Goal: Task Accomplishment & Management: Manage account settings

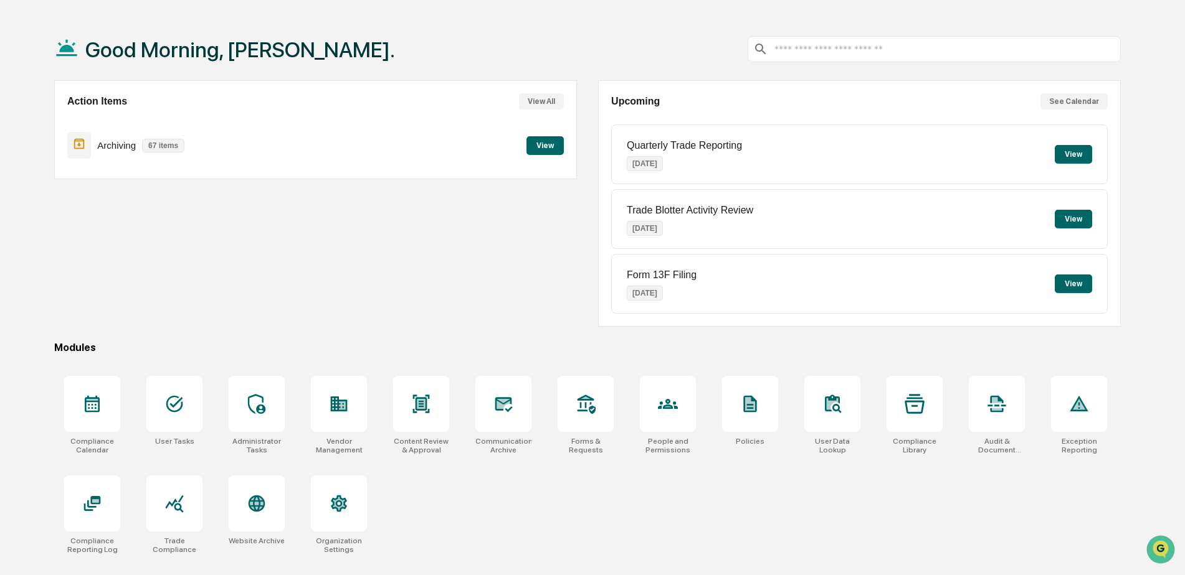
scroll to position [59, 0]
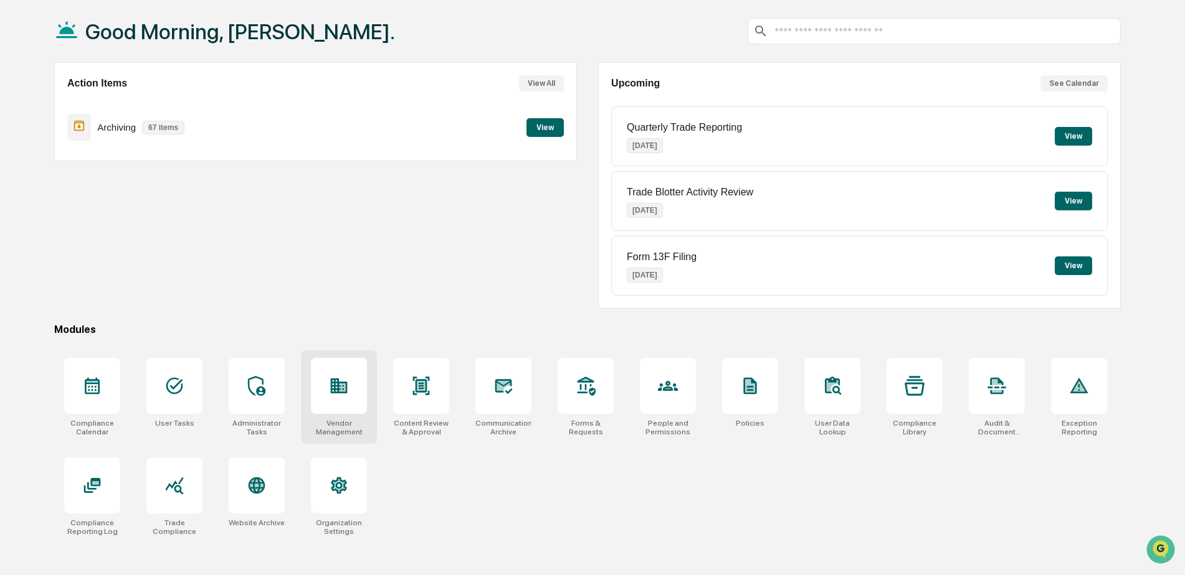
click at [351, 397] on div at bounding box center [339, 386] width 56 height 56
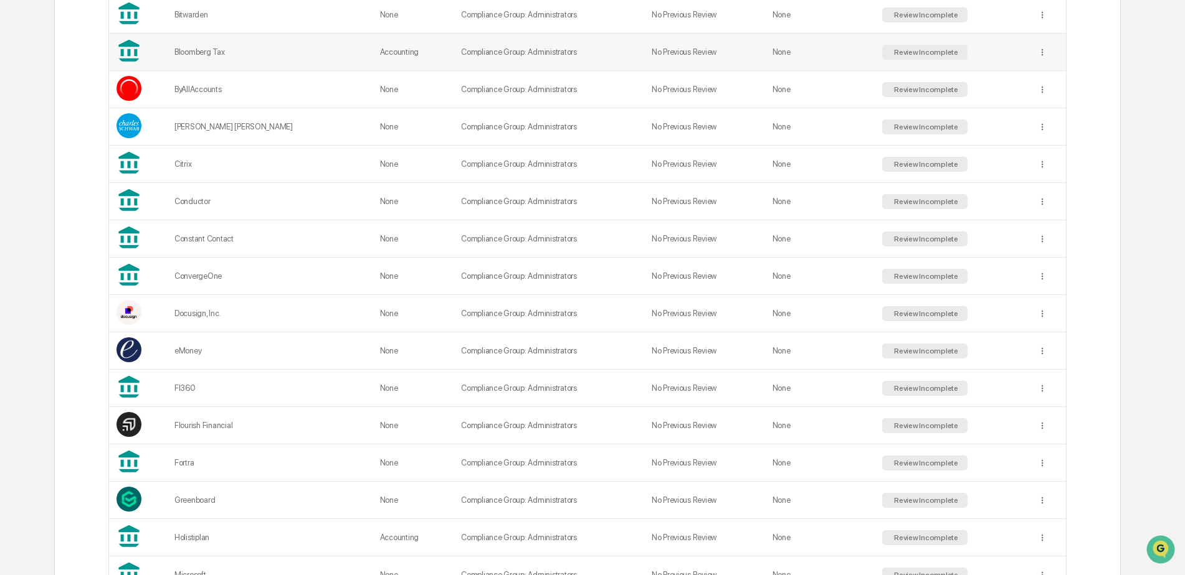
scroll to position [374, 0]
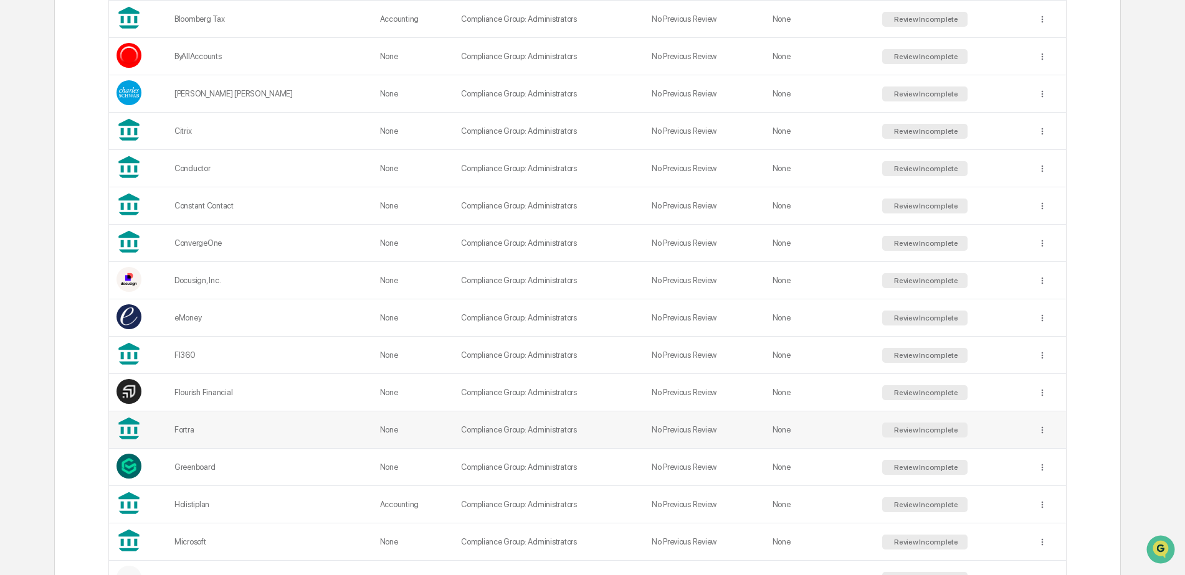
click at [272, 425] on td "Fortra" at bounding box center [270, 430] width 206 height 37
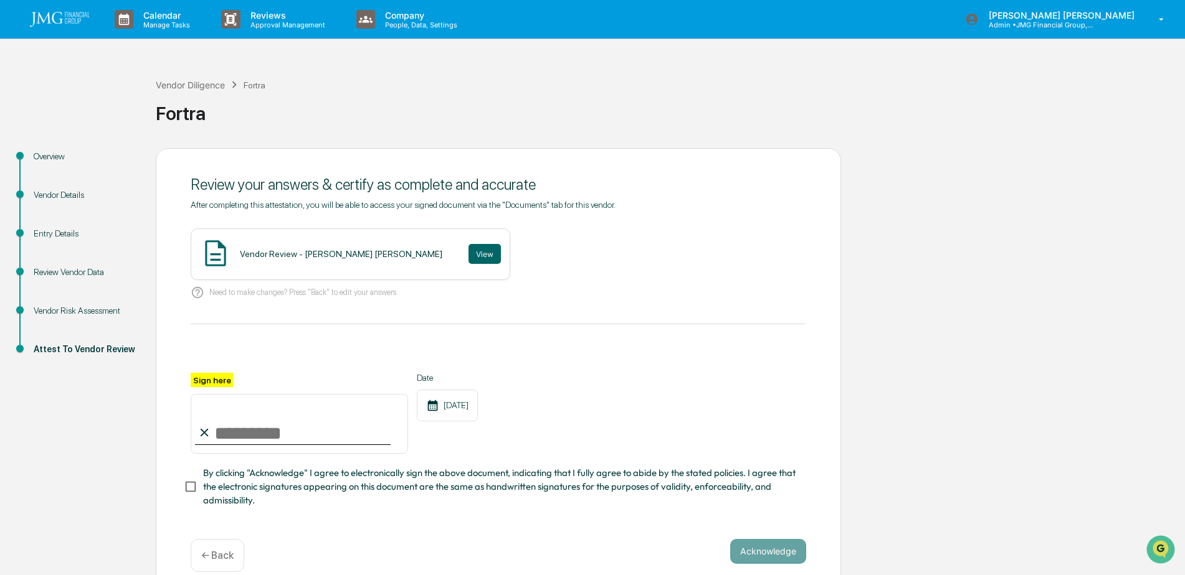
click at [73, 197] on div "Vendor Details" at bounding box center [85, 195] width 102 height 13
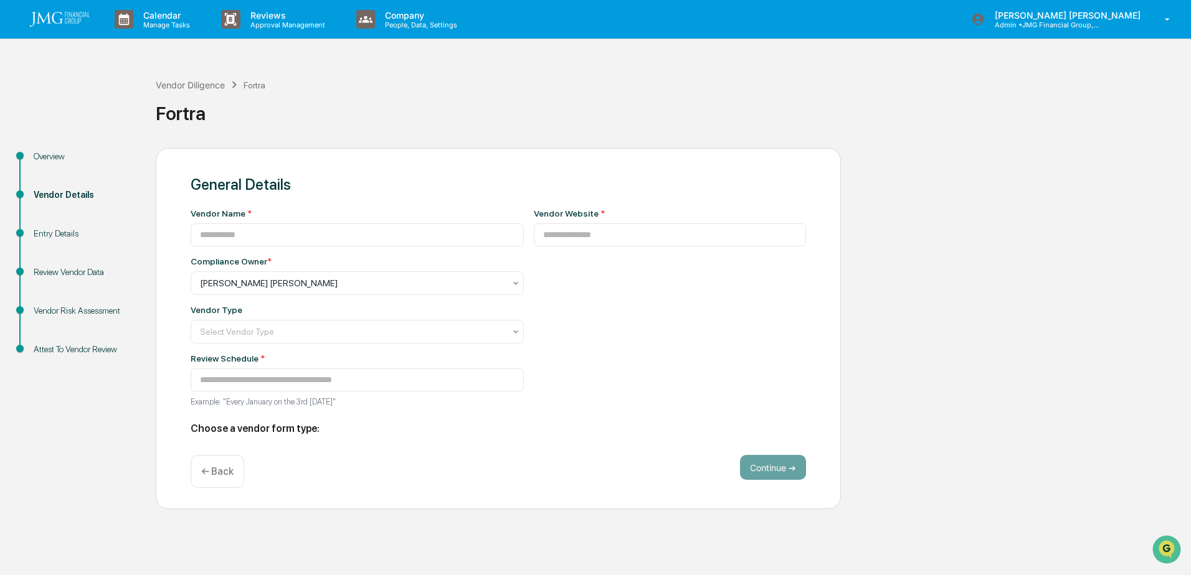
type input "******"
type input "**********"
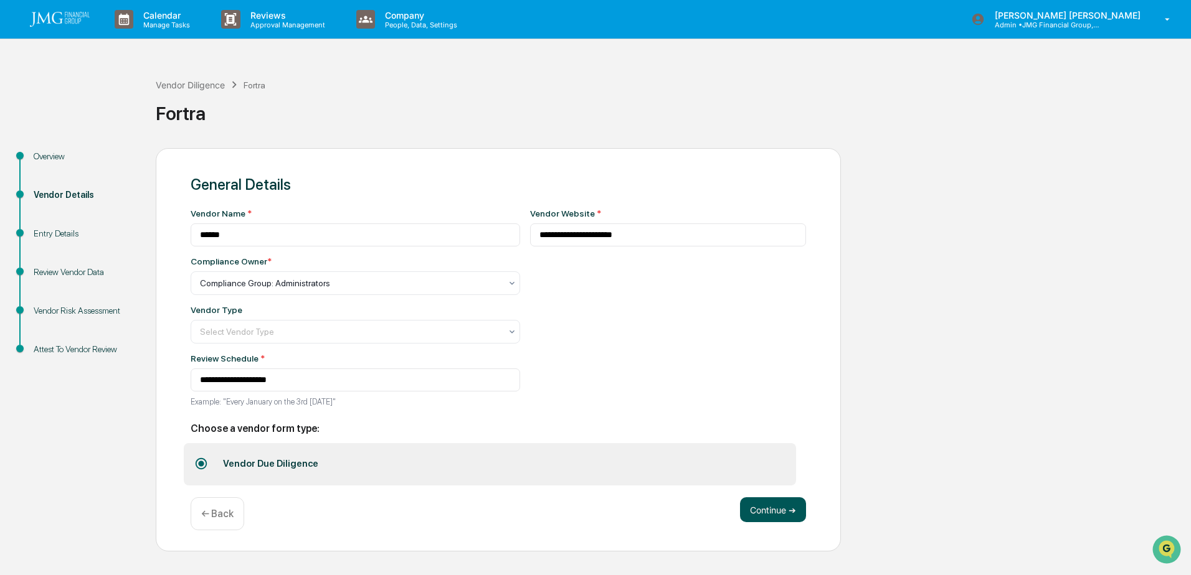
click at [772, 505] on button "Continue ➔" at bounding box center [773, 510] width 66 height 25
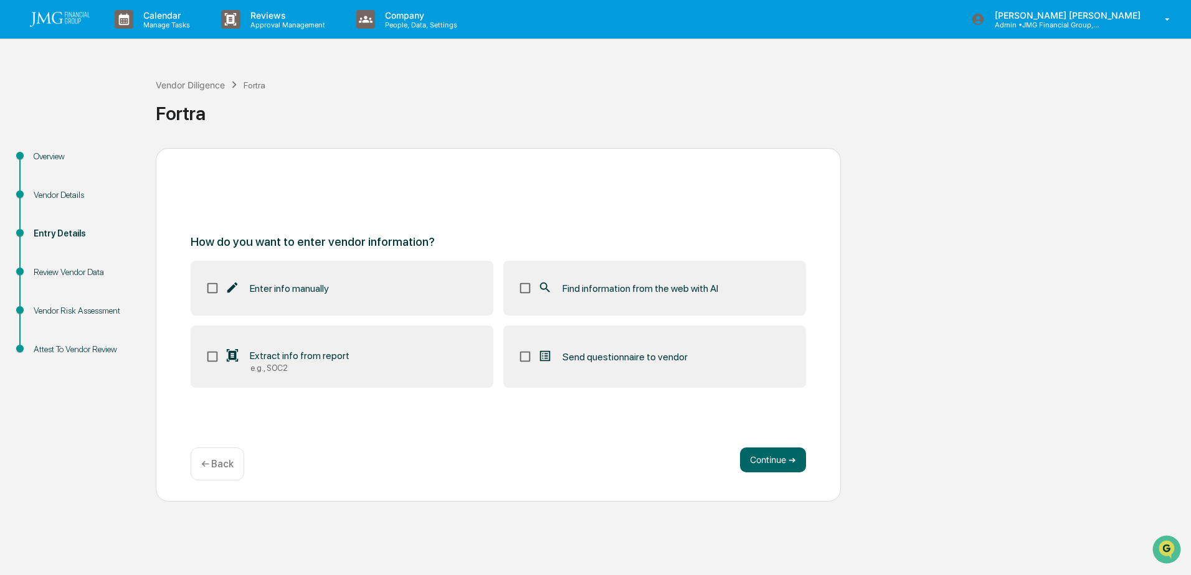
click at [418, 368] on label "Extract info from report e.g., SOC2" at bounding box center [342, 357] width 303 height 62
click at [599, 298] on label "Find information from the web with AI" at bounding box center [654, 288] width 303 height 55
click at [775, 464] on button "Continue ➔" at bounding box center [773, 460] width 66 height 25
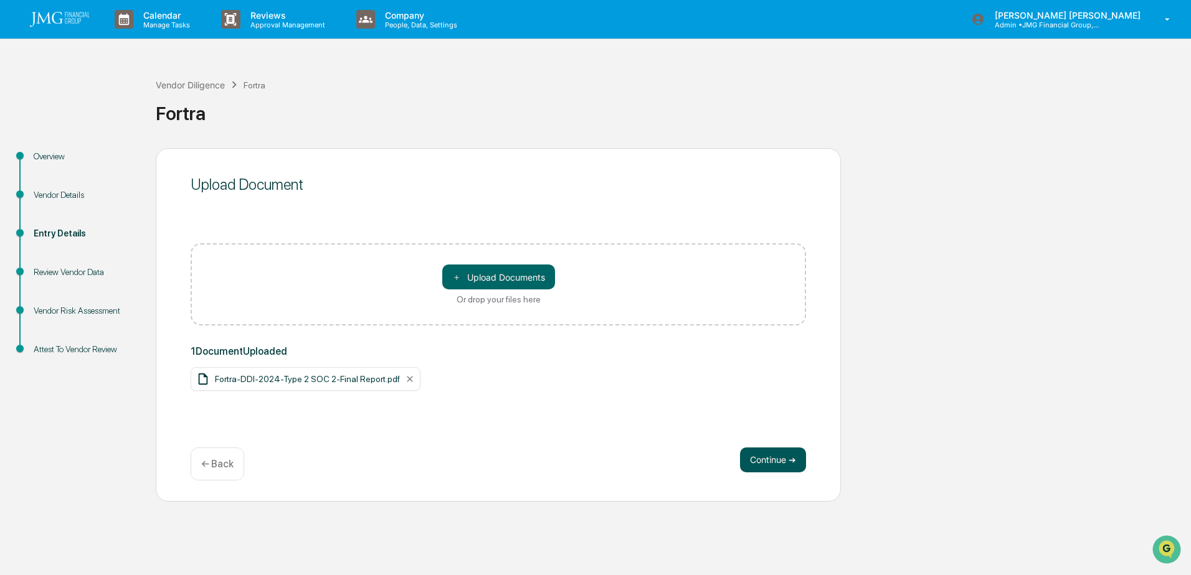
click at [773, 468] on button "Continue ➔" at bounding box center [773, 460] width 66 height 25
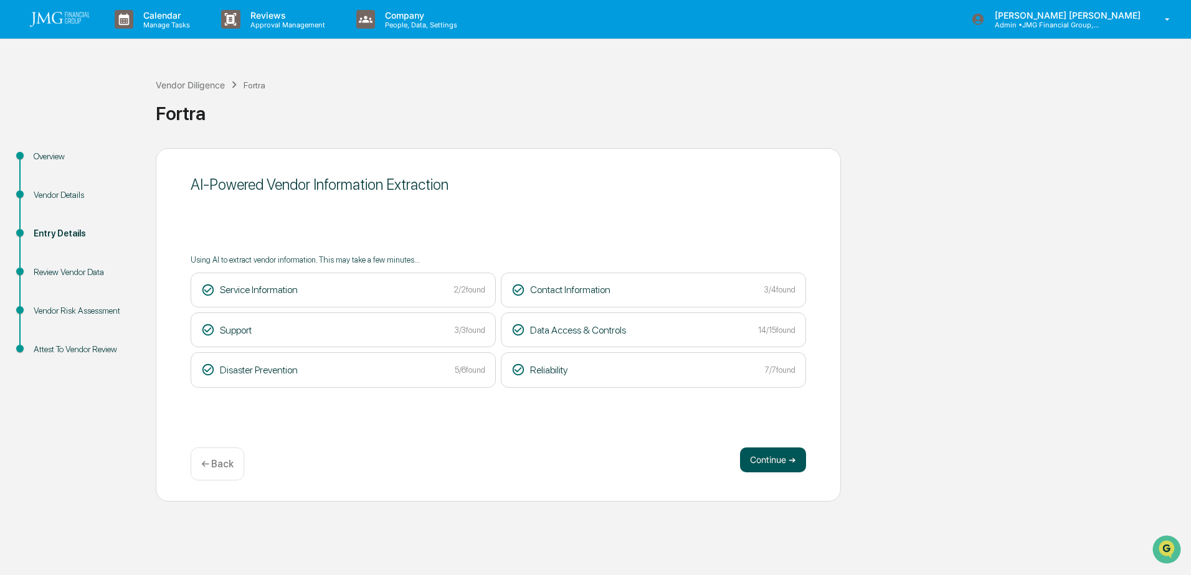
click at [782, 457] on button "Continue ➔" at bounding box center [773, 460] width 66 height 25
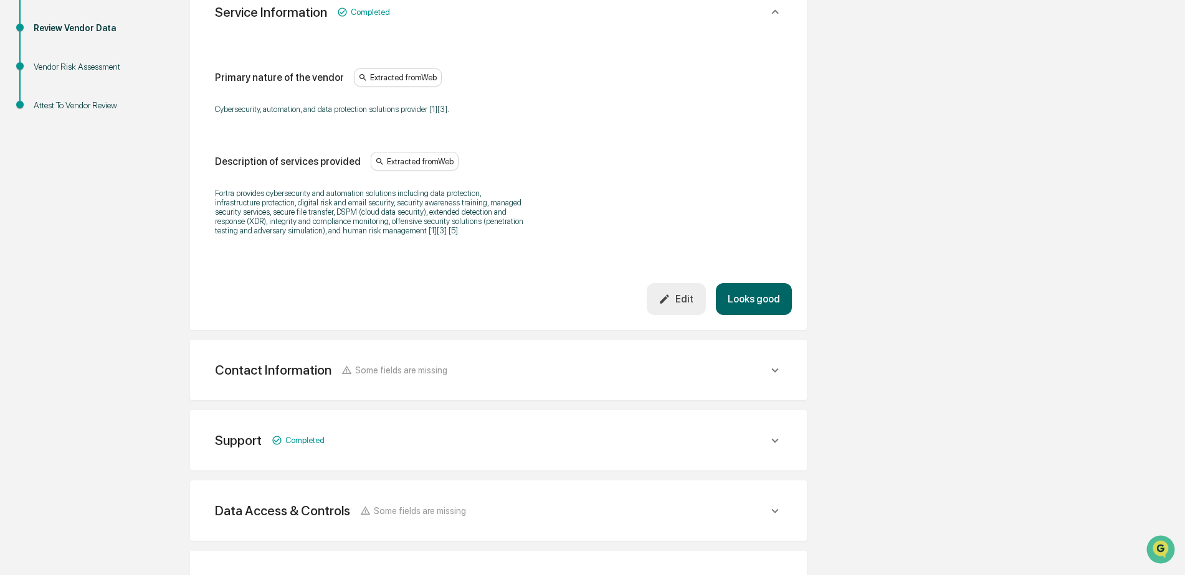
scroll to position [249, 0]
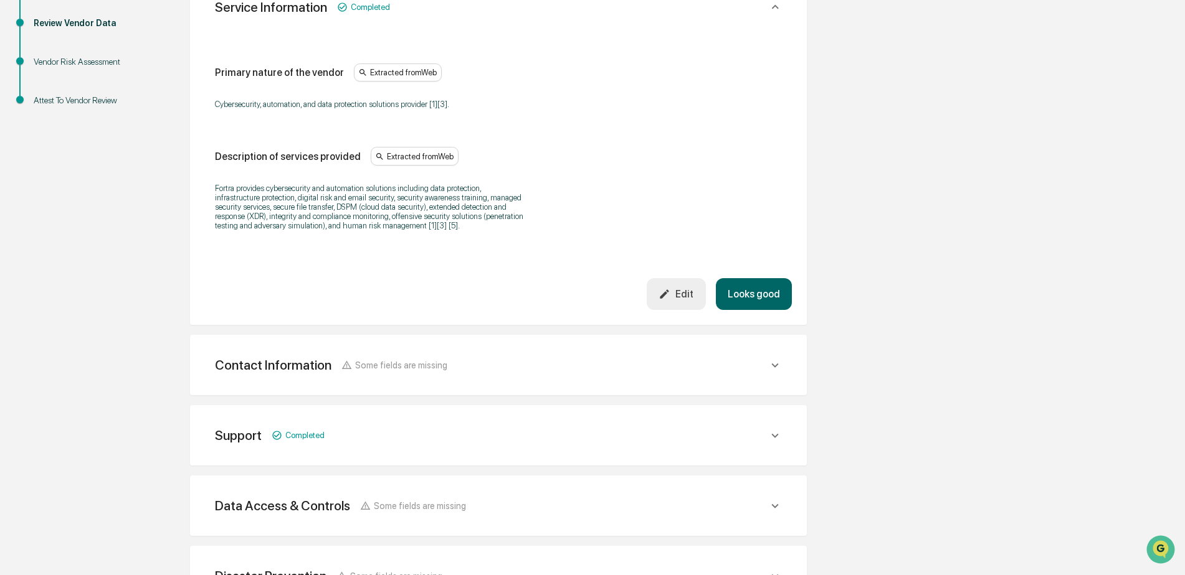
click at [770, 295] on button "Looks good" at bounding box center [754, 294] width 76 height 32
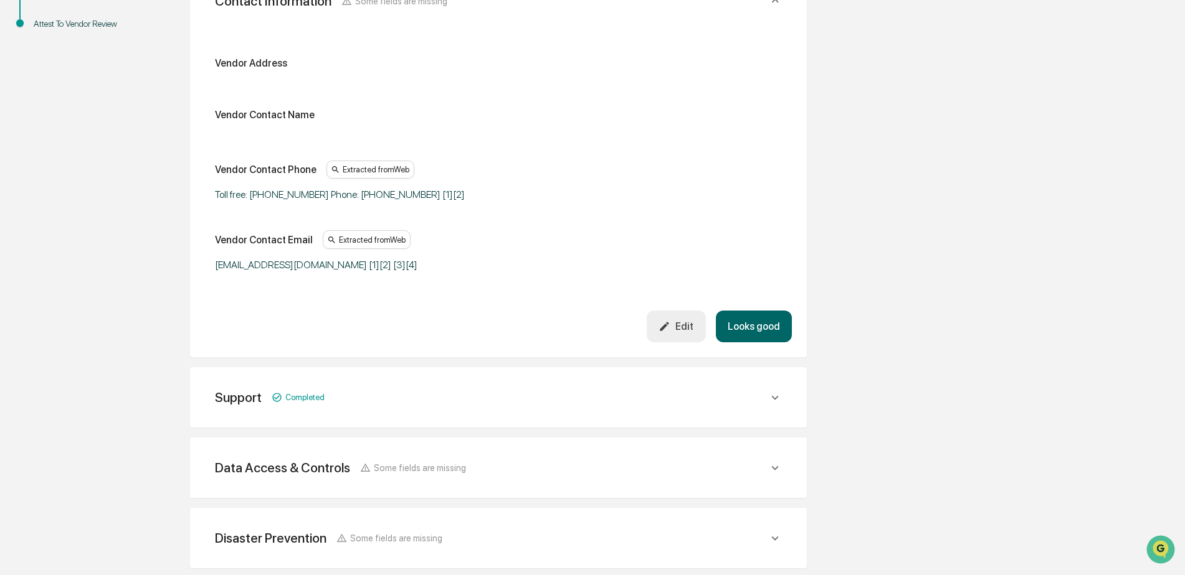
scroll to position [346, 0]
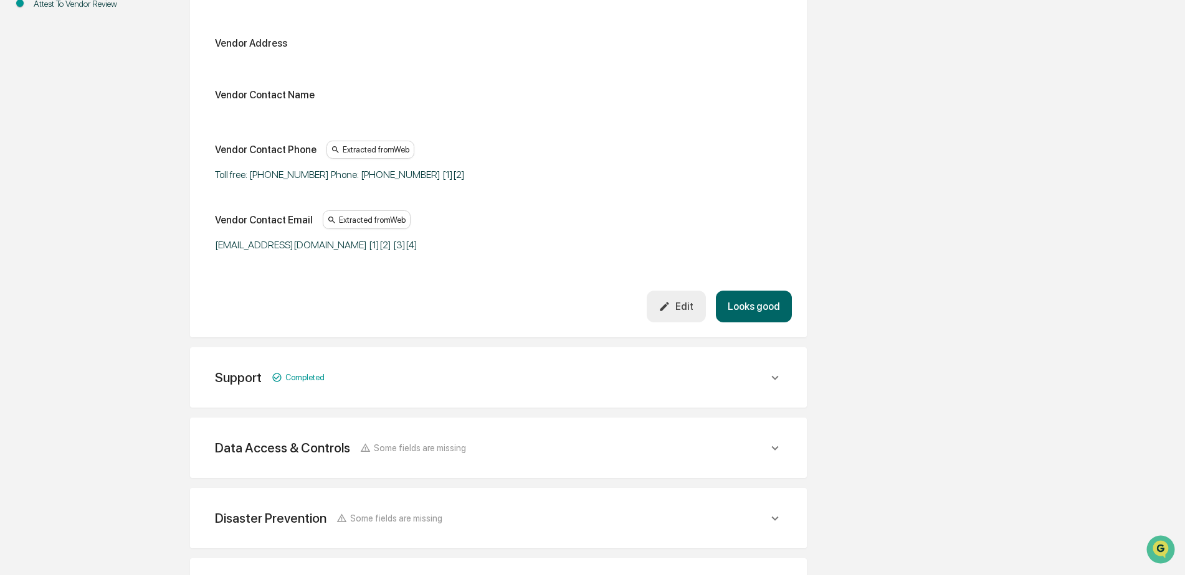
click at [781, 297] on button "Looks good" at bounding box center [754, 307] width 76 height 32
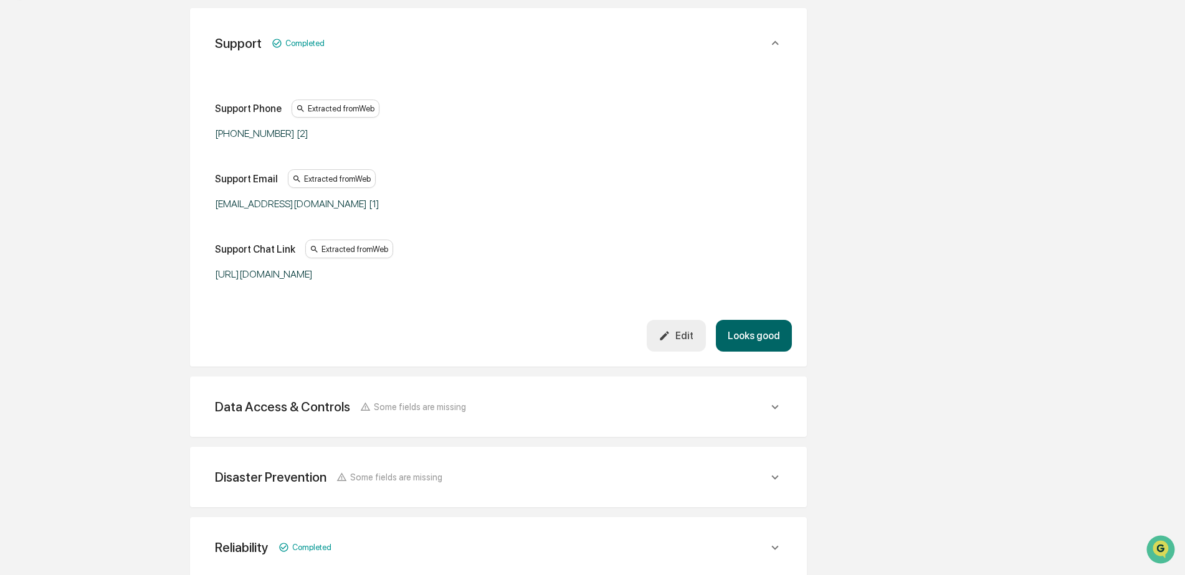
scroll to position [416, 0]
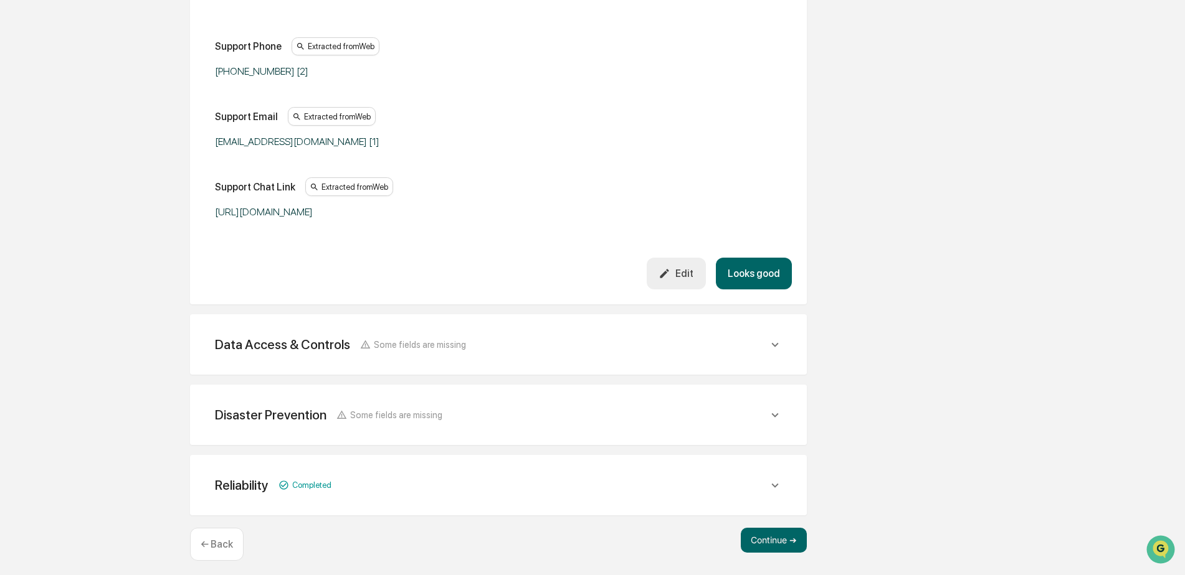
click at [775, 268] on button "Looks good" at bounding box center [754, 274] width 76 height 32
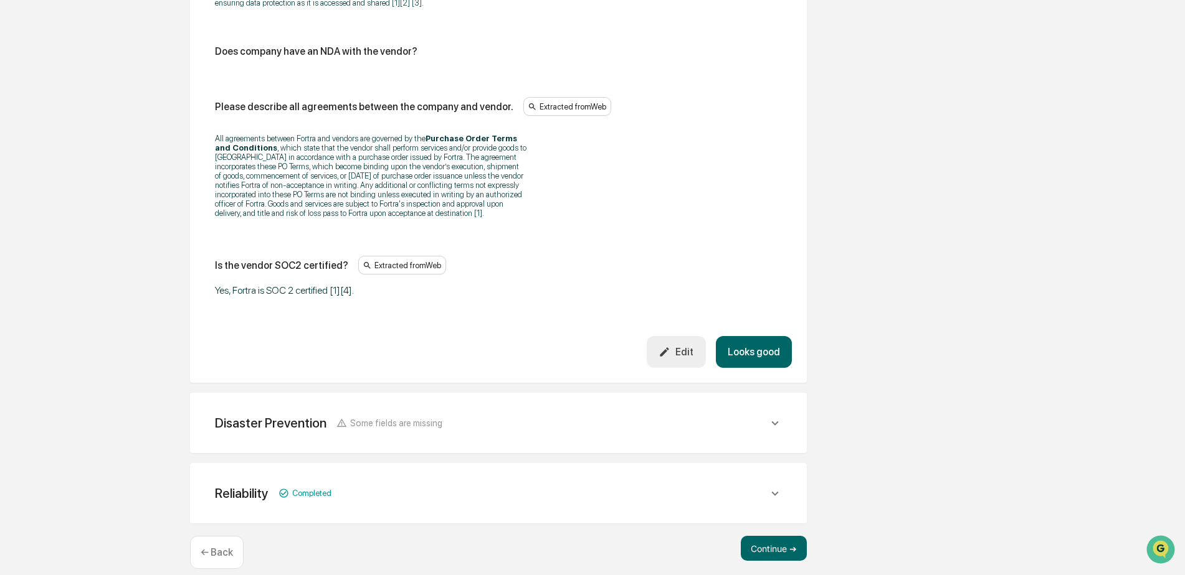
scroll to position [1684, 0]
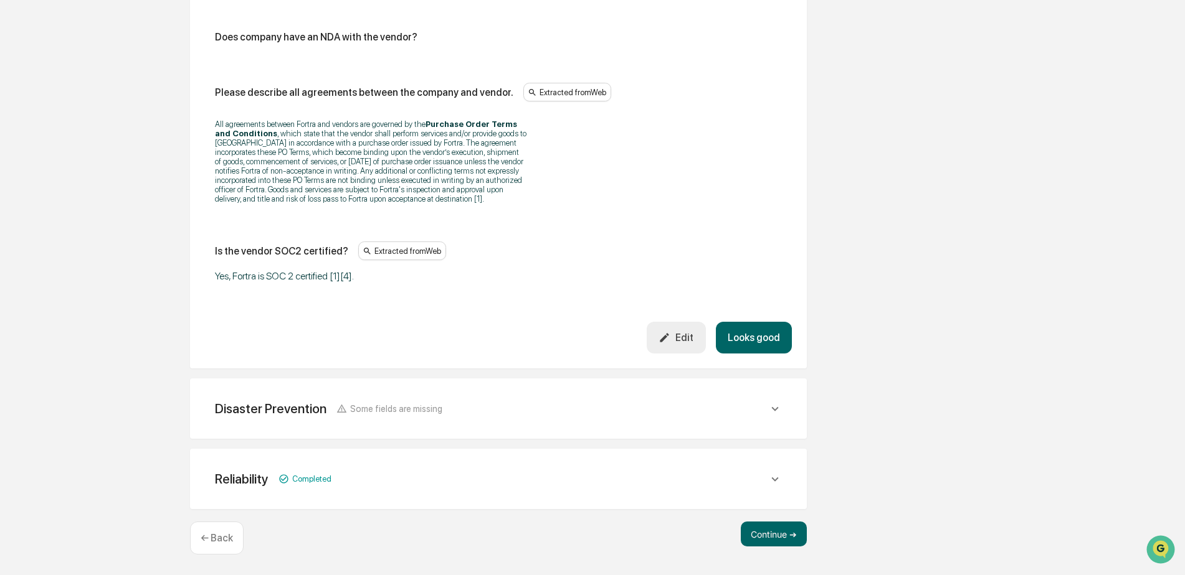
click at [776, 338] on button "Looks good" at bounding box center [754, 338] width 76 height 32
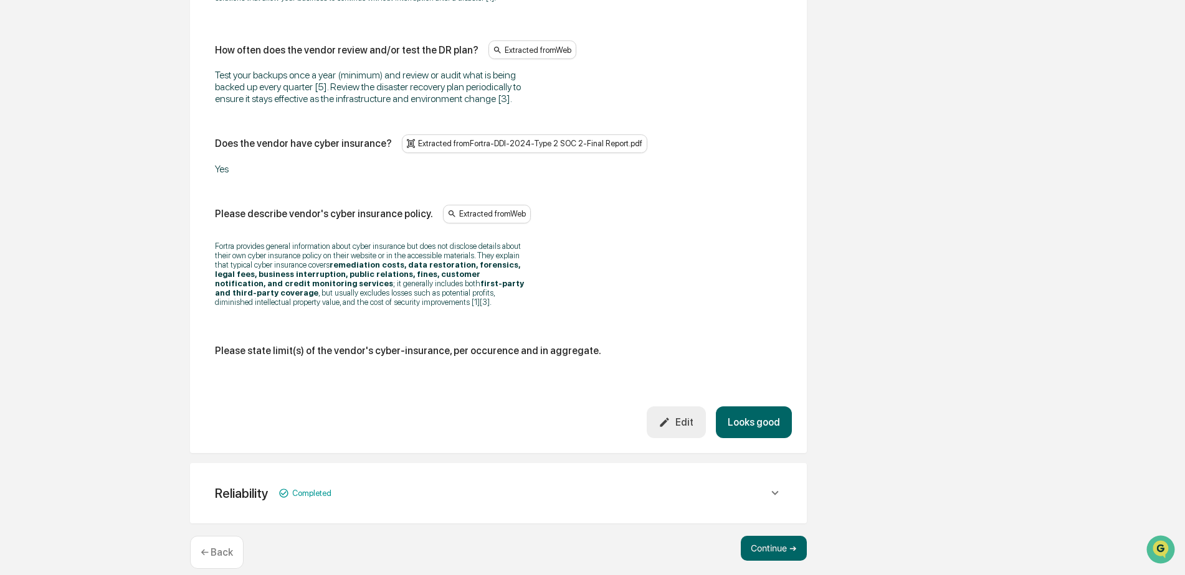
scroll to position [787, 0]
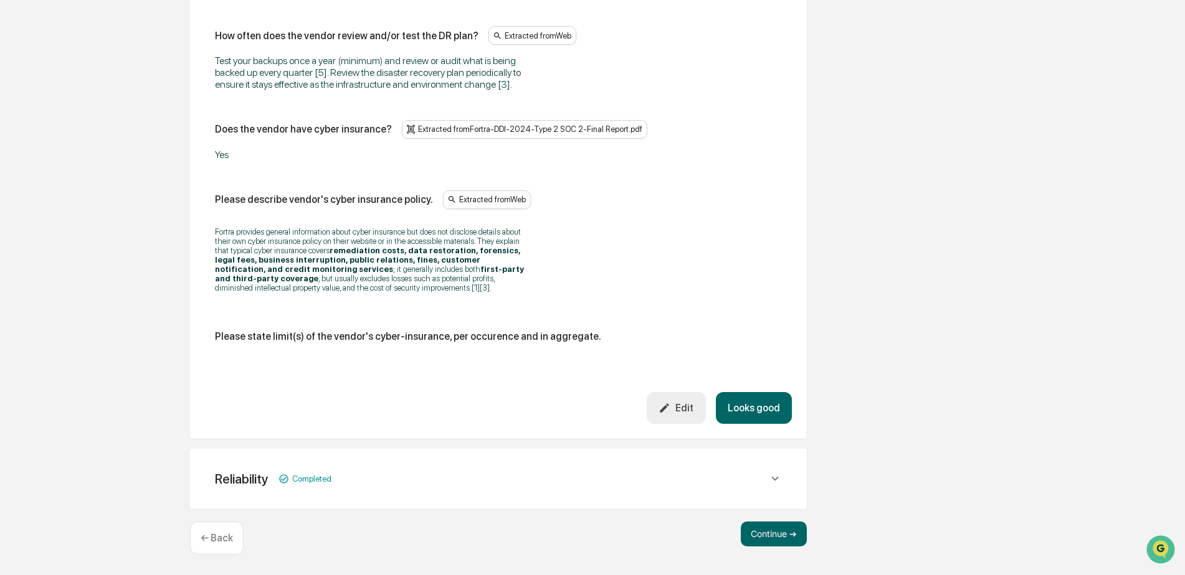
click at [788, 409] on button "Looks good" at bounding box center [754, 408] width 76 height 32
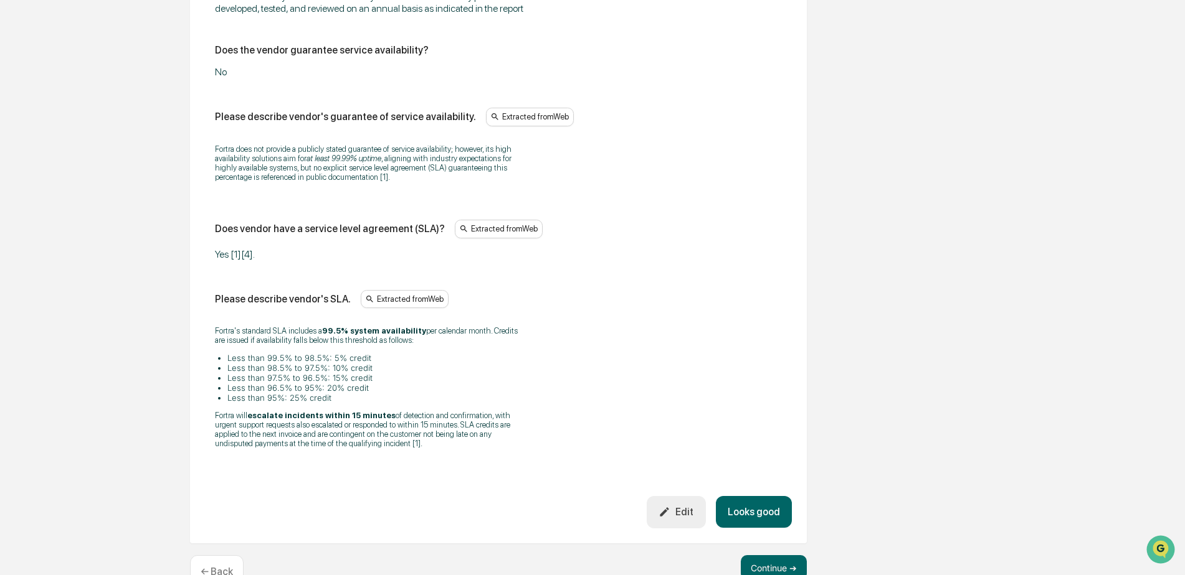
scroll to position [1035, 0]
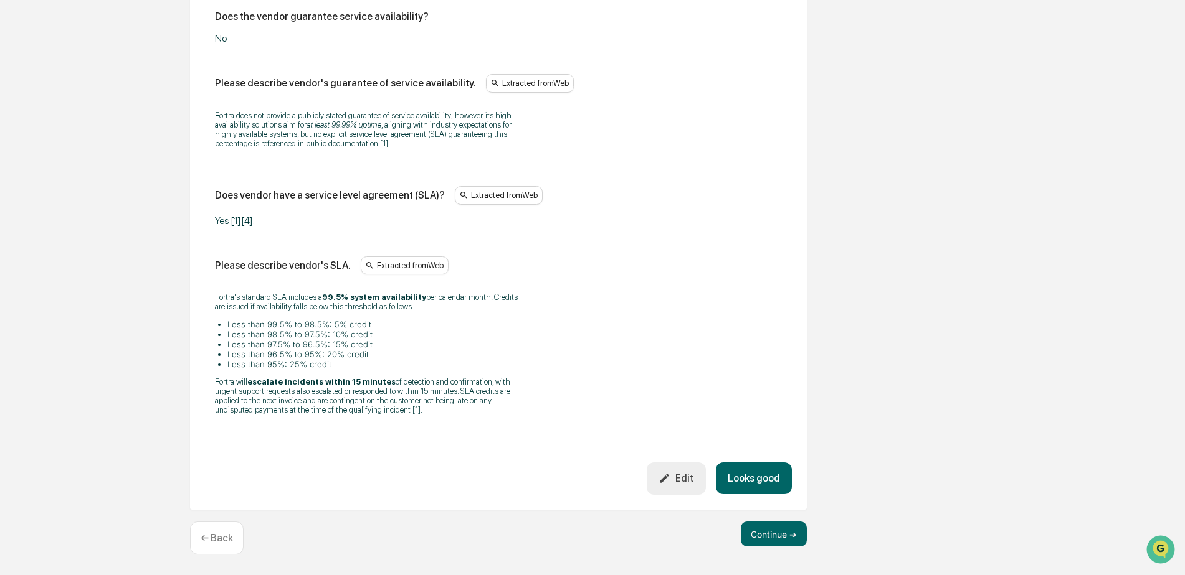
click at [768, 488] on button "Looks good" at bounding box center [754, 479] width 76 height 32
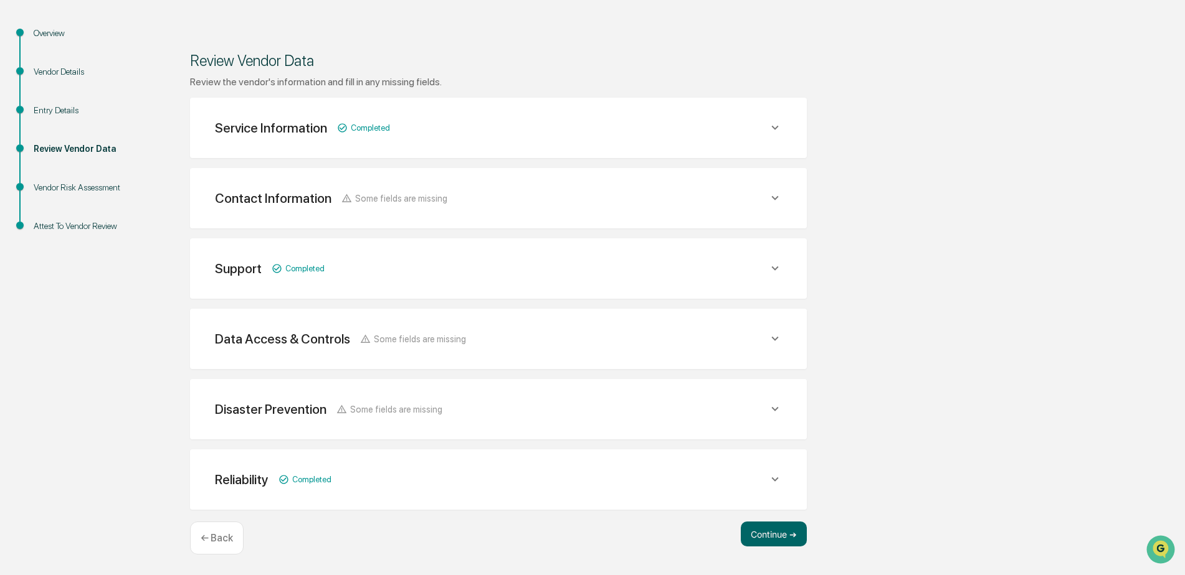
scroll to position [123, 0]
click at [788, 529] on button "Continue ➔" at bounding box center [774, 534] width 66 height 25
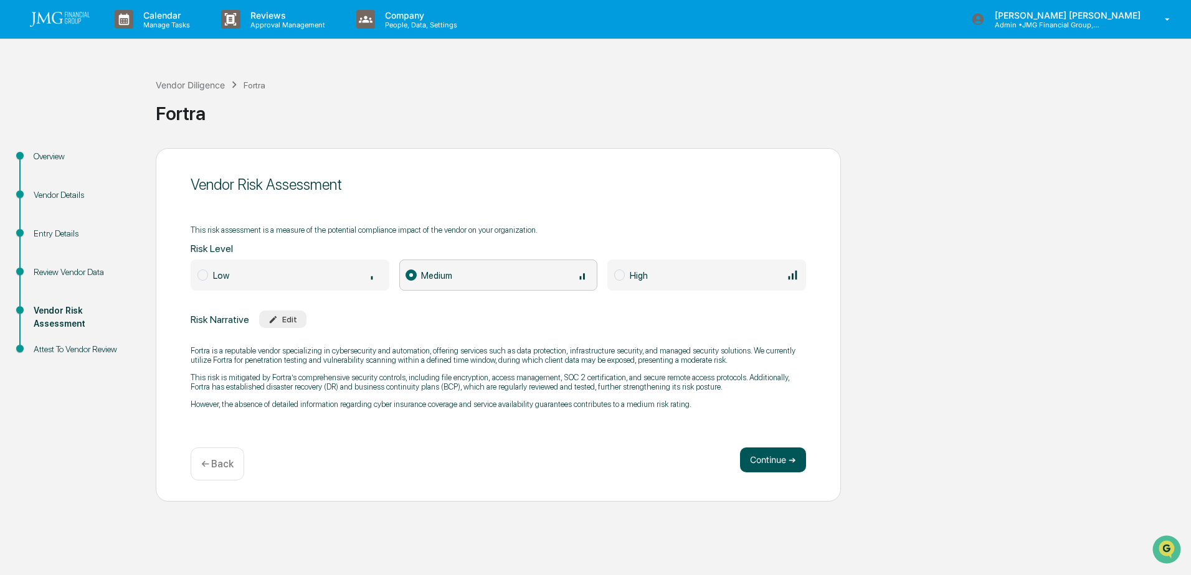
click at [796, 464] on button "Continue ➔" at bounding box center [773, 460] width 66 height 25
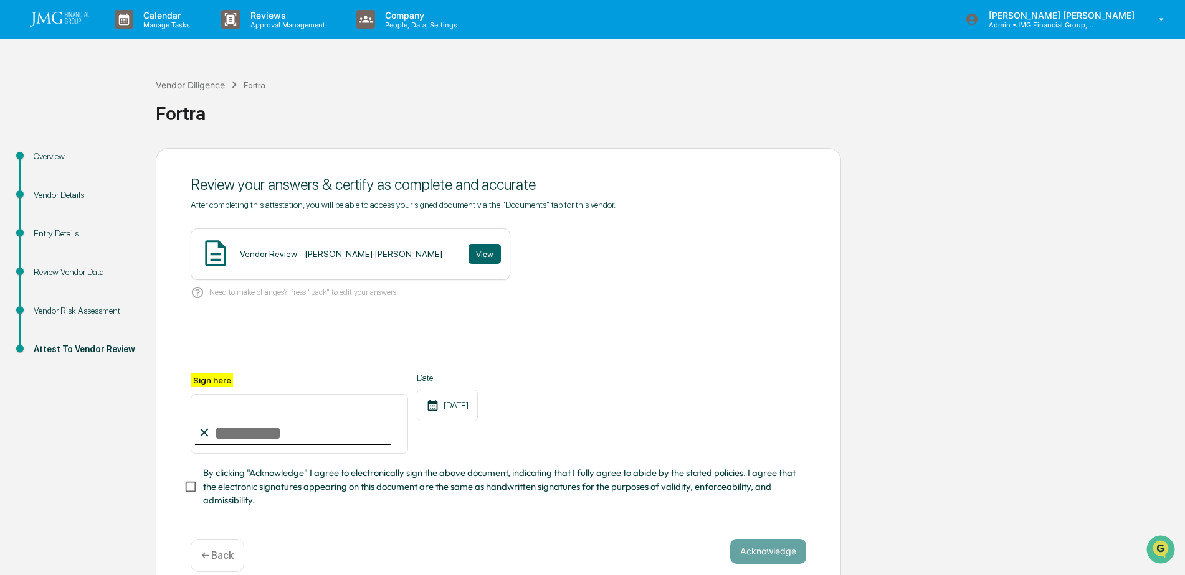
click at [69, 23] on img at bounding box center [60, 19] width 60 height 15
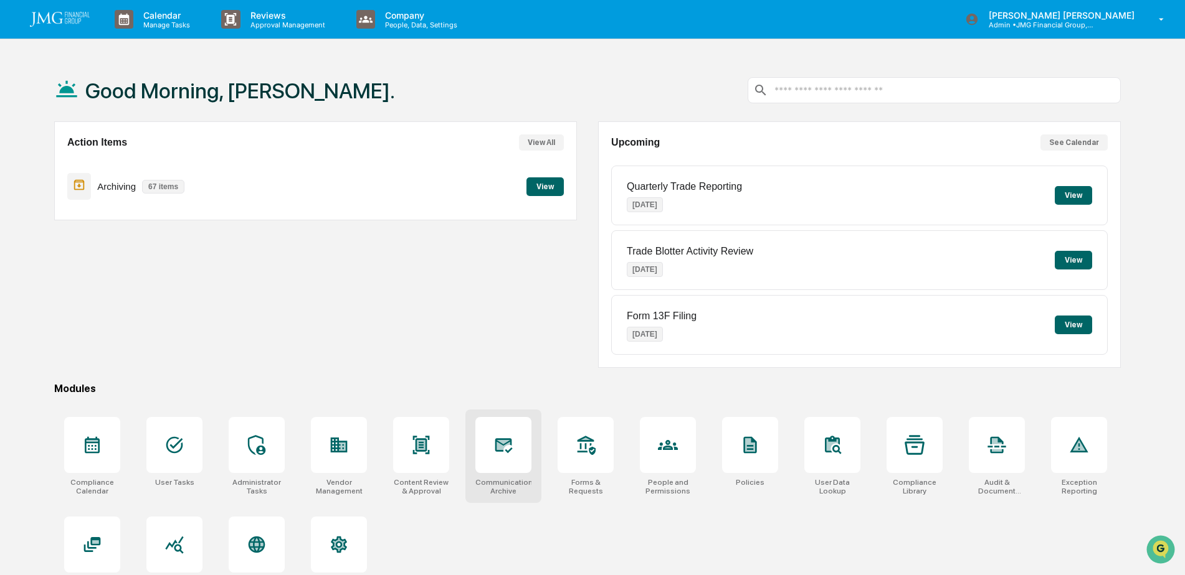
click at [492, 452] on div at bounding box center [503, 445] width 56 height 56
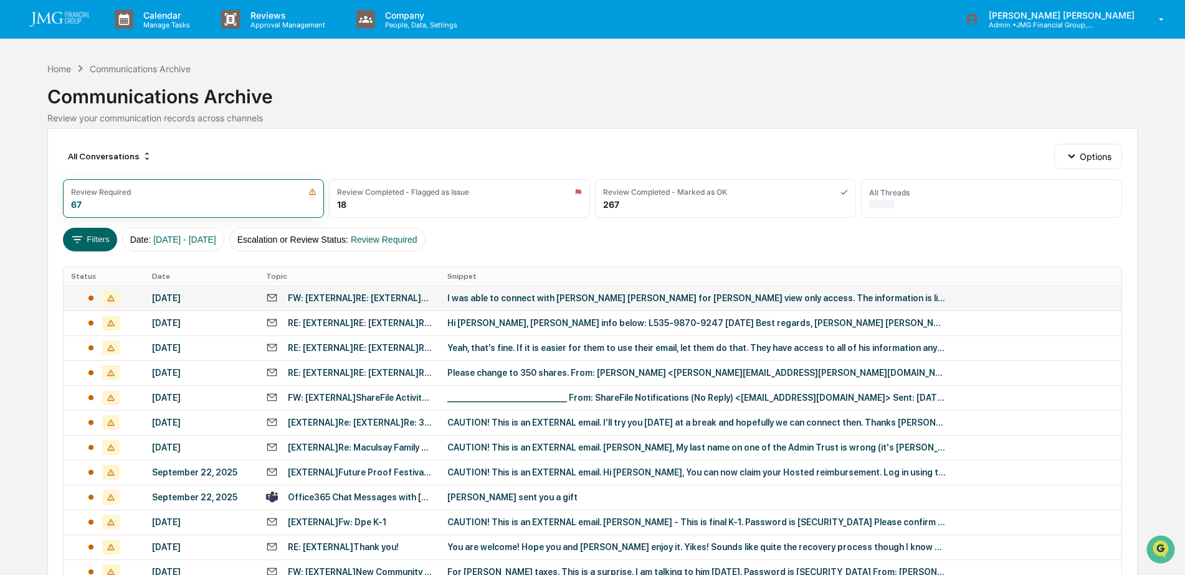
click at [563, 298] on div "I was able to connect with [PERSON_NAME] [PERSON_NAME] for [PERSON_NAME] view o…" at bounding box center [696, 298] width 498 height 10
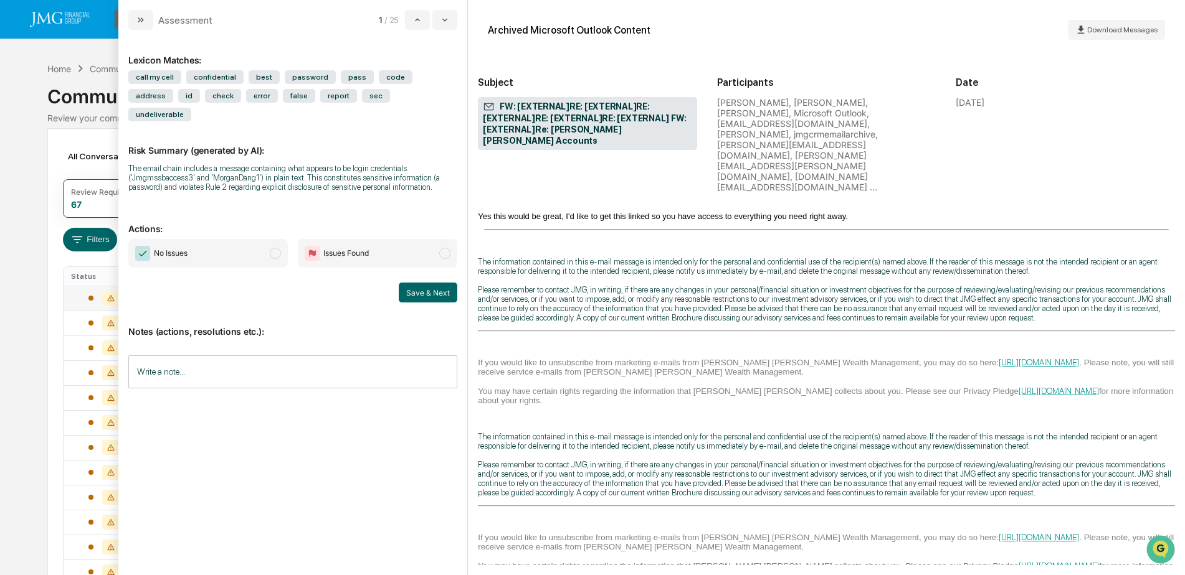
scroll to position [5521, 0]
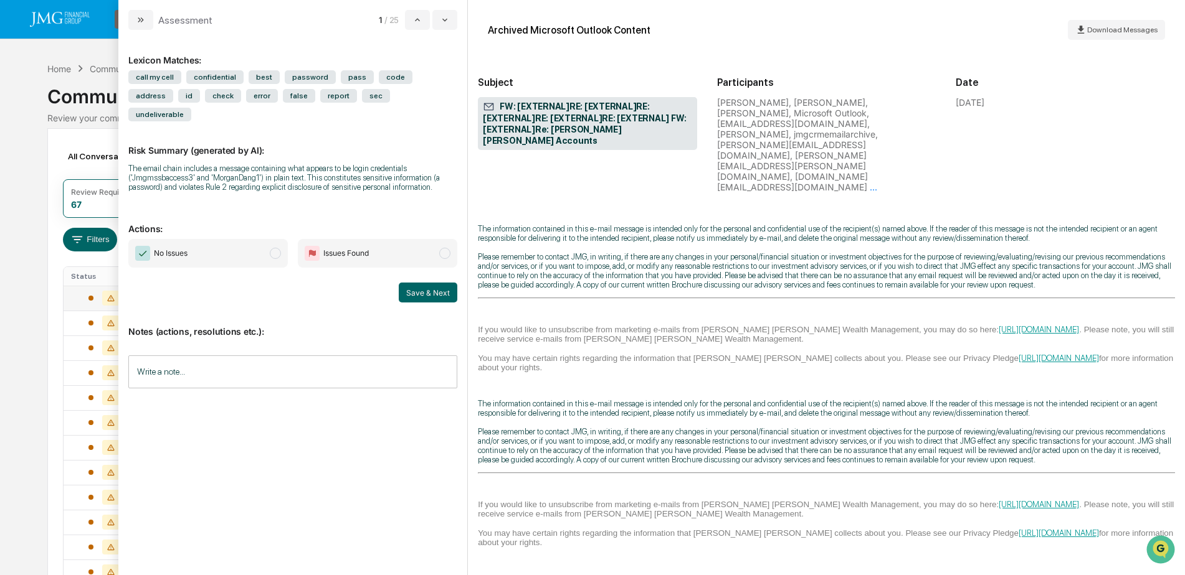
click at [172, 356] on div "Write a note... Write a note..." at bounding box center [292, 372] width 329 height 33
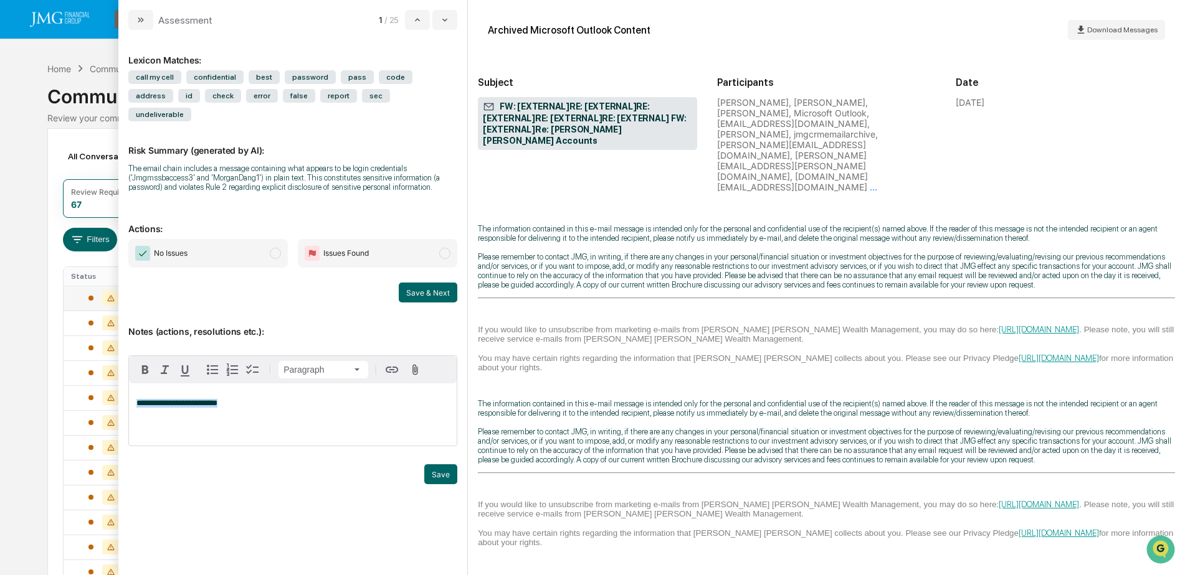
drag, startPoint x: 232, startPoint y: 385, endPoint x: 121, endPoint y: 387, distance: 110.9
click at [121, 387] on div "**********" at bounding box center [292, 303] width 349 height 546
copy span "**********"
click at [258, 399] on p "**********" at bounding box center [292, 403] width 313 height 9
click at [432, 465] on button "Save" at bounding box center [440, 475] width 33 height 20
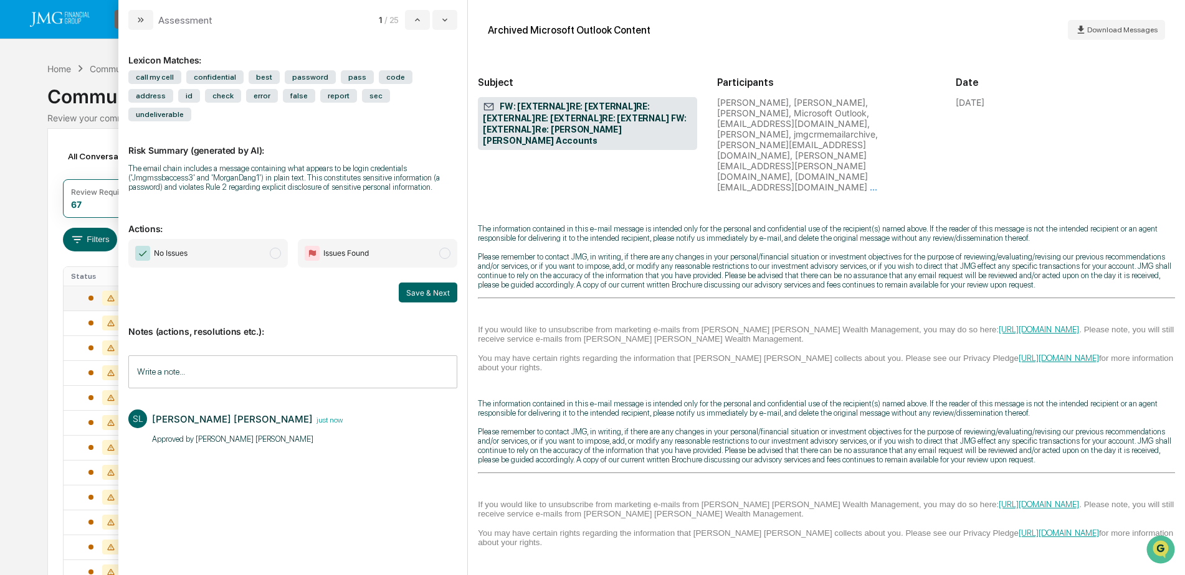
click at [230, 239] on span "No Issues" at bounding box center [207, 253] width 159 height 29
click at [416, 283] on button "Save & Next" at bounding box center [428, 293] width 59 height 20
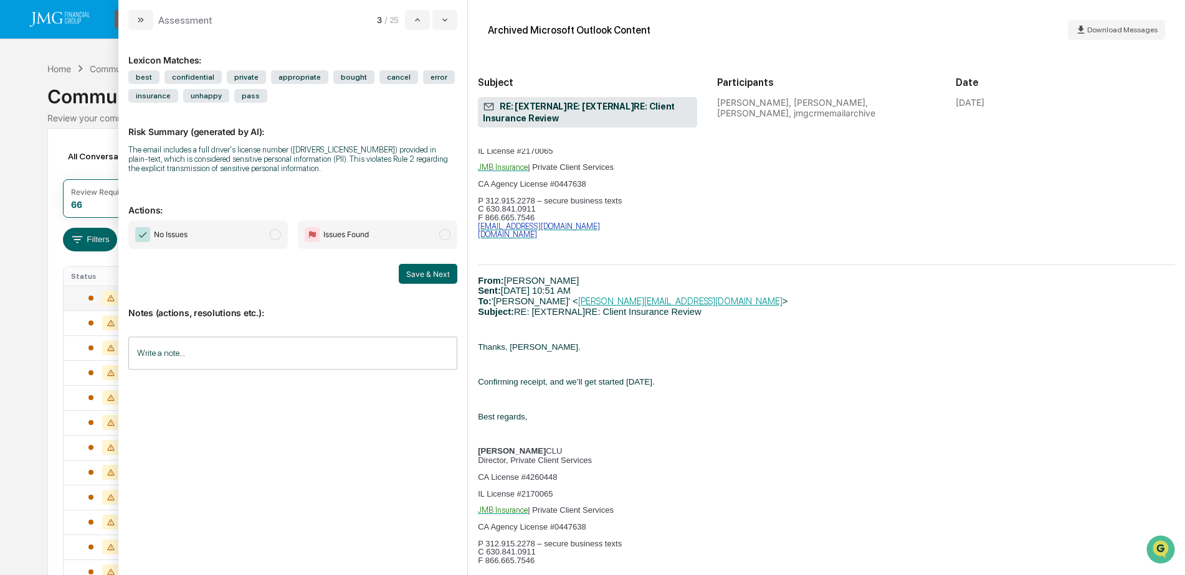
scroll to position [1432, 0]
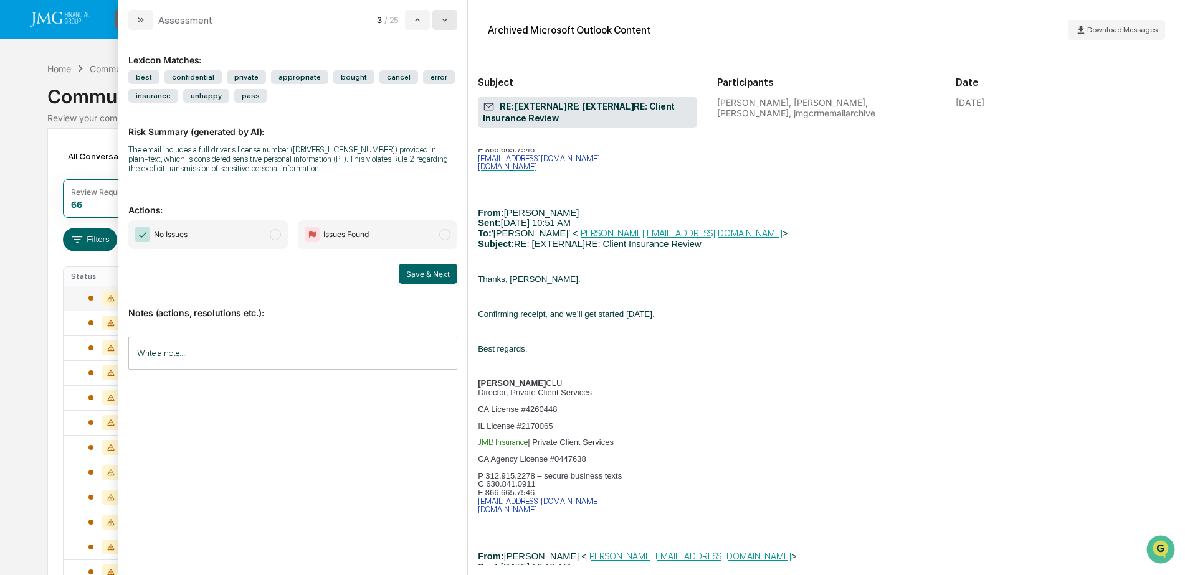
click at [448, 20] on icon "modal" at bounding box center [445, 20] width 10 height 10
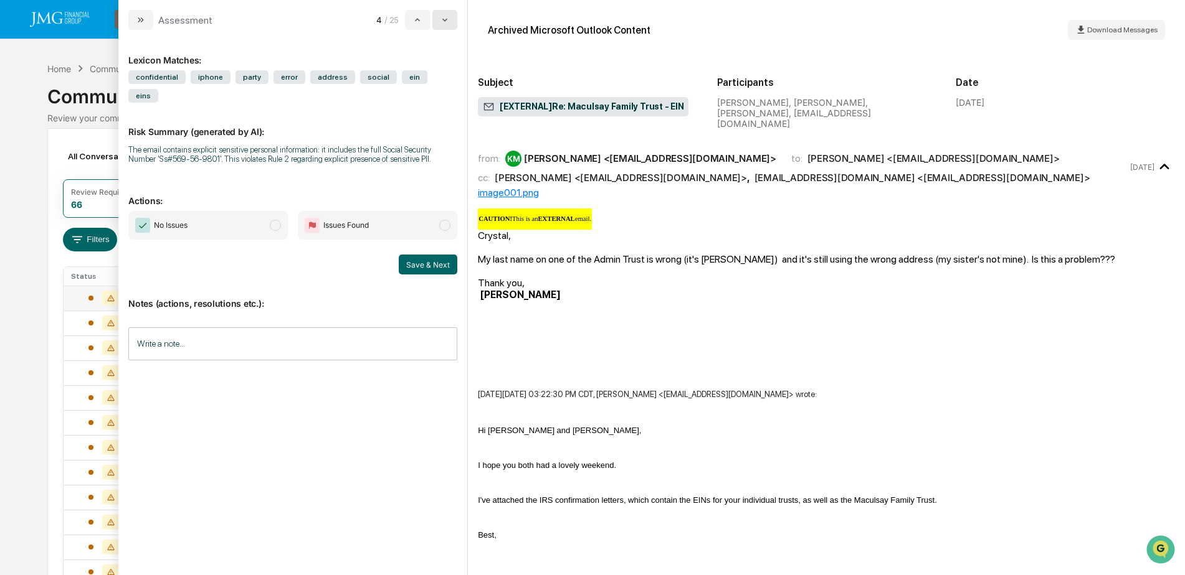
click at [442, 23] on icon "modal" at bounding box center [445, 20] width 10 height 10
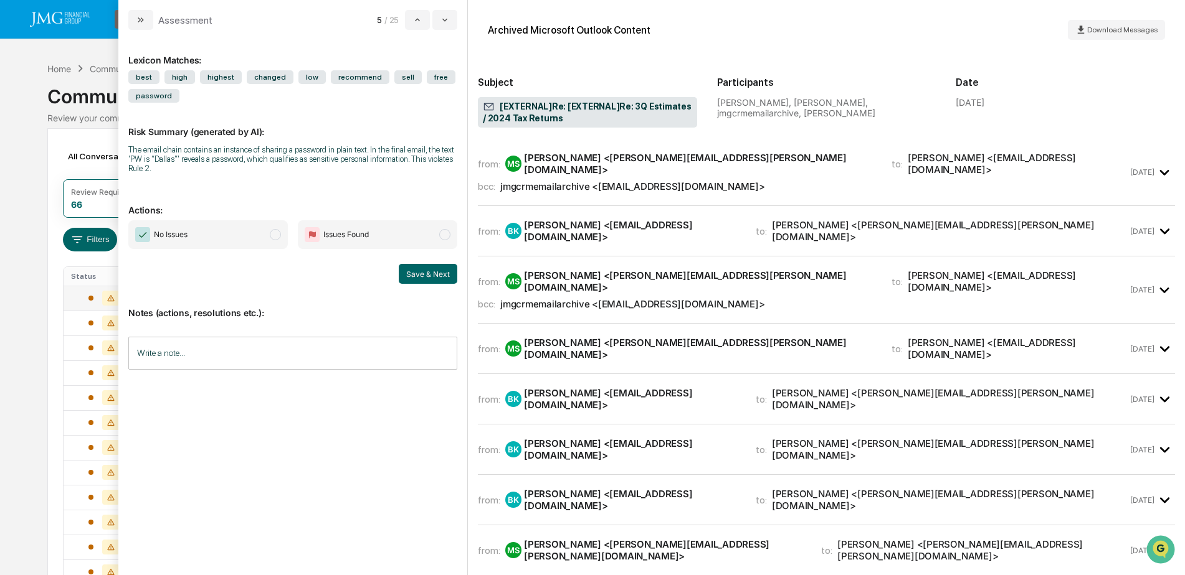
click at [998, 173] on div "from: MS Matt Sorenson <Matt.Sorenson@jmgfin.com> to: Bob Kunkler <robertkunkle…" at bounding box center [803, 172] width 650 height 40
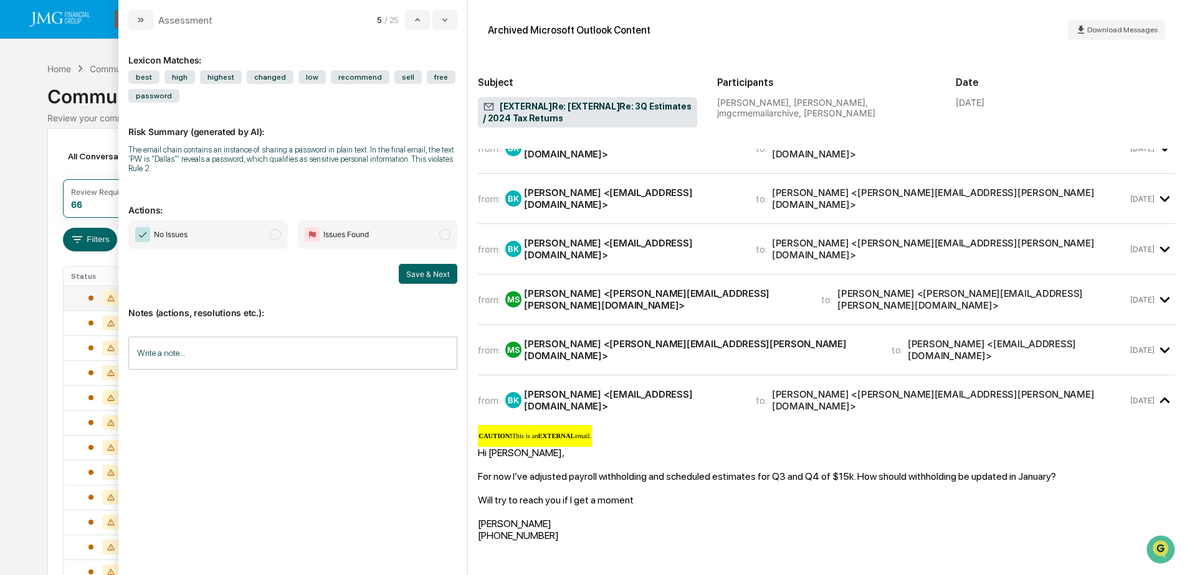
scroll to position [997, 0]
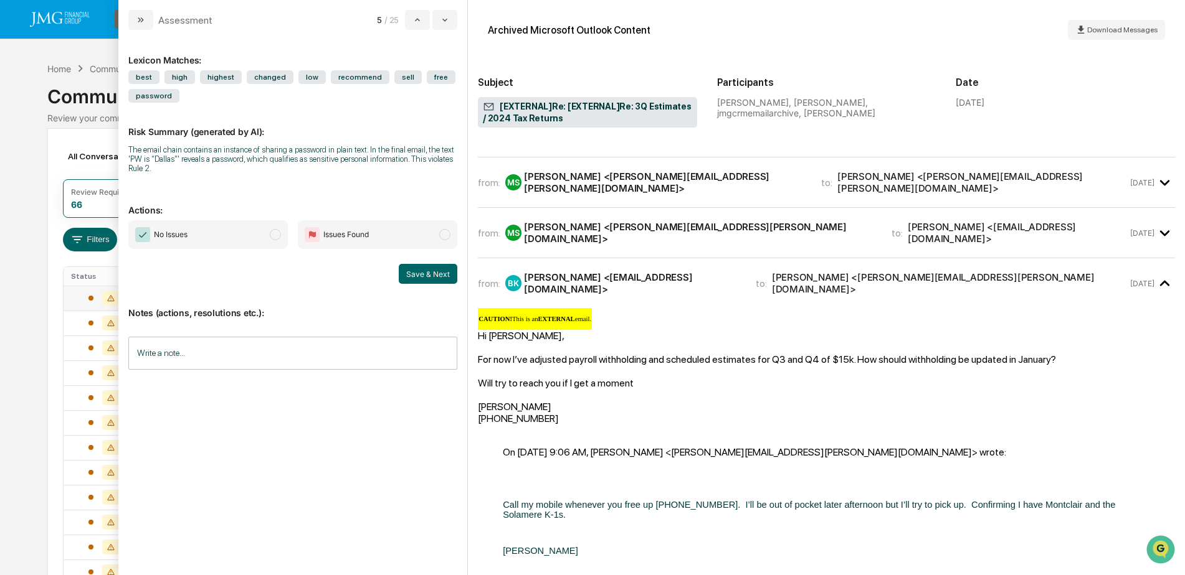
click at [1119, 225] on div "from: MS Matt Sorenson <Matt.Sorenson@jmgfin.com> to: Bob Kunkler <robertkunkle…" at bounding box center [803, 233] width 650 height 24
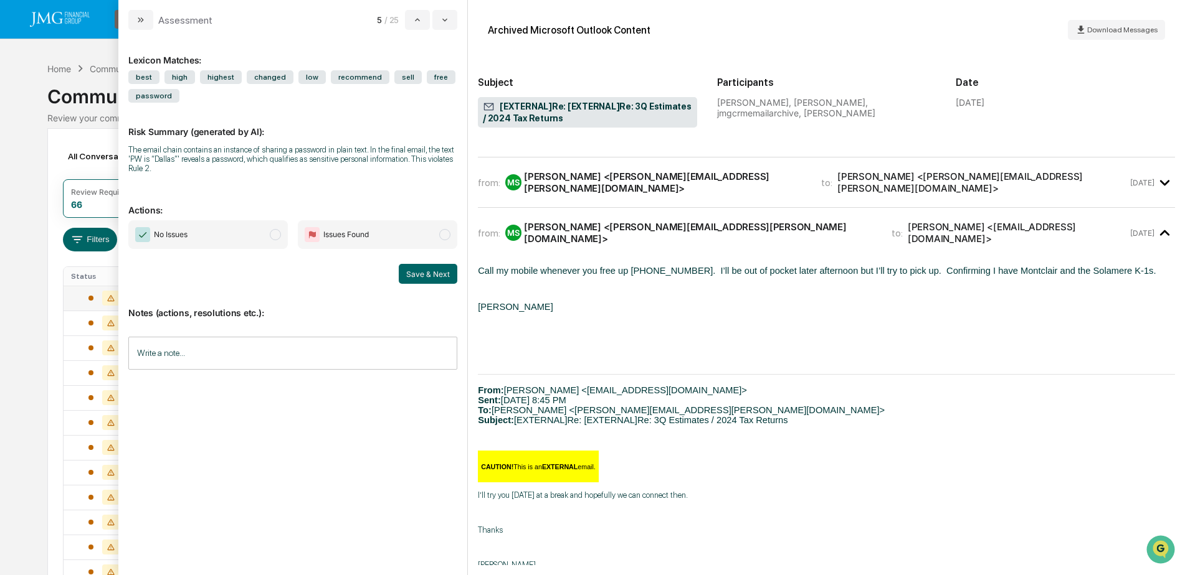
click at [1094, 168] on div "from: MS Matt Sorenson <Matt.Sorenson@jmgfin.com> to: Brett Callahan <Brett.Cal…" at bounding box center [826, 183] width 697 height 30
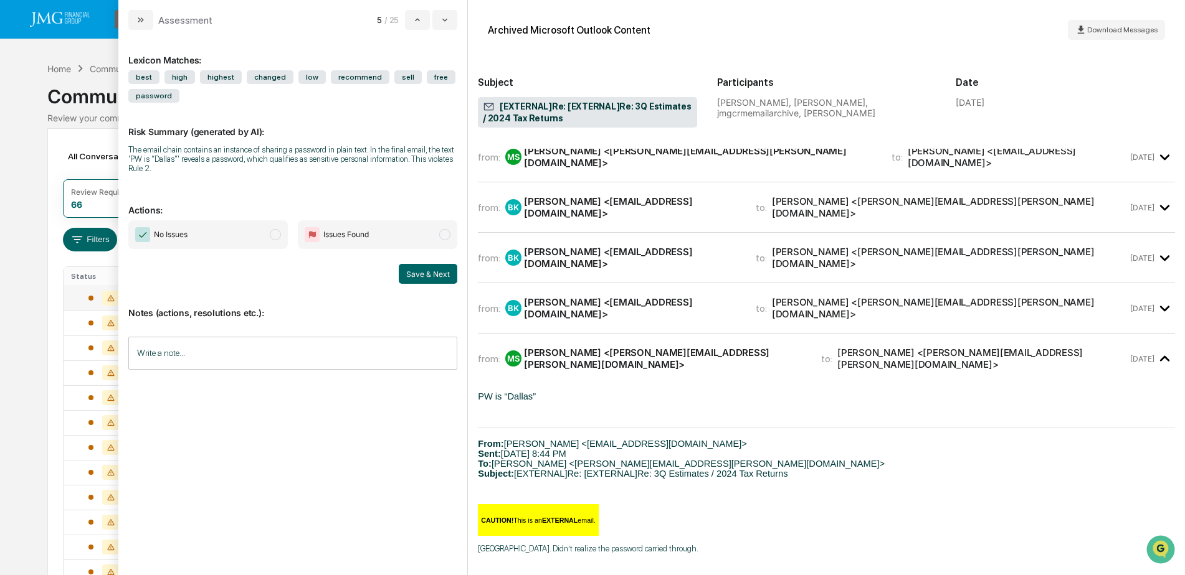
scroll to position [810, 0]
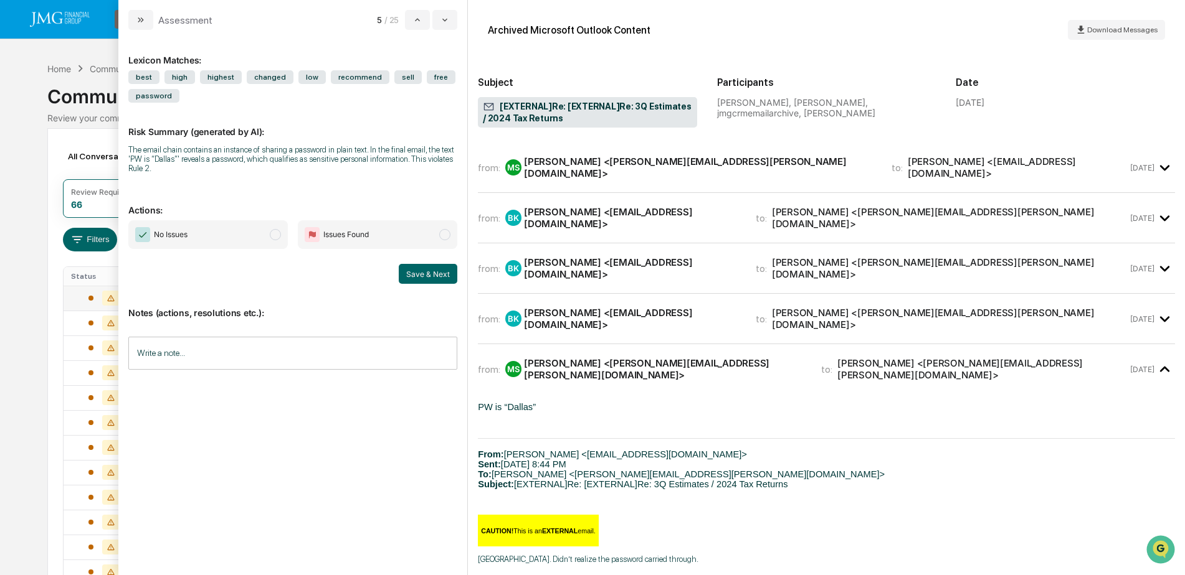
click at [1106, 306] on div "from: BK Bob Kunkler <robertkunkler@comcast.net> to: Matt Sorenson <Matt.Sorens…" at bounding box center [826, 319] width 697 height 30
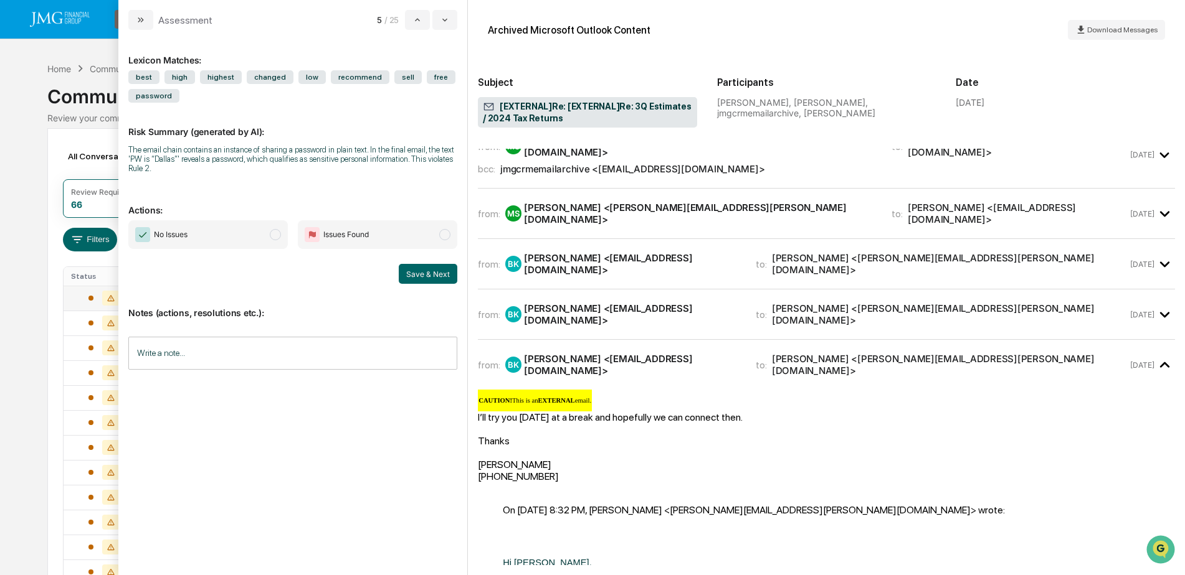
scroll to position [747, 0]
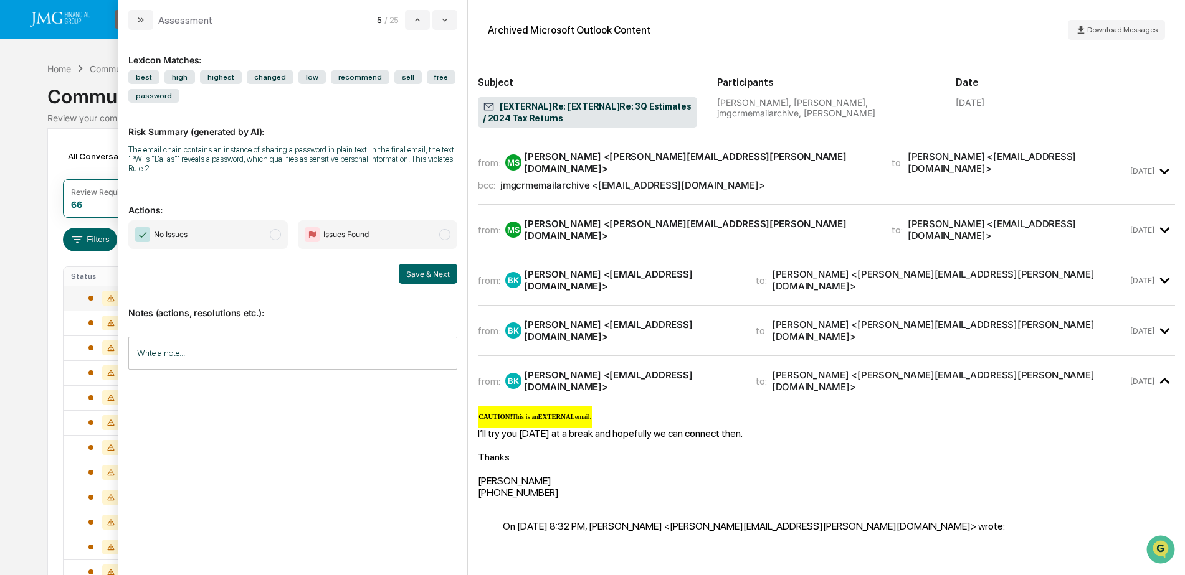
click at [1109, 328] on div "from: BK Bob Kunkler <robertkunkler@comcast.net> to: Matt Sorenson <Matt.Sorens…" at bounding box center [803, 331] width 650 height 24
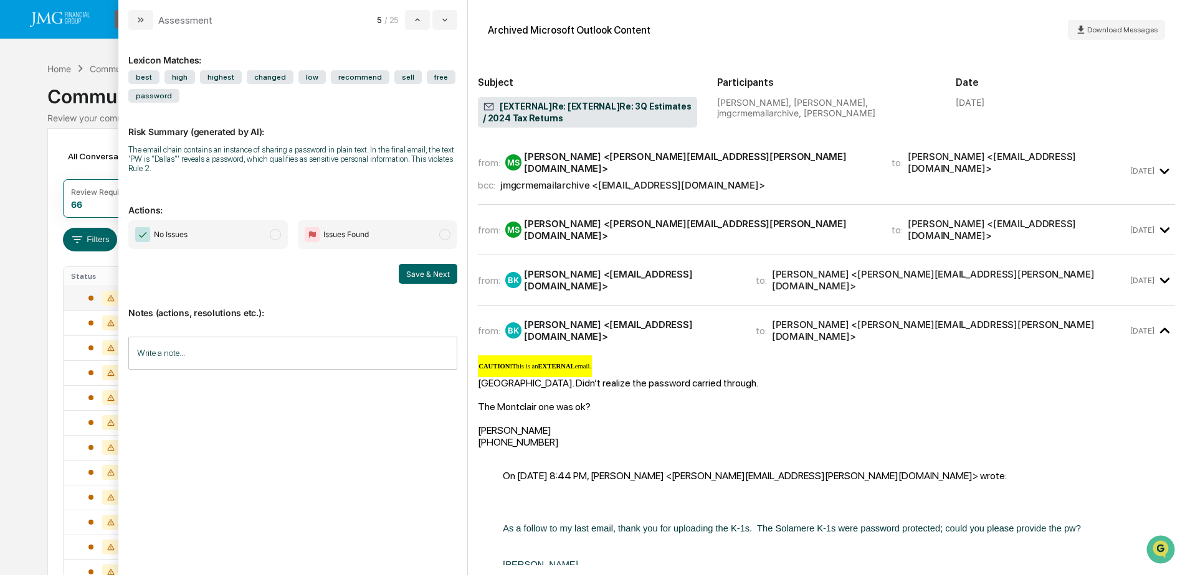
click at [1102, 293] on div "from: BK Bob Kunkler <robertkunkler@comcast.net> to: Matt Sorenson <Matt.Sorens…" at bounding box center [826, 280] width 697 height 30
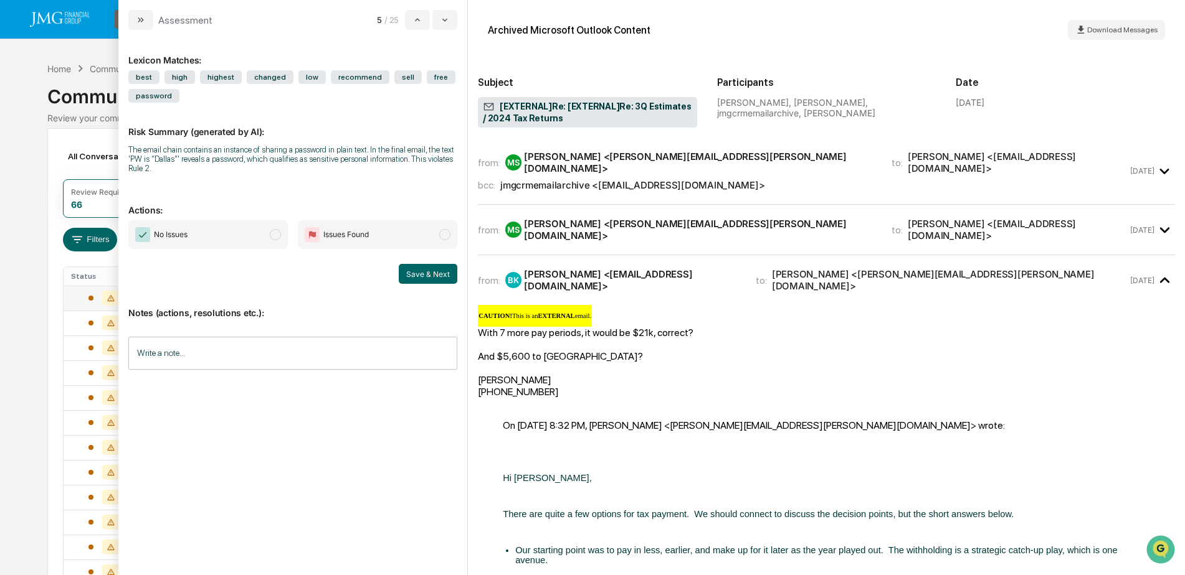
click at [1102, 245] on div "from: MS Matt Sorenson <Matt.Sorenson@jmgfin.com> to: Bob Kunkler <robertkunkle…" at bounding box center [826, 230] width 697 height 30
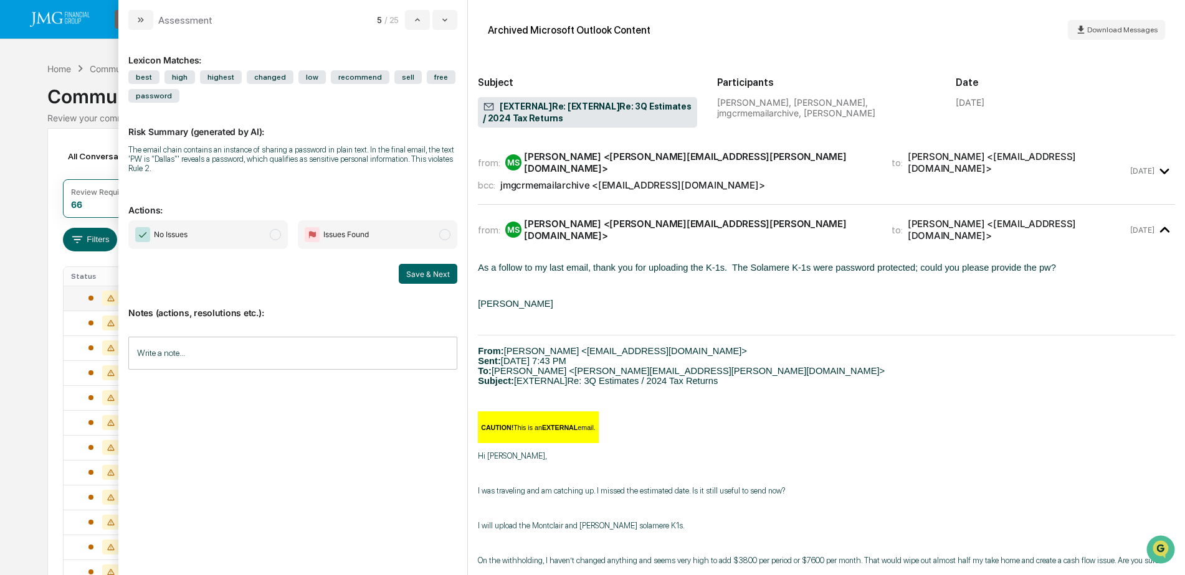
click at [1104, 194] on div "from: MS Matt Sorenson <Matt.Sorenson@jmgfin.com> to: Bob Kunkler <robertkunkle…" at bounding box center [826, 171] width 697 height 47
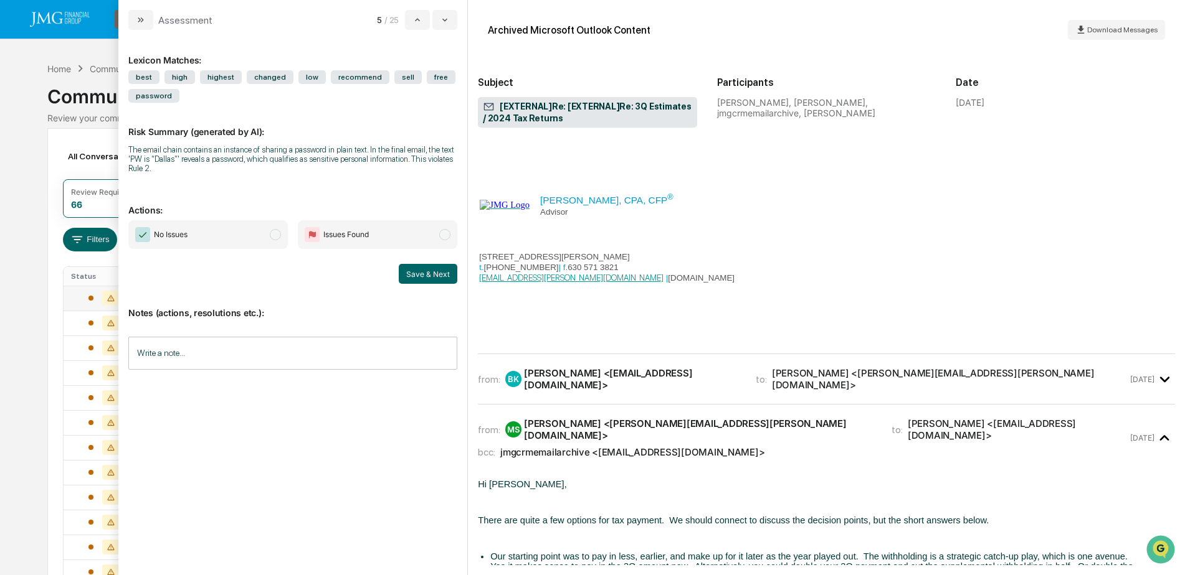
scroll to position [436, 0]
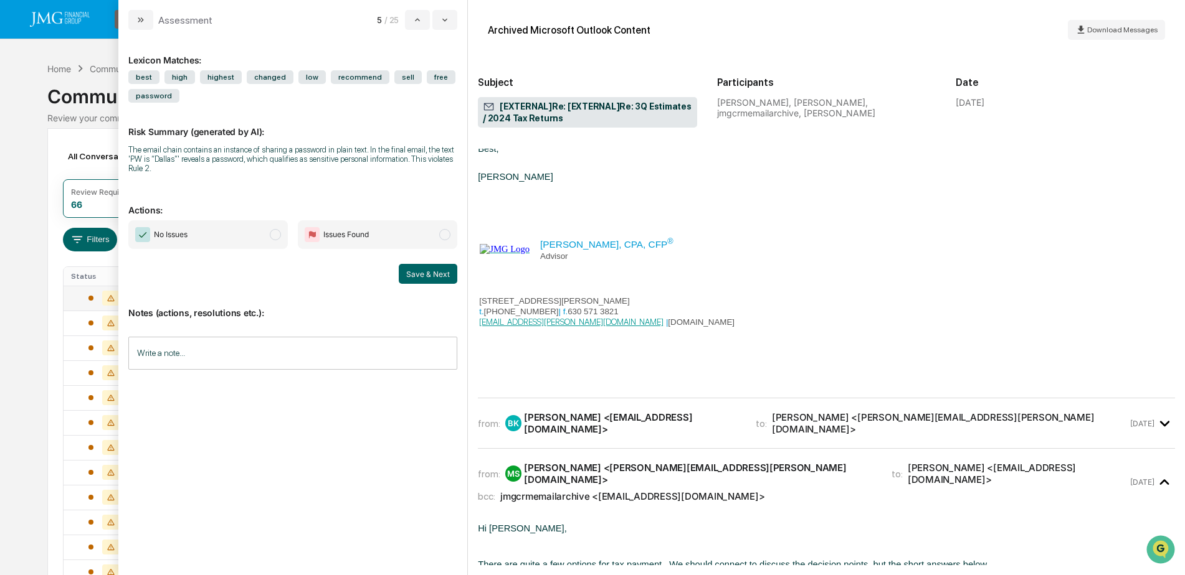
click at [1102, 435] on div "from: BK Bob Kunkler <robertkunkler@comcast.net> to: Matt Sorenson <Matt.Sorens…" at bounding box center [803, 424] width 650 height 24
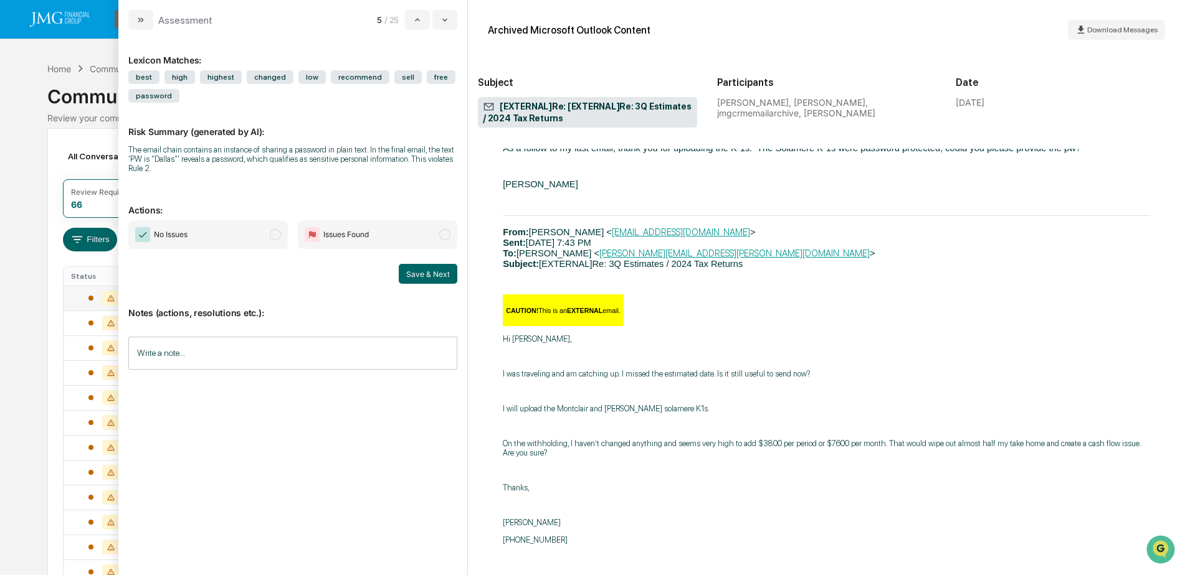
scroll to position [10119, 0]
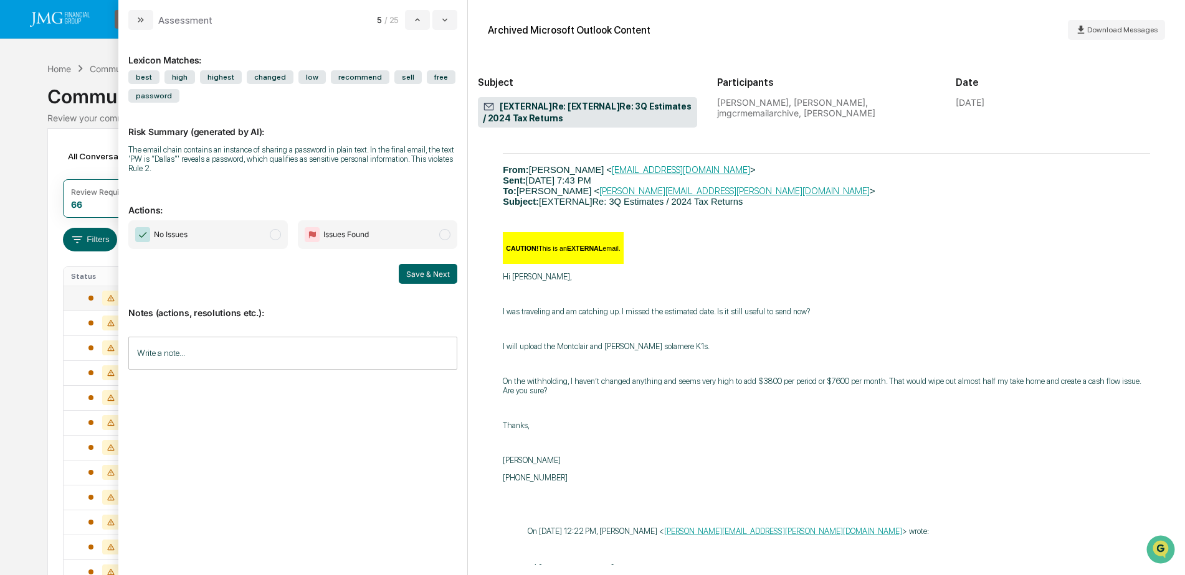
click at [218, 354] on input "Write a note..." at bounding box center [292, 353] width 329 height 33
click at [430, 453] on button "Save" at bounding box center [440, 456] width 33 height 20
click at [215, 237] on span "No Issues" at bounding box center [207, 234] width 159 height 29
click at [419, 276] on button "Save & Next" at bounding box center [428, 274] width 59 height 20
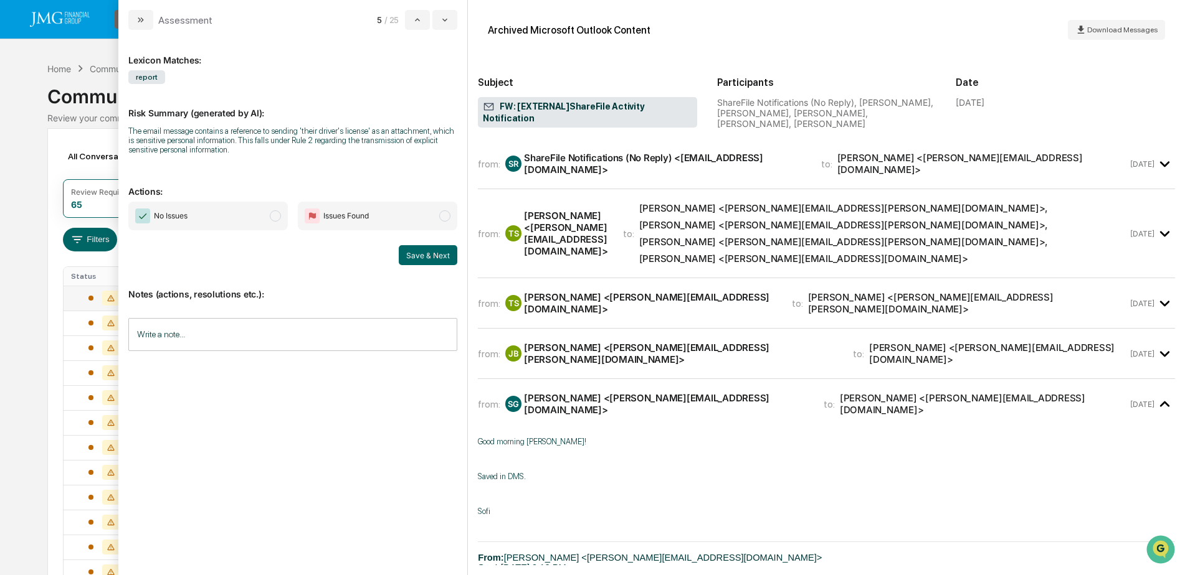
click at [1005, 342] on div "from: JB John Brennan <John.Brennan@jmgfin.com> to: Tim Stringer <TimS@jmgfin.c…" at bounding box center [803, 354] width 650 height 24
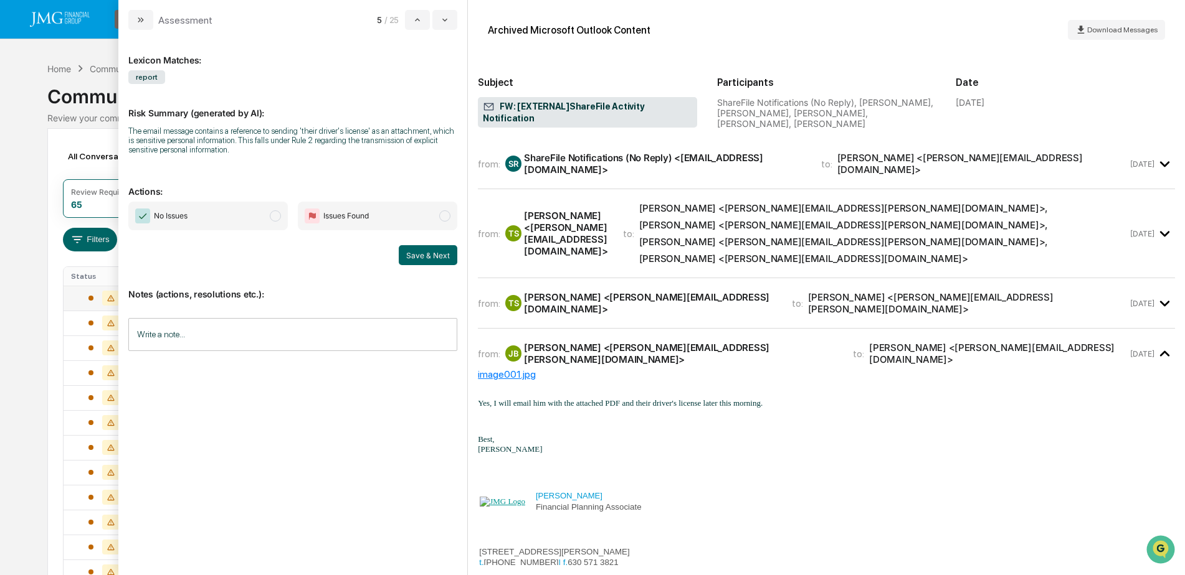
click at [992, 291] on div "from: TS Tim Stringer <TimS@jmgfin.com> to: John Brennan <John.Brennan@jmgfin.c…" at bounding box center [803, 303] width 650 height 24
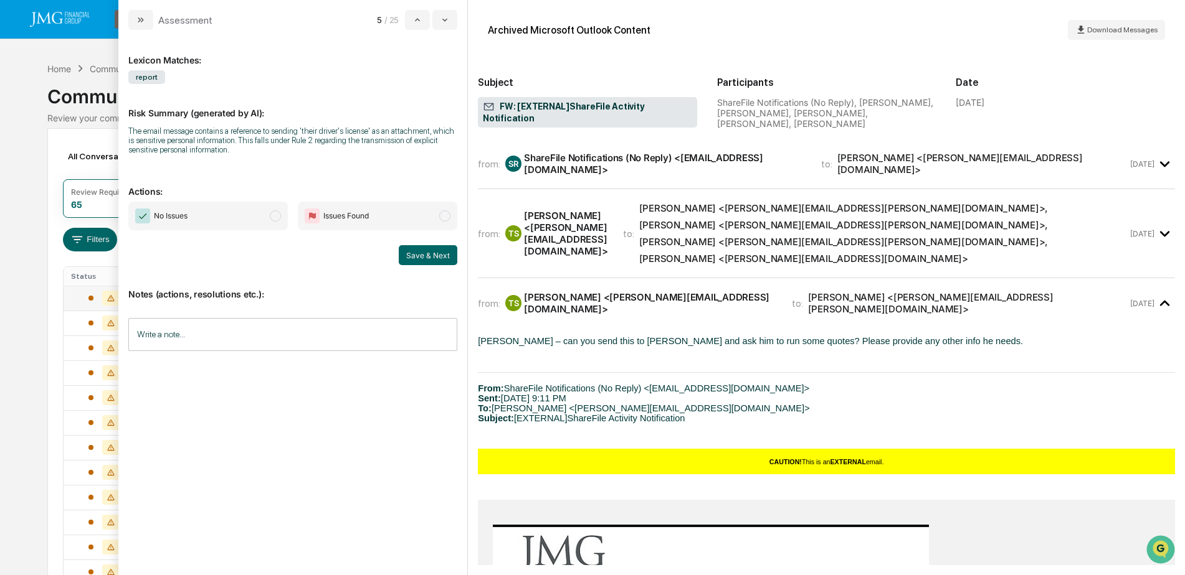
click at [968, 253] on div "Sofia Gonzales <Sofia.Gonzales@jmgfin.com>" at bounding box center [803, 259] width 329 height 12
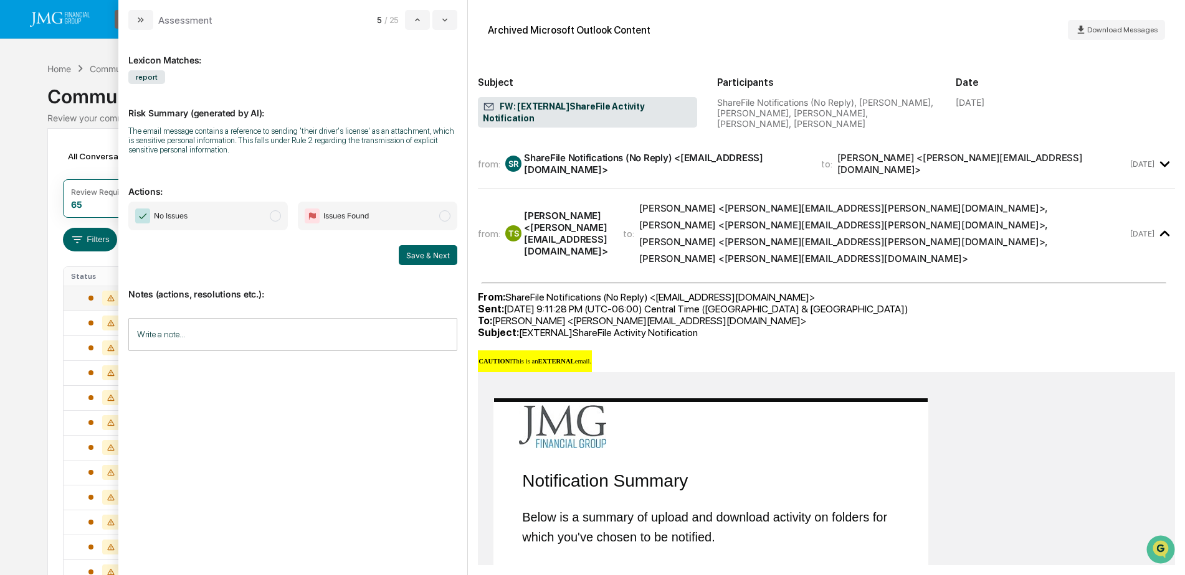
click at [240, 341] on input "Write a note..." at bounding box center [292, 334] width 329 height 33
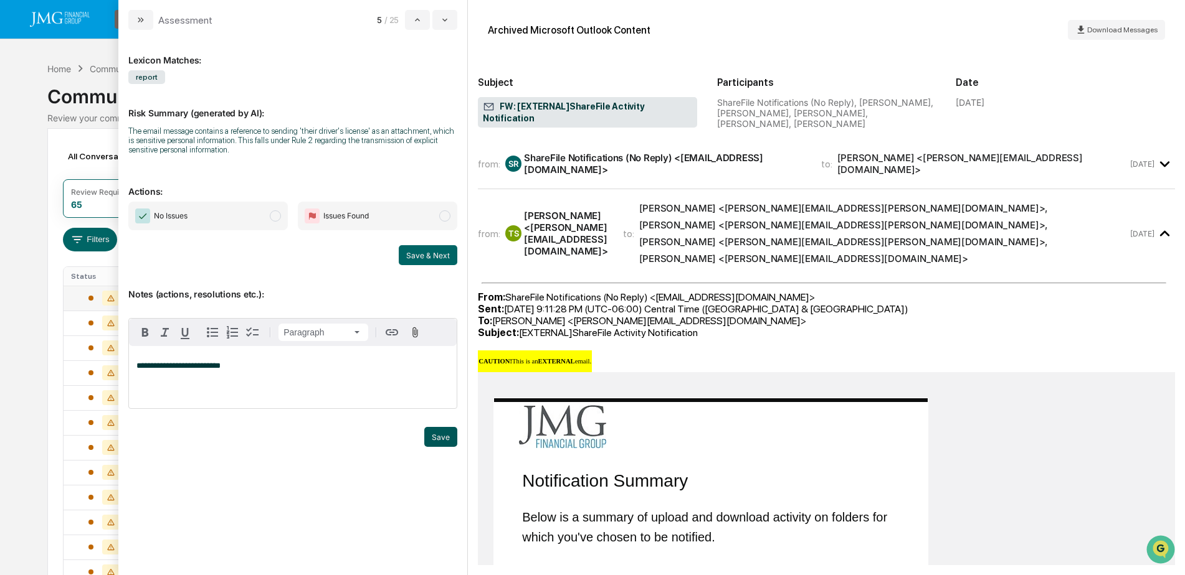
click at [432, 434] on button "Save" at bounding box center [440, 437] width 33 height 20
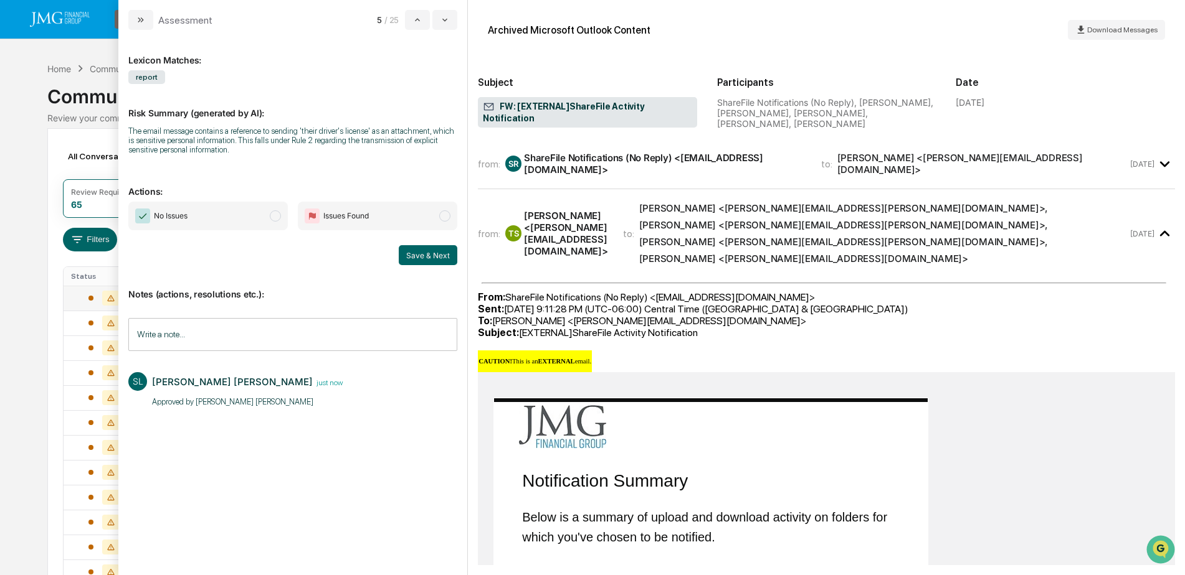
click at [249, 219] on span "No Issues" at bounding box center [207, 216] width 159 height 29
click at [440, 263] on button "Save & Next" at bounding box center [428, 255] width 59 height 20
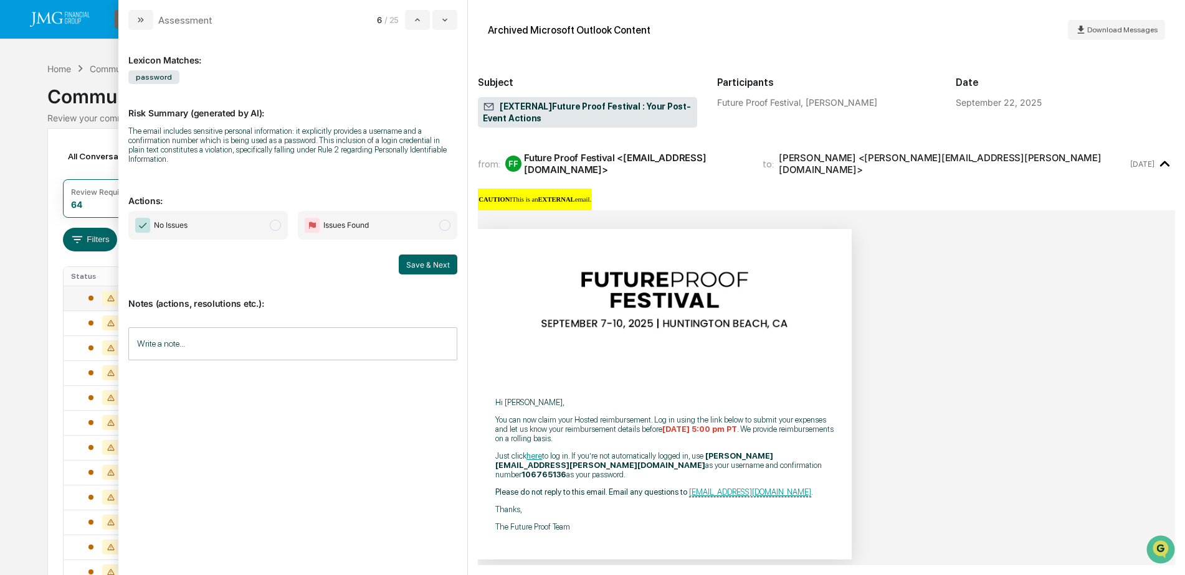
click at [279, 353] on input "Write a note..." at bounding box center [292, 344] width 329 height 33
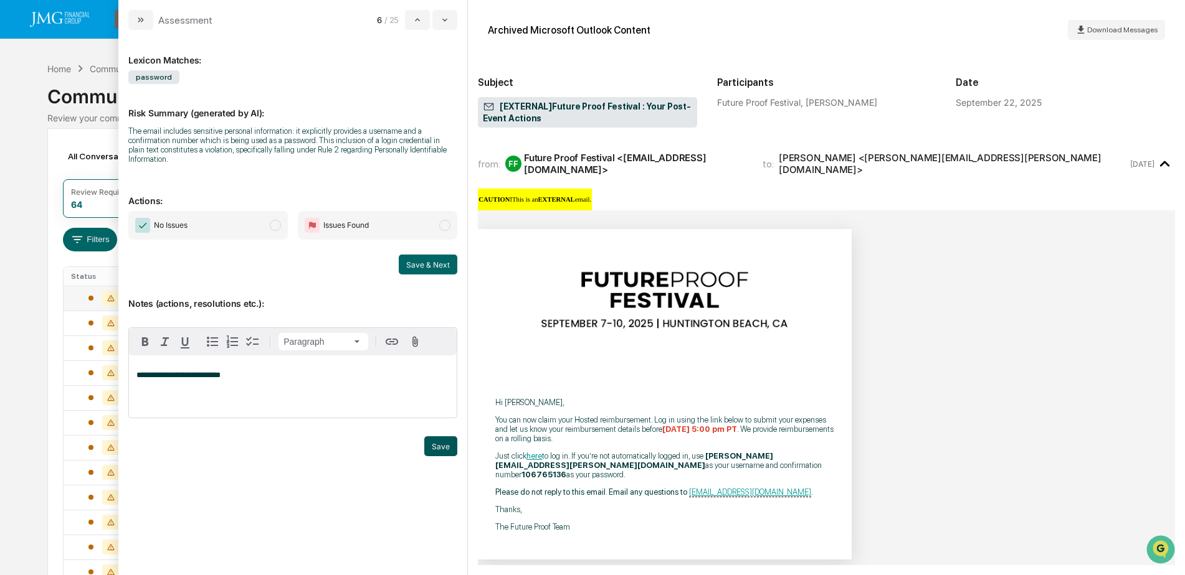
click at [448, 455] on button "Save" at bounding box center [440, 447] width 33 height 20
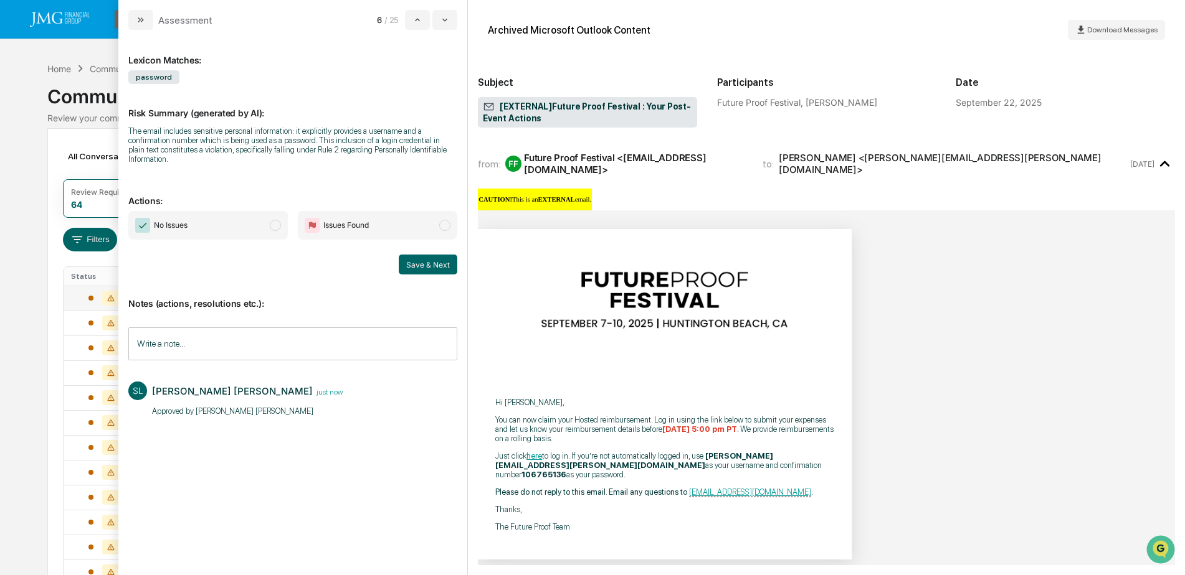
click at [246, 229] on span "No Issues" at bounding box center [207, 225] width 159 height 29
click at [424, 271] on button "Save & Next" at bounding box center [428, 265] width 59 height 20
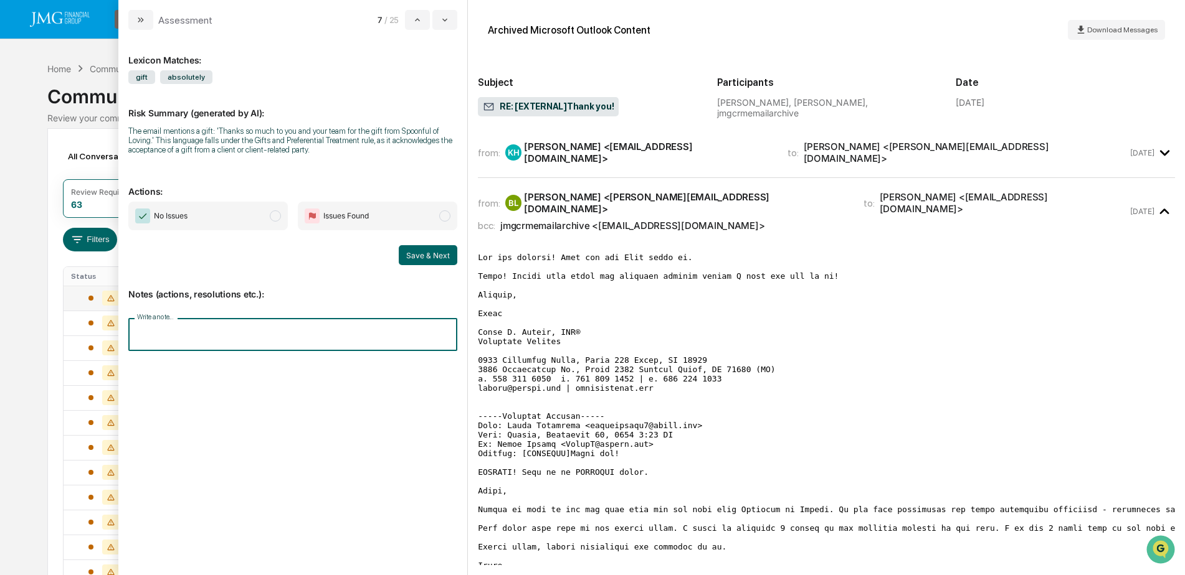
click at [318, 339] on input "Write a note..." at bounding box center [292, 334] width 329 height 33
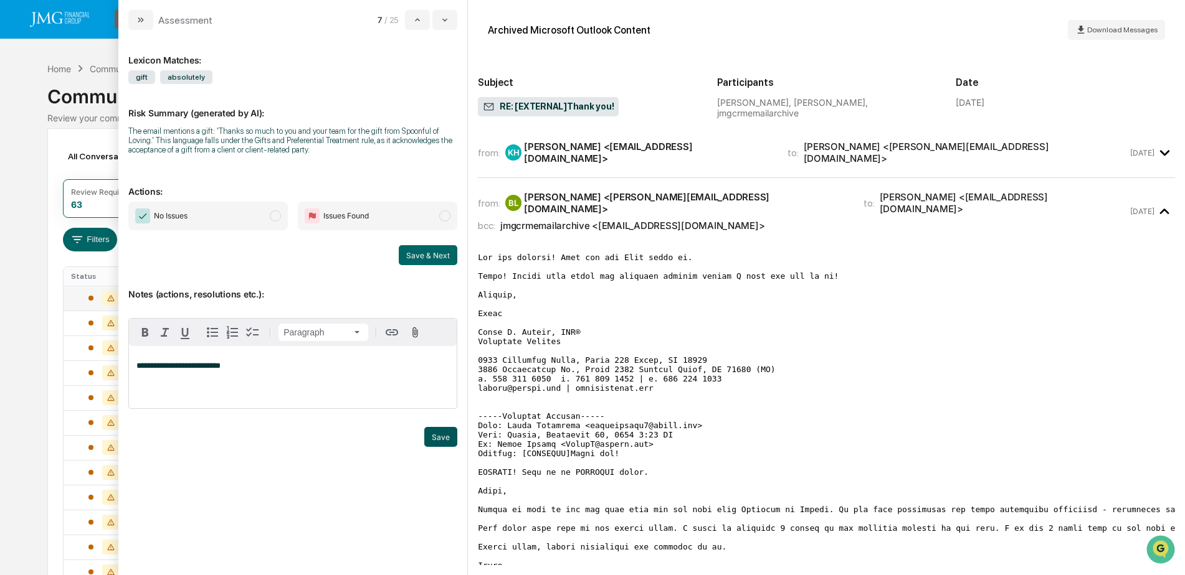
click at [441, 432] on button "Save" at bounding box center [440, 437] width 33 height 20
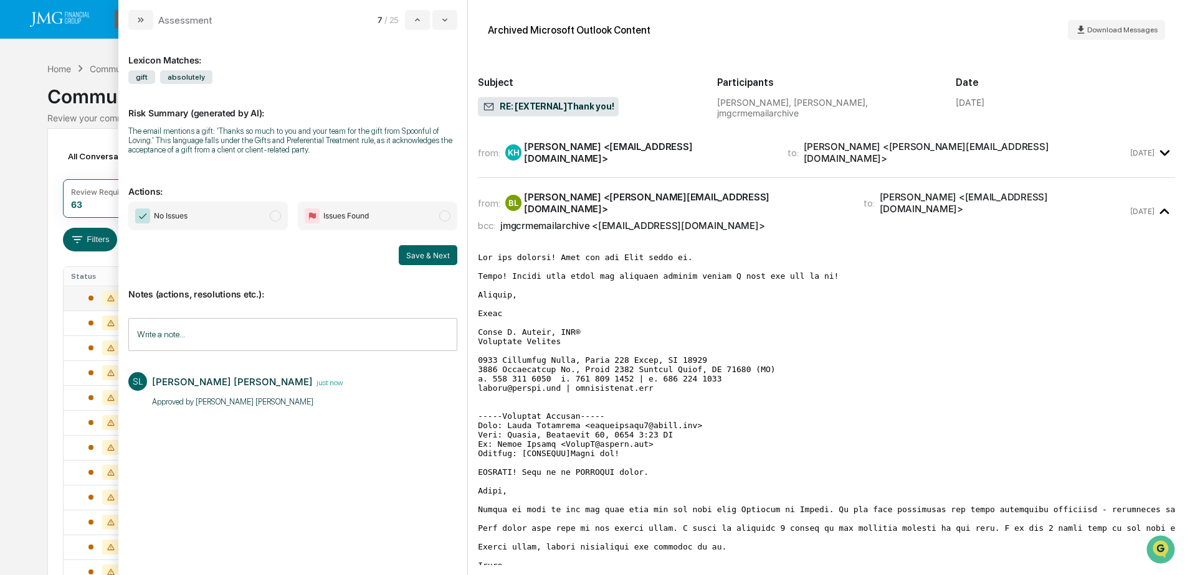
click at [235, 218] on span "No Issues" at bounding box center [207, 216] width 159 height 29
click at [420, 255] on button "Save & Next" at bounding box center [428, 255] width 59 height 20
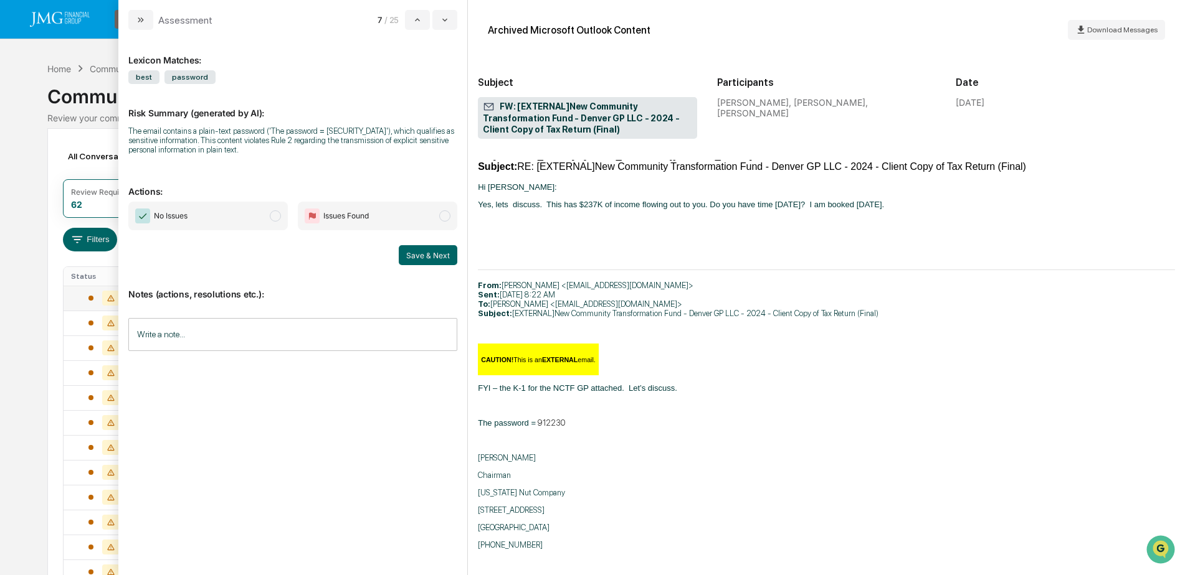
scroll to position [518, 0]
click at [176, 342] on input "Write a note..." at bounding box center [292, 334] width 329 height 33
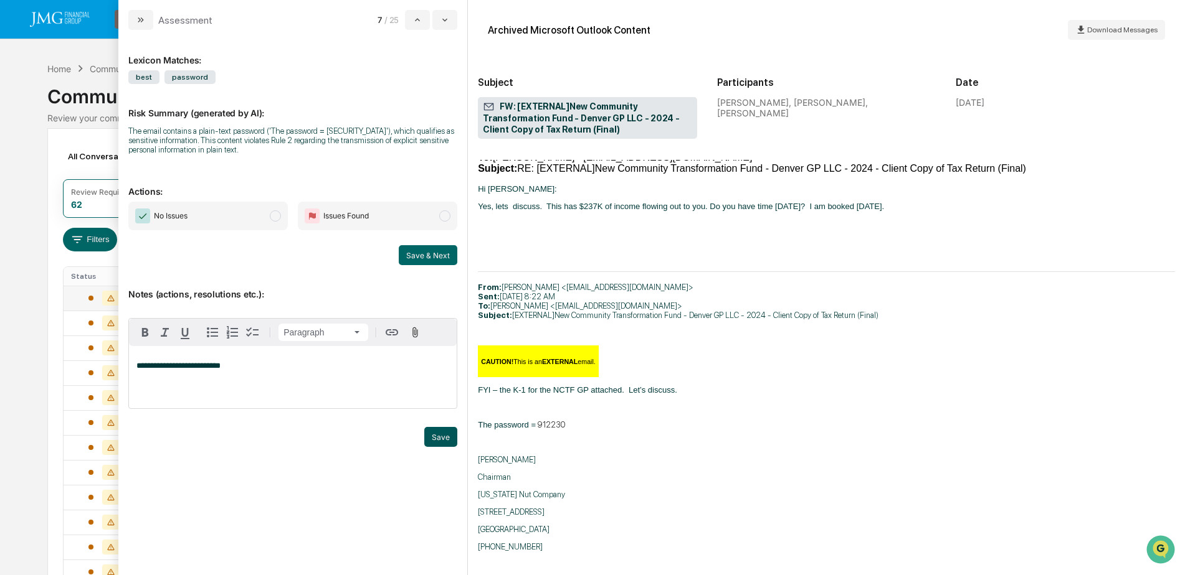
click at [437, 436] on button "Save" at bounding box center [440, 437] width 33 height 20
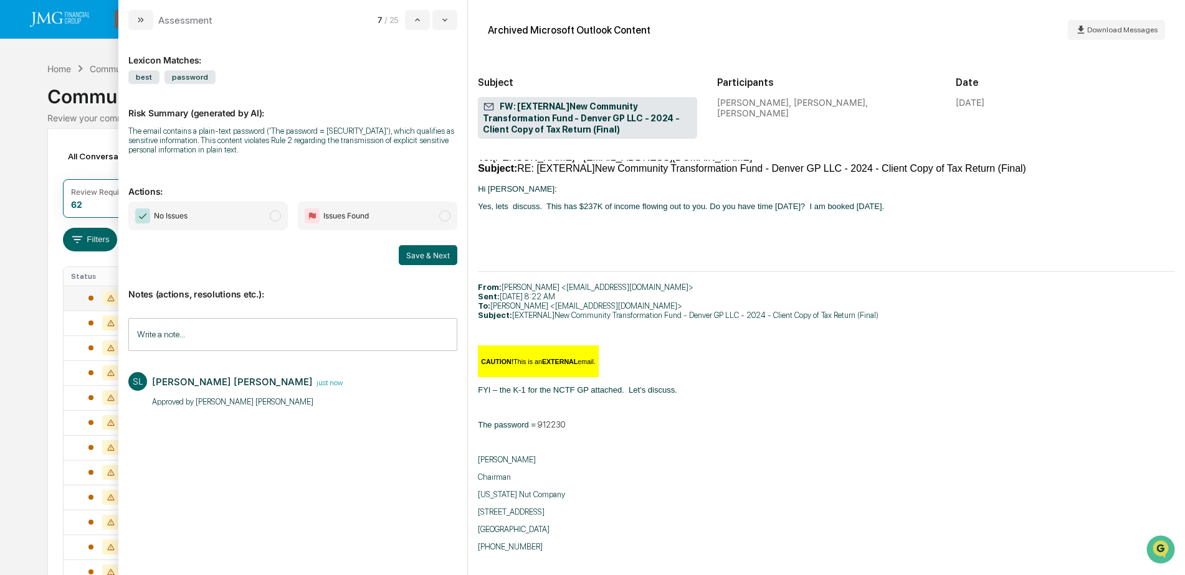
click at [232, 219] on span "No Issues" at bounding box center [207, 216] width 159 height 29
click at [418, 257] on button "Save & Next" at bounding box center [428, 255] width 59 height 20
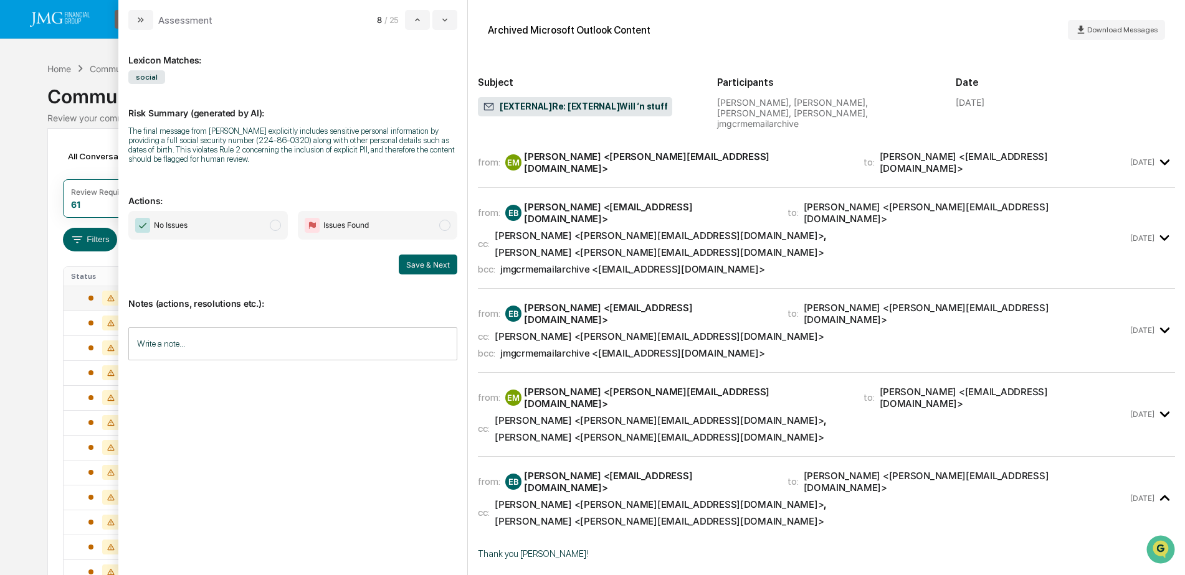
click at [1085, 415] on div "cc: Breanna Stohr <BreannaS@jmgfin.com> , Karen M. Thoemmes <Karen@jmgfin.com>" at bounding box center [803, 429] width 650 height 29
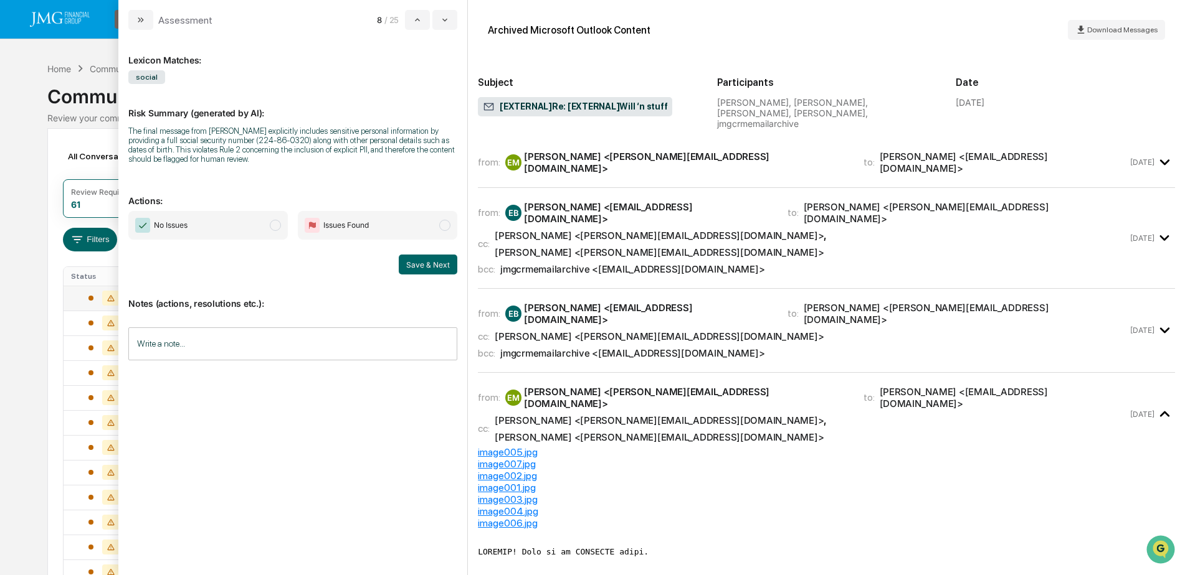
click at [1082, 348] on div "bcc: jmgcrmemailarchive <[EMAIL_ADDRESS][DOMAIN_NAME]>" at bounding box center [803, 354] width 650 height 12
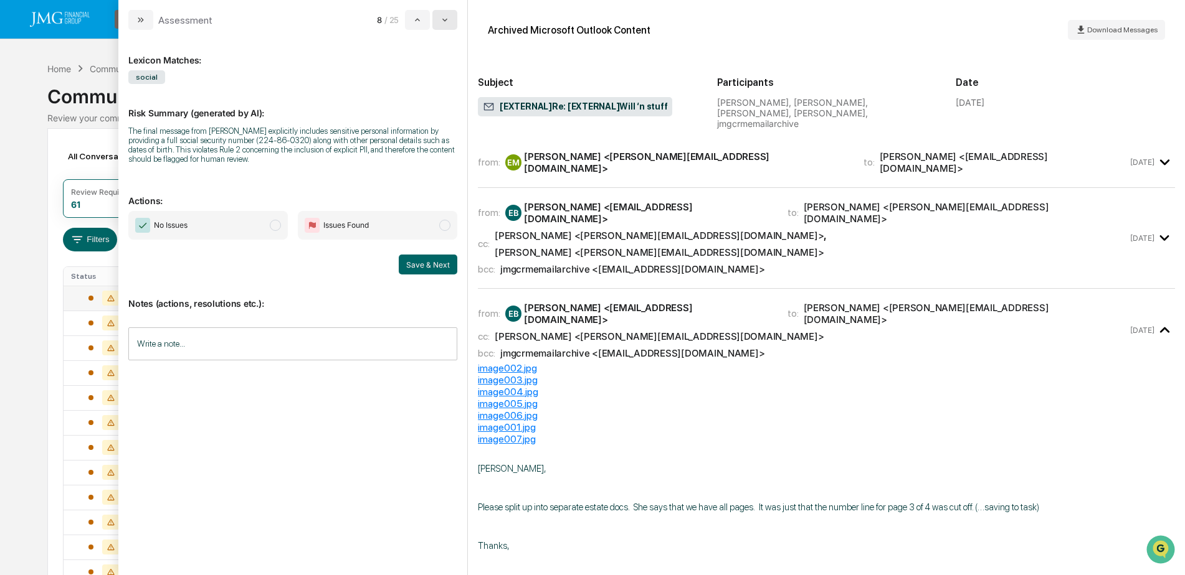
click at [448, 17] on icon "modal" at bounding box center [445, 20] width 10 height 10
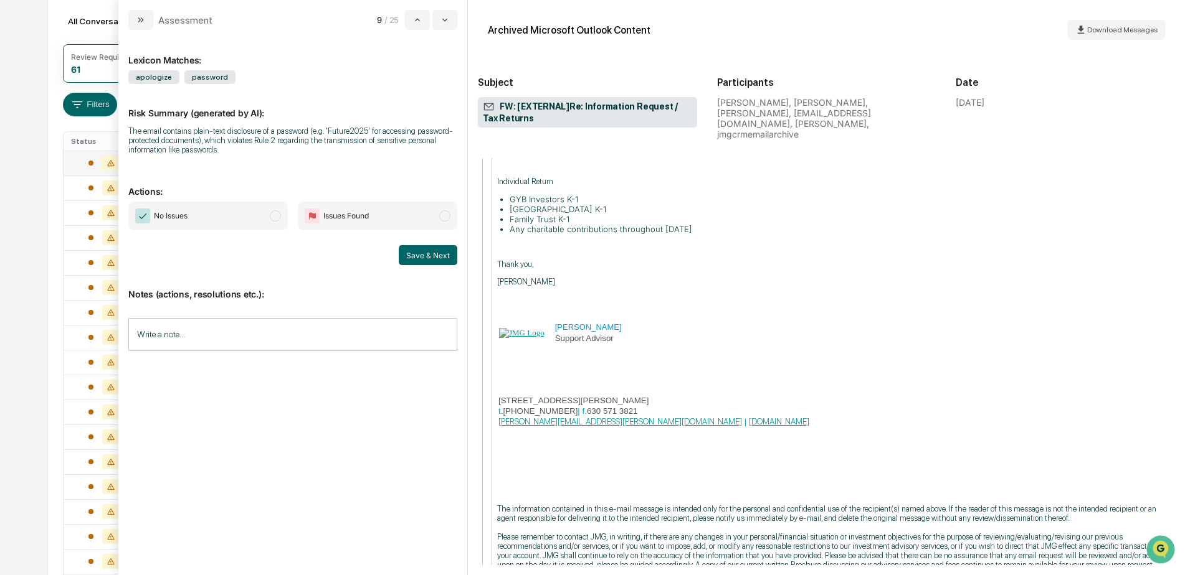
scroll to position [187, 0]
click at [230, 330] on input "Write a note..." at bounding box center [292, 334] width 329 height 33
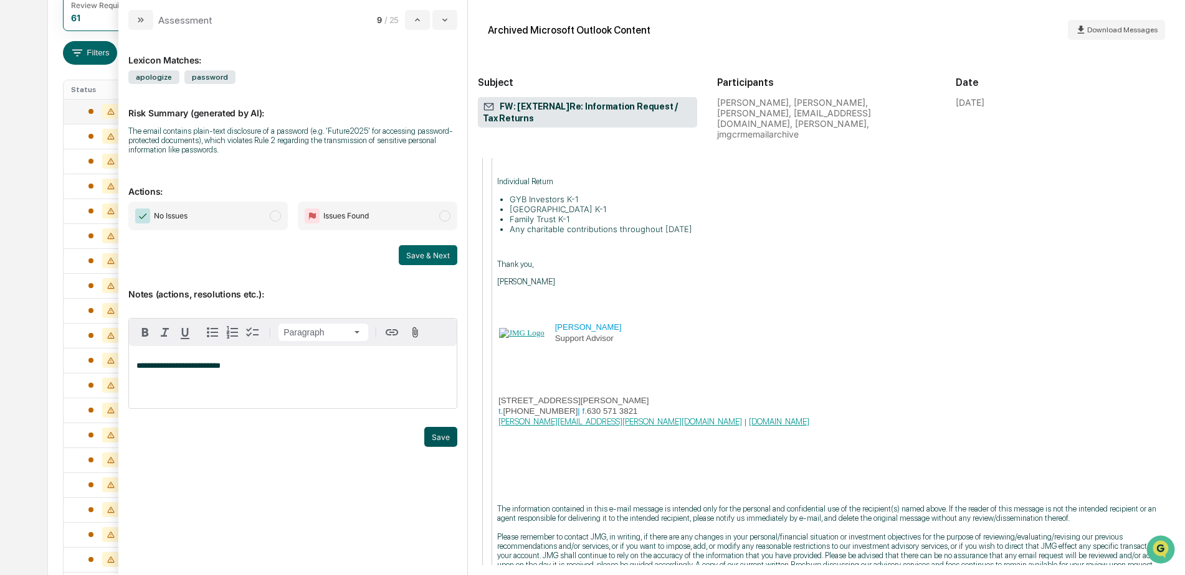
click at [440, 438] on button "Save" at bounding box center [440, 437] width 33 height 20
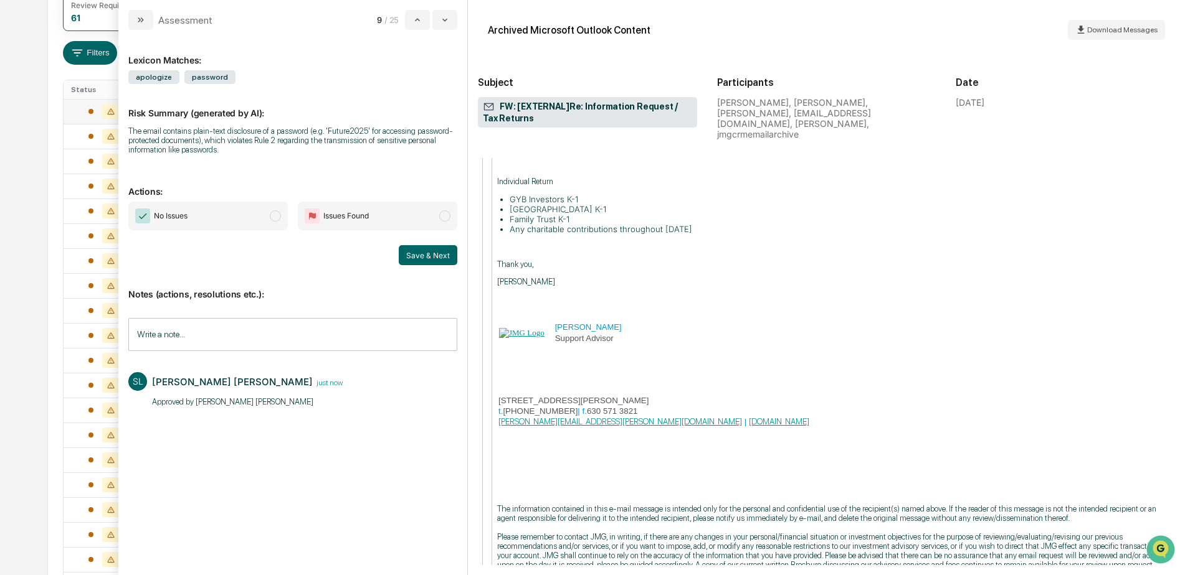
click at [235, 225] on span "No Issues" at bounding box center [207, 216] width 159 height 29
click at [421, 260] on button "Save & Next" at bounding box center [428, 255] width 59 height 20
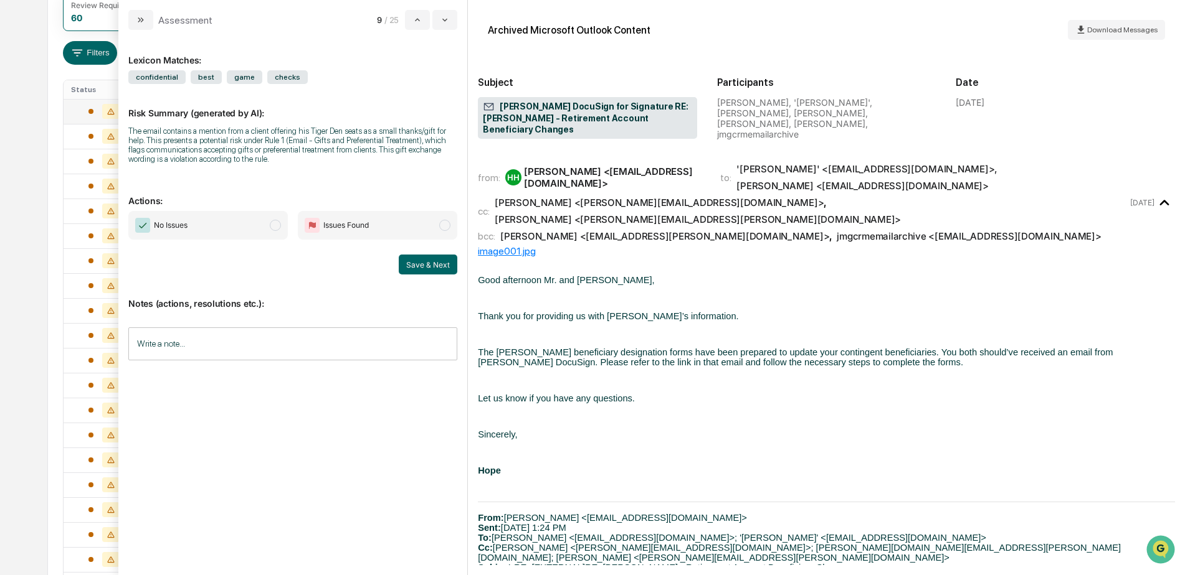
click at [209, 334] on input "Write a note..." at bounding box center [292, 344] width 329 height 33
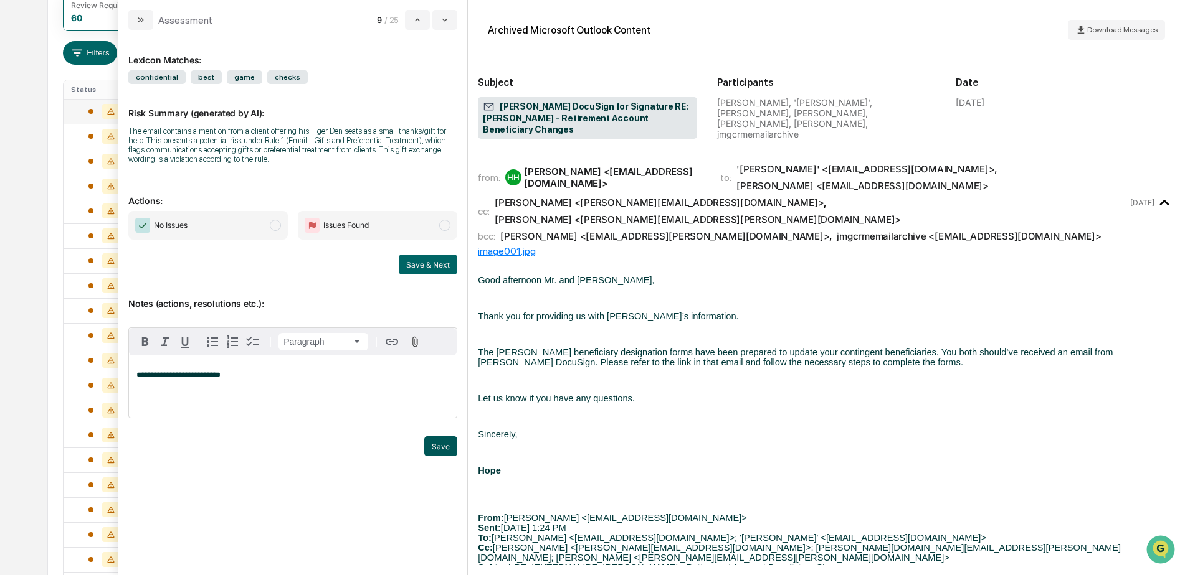
click at [431, 441] on button "Save" at bounding box center [440, 447] width 33 height 20
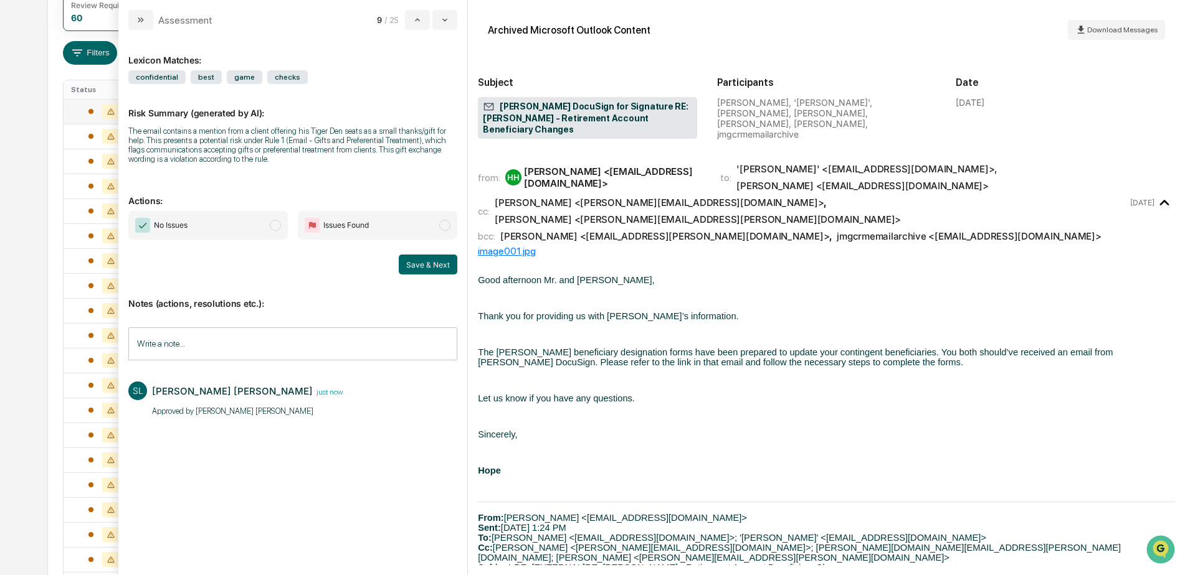
click at [223, 231] on span "No Issues" at bounding box center [207, 225] width 159 height 29
click at [430, 265] on button "Save & Next" at bounding box center [428, 265] width 59 height 20
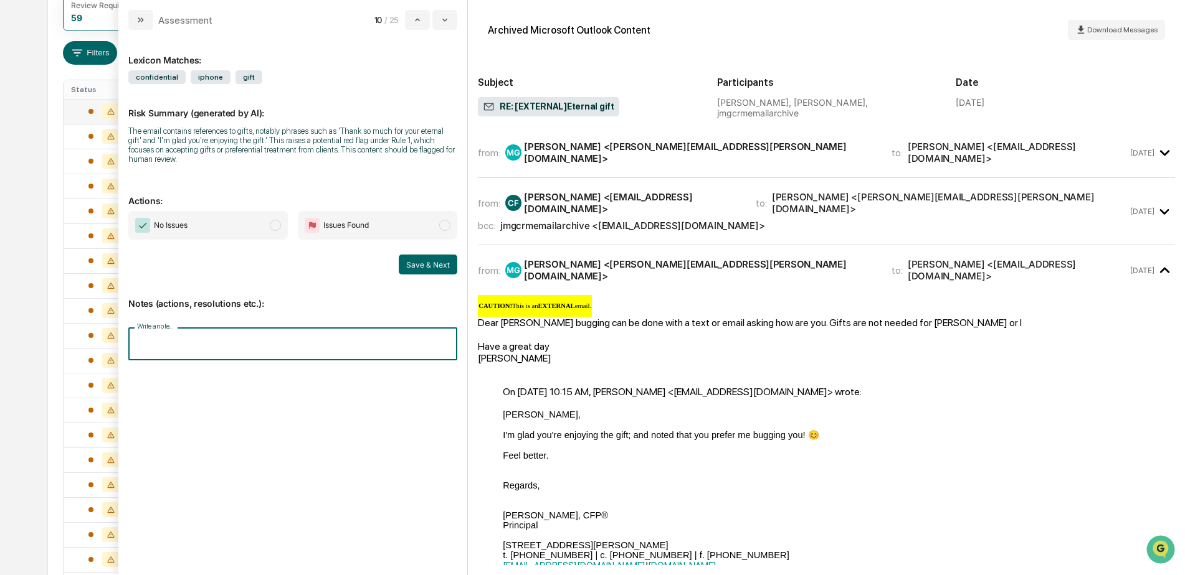
click at [217, 347] on input "Write a note..." at bounding box center [292, 344] width 329 height 33
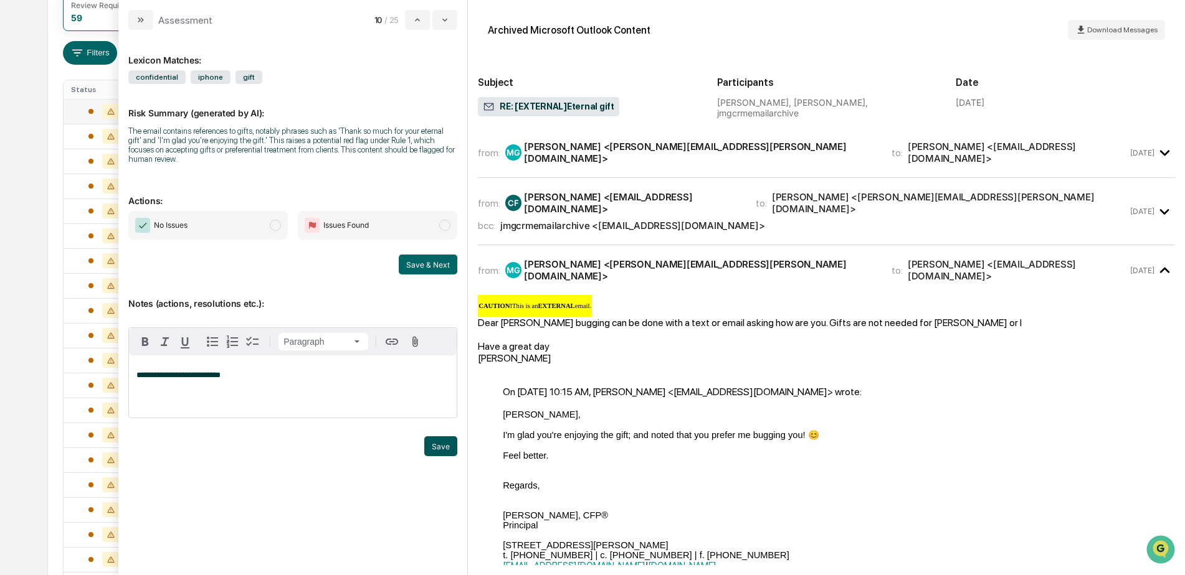
click at [439, 448] on button "Save" at bounding box center [440, 447] width 33 height 20
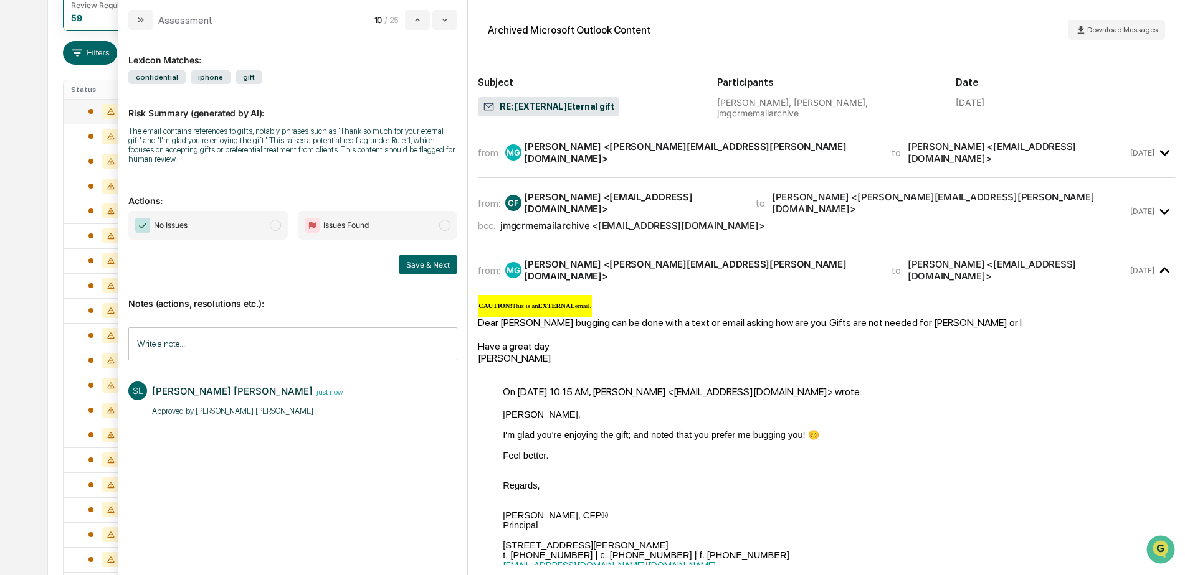
click at [238, 230] on span "No Issues" at bounding box center [207, 225] width 159 height 29
click at [427, 263] on button "Save & Next" at bounding box center [428, 265] width 59 height 20
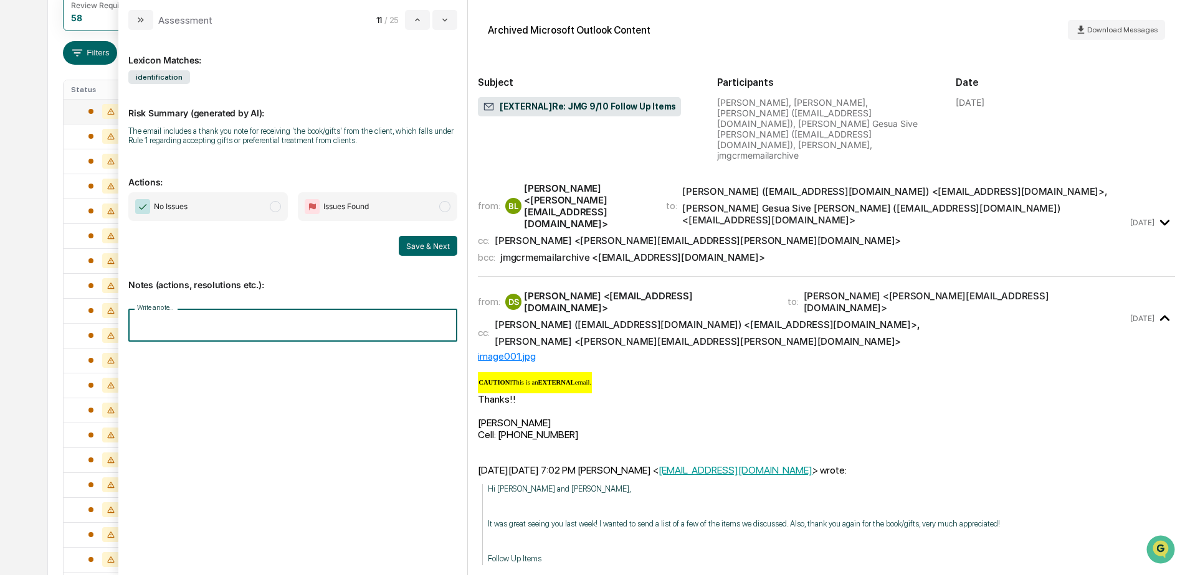
click at [211, 328] on input "Write a note..." at bounding box center [292, 325] width 329 height 33
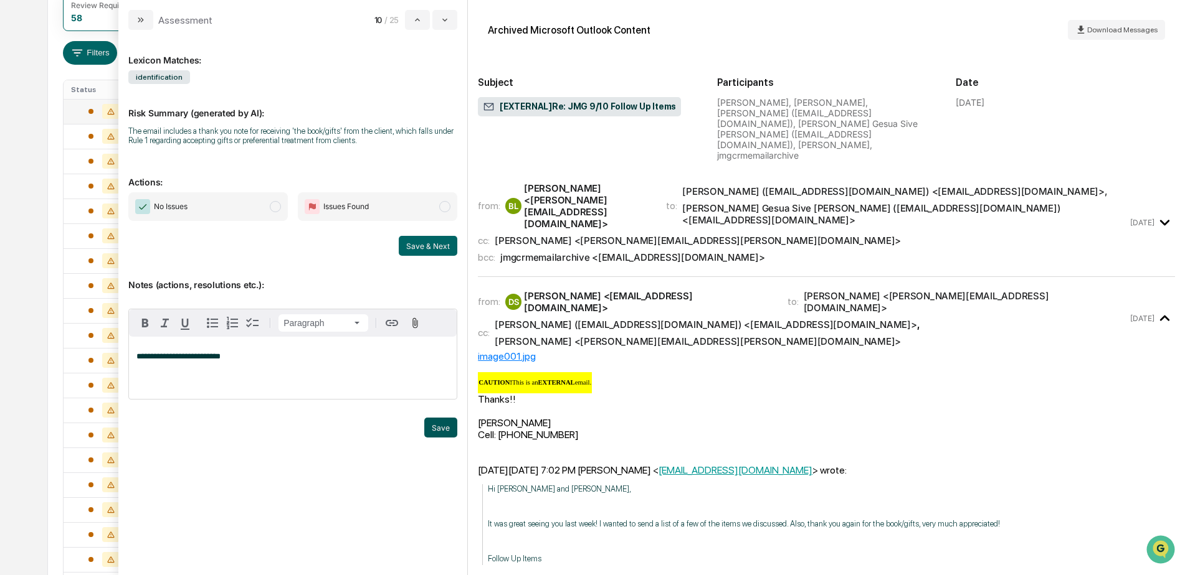
click at [432, 428] on button "Save" at bounding box center [440, 428] width 33 height 20
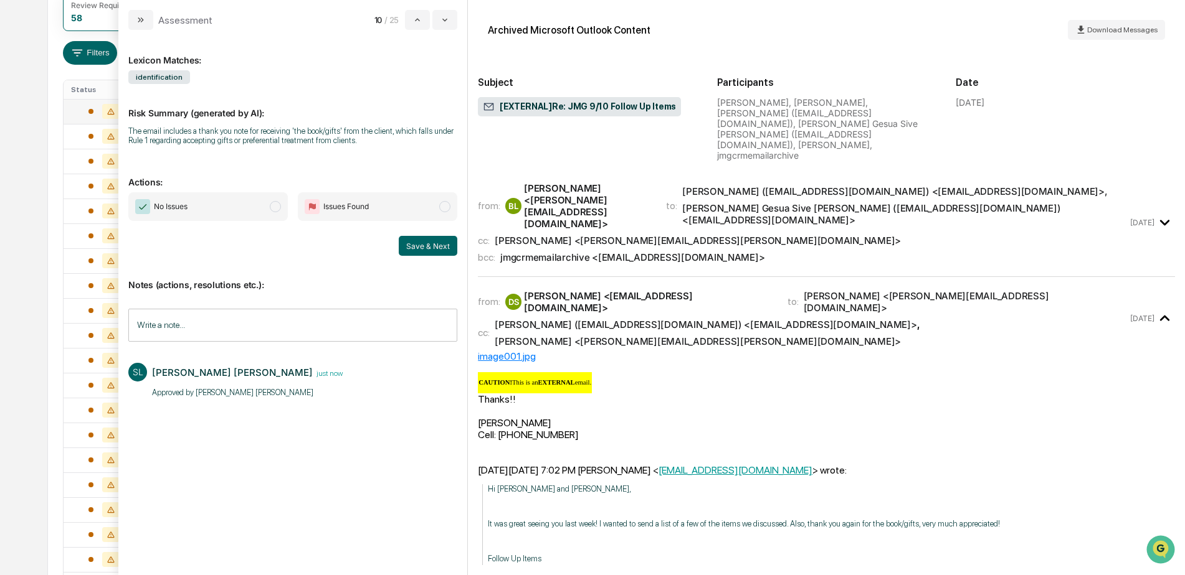
click at [222, 209] on span "No Issues" at bounding box center [207, 206] width 159 height 29
click at [428, 249] on button "Save & Next" at bounding box center [428, 246] width 59 height 20
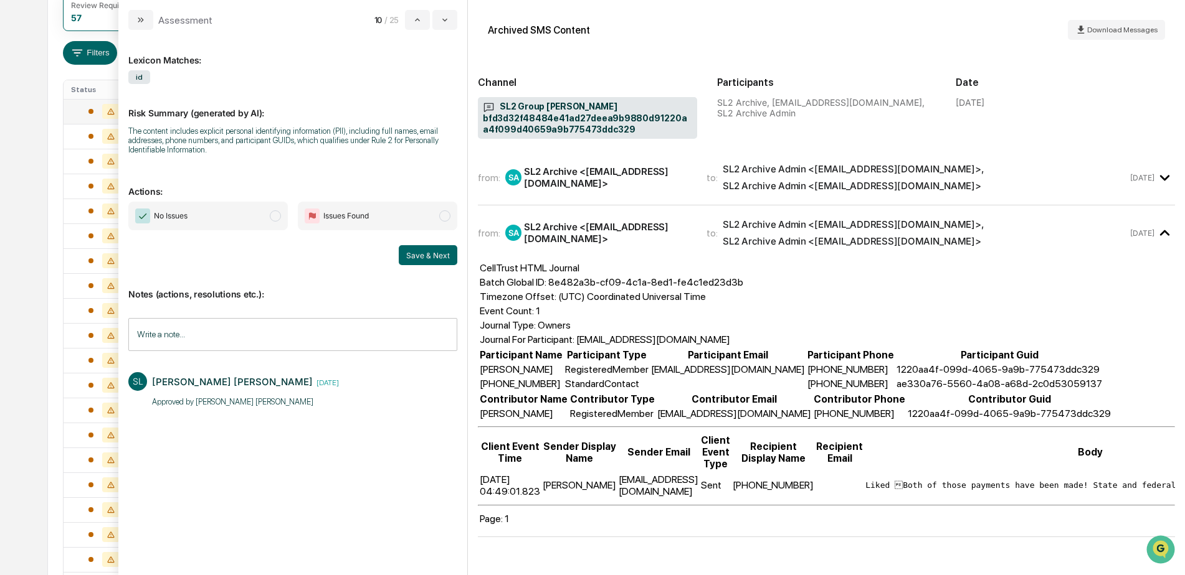
click at [262, 218] on span "No Issues" at bounding box center [207, 216] width 159 height 29
click at [422, 252] on button "Save & Next" at bounding box center [428, 255] width 59 height 20
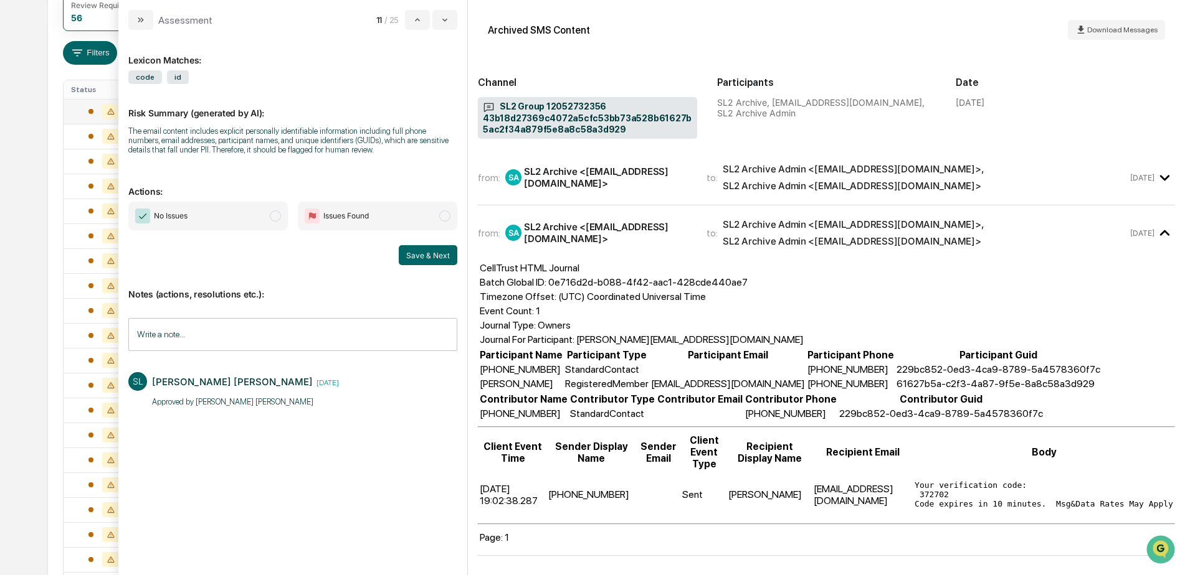
click at [254, 220] on span "No Issues" at bounding box center [207, 216] width 159 height 29
click at [430, 258] on button "Save & Next" at bounding box center [428, 255] width 59 height 20
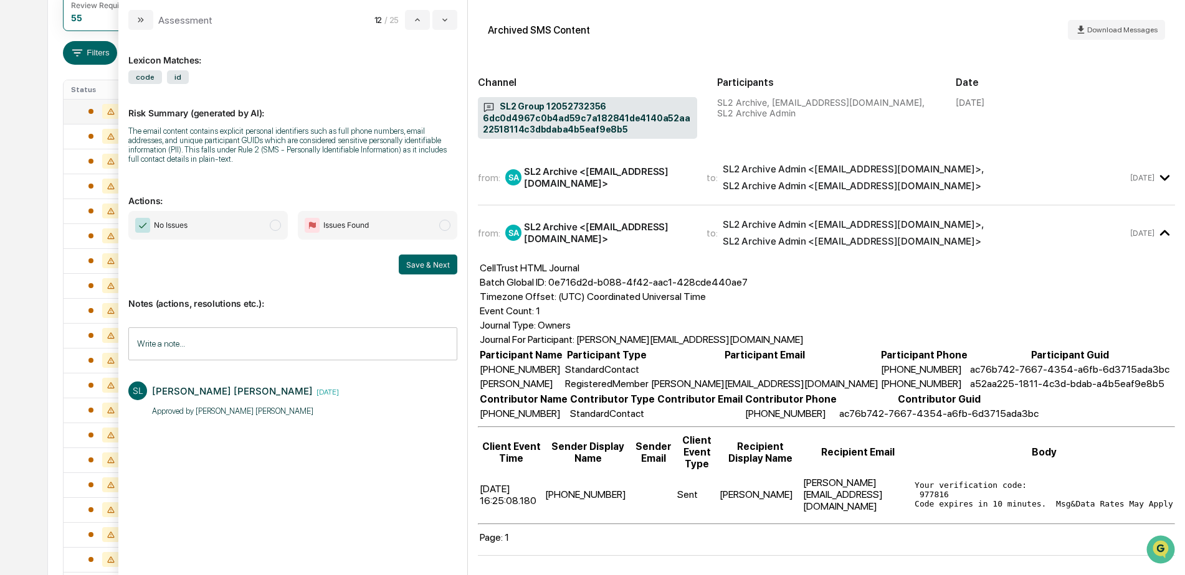
click at [249, 229] on span "No Issues" at bounding box center [207, 225] width 159 height 29
click at [426, 267] on button "Save & Next" at bounding box center [428, 265] width 59 height 20
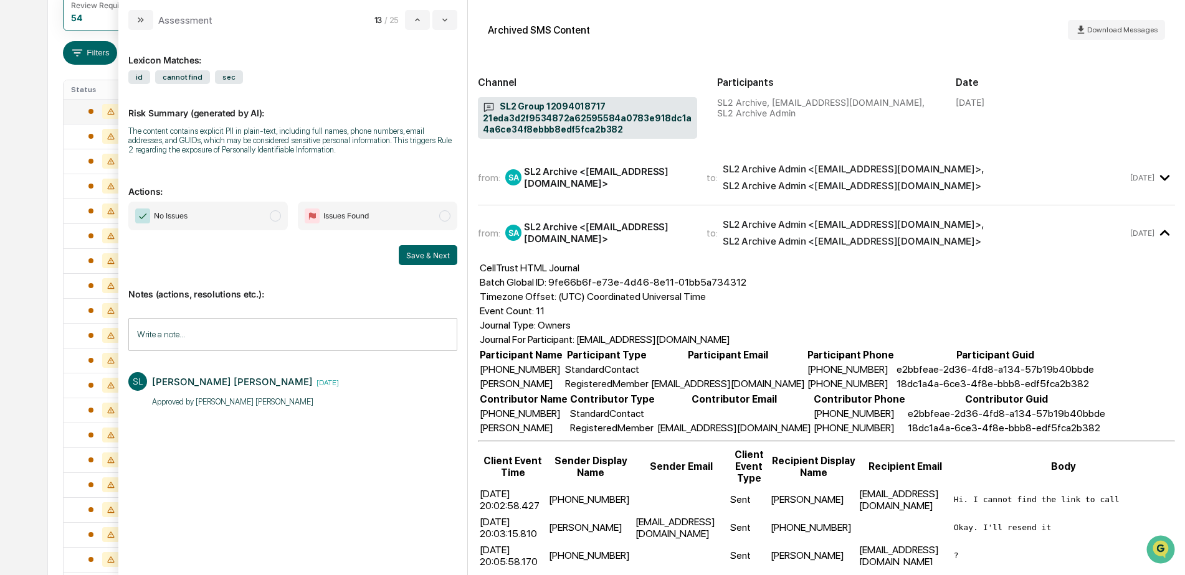
click at [240, 224] on span "No Issues" at bounding box center [207, 216] width 159 height 29
click at [430, 257] on button "Save & Next" at bounding box center [428, 255] width 59 height 20
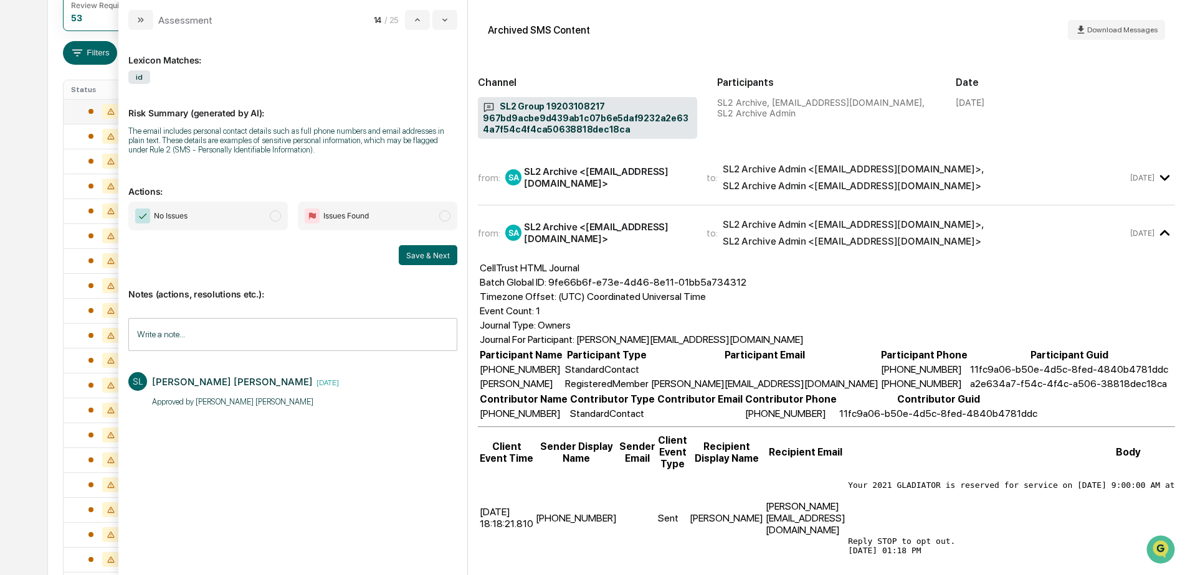
click at [229, 214] on span "No Issues" at bounding box center [207, 216] width 159 height 29
click at [409, 252] on button "Save & Next" at bounding box center [428, 255] width 59 height 20
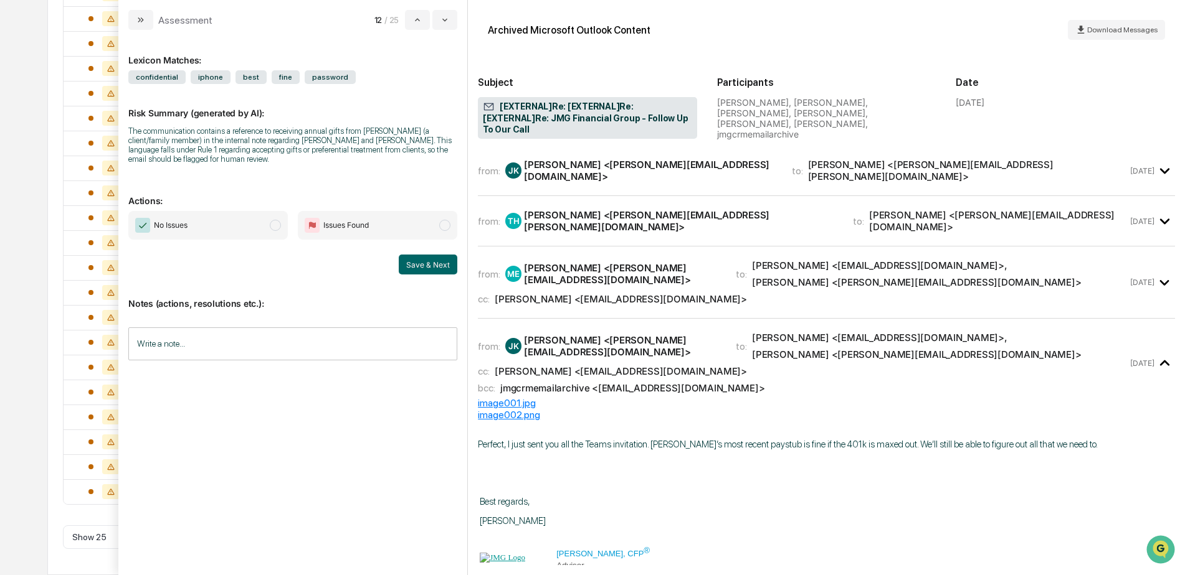
scroll to position [685, 0]
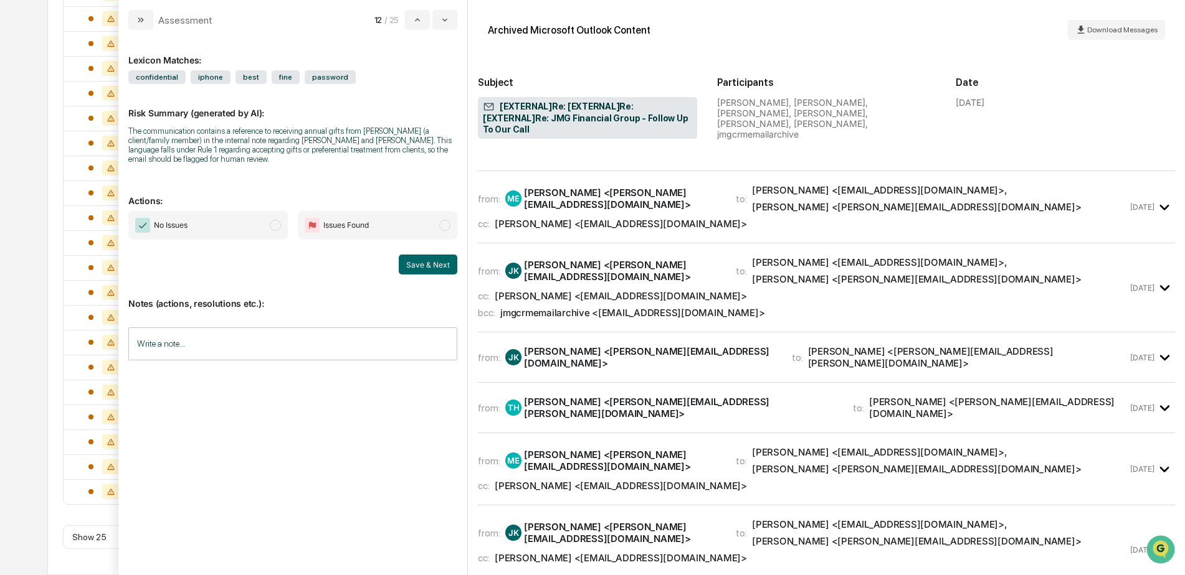
click at [1139, 460] on div "Sep 12" at bounding box center [1152, 470] width 45 height 21
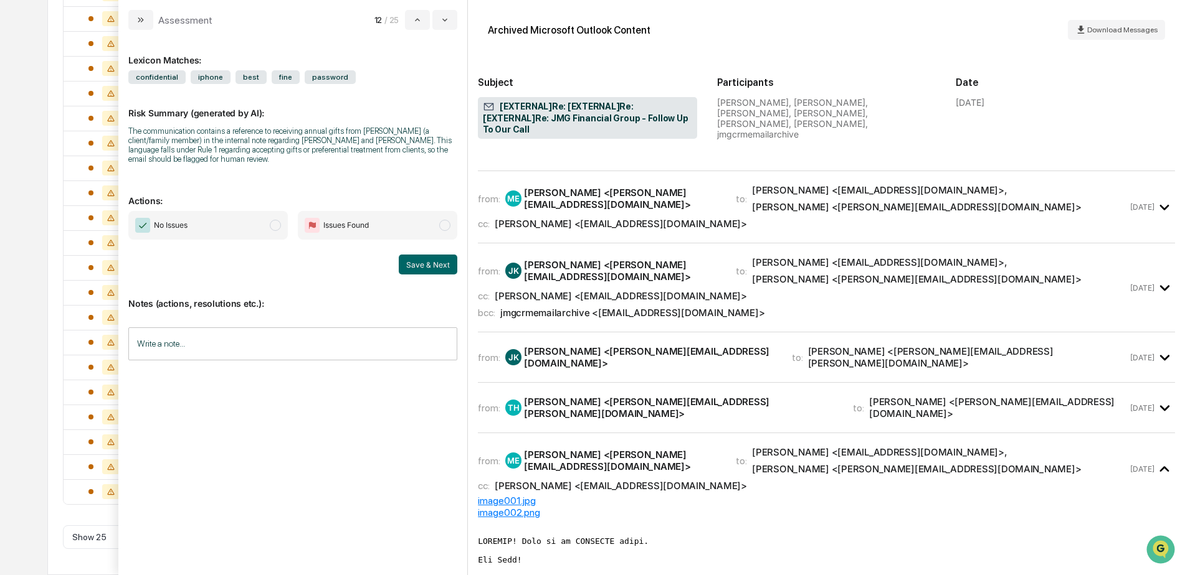
drag, startPoint x: 1099, startPoint y: 267, endPoint x: 1088, endPoint y: 237, distance: 31.7
click at [1098, 396] on div "from: TH Tommy Hayes <Tommy.Hayes@jmgfin.com> to: Josh Kowalczyk <JoshK@jmgfin.…" at bounding box center [803, 408] width 650 height 24
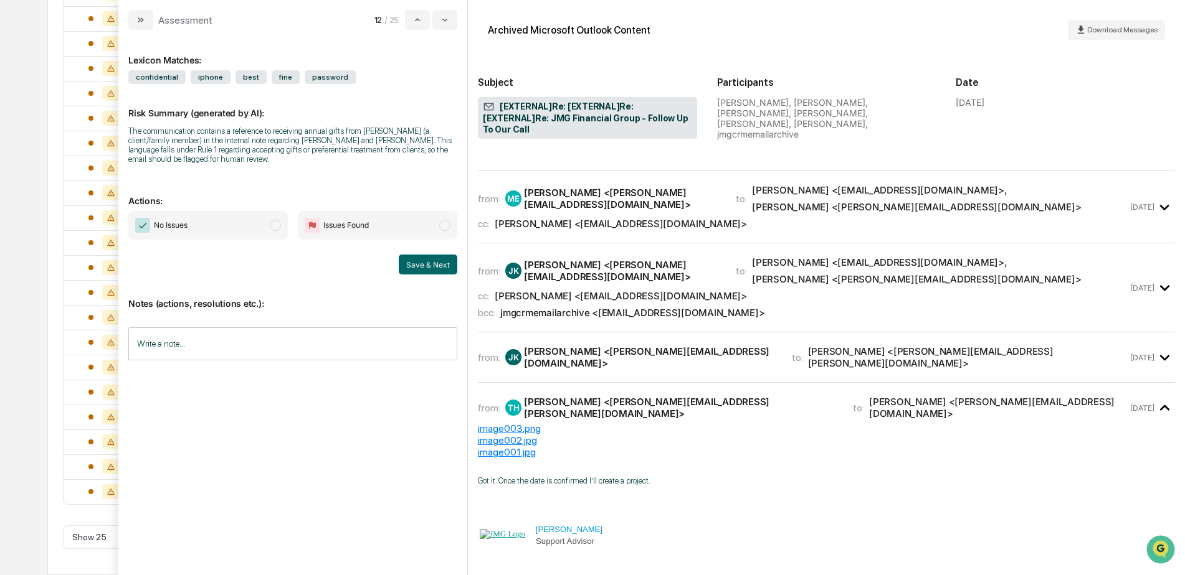
click at [1083, 346] on div "from: JK Josh Kowalczyk <JoshK@jmgfin.com> to: Tommy Hayes <Tommy.Hayes@jmgfin.…" at bounding box center [803, 358] width 650 height 24
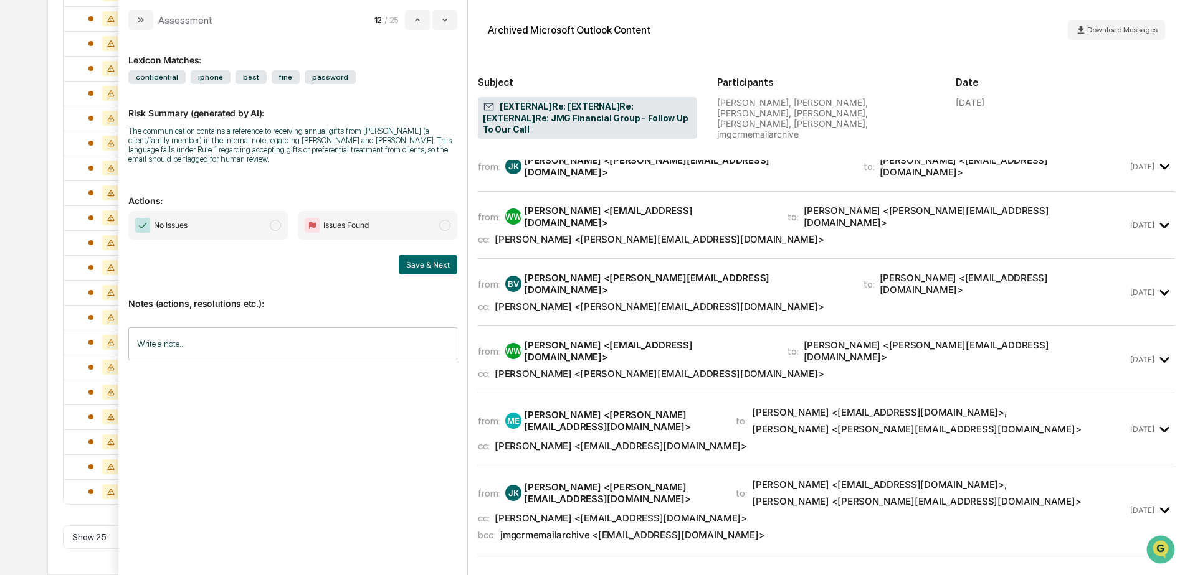
scroll to position [436, 0]
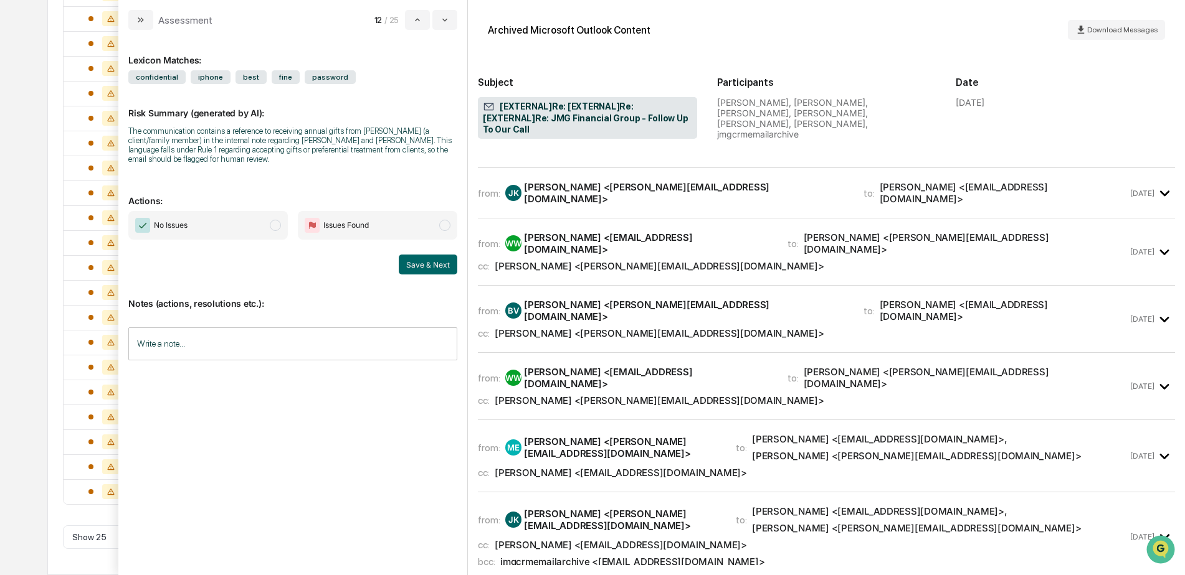
drag, startPoint x: 1102, startPoint y: 412, endPoint x: 1086, endPoint y: 356, distance: 58.2
click at [1102, 539] on div "cc: William G. Waight <BillW@jmgfin.com>" at bounding box center [803, 545] width 650 height 12
drag, startPoint x: 1086, startPoint y: 353, endPoint x: 1084, endPoint y: 321, distance: 32.4
click at [1086, 467] on div "cc: William G. Waight <BillW@jmgfin.com>" at bounding box center [803, 473] width 650 height 12
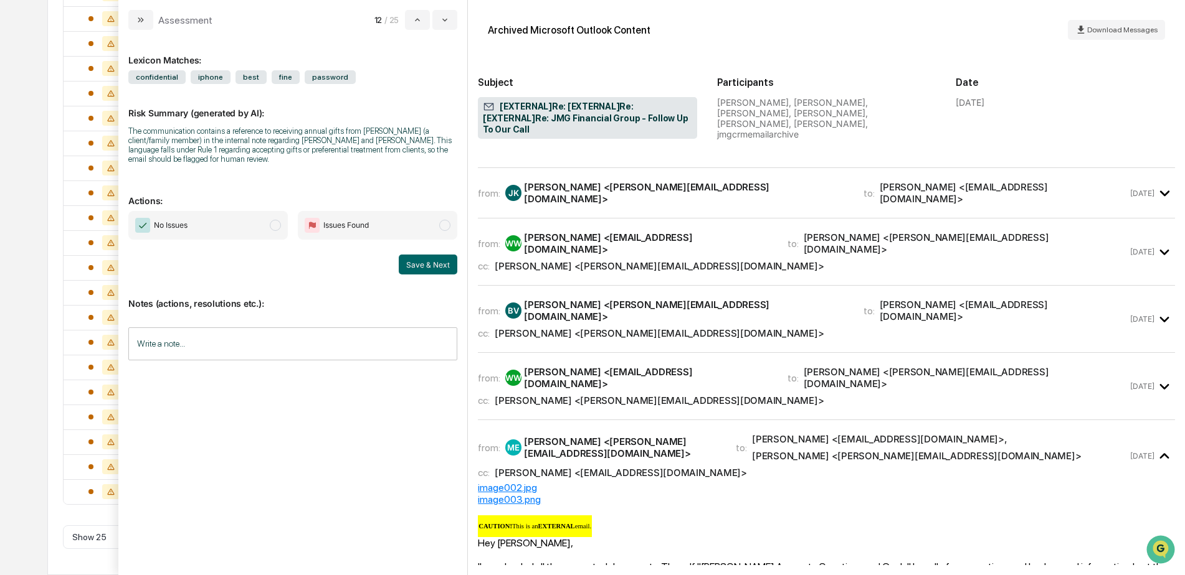
click at [1082, 395] on div "cc: Josh Kowalczyk <JoshK@jmgfin.com>" at bounding box center [803, 401] width 650 height 12
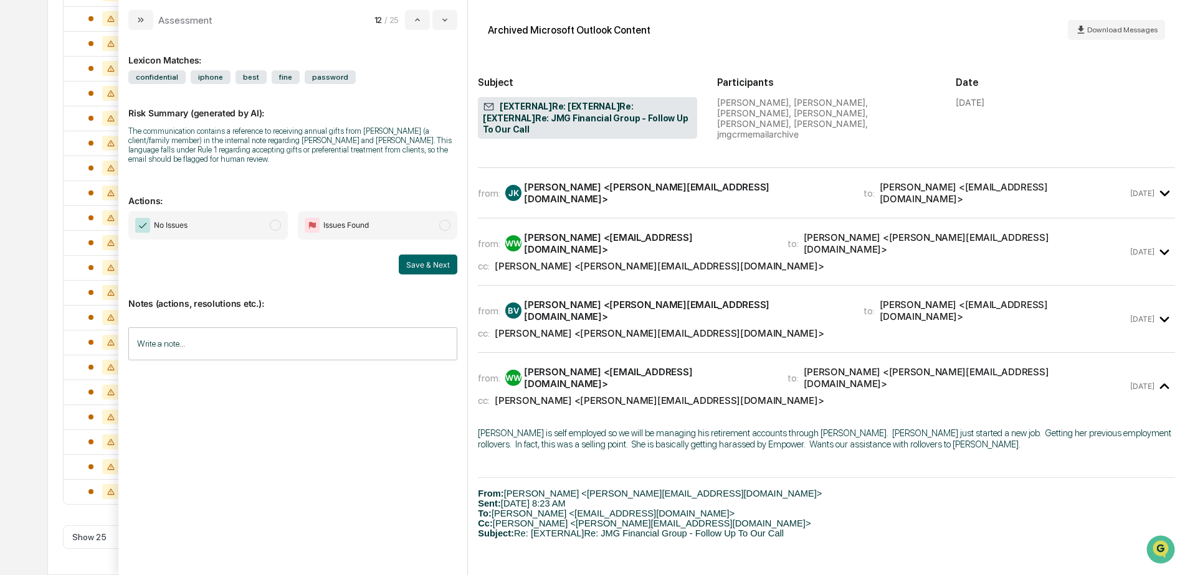
click at [1087, 328] on div "cc: Josh Kowalczyk <JoshK@jmgfin.com>" at bounding box center [803, 334] width 650 height 12
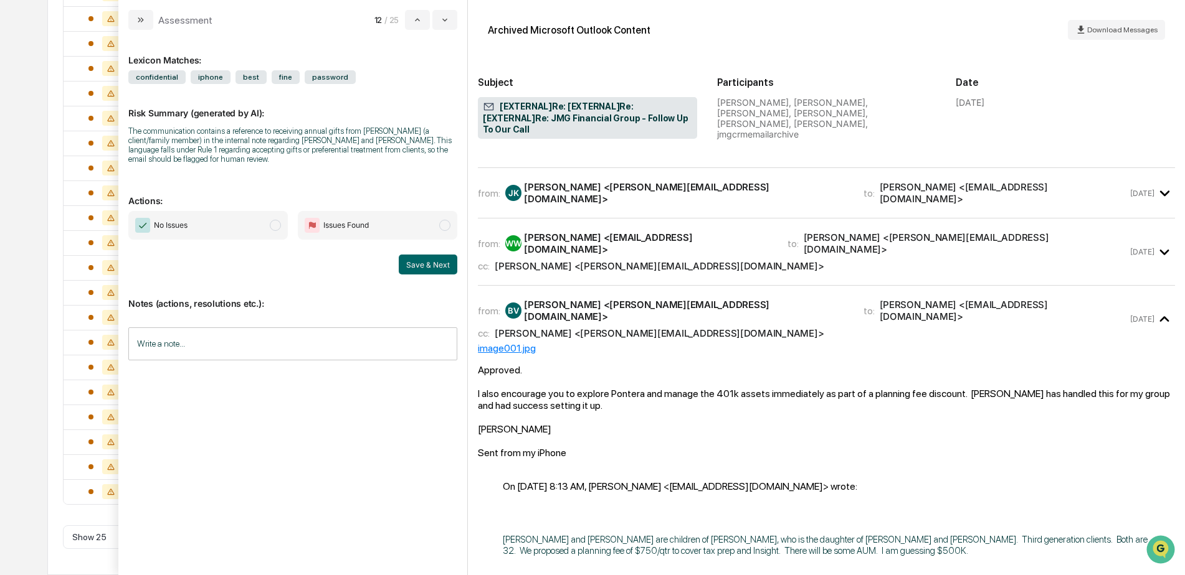
click at [1082, 260] on div "cc: Josh Kowalczyk <JoshK@jmgfin.com>" at bounding box center [803, 266] width 650 height 12
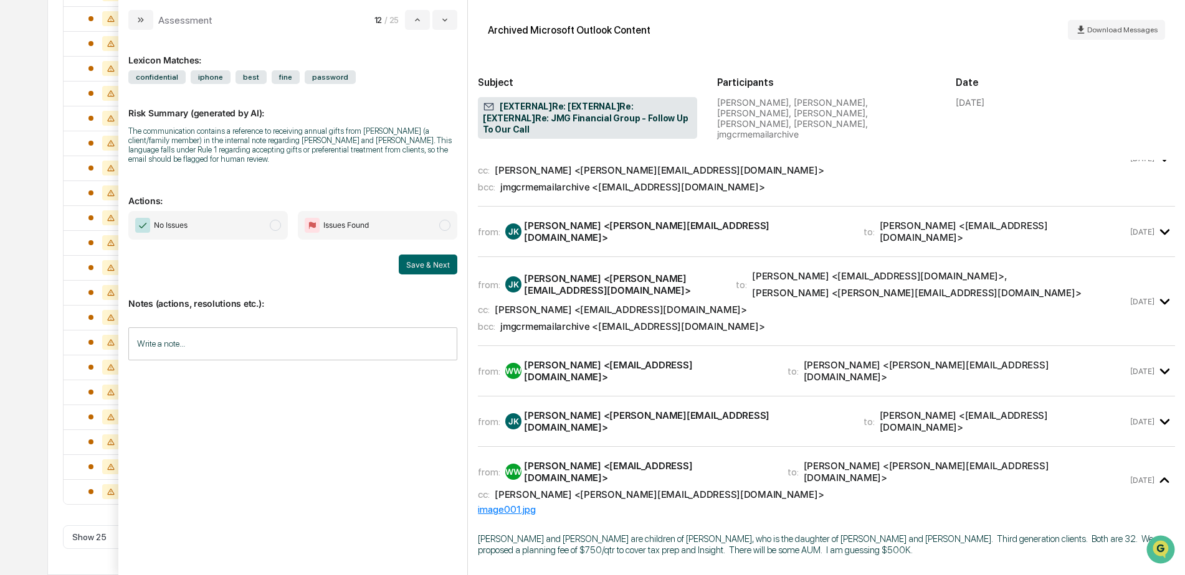
scroll to position [187, 0]
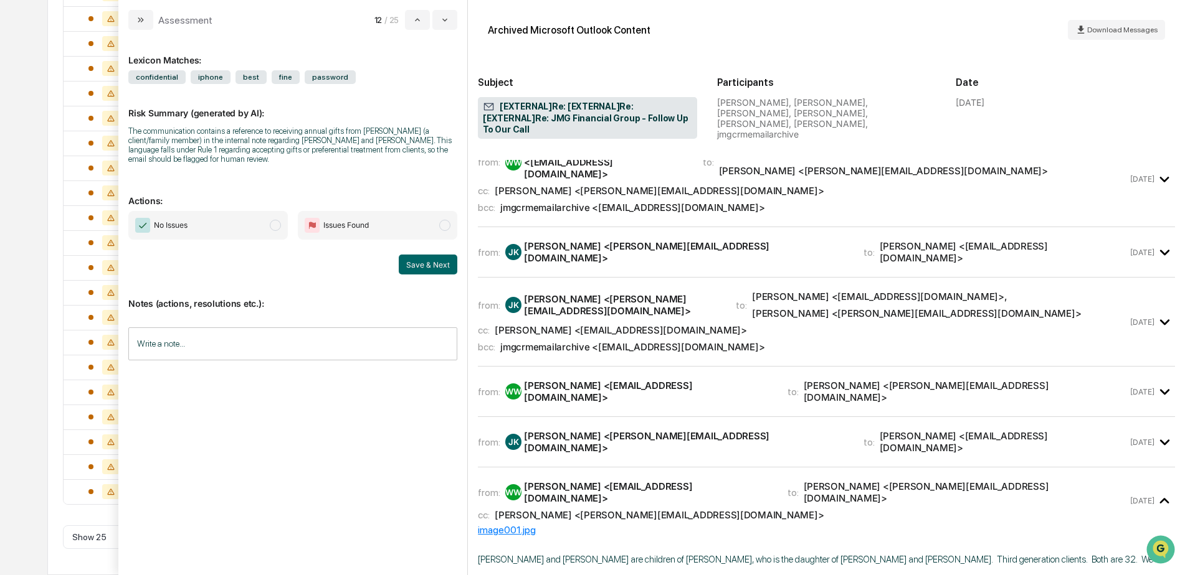
drag, startPoint x: 1066, startPoint y: 365, endPoint x: 1055, endPoint y: 328, distance: 38.2
click at [1065, 430] on div "from: JK Josh Kowalczyk <JoshK@jmgfin.com> to: William G. Waight <BillW@jmgfin.…" at bounding box center [803, 442] width 650 height 24
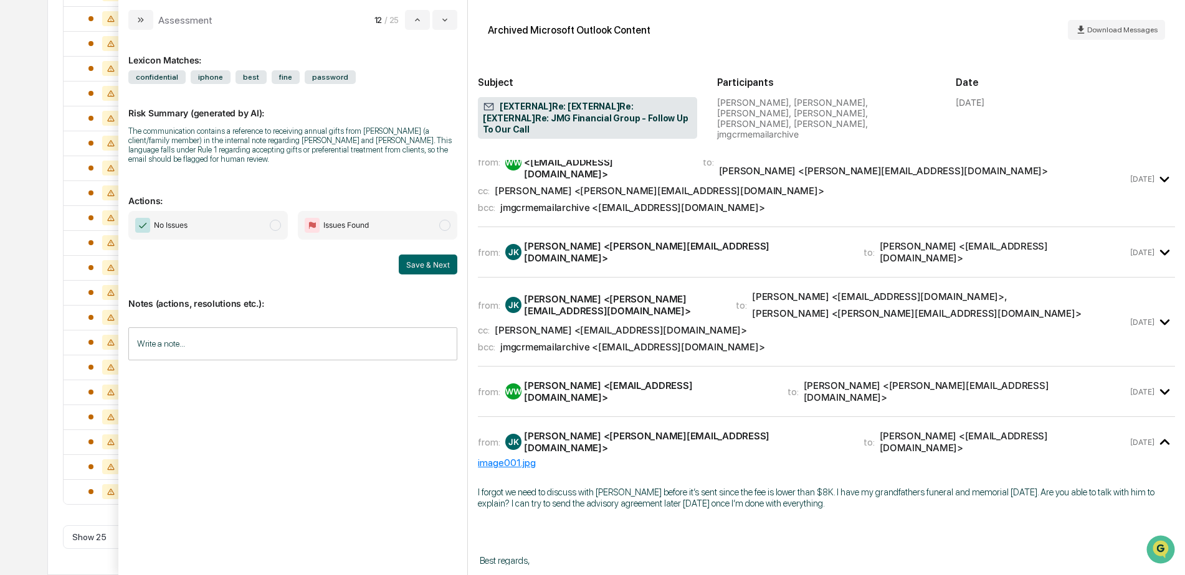
drag, startPoint x: 1054, startPoint y: 320, endPoint x: 1051, endPoint y: 282, distance: 38.1
click at [1054, 380] on div "from: WW William G. Waight <BillW@jmgfin.com> to: Josh Kowalczyk <JoshK@jmgfin.…" at bounding box center [803, 392] width 650 height 24
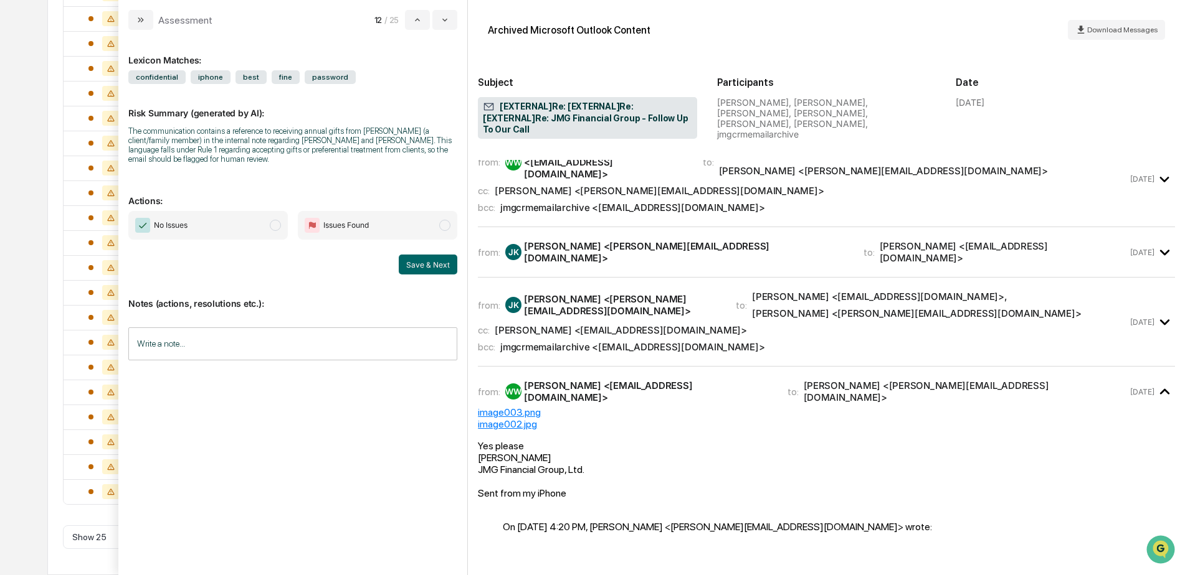
drag, startPoint x: 1051, startPoint y: 263, endPoint x: 1046, endPoint y: 224, distance: 39.6
click at [1050, 291] on div "from: JK Josh Kowalczyk <JoshK@jmgfin.com> to: Anna Ward <alweverett@gmail.com>…" at bounding box center [803, 322] width 650 height 62
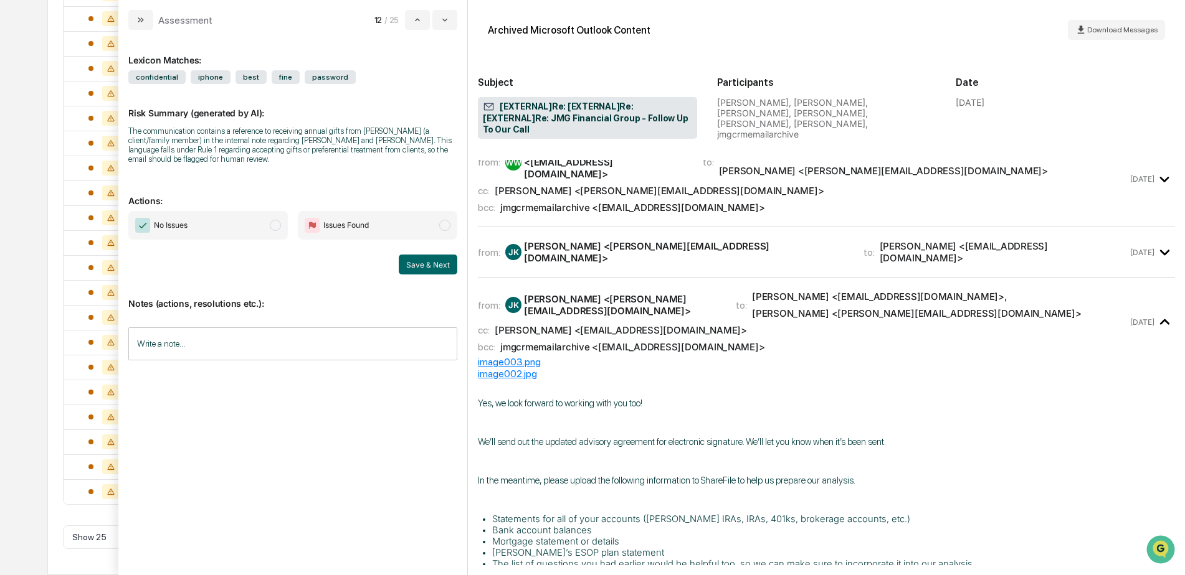
drag, startPoint x: 1046, startPoint y: 224, endPoint x: 1049, endPoint y: 208, distance: 16.0
click at [1049, 237] on div "from: JK Josh Kowalczyk <JoshK@jmgfin.com> to: William G. Waight <BillW@jmgfin.…" at bounding box center [826, 257] width 697 height 40
click at [1046, 240] on div "from: JK Josh Kowalczyk <JoshK@jmgfin.com> to: William G. Waight <BillW@jmgfin.…" at bounding box center [803, 252] width 650 height 24
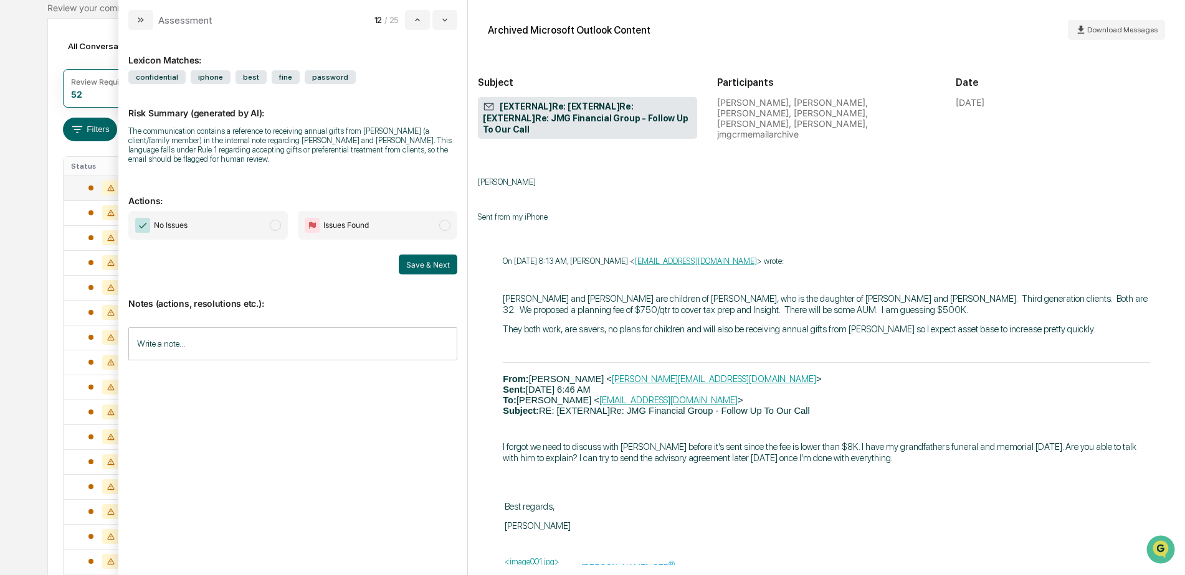
scroll to position [404, 0]
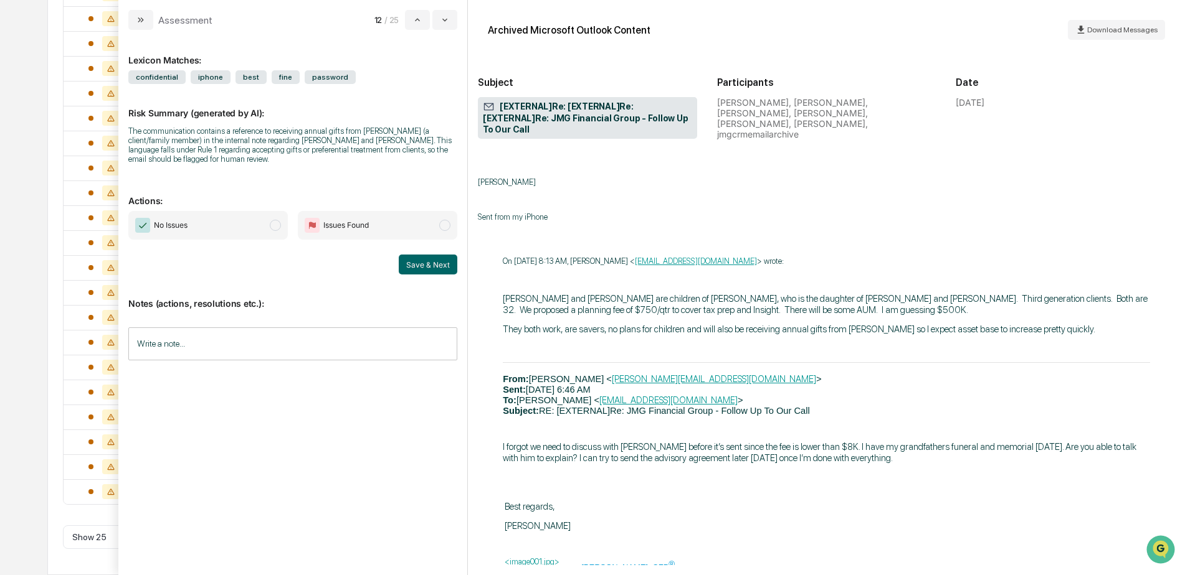
click at [232, 338] on input "Write a note..." at bounding box center [292, 344] width 329 height 33
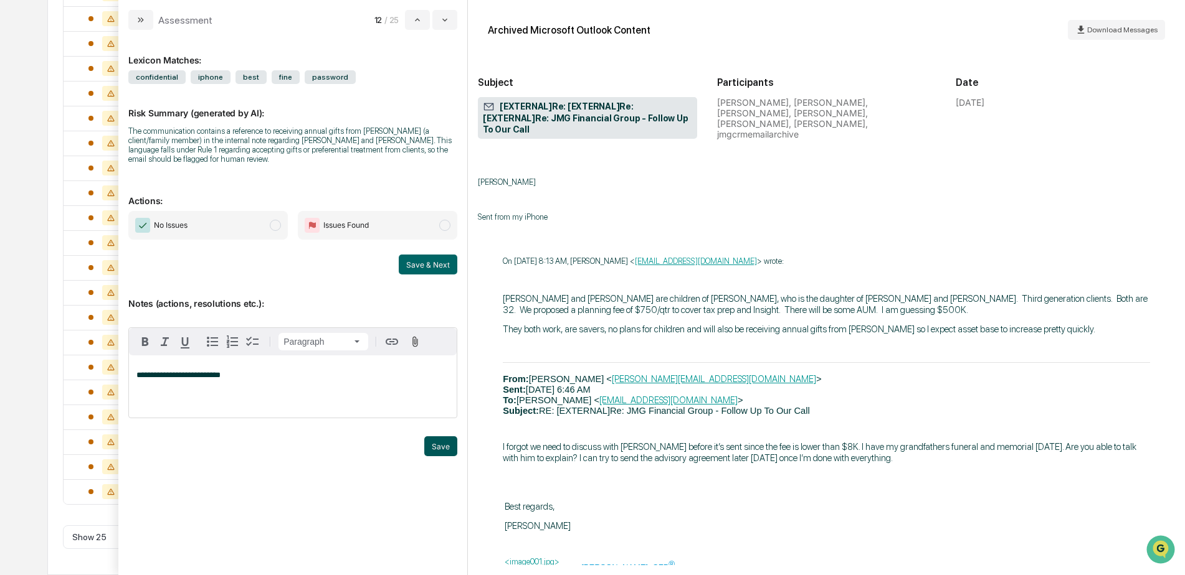
click at [440, 450] on button "Save" at bounding box center [440, 447] width 33 height 20
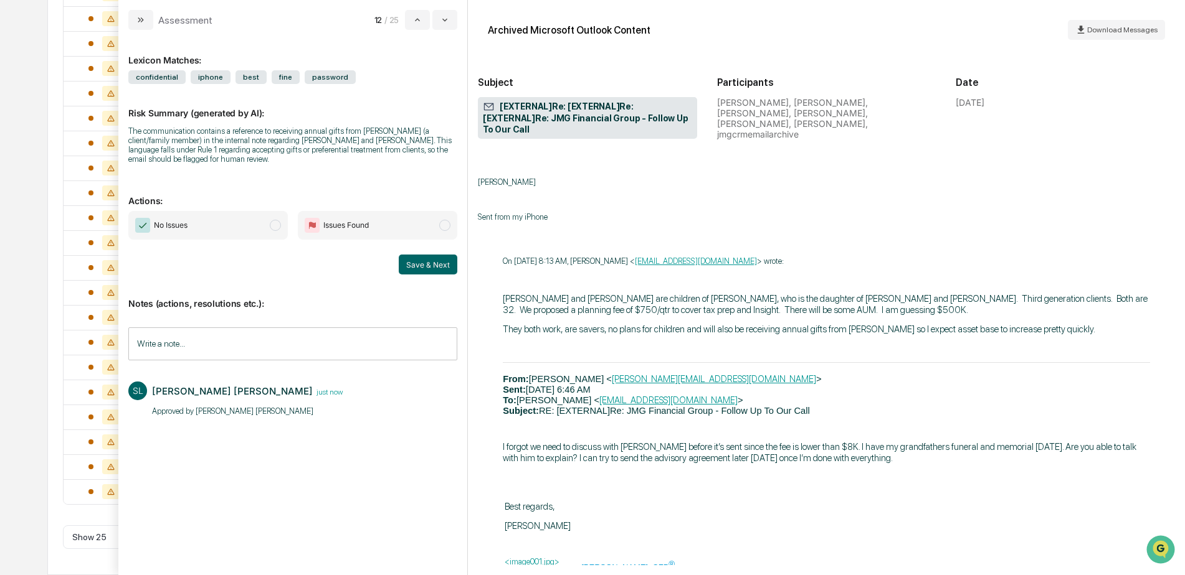
click at [242, 234] on span "No Issues" at bounding box center [207, 225] width 159 height 29
click at [424, 263] on button "Save & Next" at bounding box center [428, 265] width 59 height 20
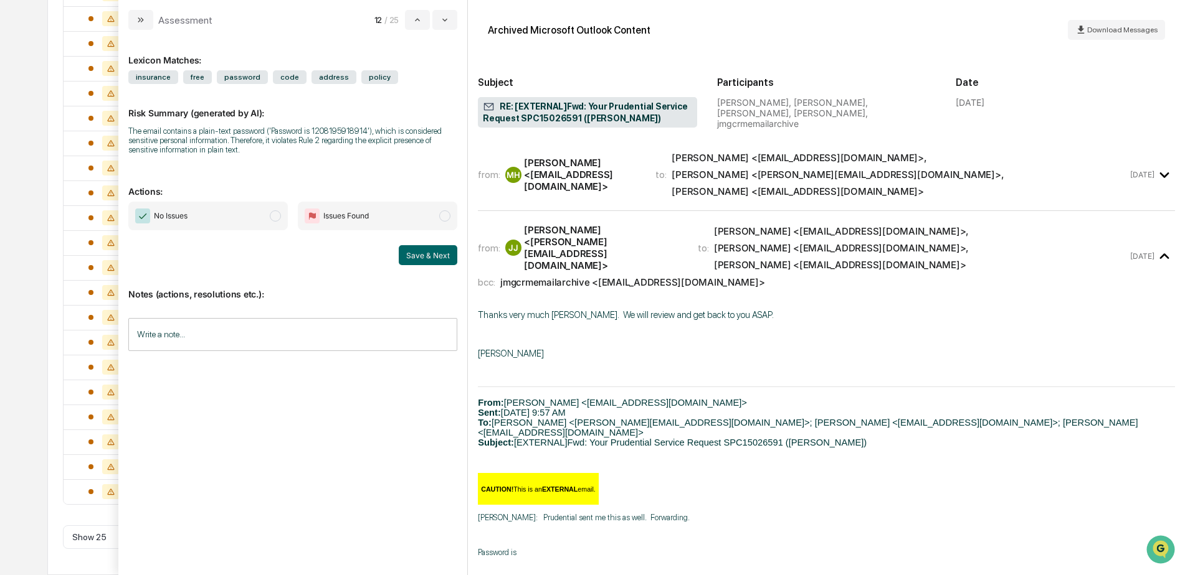
click at [199, 341] on input "Write a note..." at bounding box center [292, 334] width 329 height 33
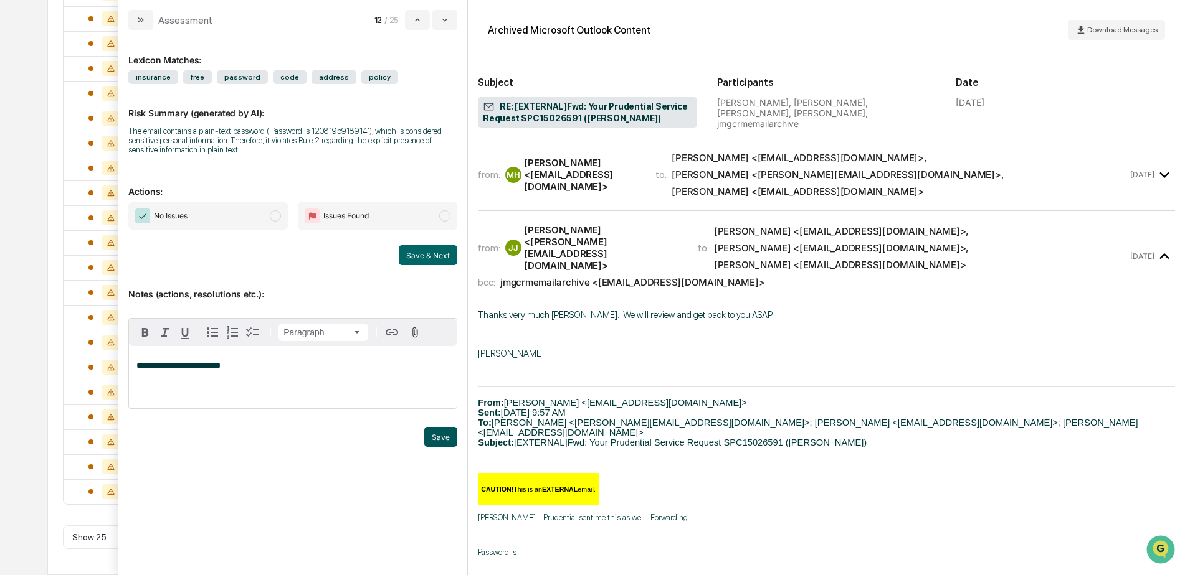
click at [443, 442] on button "Save" at bounding box center [440, 437] width 33 height 20
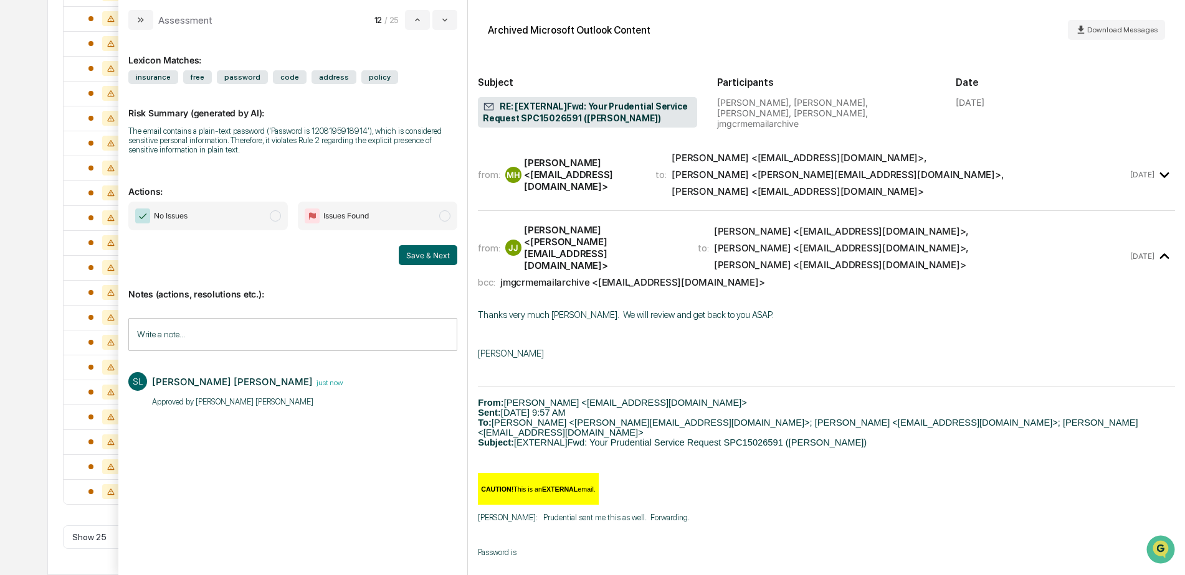
click at [257, 221] on span "No Issues" at bounding box center [207, 216] width 159 height 29
click at [442, 257] on button "Save & Next" at bounding box center [428, 255] width 59 height 20
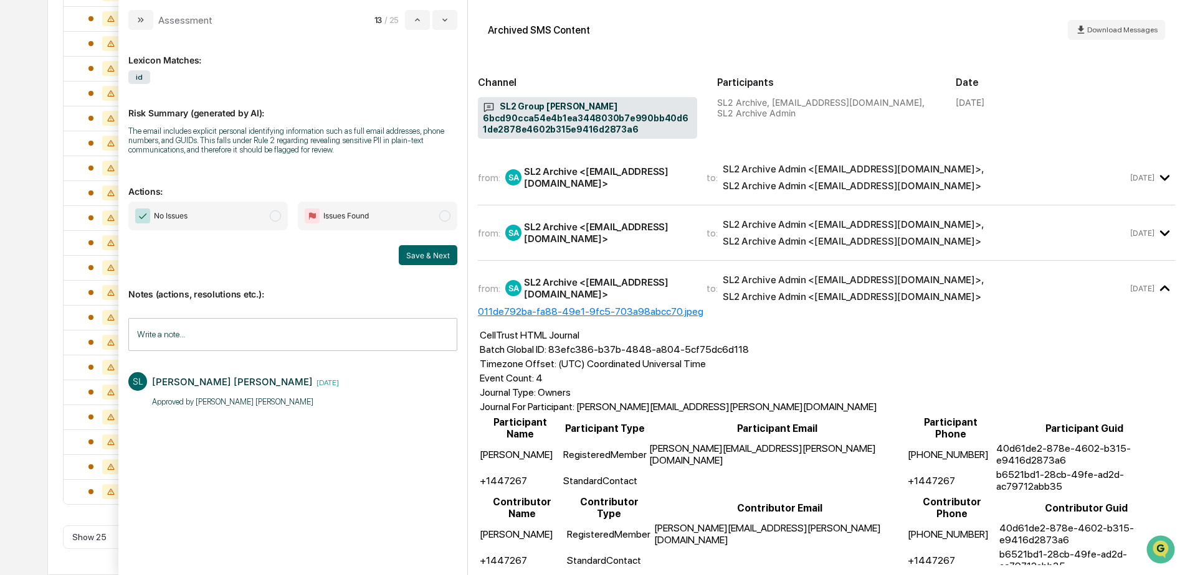
click at [255, 218] on span "No Issues" at bounding box center [207, 216] width 159 height 29
click at [424, 254] on button "Save & Next" at bounding box center [428, 255] width 59 height 20
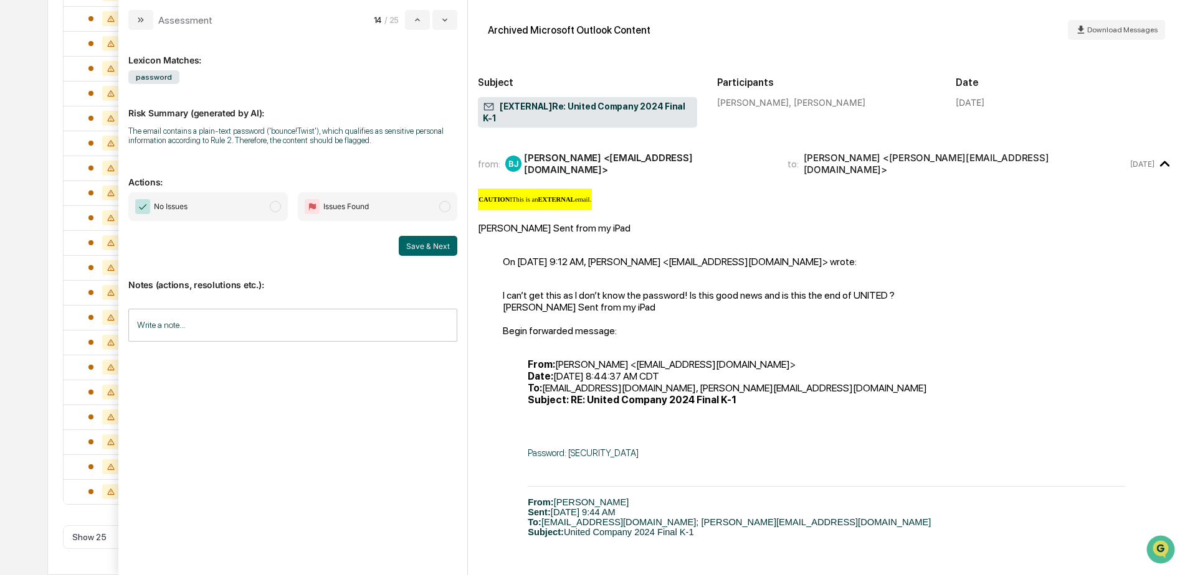
click at [167, 338] on input "Write a note..." at bounding box center [292, 325] width 329 height 33
click at [432, 423] on button "Save" at bounding box center [440, 428] width 33 height 20
click at [211, 208] on span "No Issues" at bounding box center [207, 206] width 159 height 29
click at [407, 241] on button "Save & Next" at bounding box center [428, 246] width 59 height 20
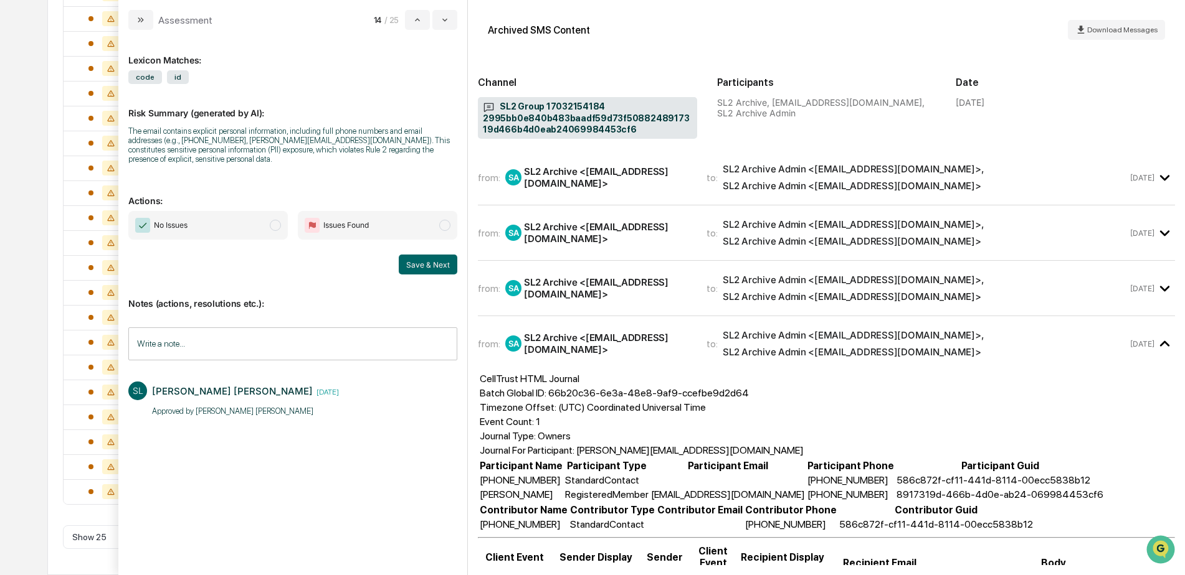
click at [251, 220] on span "No Issues" at bounding box center [207, 225] width 159 height 29
click at [419, 255] on button "Save & Next" at bounding box center [428, 265] width 59 height 20
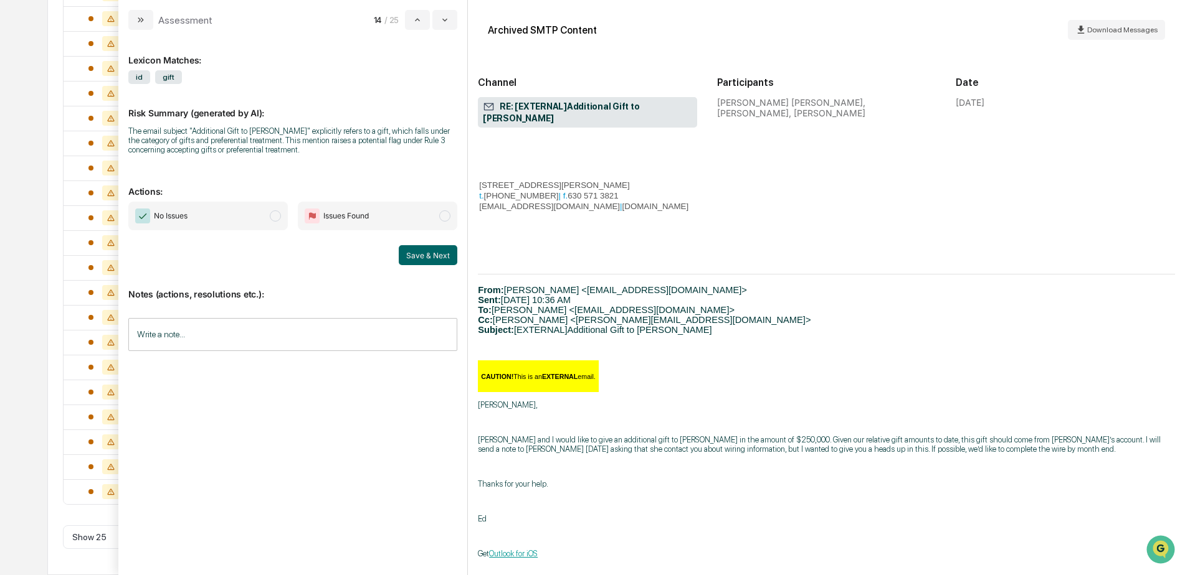
scroll to position [405, 0]
click at [212, 340] on input "Write a note..." at bounding box center [292, 334] width 329 height 33
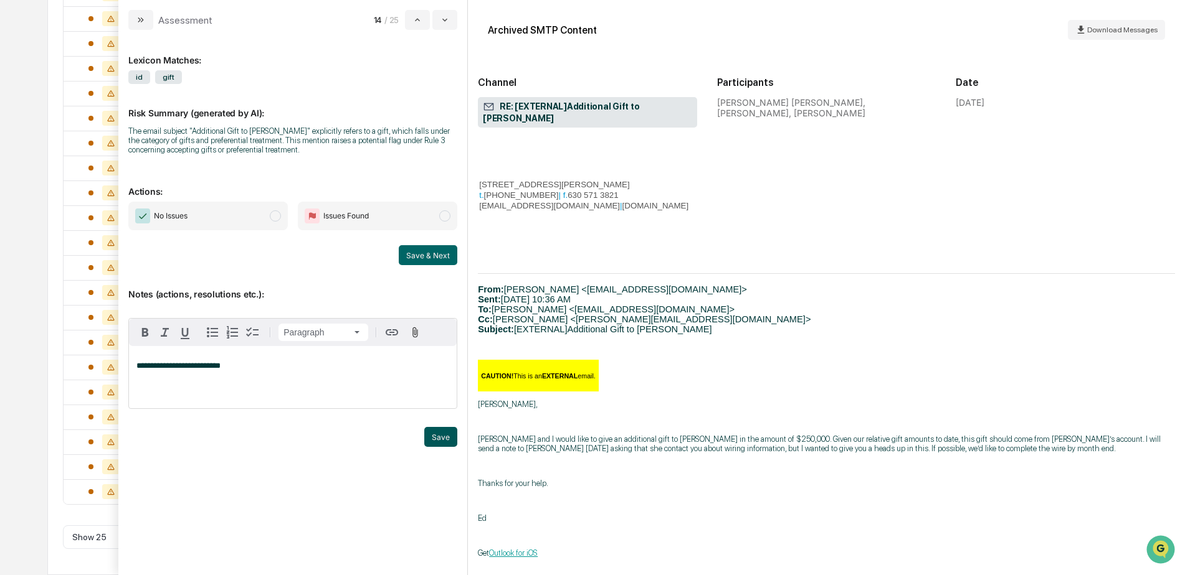
click at [440, 440] on button "Save" at bounding box center [440, 437] width 33 height 20
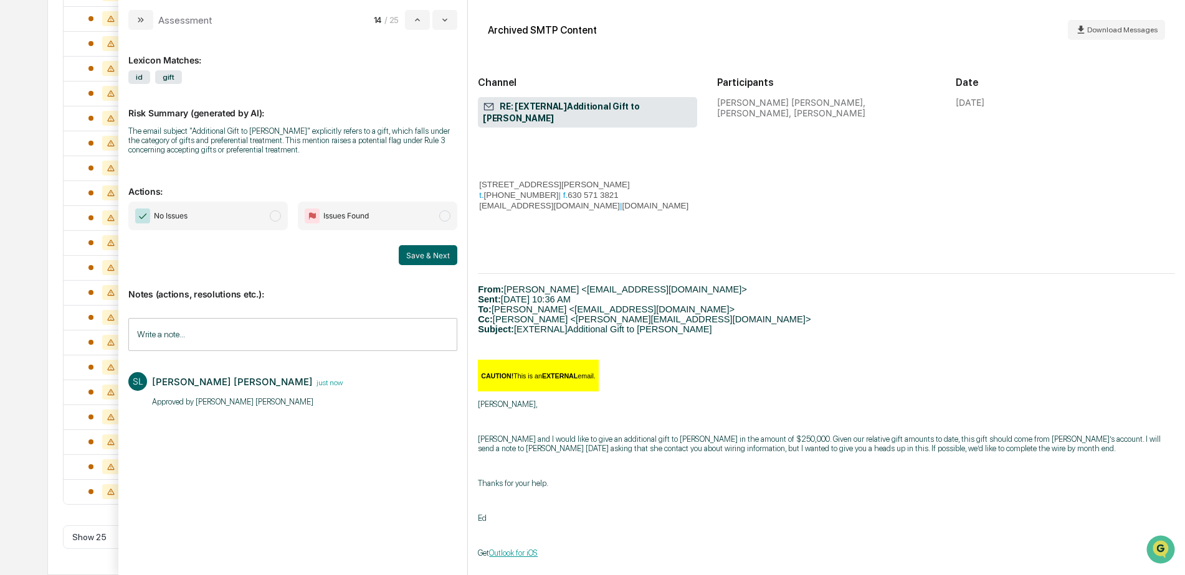
click at [257, 225] on span "No Issues" at bounding box center [207, 216] width 159 height 29
click at [433, 254] on button "Save & Next" at bounding box center [428, 255] width 59 height 20
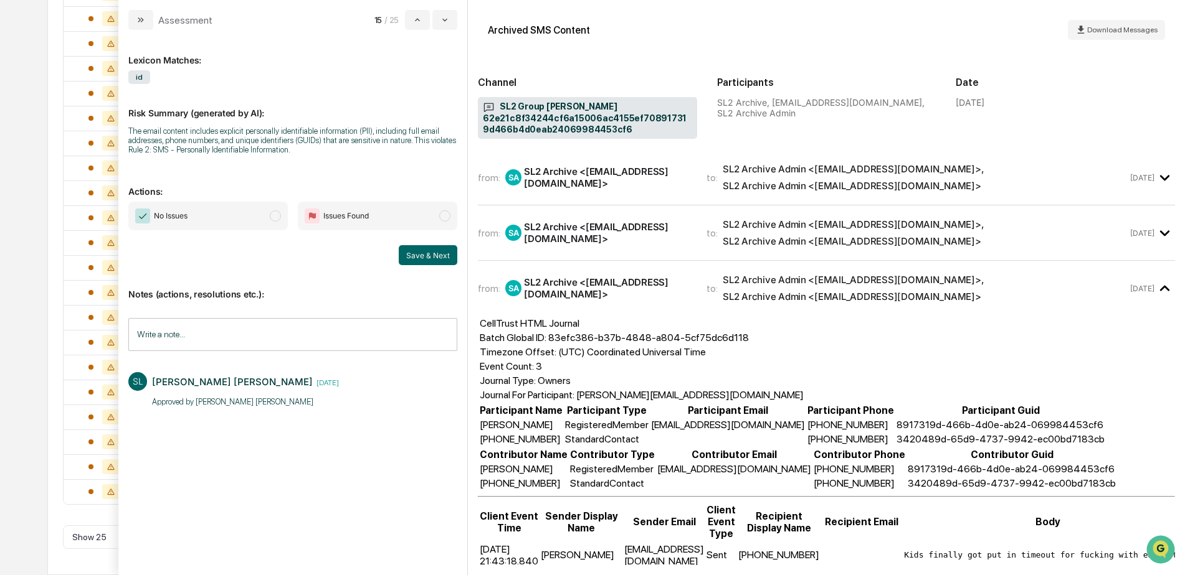
click at [265, 215] on span "No Issues" at bounding box center [207, 216] width 159 height 29
click at [411, 258] on button "Save & Next" at bounding box center [428, 255] width 59 height 20
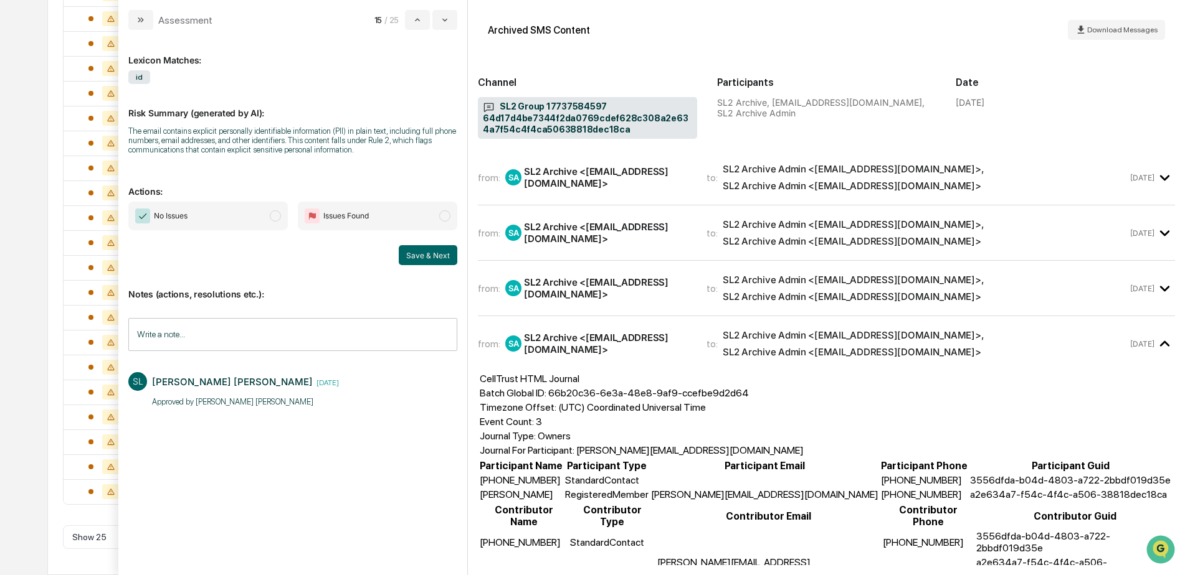
click at [244, 217] on span "No Issues" at bounding box center [207, 216] width 159 height 29
click at [414, 259] on button "Save & Next" at bounding box center [428, 255] width 59 height 20
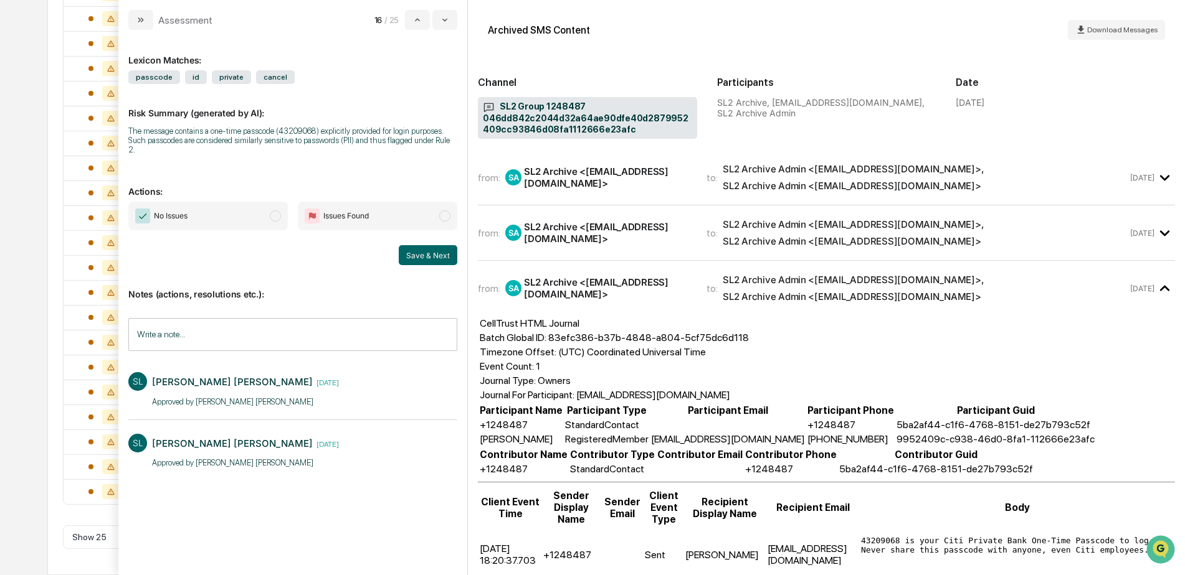
click at [246, 209] on span "No Issues" at bounding box center [207, 216] width 159 height 29
click at [412, 250] on button "Save & Next" at bounding box center [428, 255] width 59 height 20
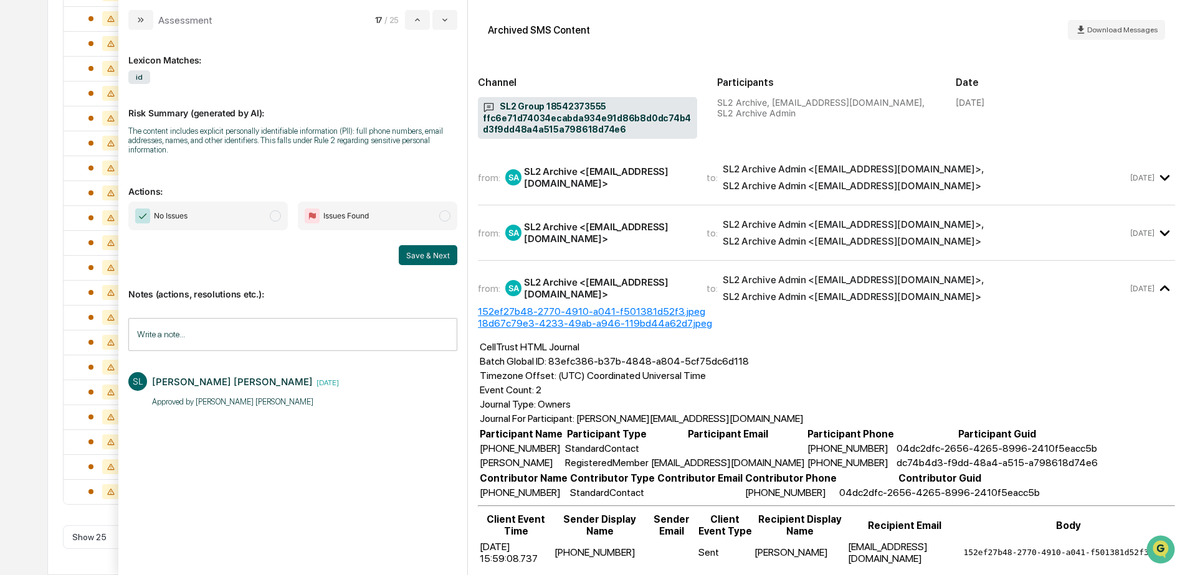
click at [238, 215] on span "No Issues" at bounding box center [207, 216] width 159 height 29
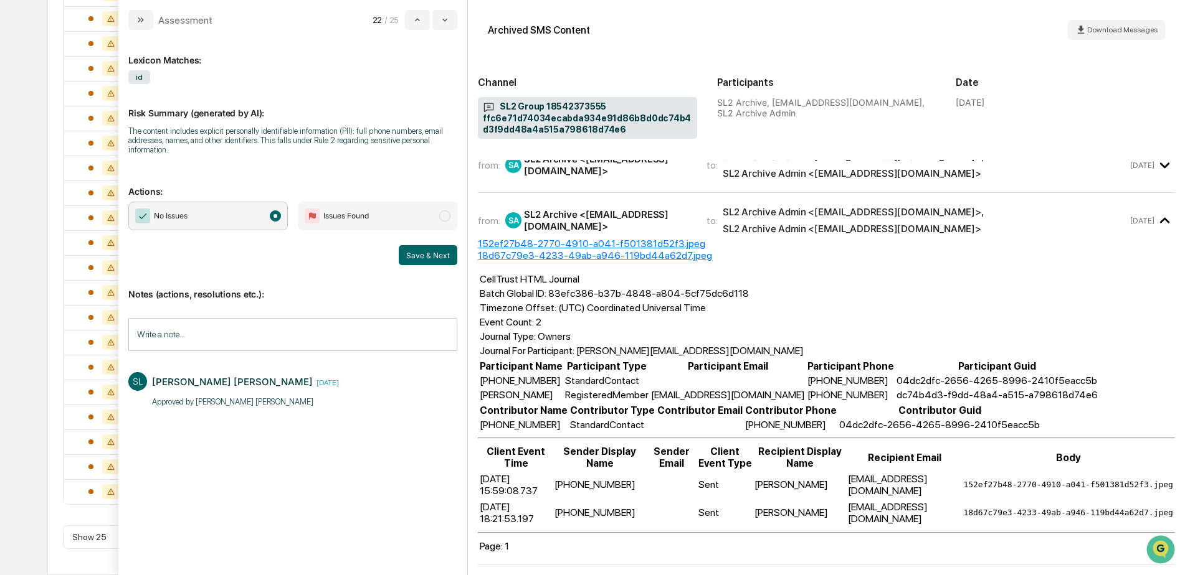
scroll to position [77, 0]
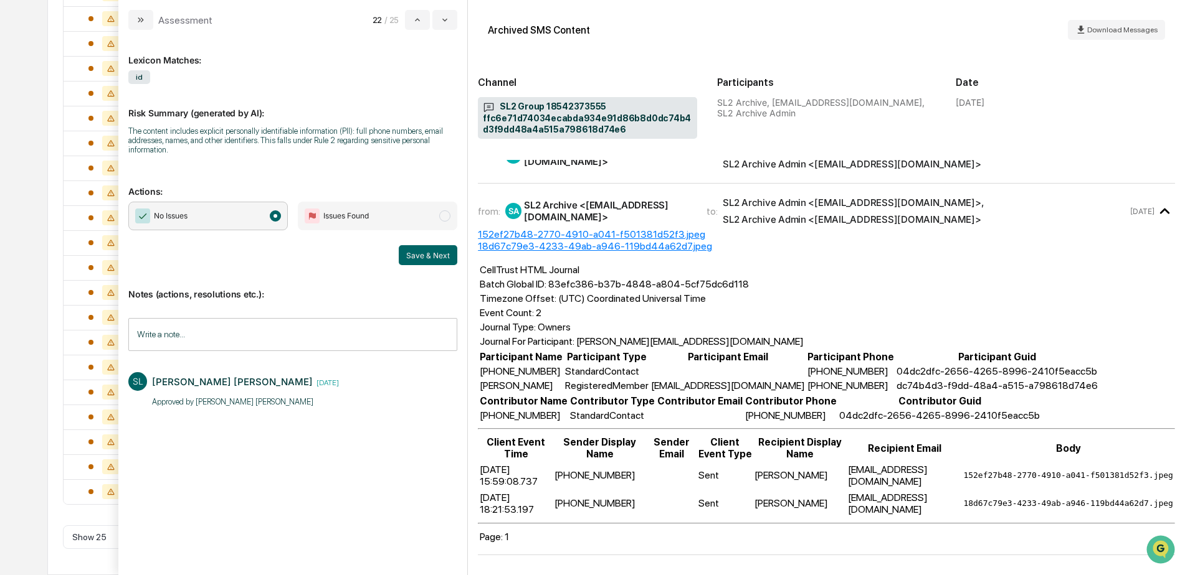
click at [428, 259] on button "Save & Next" at bounding box center [428, 255] width 59 height 20
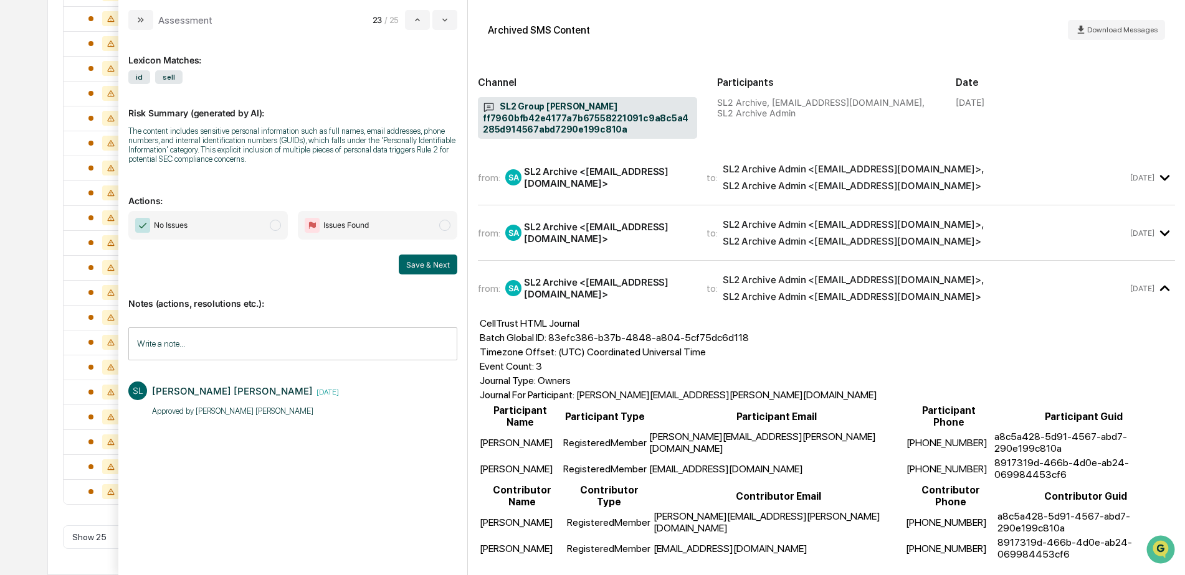
click at [260, 222] on span "No Issues" at bounding box center [207, 225] width 159 height 29
click at [419, 263] on button "Save & Next" at bounding box center [428, 265] width 59 height 20
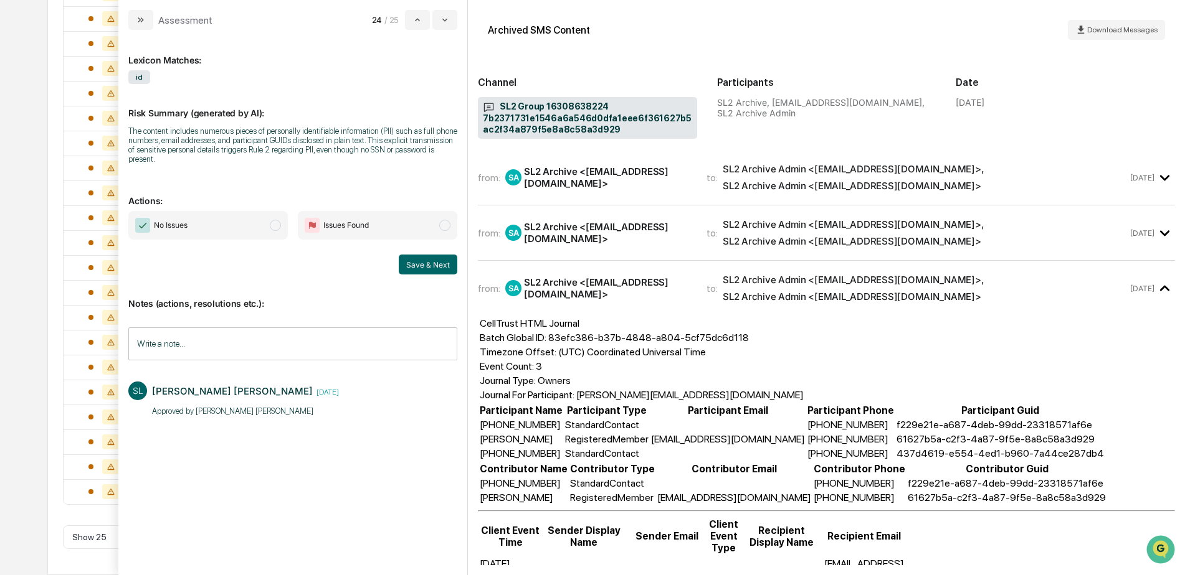
click at [222, 218] on span "No Issues" at bounding box center [207, 225] width 159 height 29
click at [411, 257] on button "Save & Next" at bounding box center [428, 265] width 59 height 20
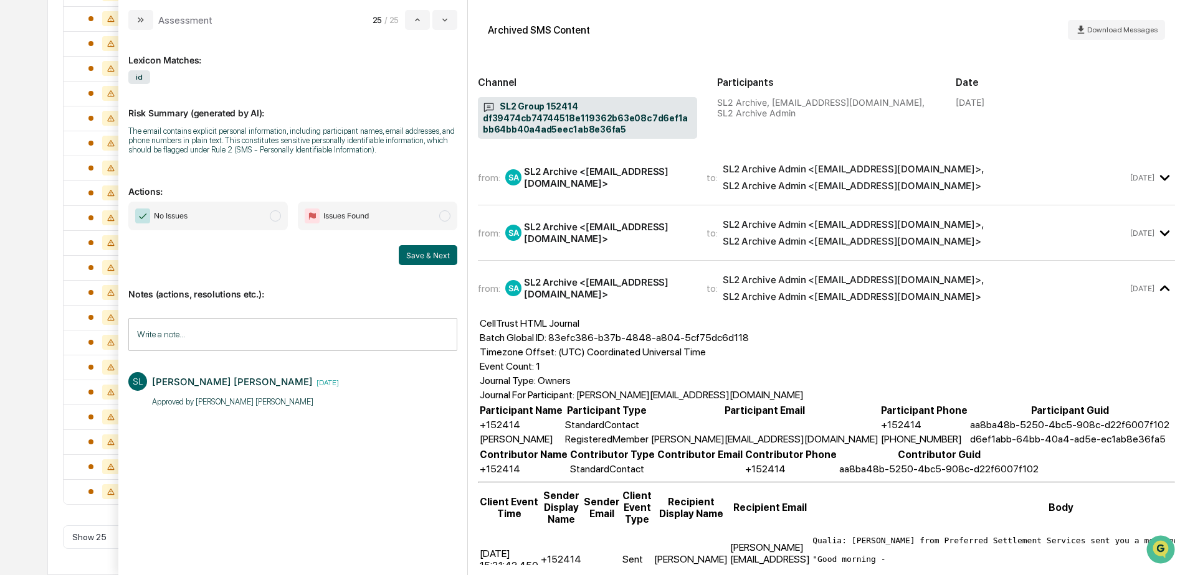
click at [232, 222] on span "No Issues" at bounding box center [207, 216] width 159 height 29
click at [409, 253] on button "Save & Next" at bounding box center [428, 255] width 59 height 20
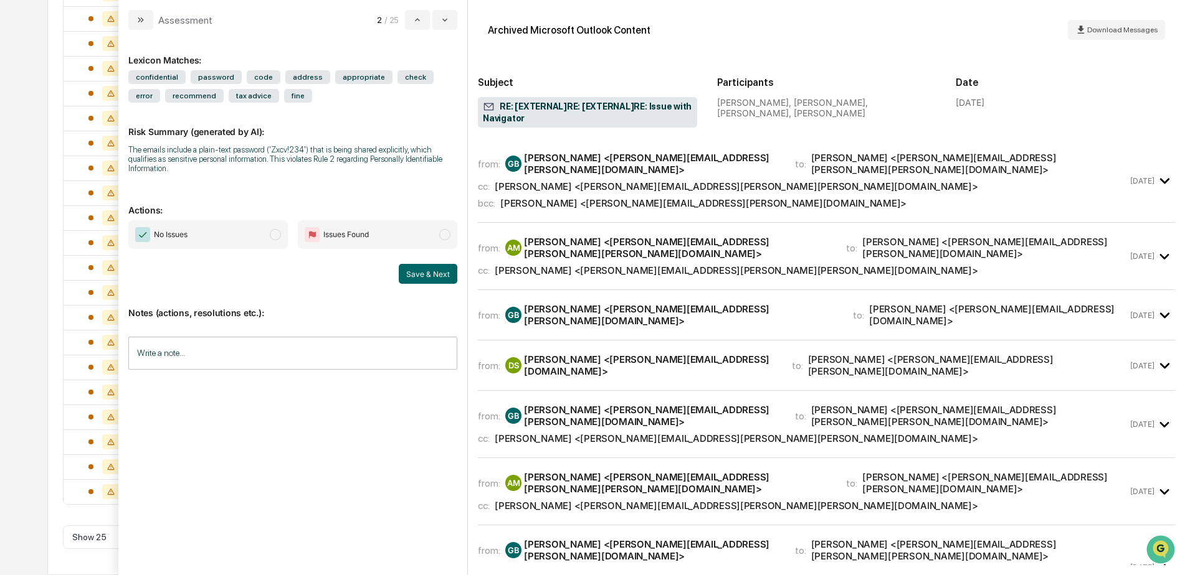
click at [272, 341] on input "Write a note..." at bounding box center [292, 353] width 329 height 33
click at [432, 448] on button "Save" at bounding box center [440, 456] width 33 height 20
click at [244, 232] on span "No Issues" at bounding box center [207, 234] width 159 height 29
click at [433, 264] on button "Save & Next" at bounding box center [428, 274] width 59 height 20
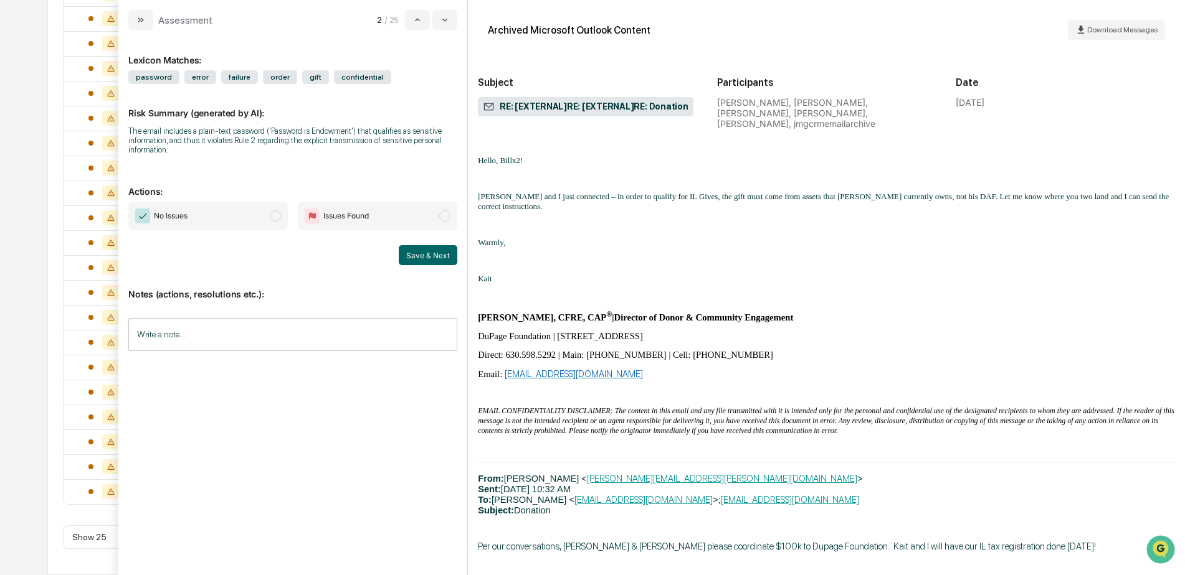
scroll to position [1993, 0]
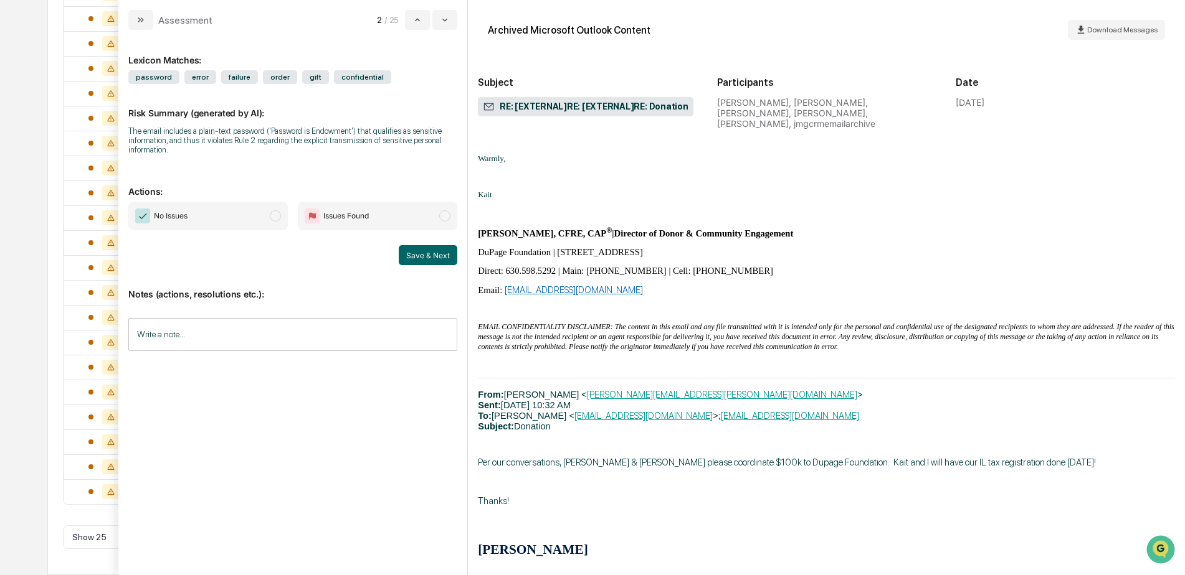
click at [240, 331] on input "Write a note..." at bounding box center [292, 334] width 329 height 33
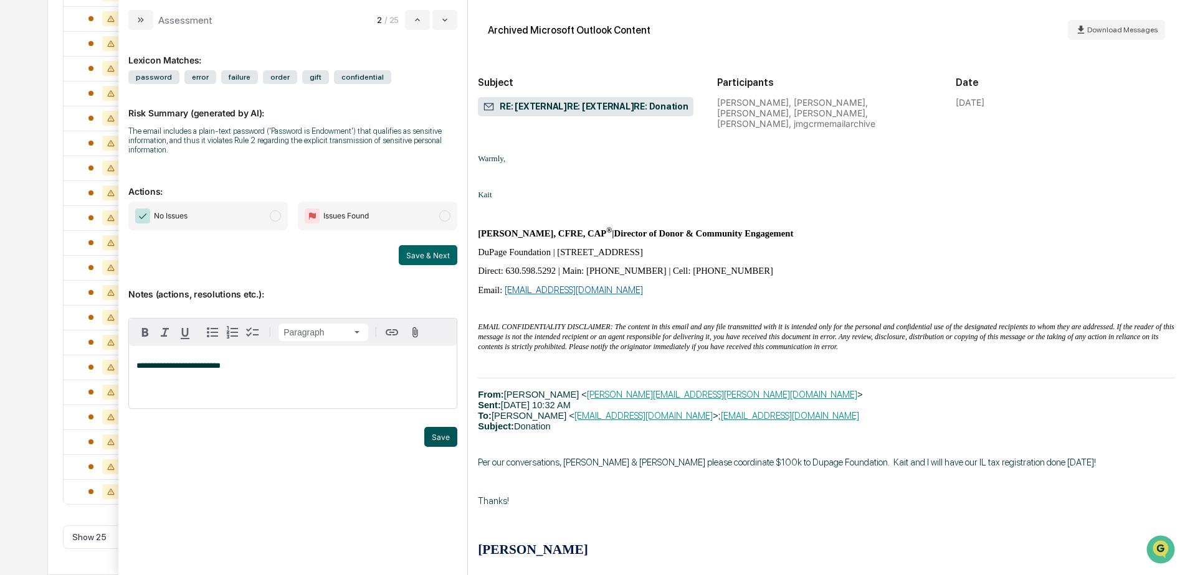
click at [430, 436] on button "Save" at bounding box center [440, 437] width 33 height 20
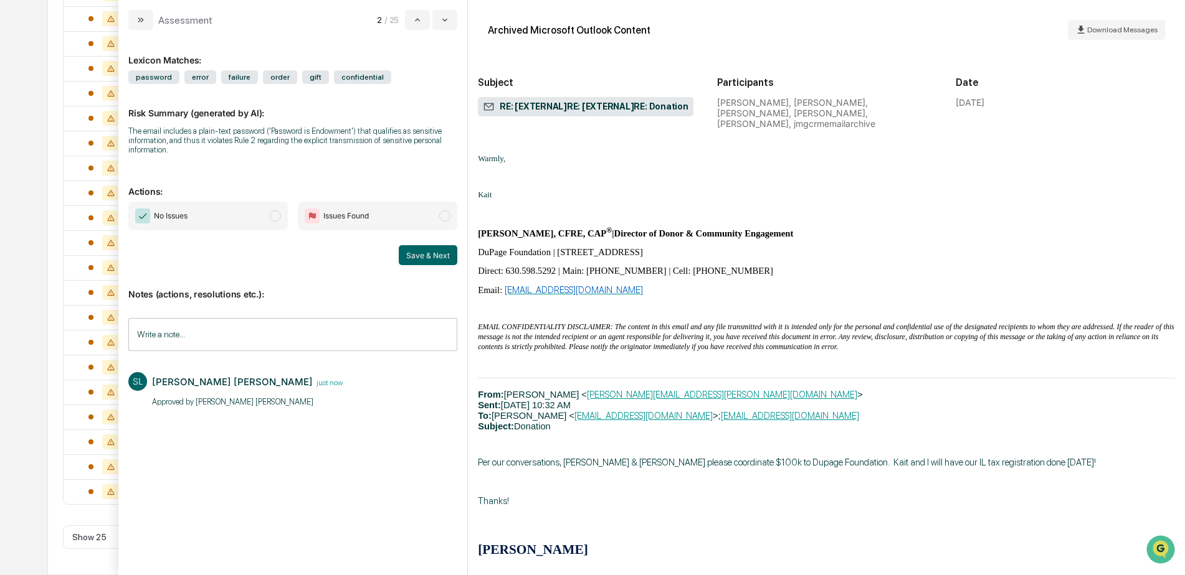
click at [224, 219] on span "No Issues" at bounding box center [207, 216] width 159 height 29
click at [422, 254] on button "Save & Next" at bounding box center [428, 255] width 59 height 20
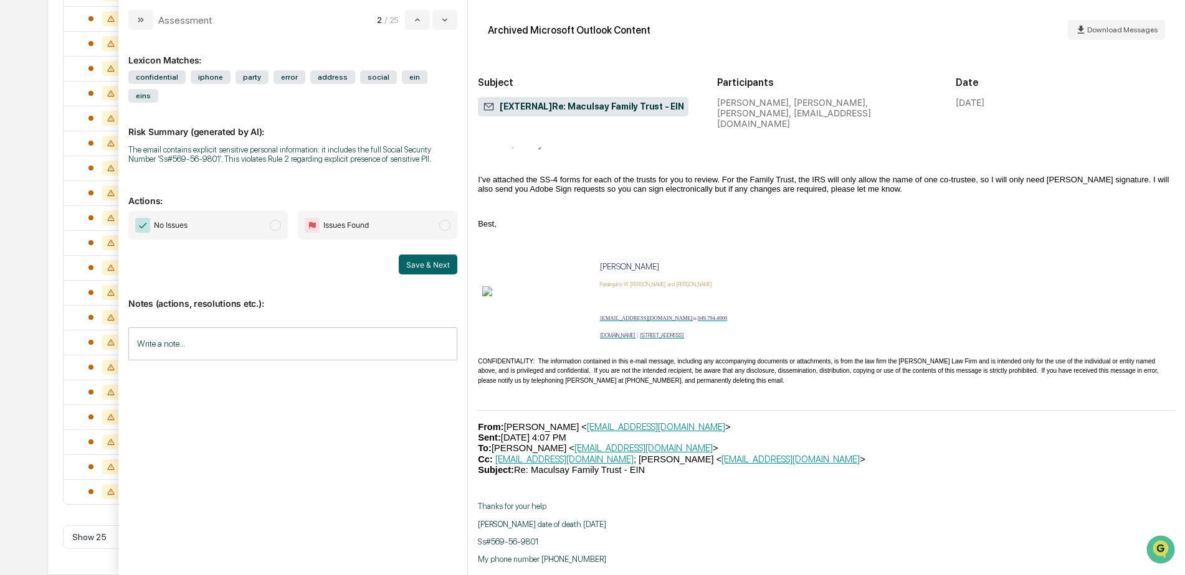
scroll to position [872, 0]
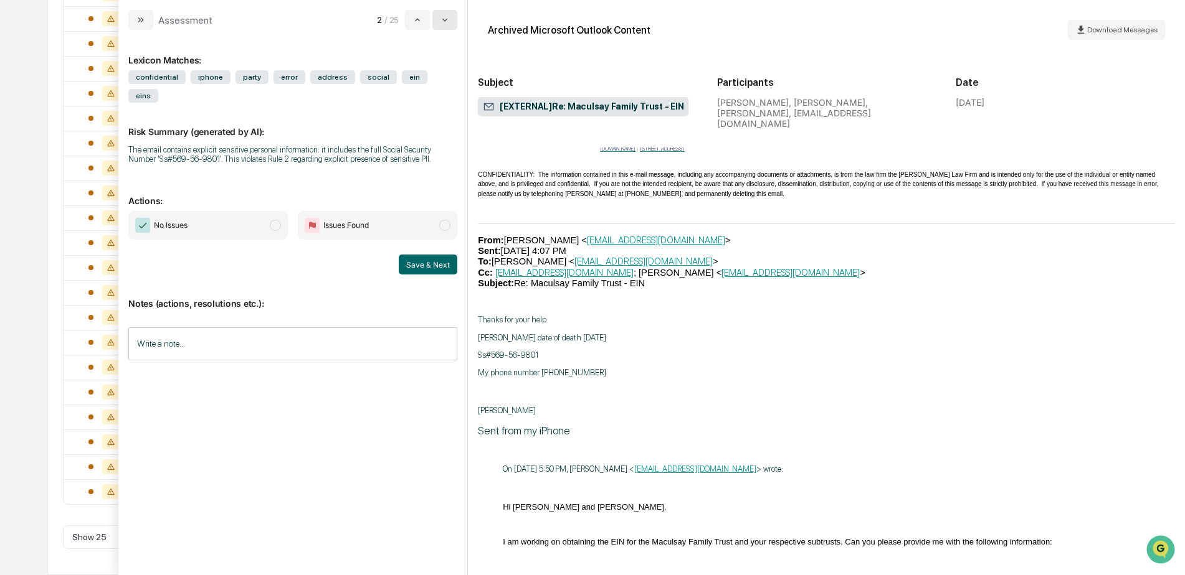
click at [447, 27] on button "modal" at bounding box center [444, 20] width 25 height 20
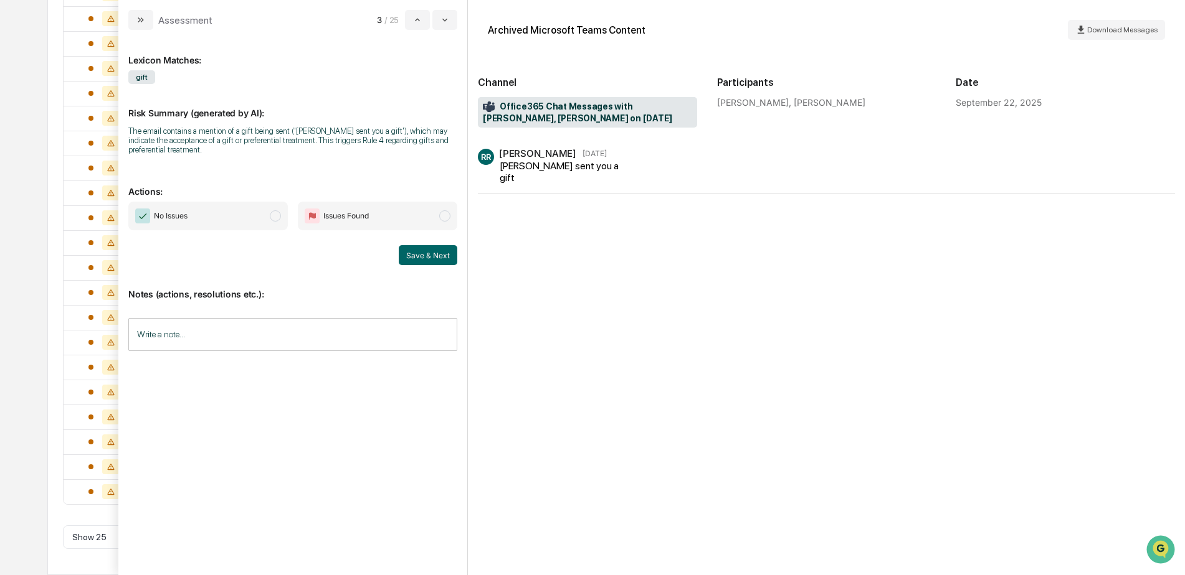
click at [242, 329] on input "Write a note..." at bounding box center [292, 334] width 329 height 33
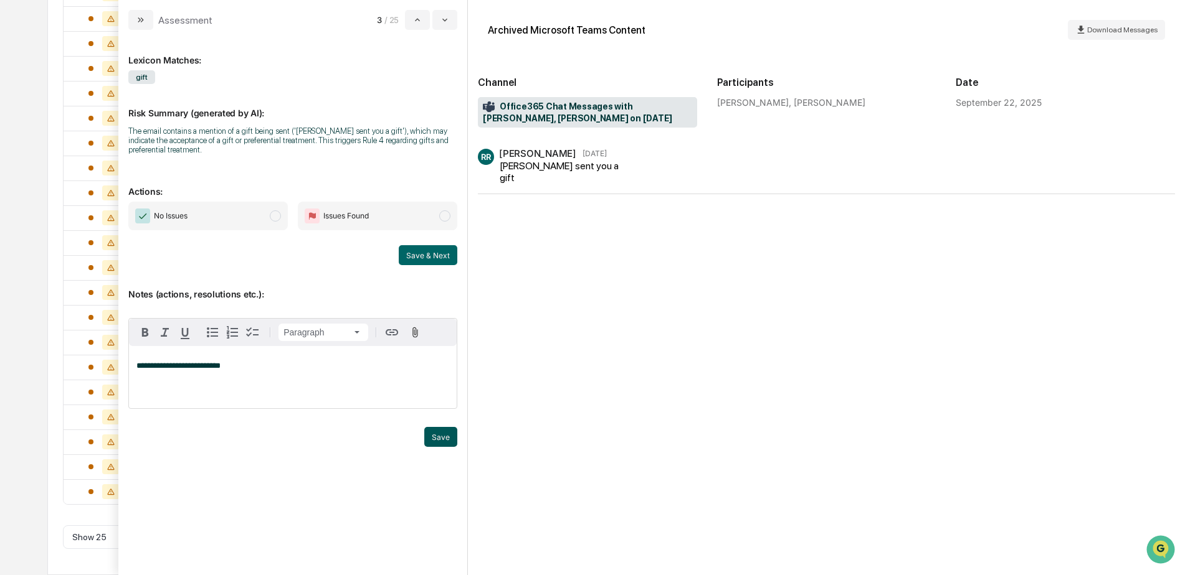
click at [433, 443] on button "Save" at bounding box center [440, 437] width 33 height 20
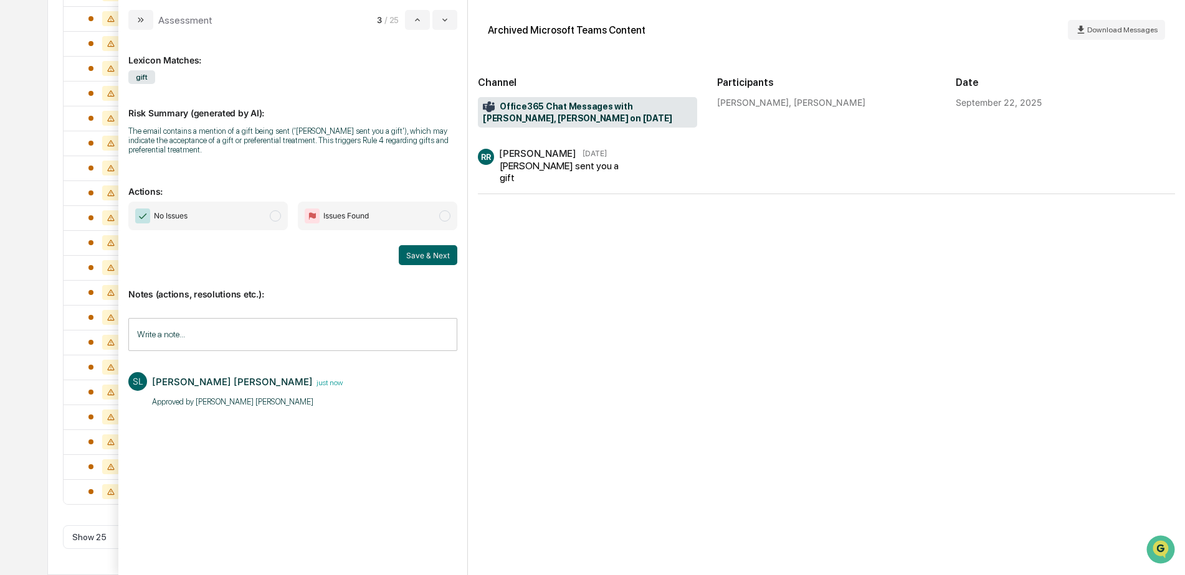
click at [220, 215] on span "No Issues" at bounding box center [207, 216] width 159 height 29
click at [438, 254] on button "Save & Next" at bounding box center [428, 255] width 59 height 20
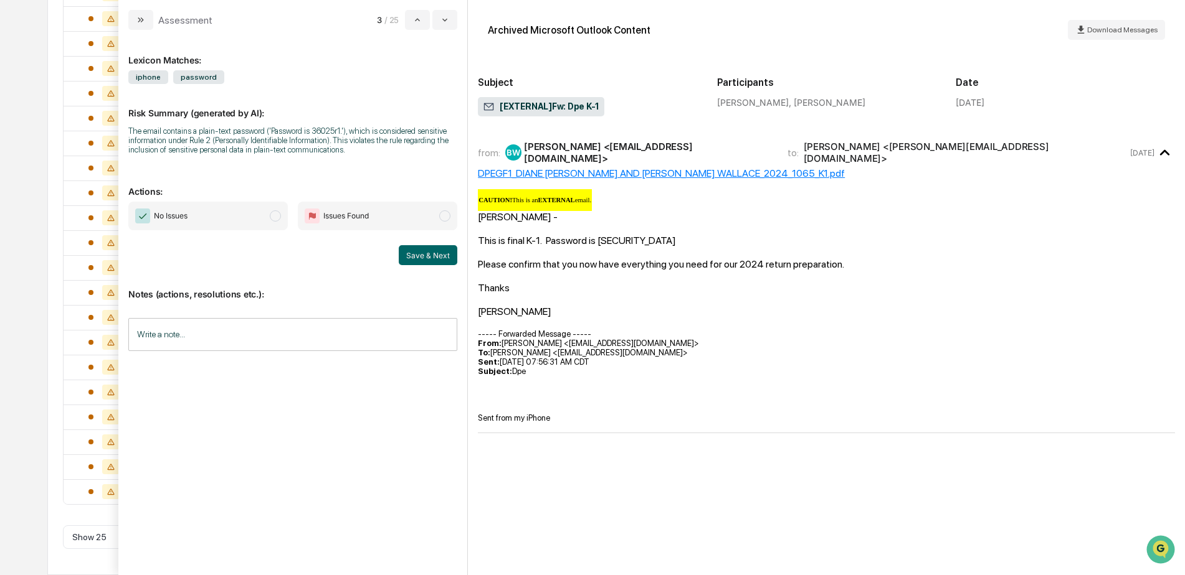
click at [208, 338] on input "Write a note..." at bounding box center [292, 334] width 329 height 33
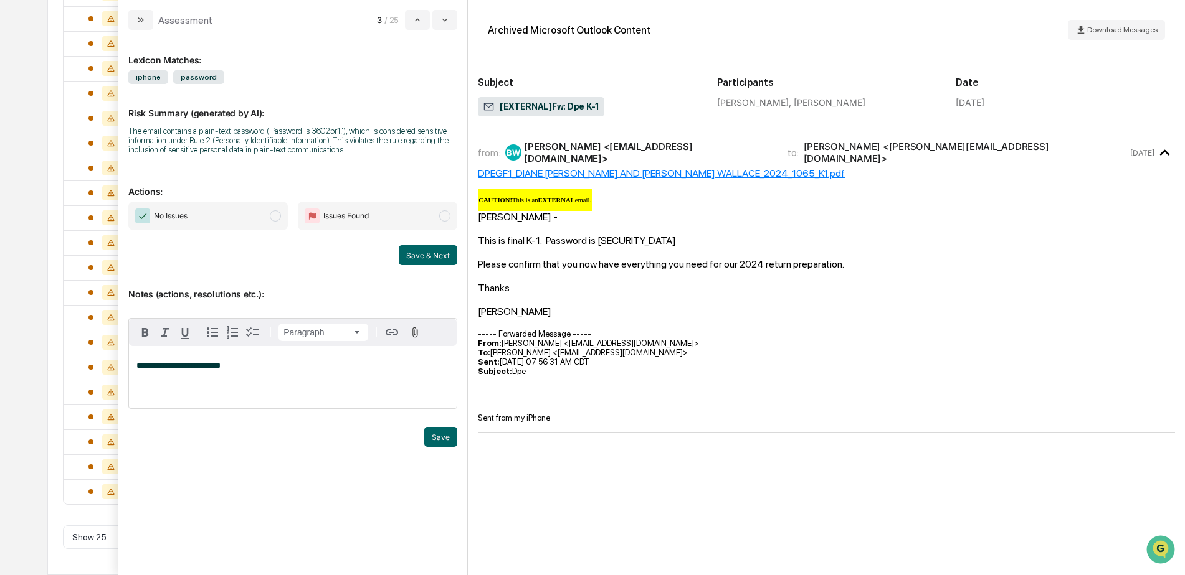
click at [432, 430] on button "Save" at bounding box center [440, 437] width 33 height 20
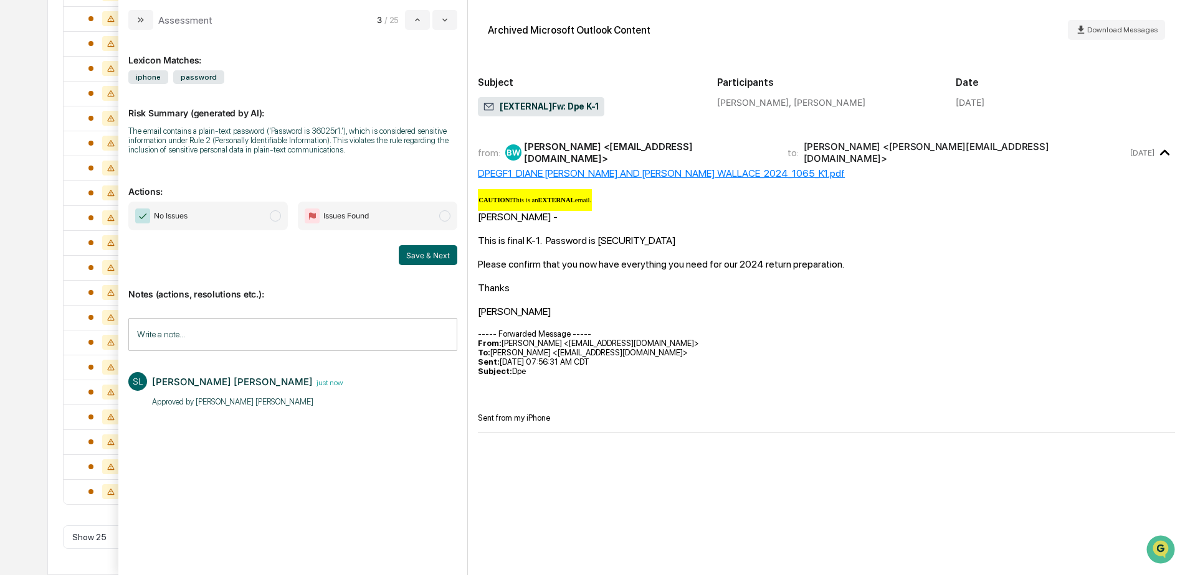
click at [237, 218] on span "No Issues" at bounding box center [207, 216] width 159 height 29
click at [407, 256] on button "Save & Next" at bounding box center [428, 255] width 59 height 20
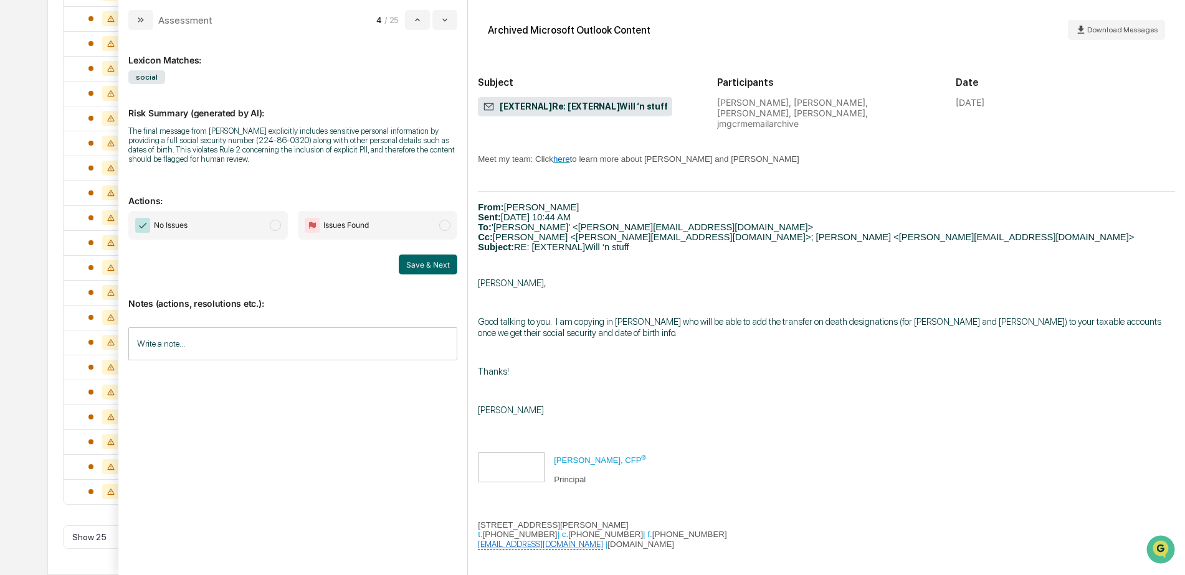
scroll to position [623, 0]
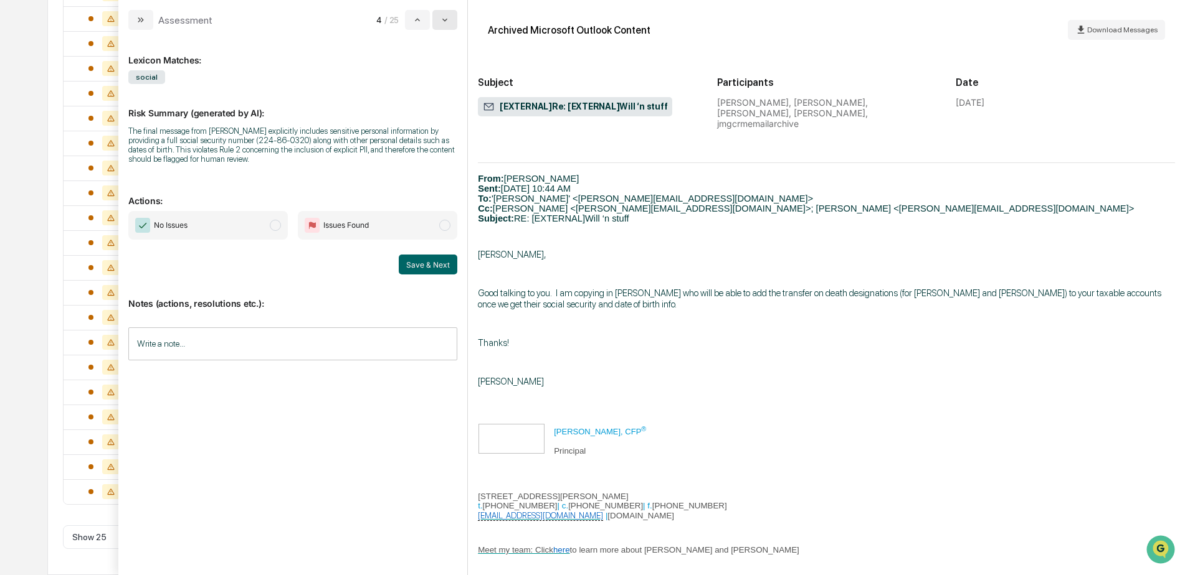
click at [448, 17] on icon "modal" at bounding box center [445, 20] width 10 height 10
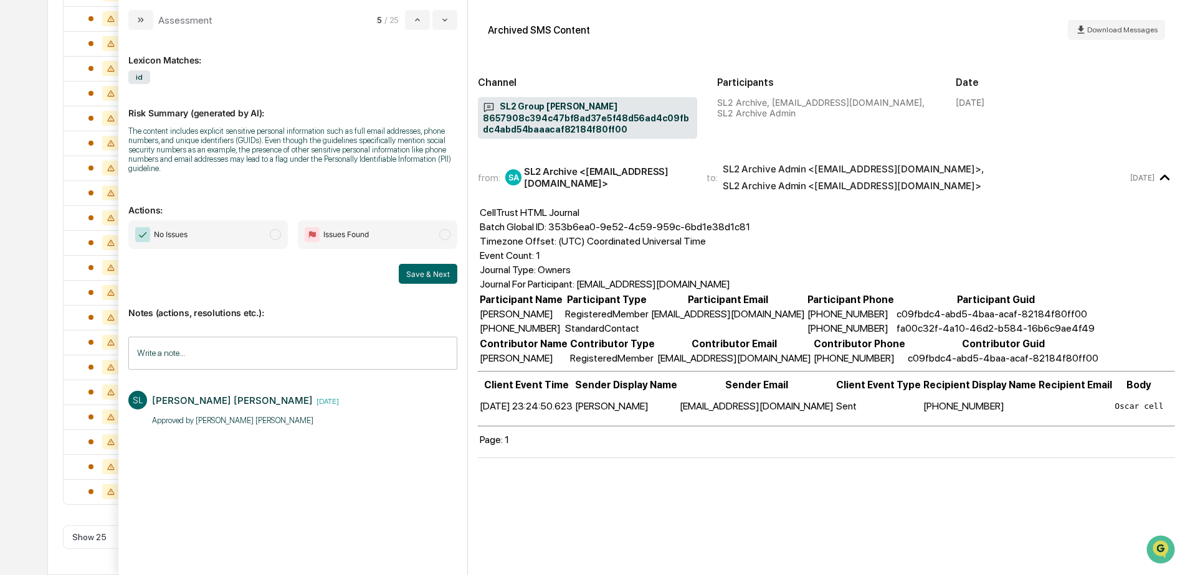
click at [219, 239] on span "No Issues" at bounding box center [207, 234] width 159 height 29
click at [424, 277] on button "Save & Next" at bounding box center [428, 274] width 59 height 20
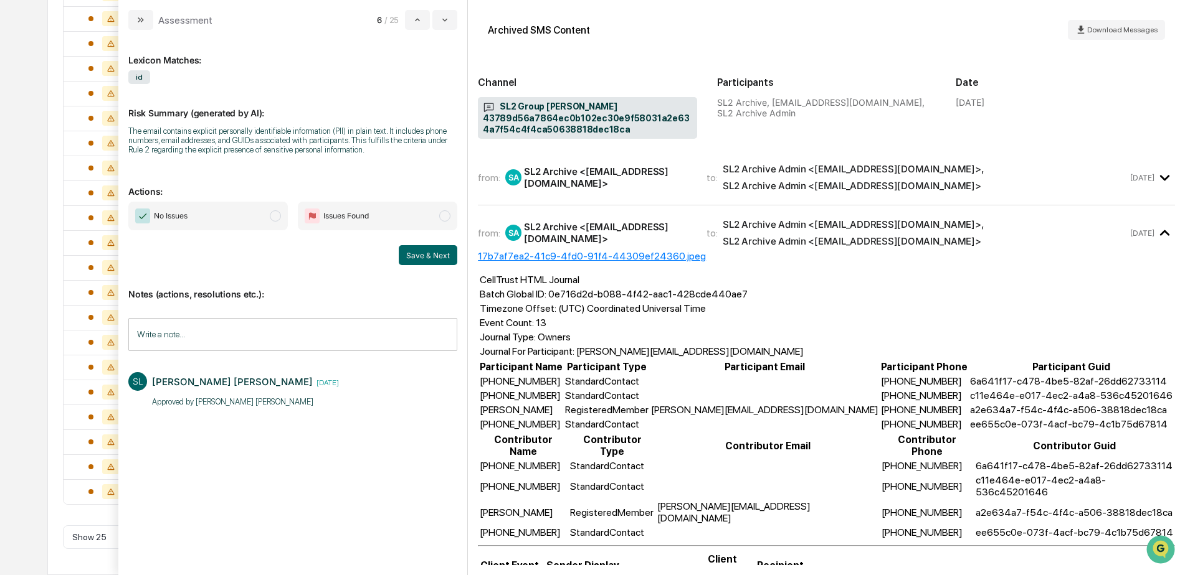
click at [250, 220] on span "No Issues" at bounding box center [207, 216] width 159 height 29
click at [421, 256] on button "Save & Next" at bounding box center [428, 255] width 59 height 20
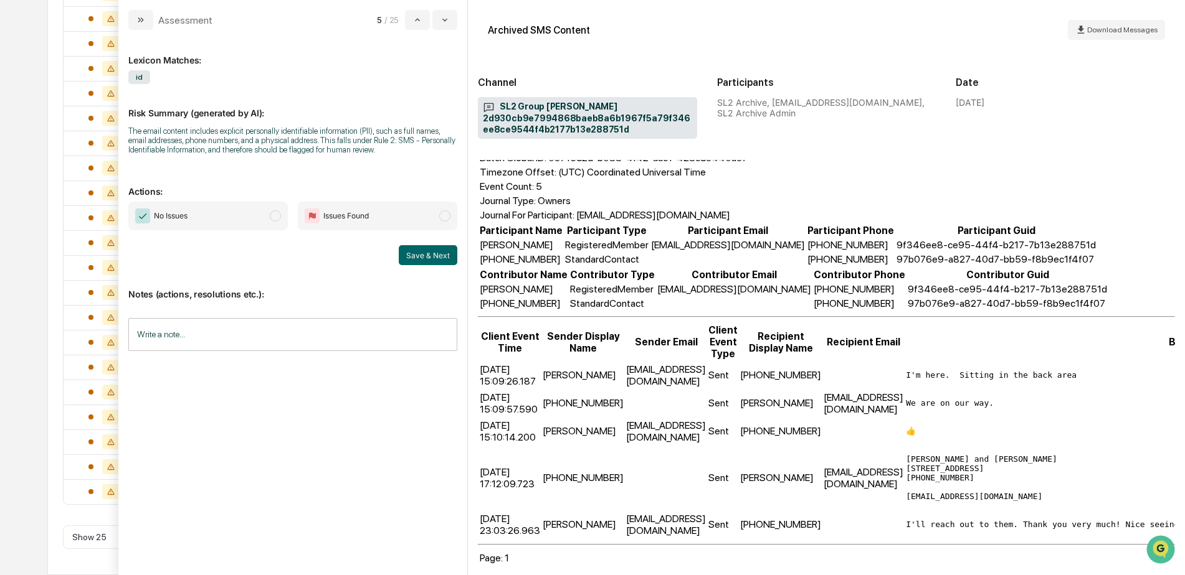
scroll to position [163, 0]
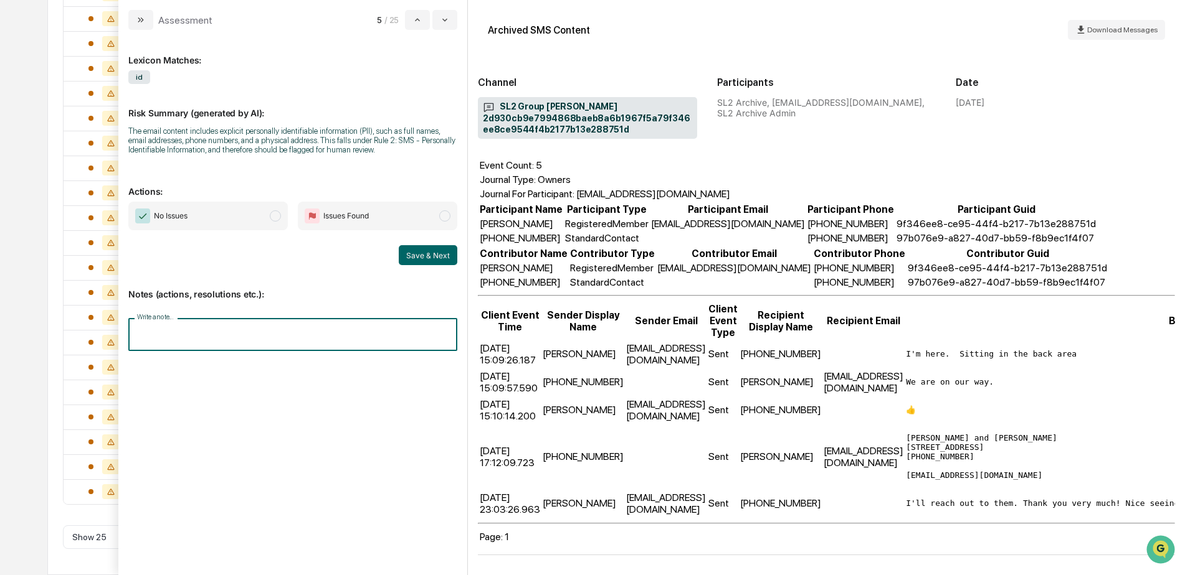
click at [249, 334] on input "Write a note..." at bounding box center [292, 334] width 329 height 33
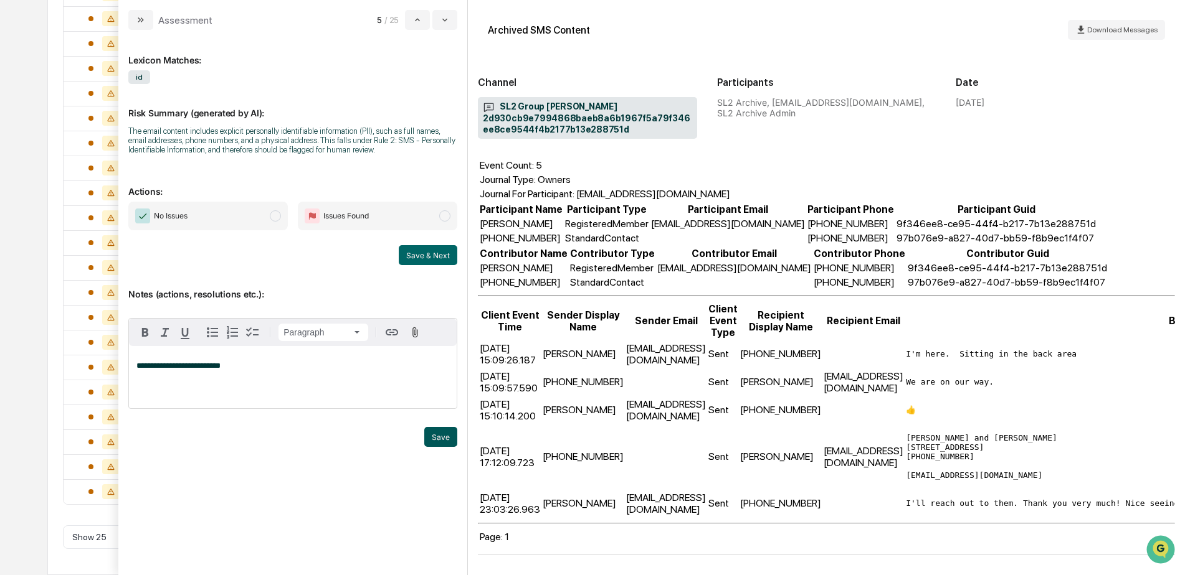
click at [436, 433] on button "Save" at bounding box center [440, 437] width 33 height 20
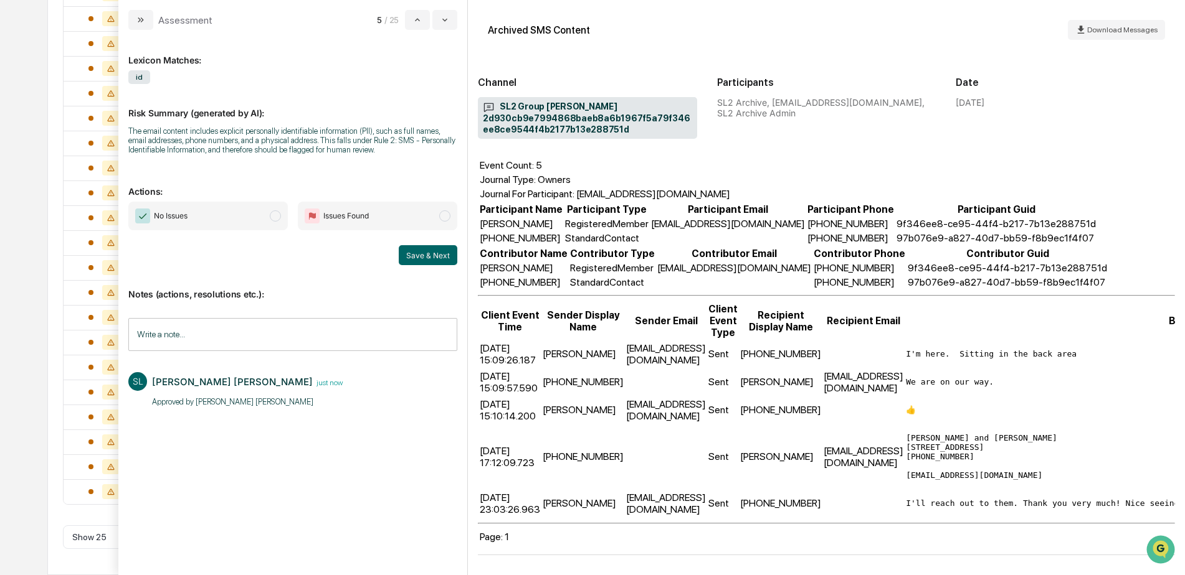
click at [253, 217] on span "No Issues" at bounding box center [207, 216] width 159 height 29
click at [424, 258] on button "Save & Next" at bounding box center [428, 255] width 59 height 20
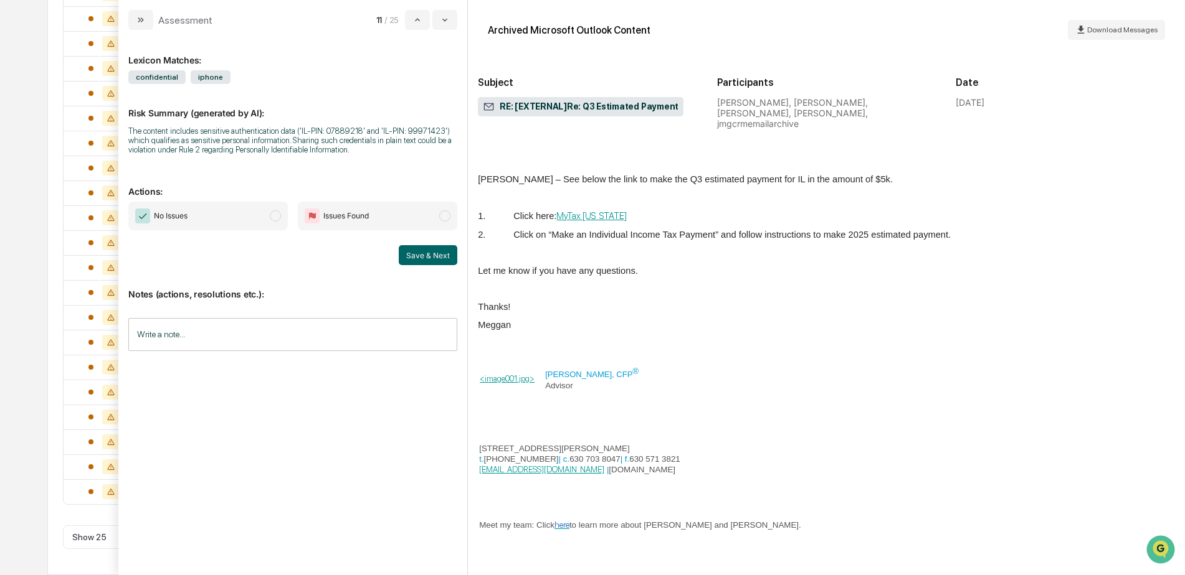
scroll to position [1548, 0]
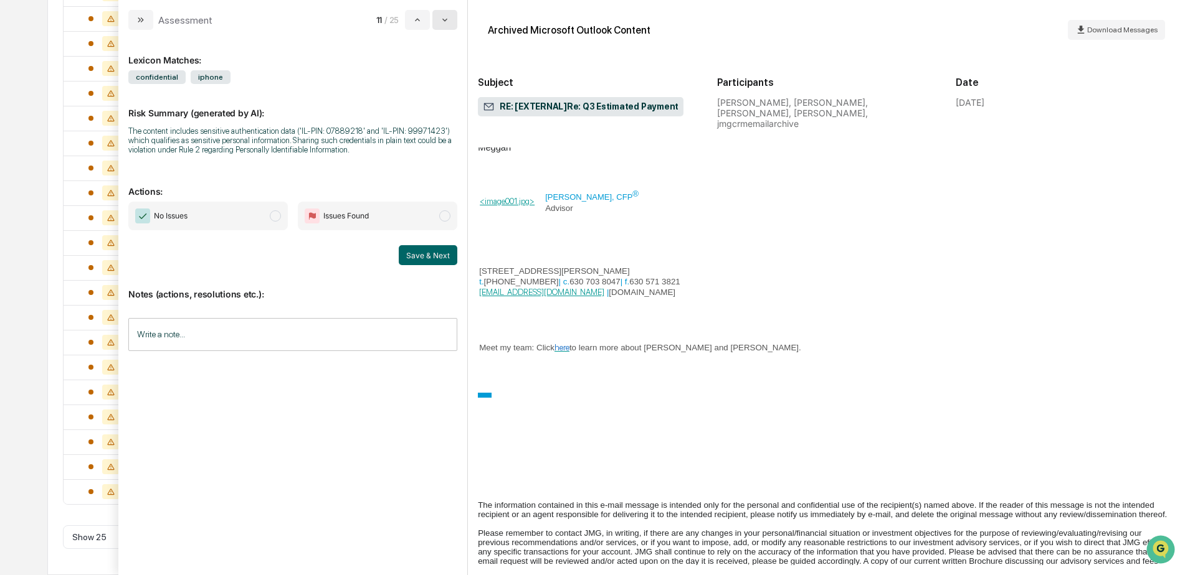
drag, startPoint x: 446, startPoint y: 24, endPoint x: 449, endPoint y: 33, distance: 9.3
click at [446, 24] on icon "modal" at bounding box center [445, 20] width 10 height 10
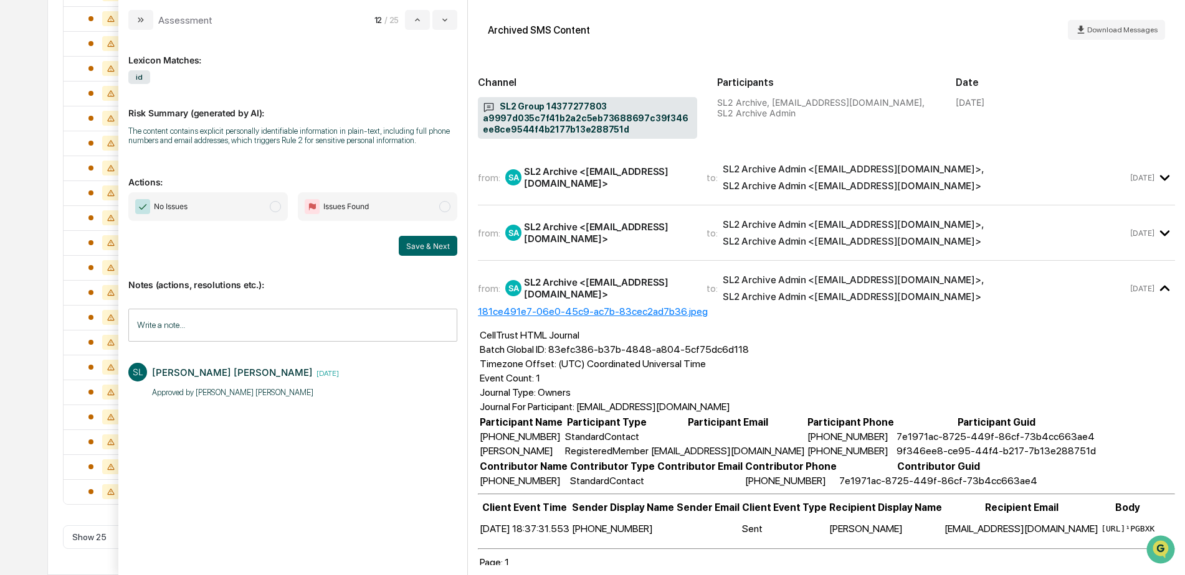
click at [253, 214] on span "No Issues" at bounding box center [207, 206] width 159 height 29
click at [414, 250] on button "Save & Next" at bounding box center [428, 246] width 59 height 20
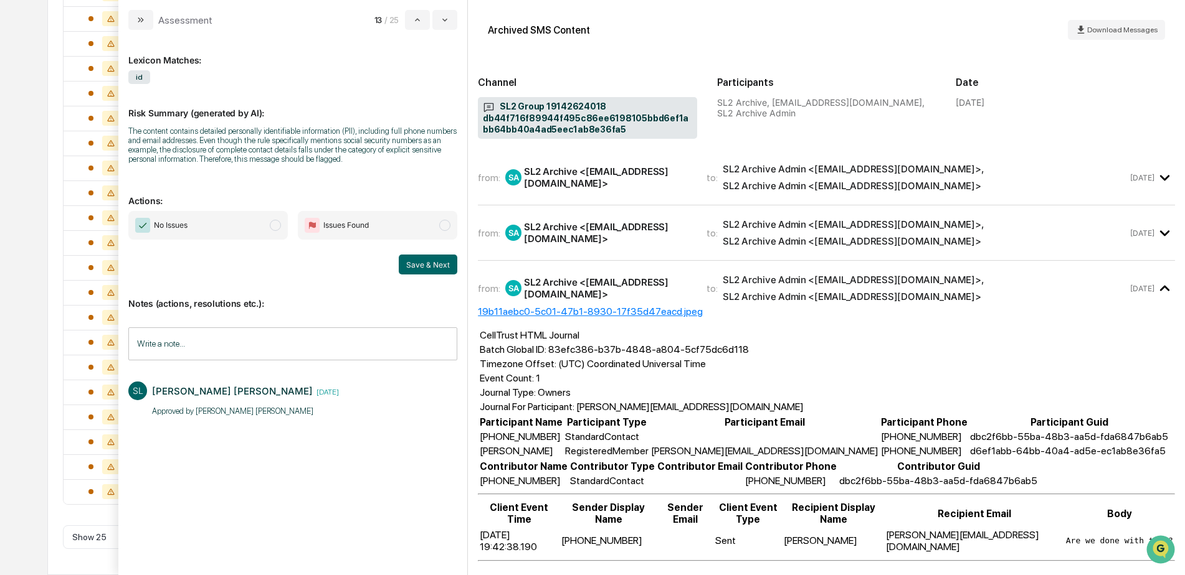
click at [244, 232] on span "No Issues" at bounding box center [207, 225] width 159 height 29
click at [405, 260] on button "Save & Next" at bounding box center [428, 265] width 59 height 20
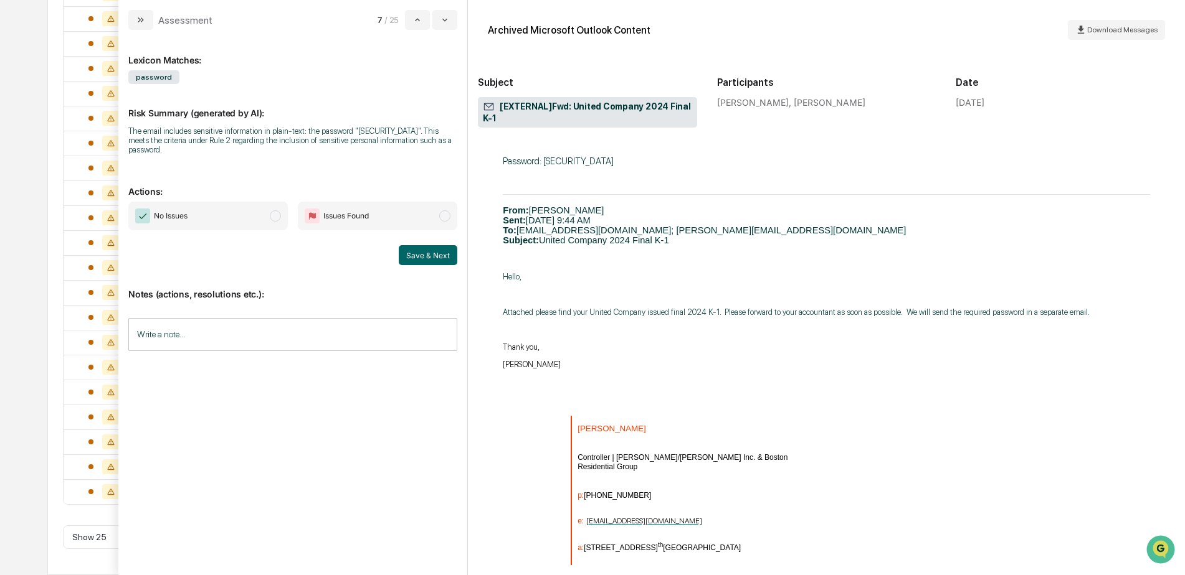
scroll to position [249, 0]
click at [256, 319] on input "Write a note..." at bounding box center [292, 334] width 329 height 33
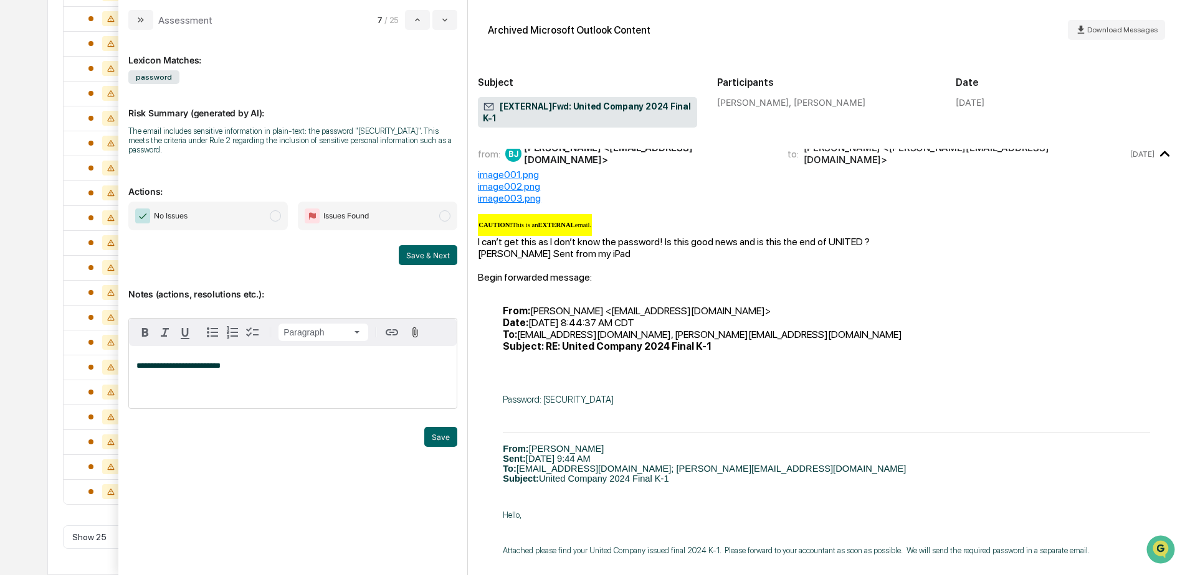
scroll to position [0, 0]
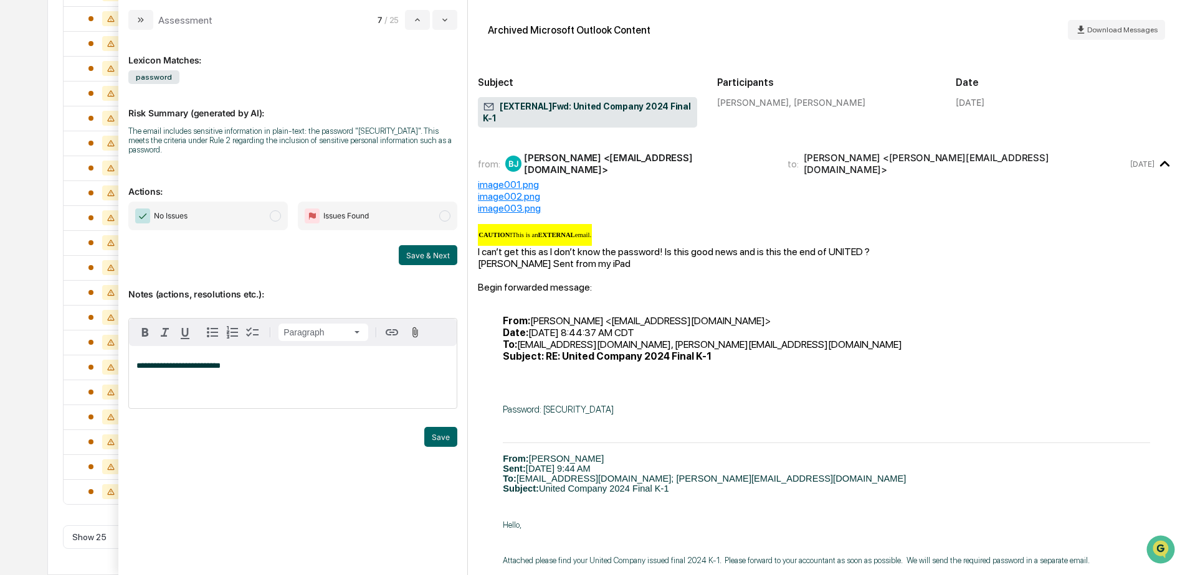
click at [439, 427] on button "Save" at bounding box center [440, 437] width 33 height 20
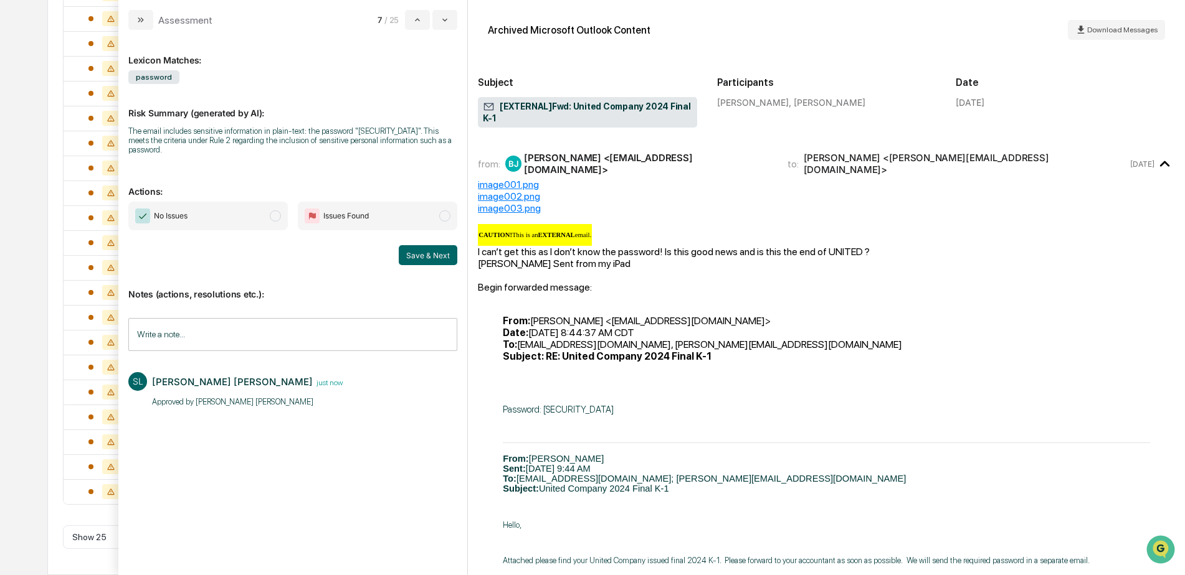
click at [260, 211] on span "No Issues" at bounding box center [207, 216] width 159 height 29
click at [442, 250] on button "Save & Next" at bounding box center [428, 255] width 59 height 20
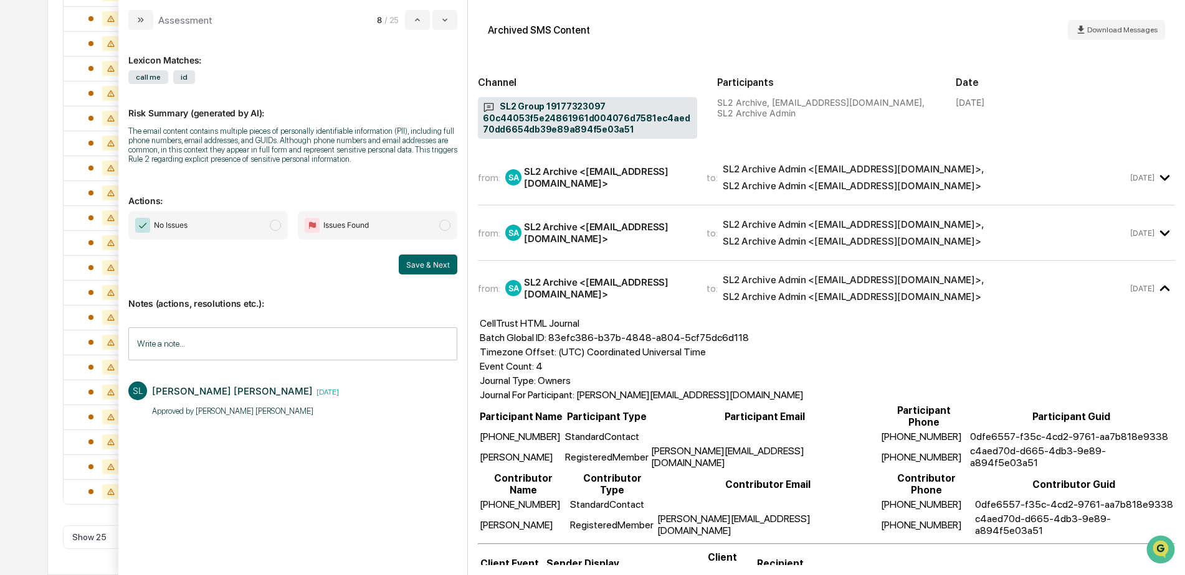
click at [240, 221] on span "No Issues" at bounding box center [207, 225] width 159 height 29
click at [416, 267] on button "Save & Next" at bounding box center [428, 265] width 59 height 20
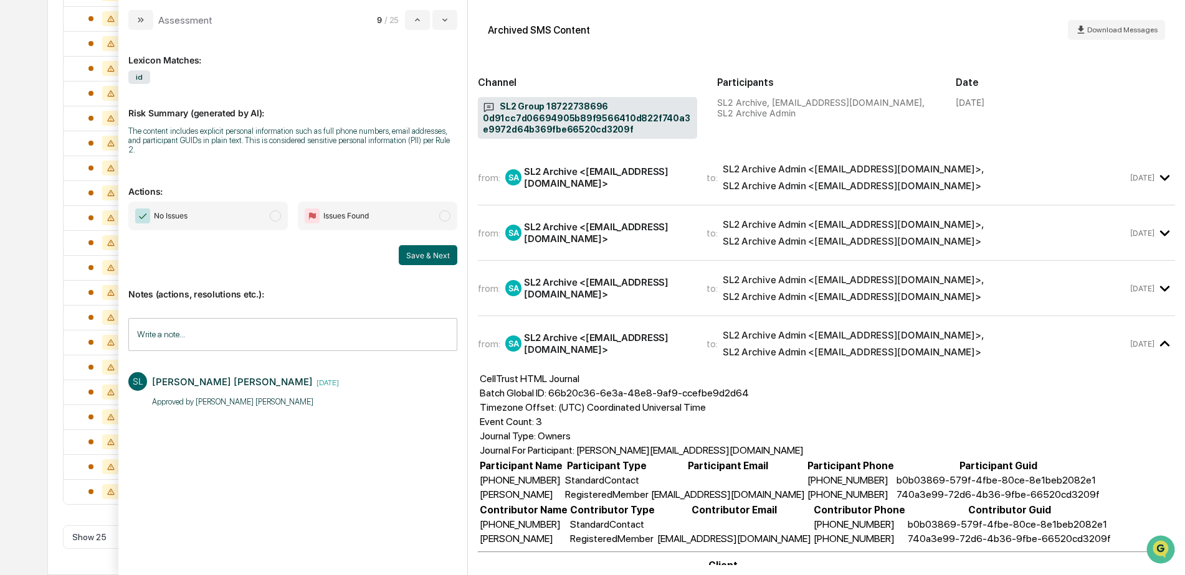
click at [240, 210] on span "No Issues" at bounding box center [207, 216] width 159 height 29
click at [410, 252] on button "Save & Next" at bounding box center [428, 255] width 59 height 20
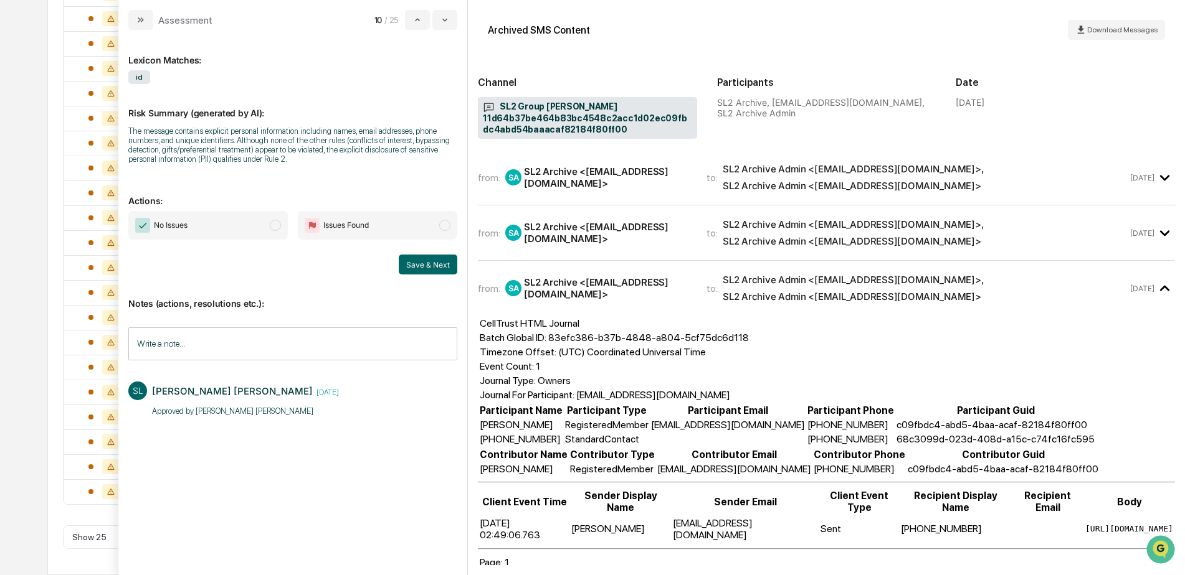
click at [249, 228] on span "No Issues" at bounding box center [207, 225] width 159 height 29
click at [415, 274] on button "Save & Next" at bounding box center [428, 265] width 59 height 20
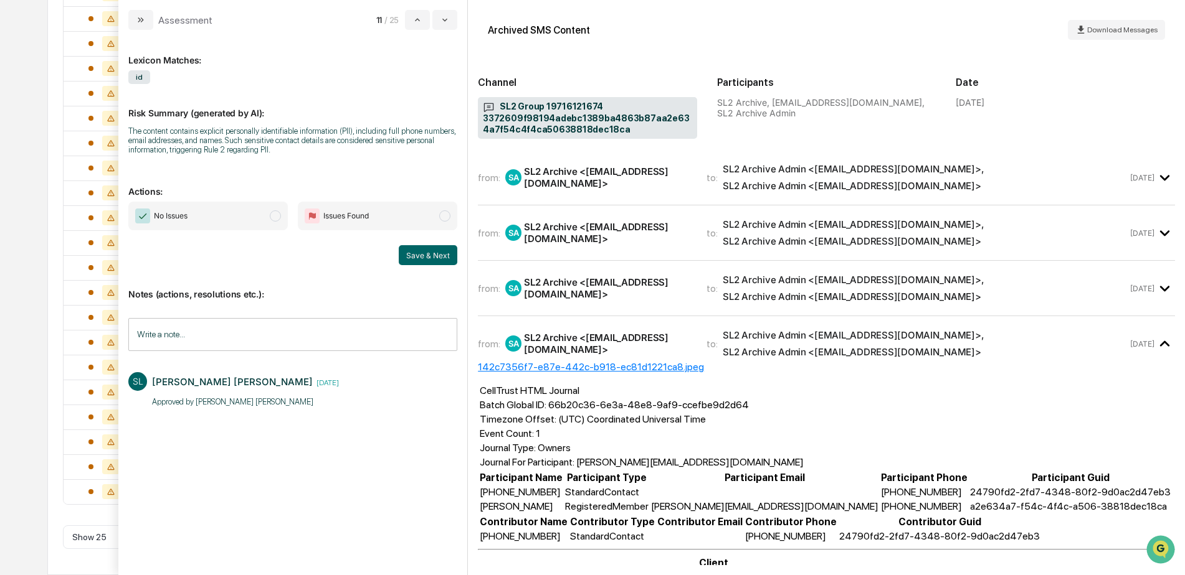
click at [272, 221] on span "No Issues" at bounding box center [207, 216] width 159 height 29
click at [425, 253] on button "Save & Next" at bounding box center [428, 255] width 59 height 20
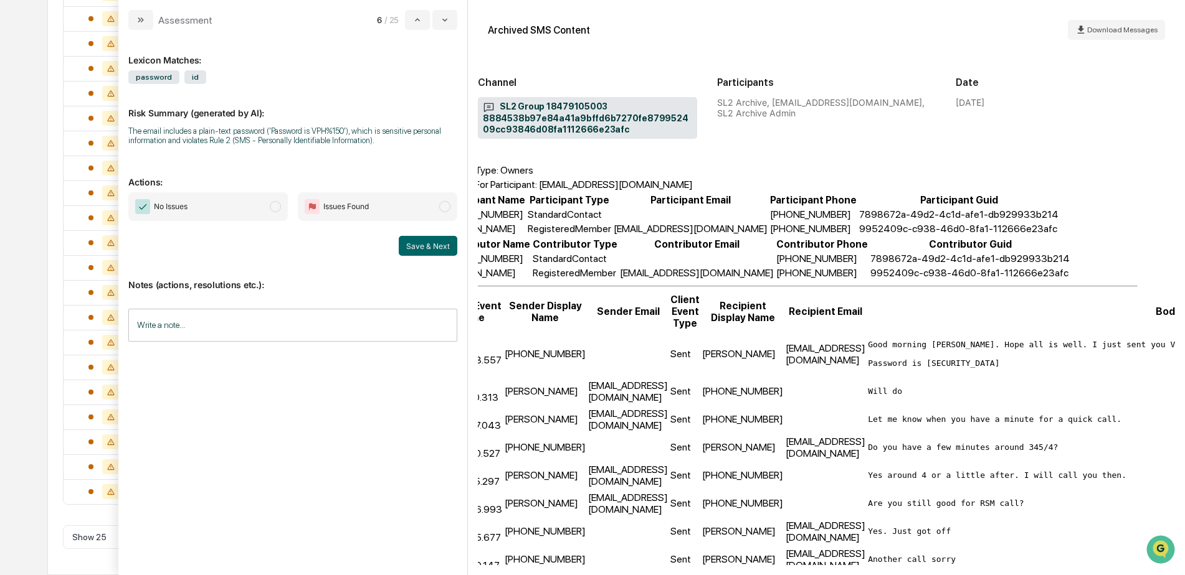
scroll to position [211, 0]
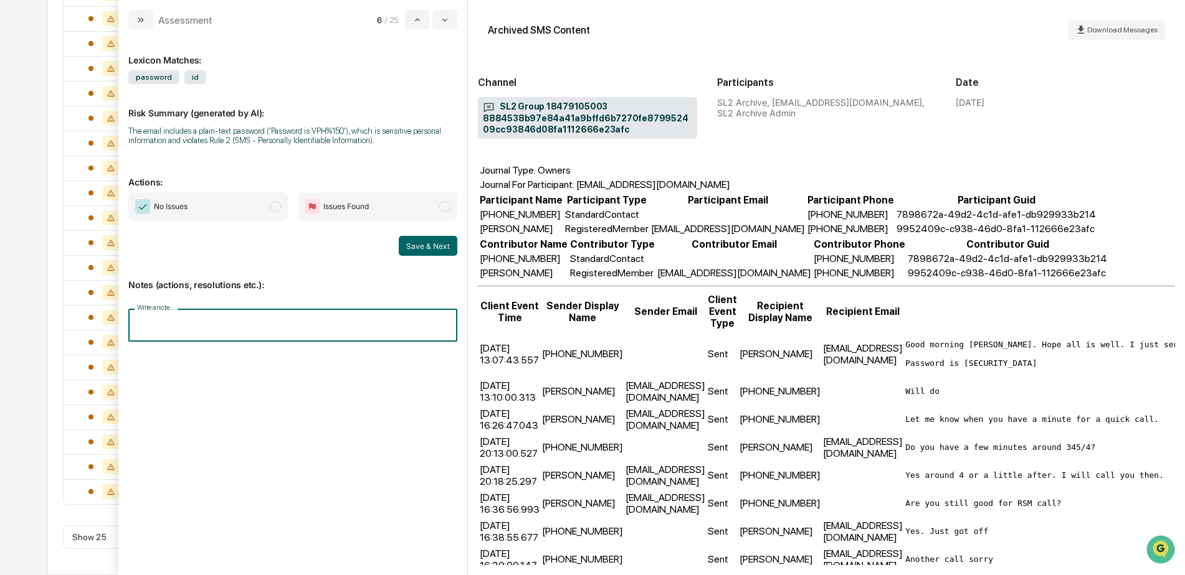
click at [293, 327] on input "Write a note..." at bounding box center [292, 325] width 329 height 33
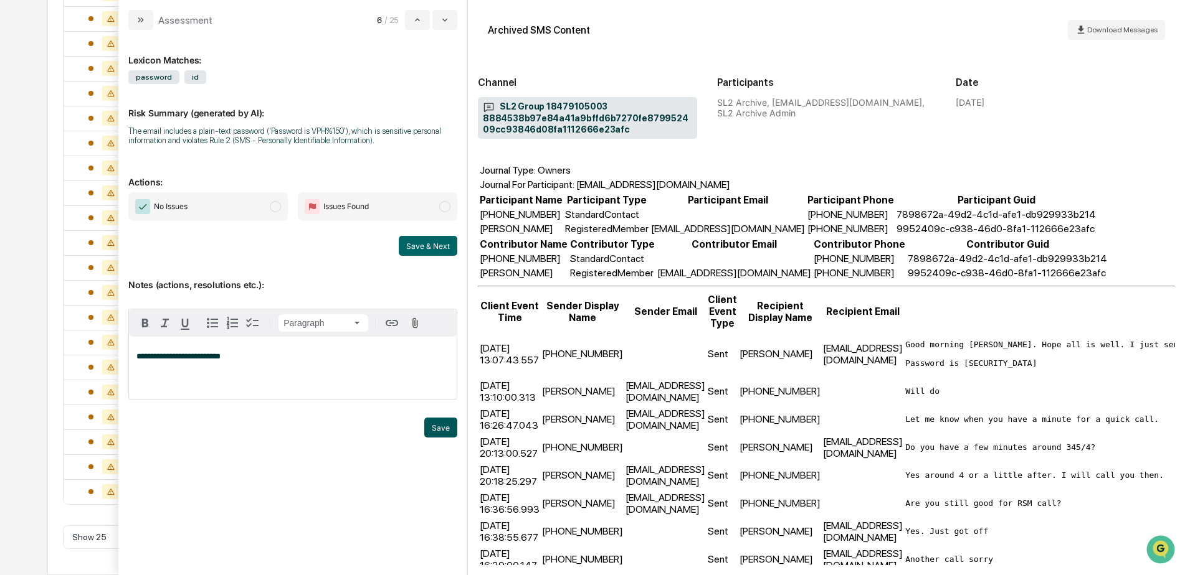
click at [435, 425] on button "Save" at bounding box center [440, 428] width 33 height 20
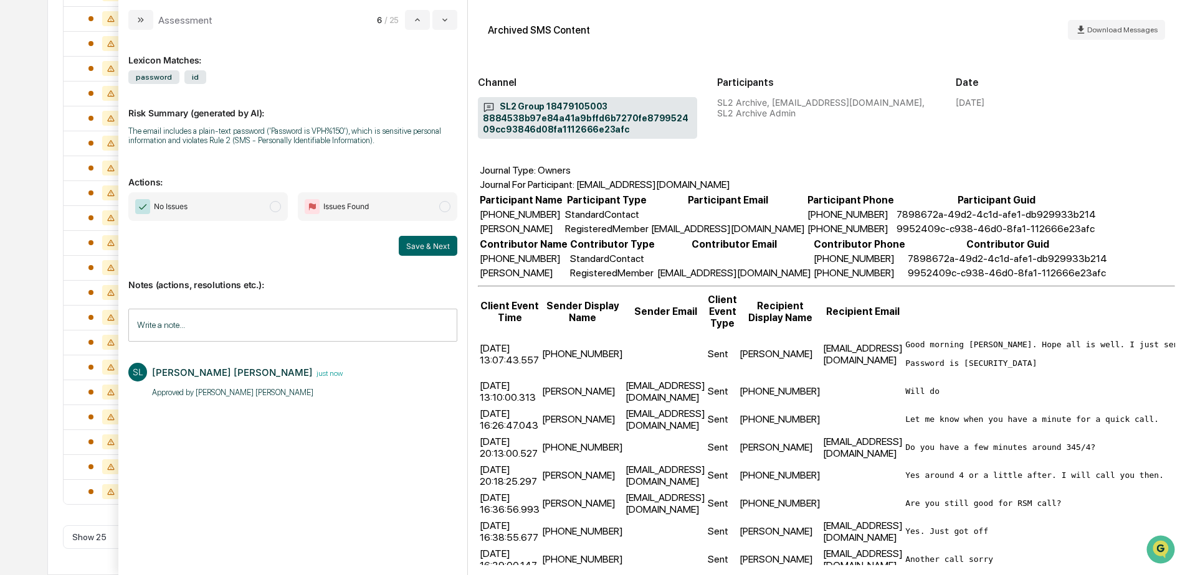
click at [239, 202] on span "No Issues" at bounding box center [207, 206] width 159 height 29
click at [428, 250] on button "Save & Next" at bounding box center [428, 246] width 59 height 20
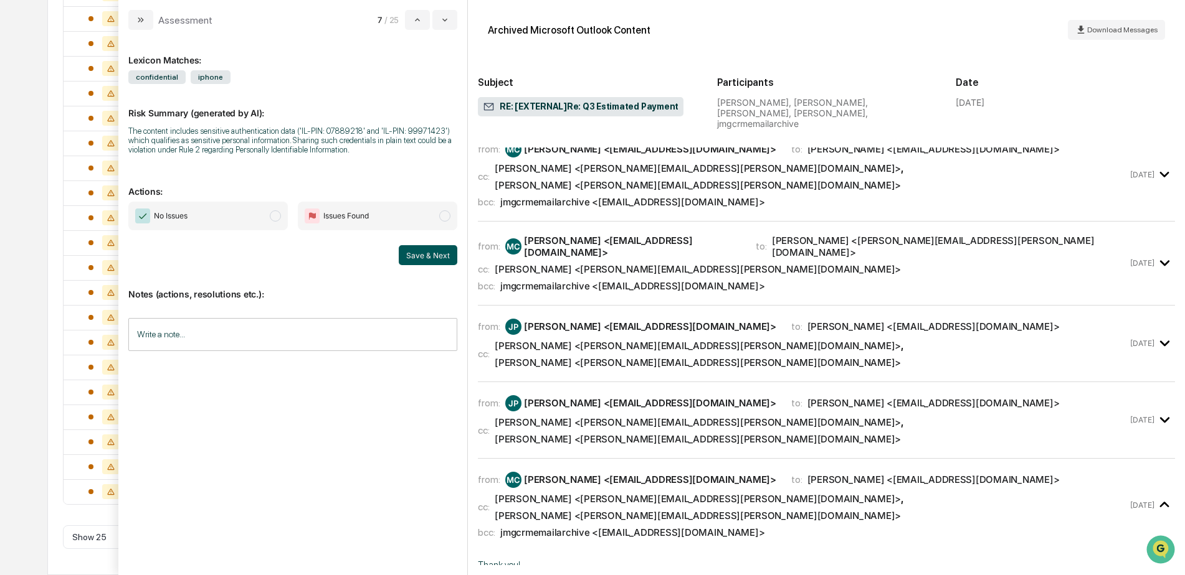
scroll to position [252, 0]
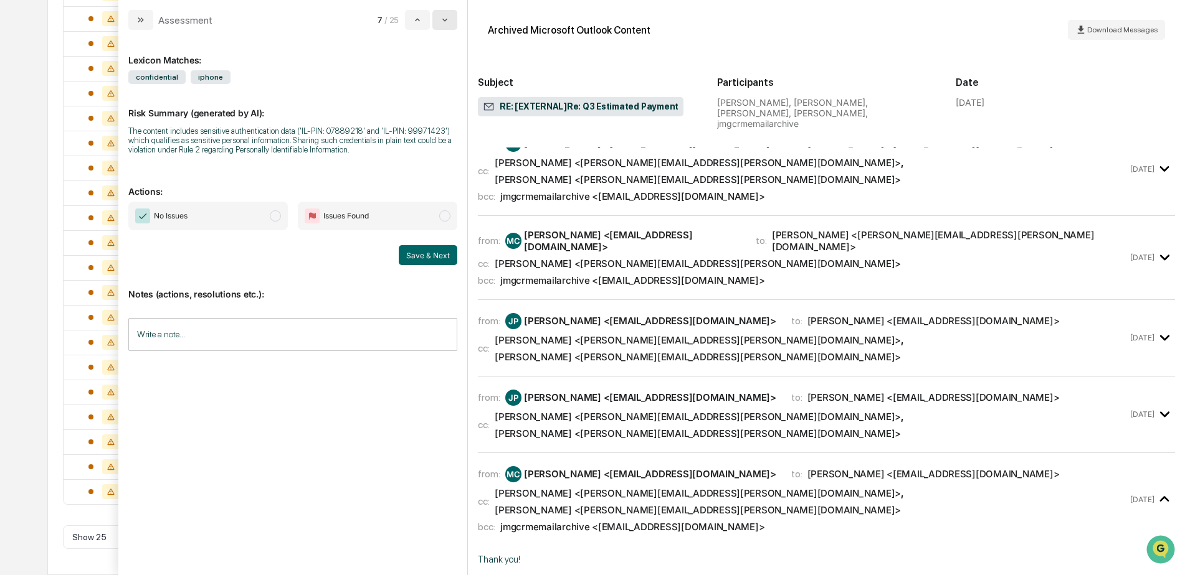
click at [454, 22] on button "modal" at bounding box center [444, 20] width 25 height 20
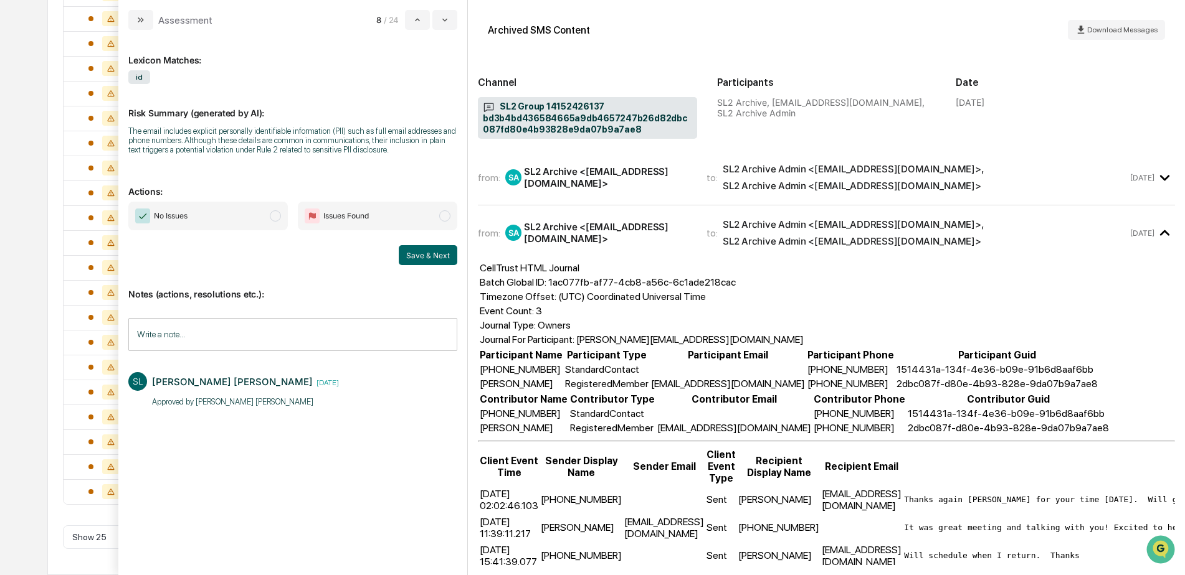
click at [247, 222] on span "No Issues" at bounding box center [207, 216] width 159 height 29
click at [434, 252] on button "Save & Next" at bounding box center [428, 255] width 59 height 20
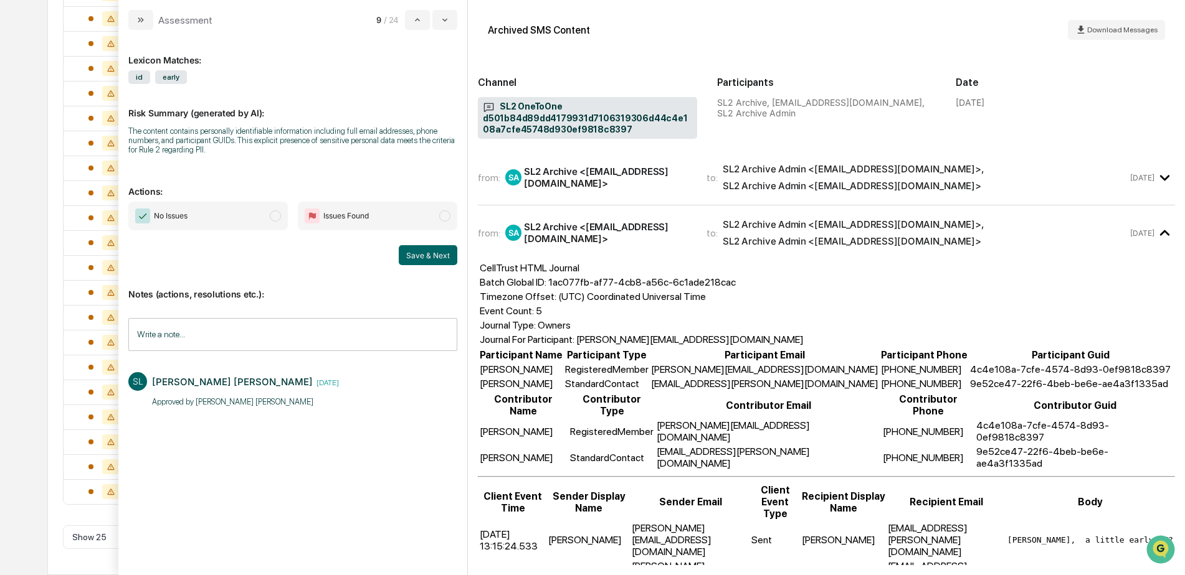
scroll to position [354, 0]
click at [227, 214] on span "No Issues" at bounding box center [207, 216] width 159 height 29
click at [410, 257] on button "Save & Next" at bounding box center [428, 255] width 59 height 20
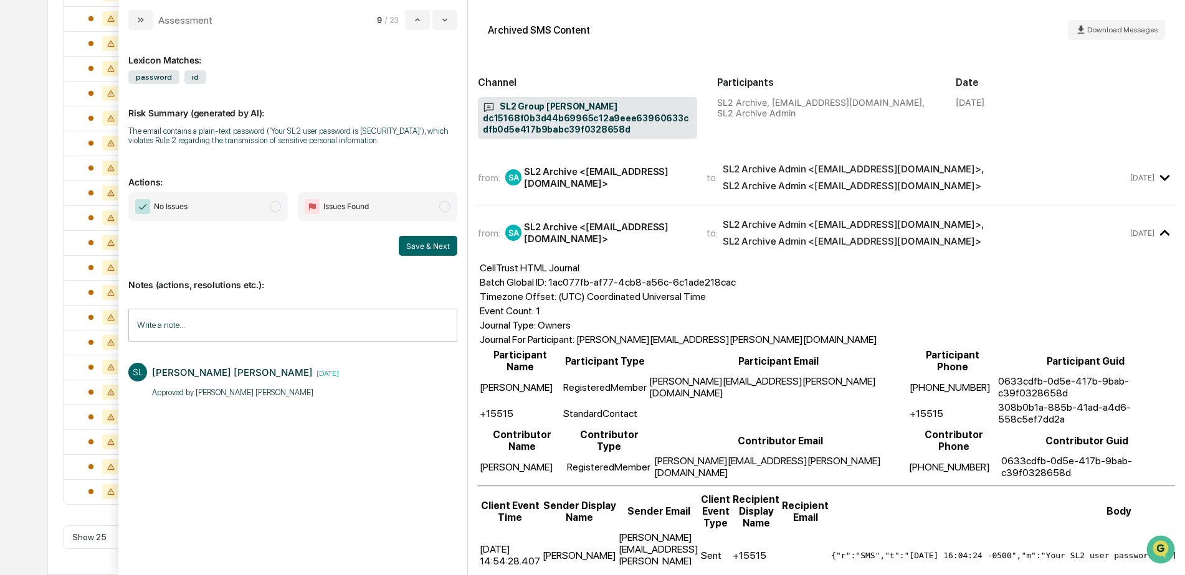
drag, startPoint x: 249, startPoint y: 210, endPoint x: 316, endPoint y: 231, distance: 70.5
click at [249, 211] on span "No Issues" at bounding box center [207, 206] width 159 height 29
click at [424, 245] on button "Save & Next" at bounding box center [428, 246] width 59 height 20
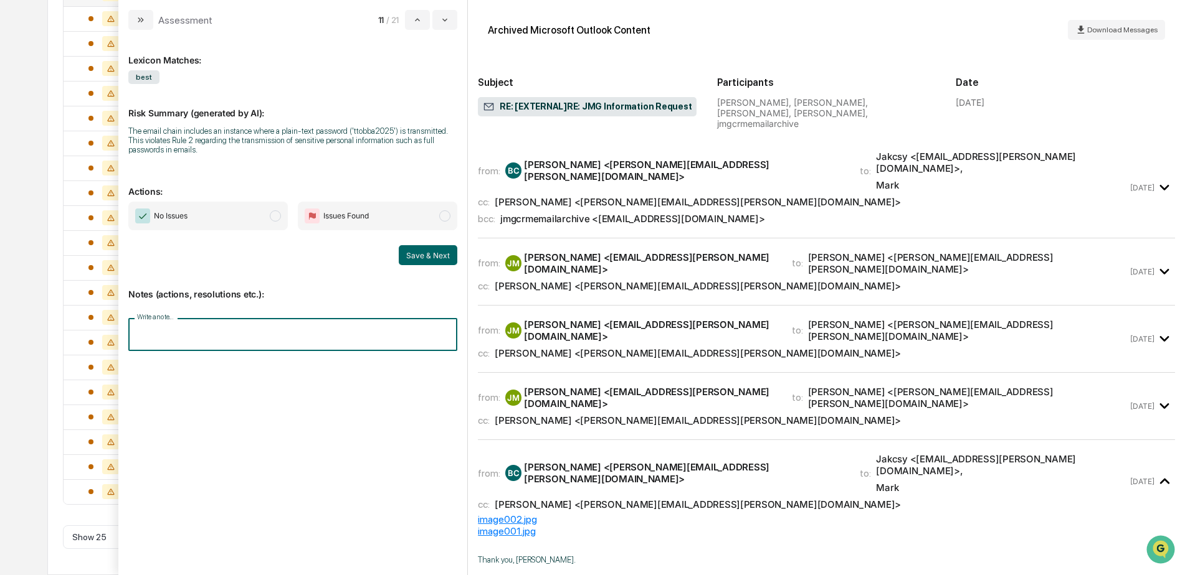
click at [229, 345] on input "Write a note..." at bounding box center [292, 334] width 329 height 33
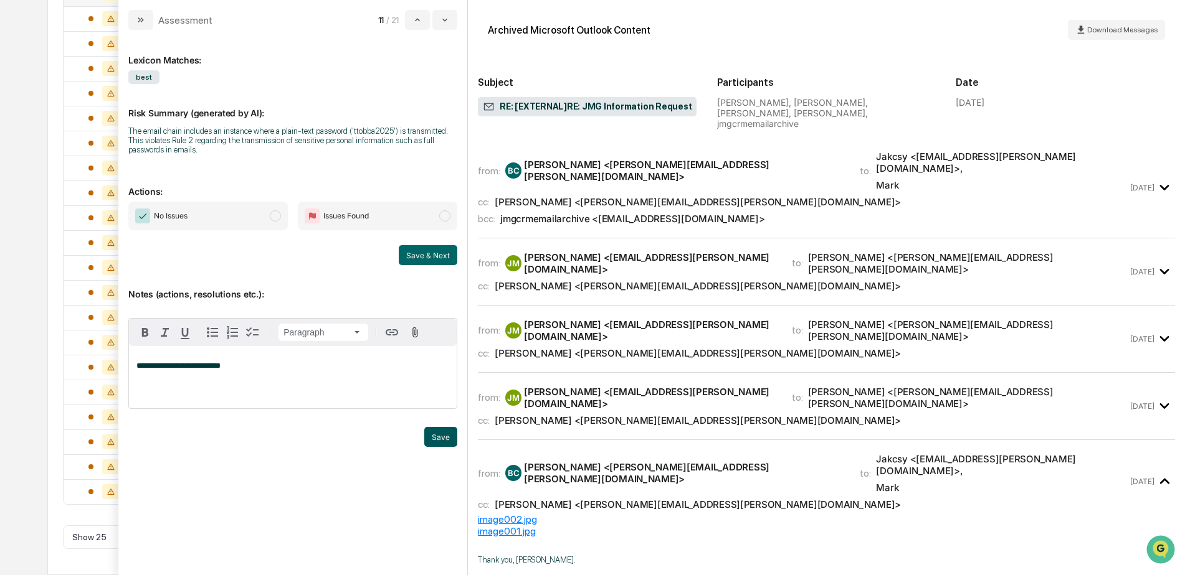
click at [437, 432] on button "Save" at bounding box center [440, 437] width 33 height 20
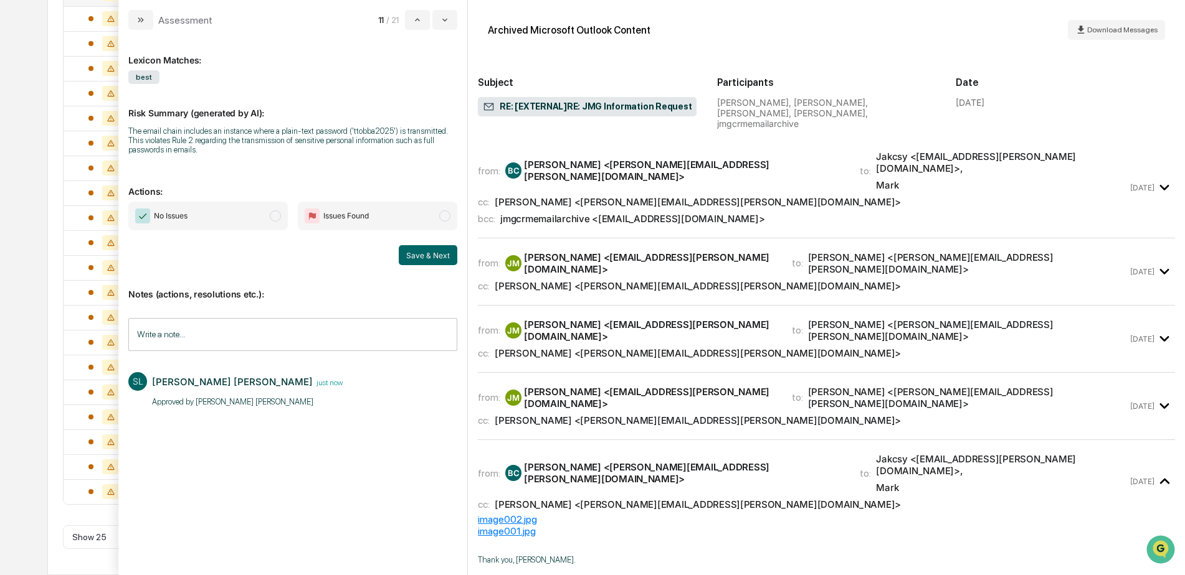
click at [234, 217] on span "No Issues" at bounding box center [207, 216] width 159 height 29
click at [404, 258] on button "Save & Next" at bounding box center [428, 255] width 59 height 20
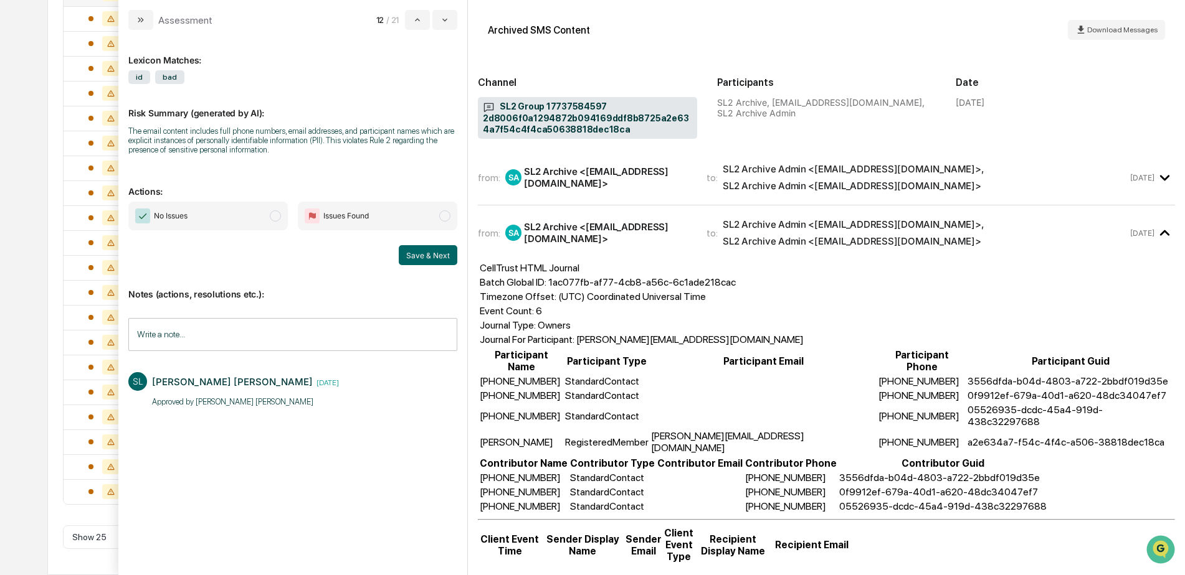
click at [247, 227] on span "No Issues" at bounding box center [207, 216] width 159 height 29
click at [415, 254] on button "Save & Next" at bounding box center [428, 255] width 59 height 20
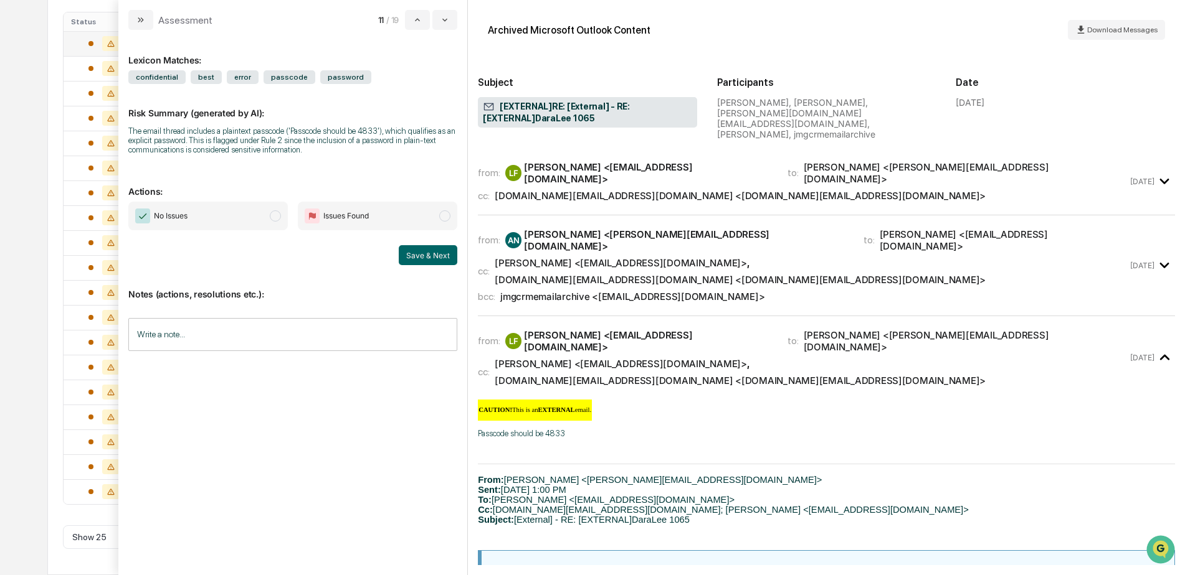
click at [236, 339] on input "Write a note..." at bounding box center [292, 334] width 329 height 33
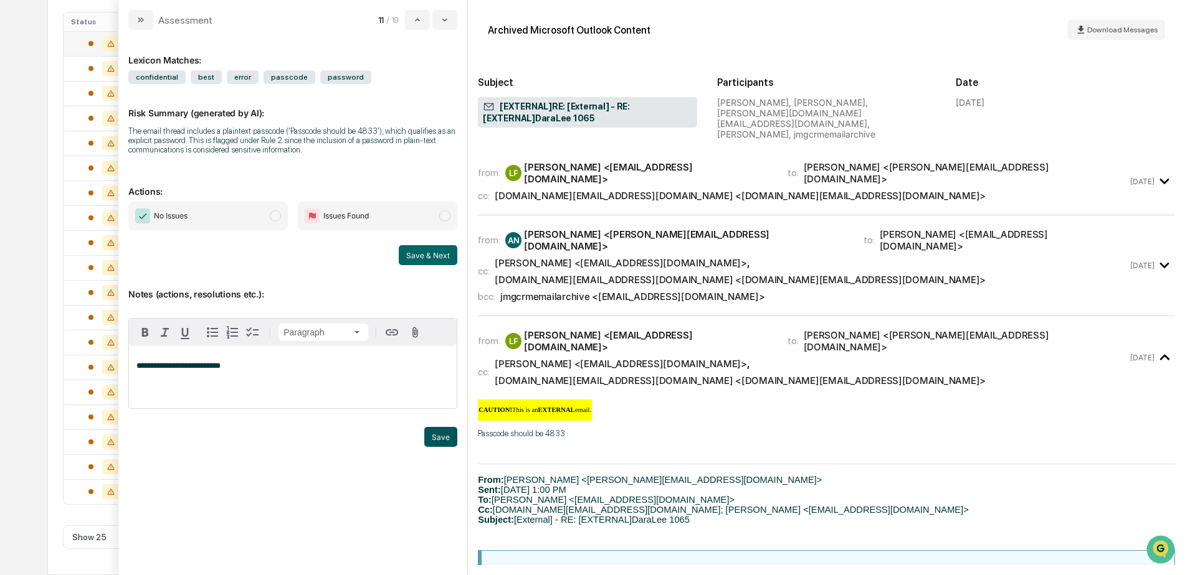
click at [428, 437] on button "Save" at bounding box center [440, 437] width 33 height 20
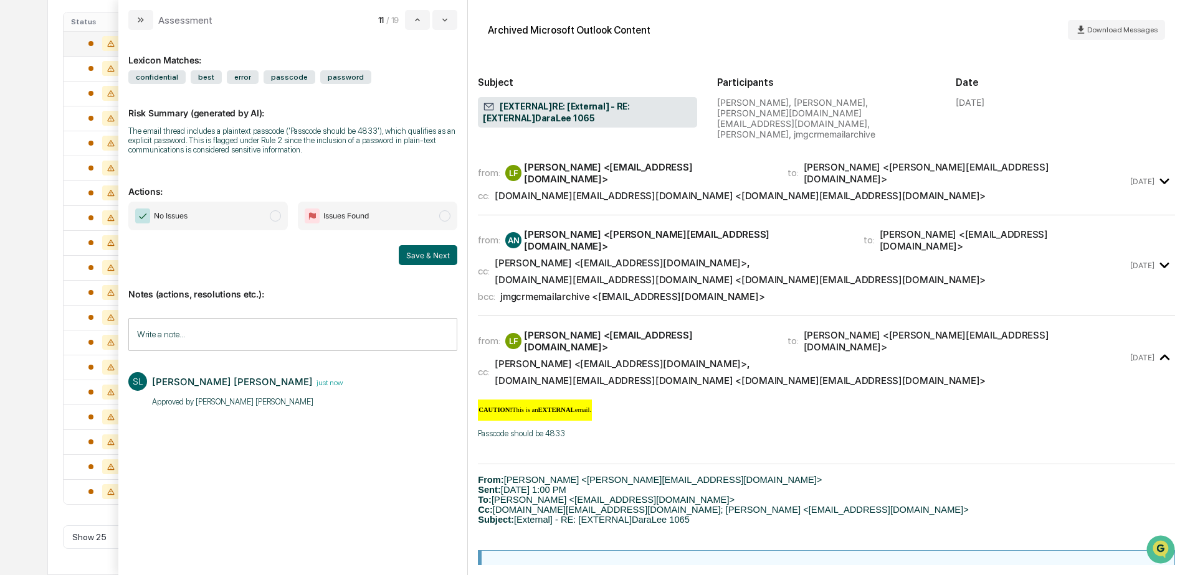
click at [235, 221] on span "No Issues" at bounding box center [207, 216] width 159 height 29
click at [409, 256] on button "Save & Next" at bounding box center [428, 255] width 59 height 20
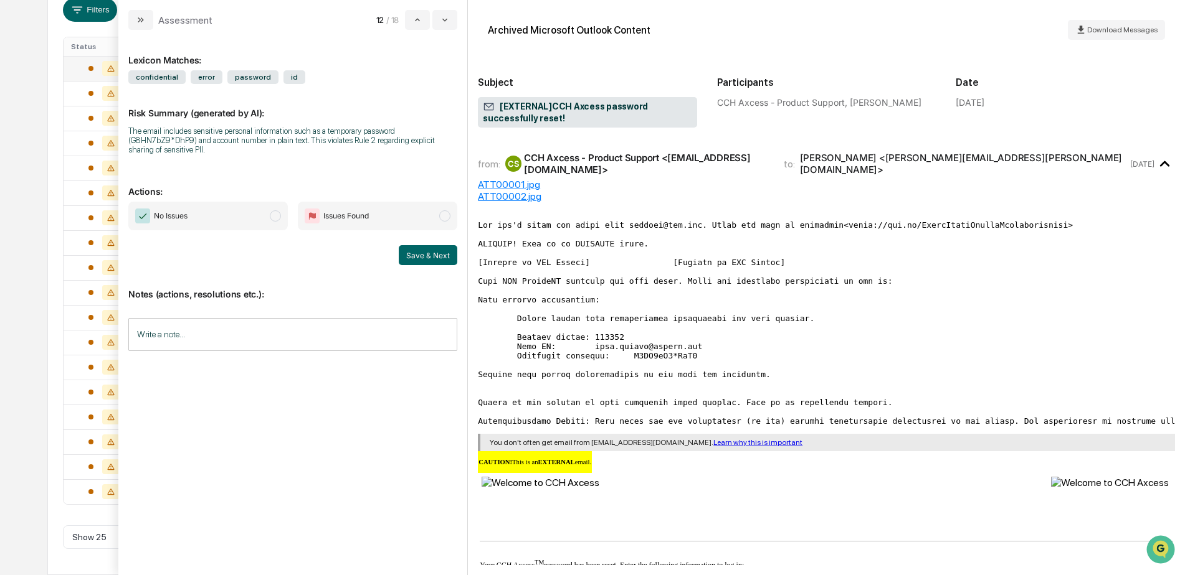
scroll to position [230, 0]
click at [214, 341] on input "Write a note..." at bounding box center [292, 334] width 329 height 33
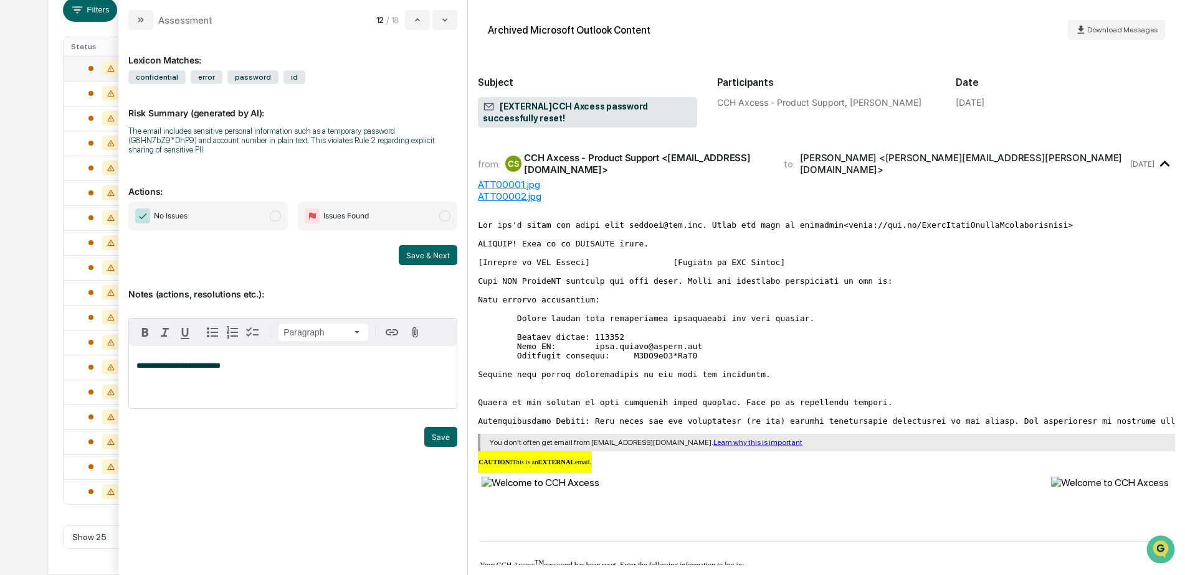
click at [435, 437] on button "Save" at bounding box center [440, 437] width 33 height 20
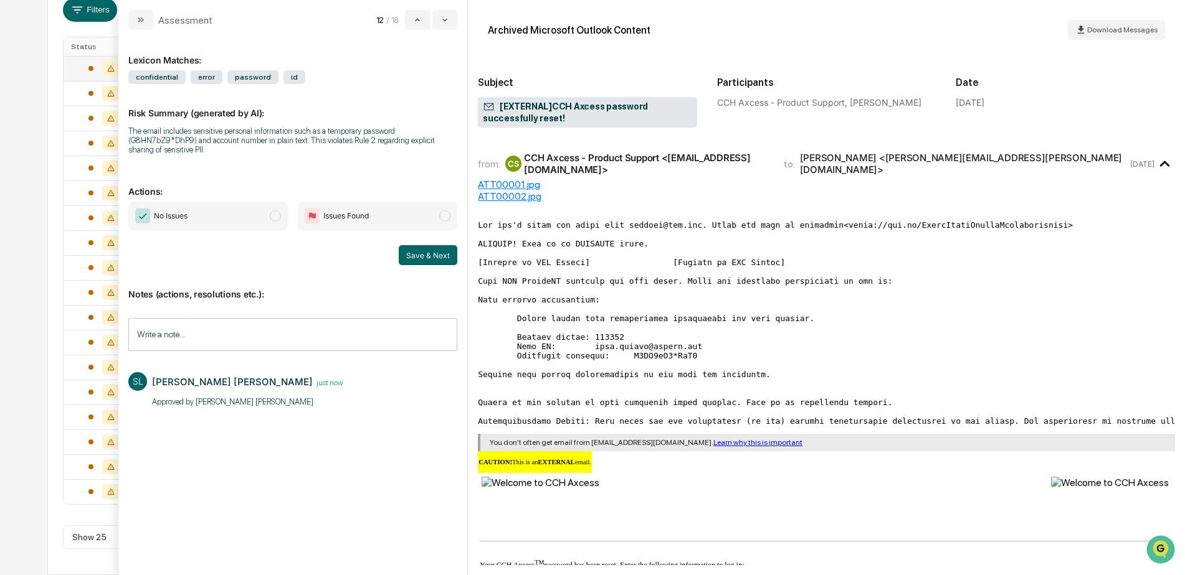
click at [257, 221] on span "No Issues" at bounding box center [207, 216] width 159 height 29
click at [410, 257] on button "Save & Next" at bounding box center [428, 255] width 59 height 20
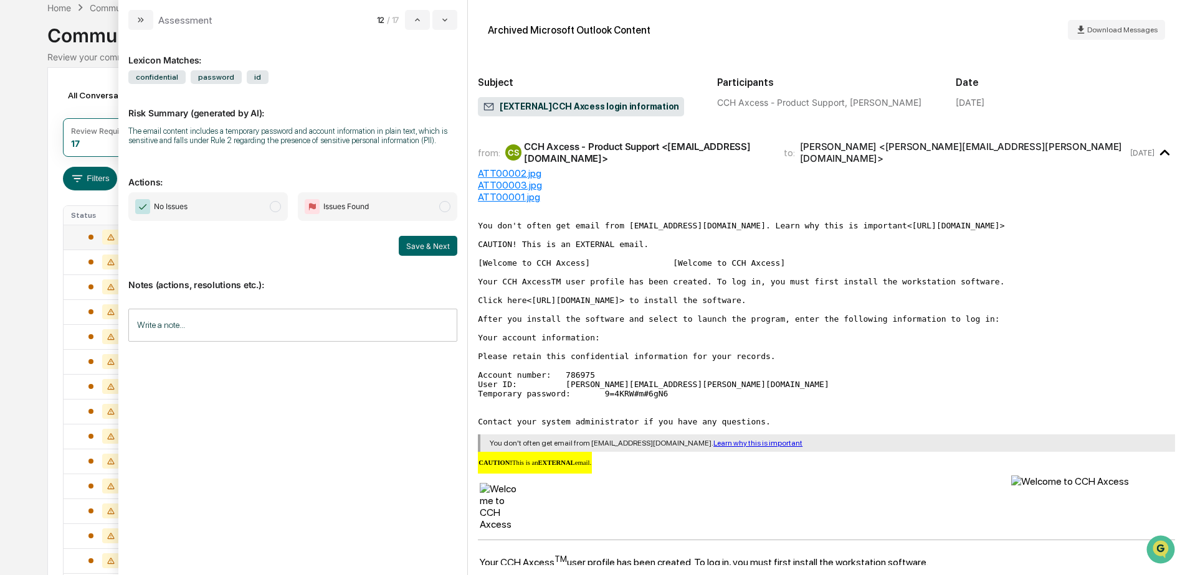
scroll to position [18, 0]
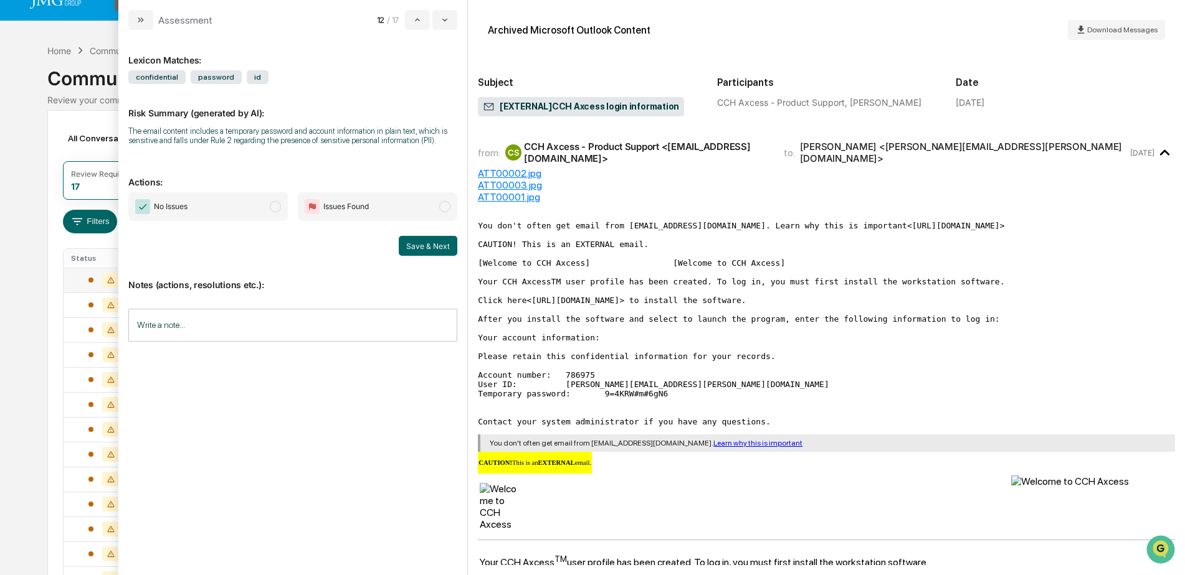
click at [215, 313] on input "Write a note..." at bounding box center [292, 325] width 329 height 33
click at [448, 427] on button "Save" at bounding box center [440, 428] width 33 height 20
click at [240, 210] on span "No Issues" at bounding box center [207, 206] width 159 height 29
click at [425, 242] on button "Save & Next" at bounding box center [428, 246] width 59 height 20
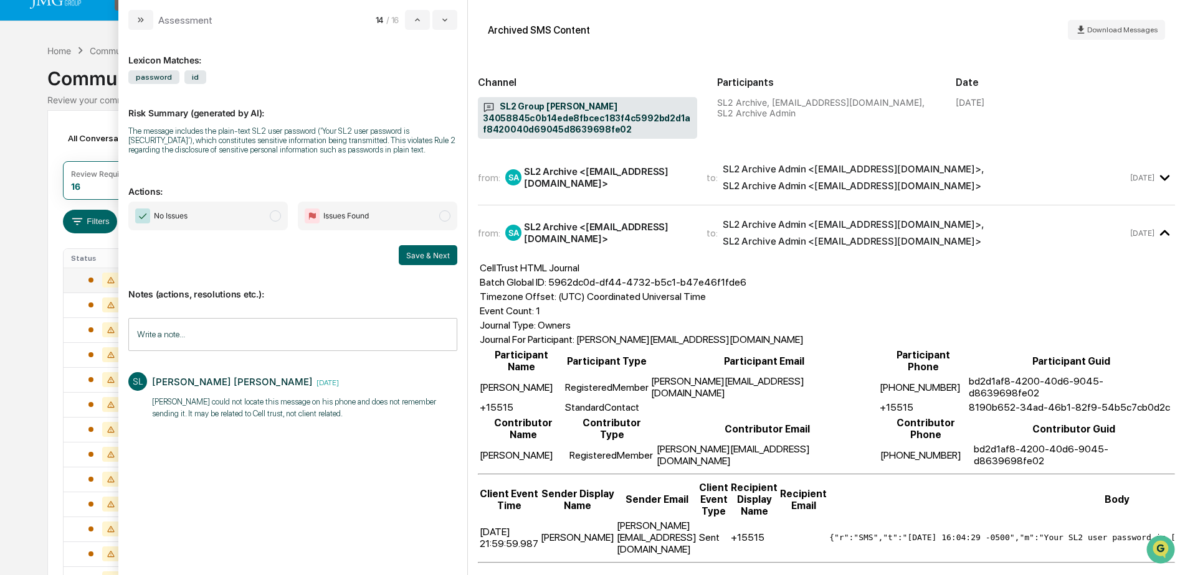
click at [241, 218] on span "No Issues" at bounding box center [207, 216] width 159 height 29
click at [437, 257] on button "Save & Next" at bounding box center [428, 255] width 59 height 20
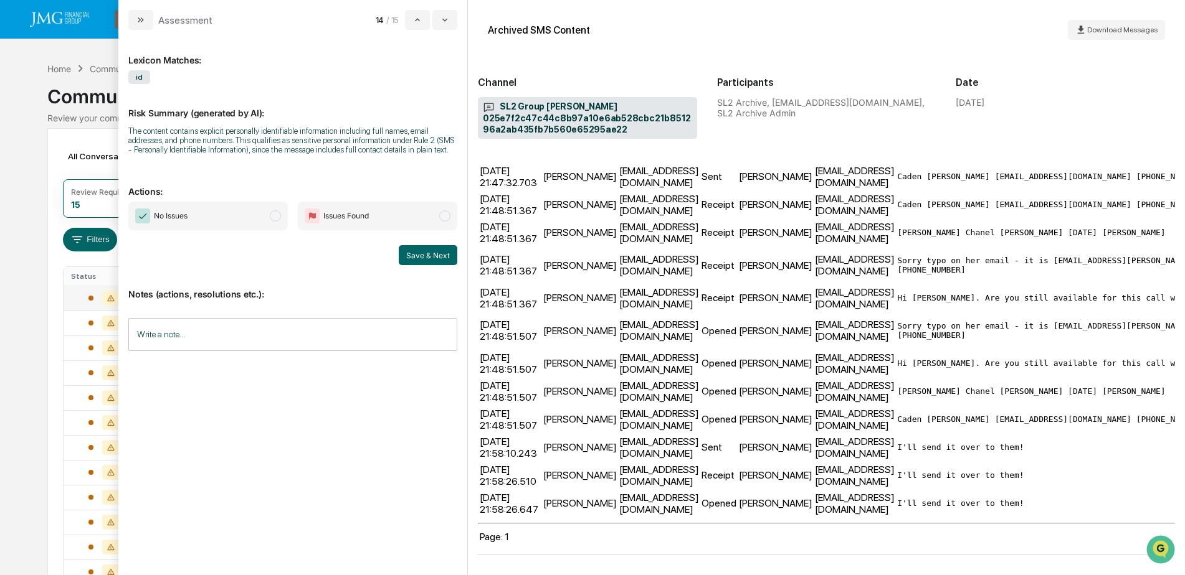
click at [253, 339] on input "Write a note..." at bounding box center [292, 334] width 329 height 33
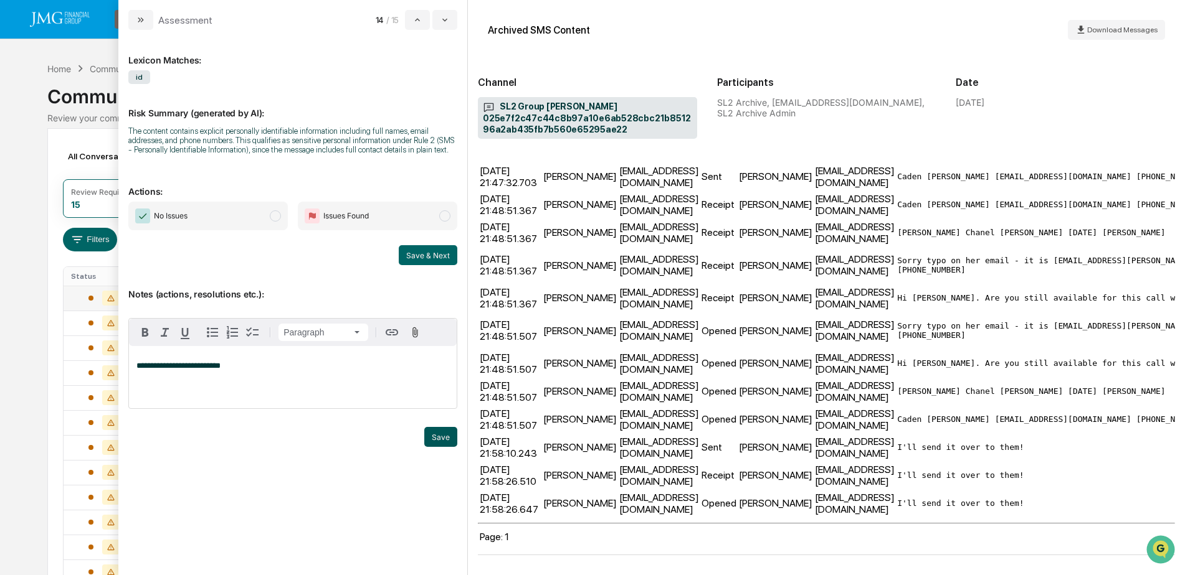
click at [432, 434] on button "Save" at bounding box center [440, 437] width 33 height 20
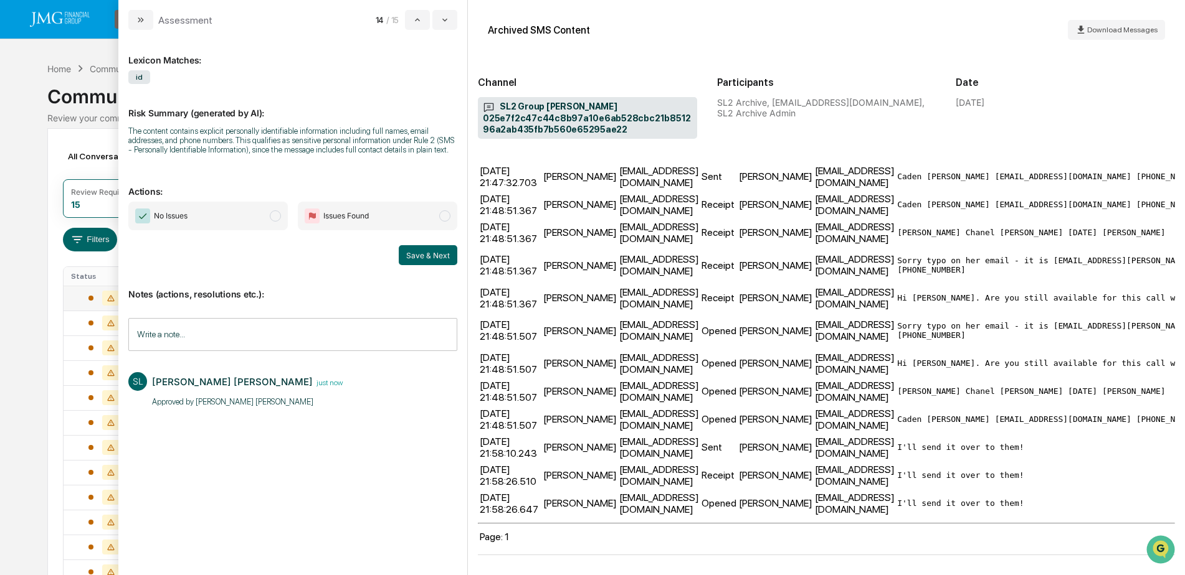
click at [227, 219] on span "No Issues" at bounding box center [207, 216] width 159 height 29
click at [417, 258] on button "Save & Next" at bounding box center [428, 255] width 59 height 20
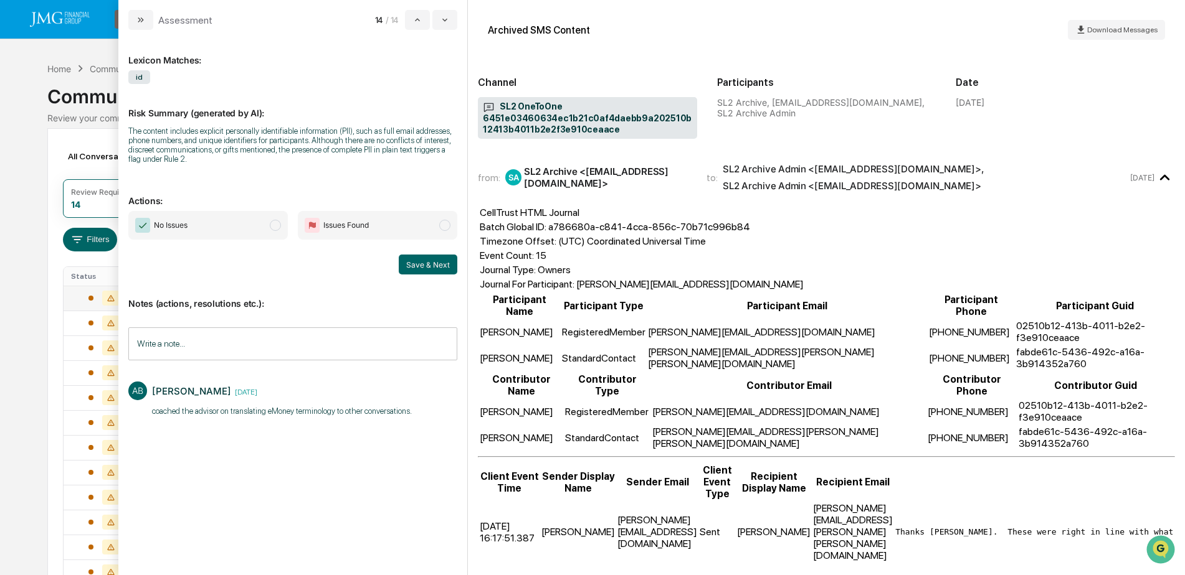
click at [24, 192] on div "Calendar Manage Tasks Reviews Approval Management Company People, Data, Setting…" at bounding box center [592, 353] width 1185 height 706
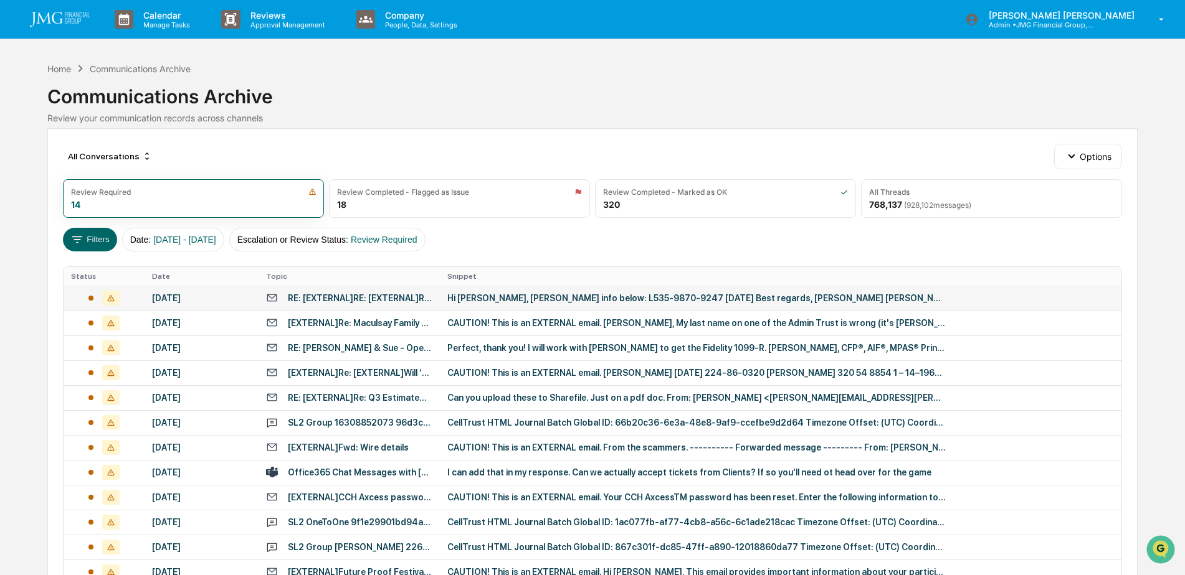
click at [512, 305] on td "Hi [PERSON_NAME], [PERSON_NAME] info below: L535-9870-9247 [DATE] Best regards,…" at bounding box center [780, 298] width 681 height 25
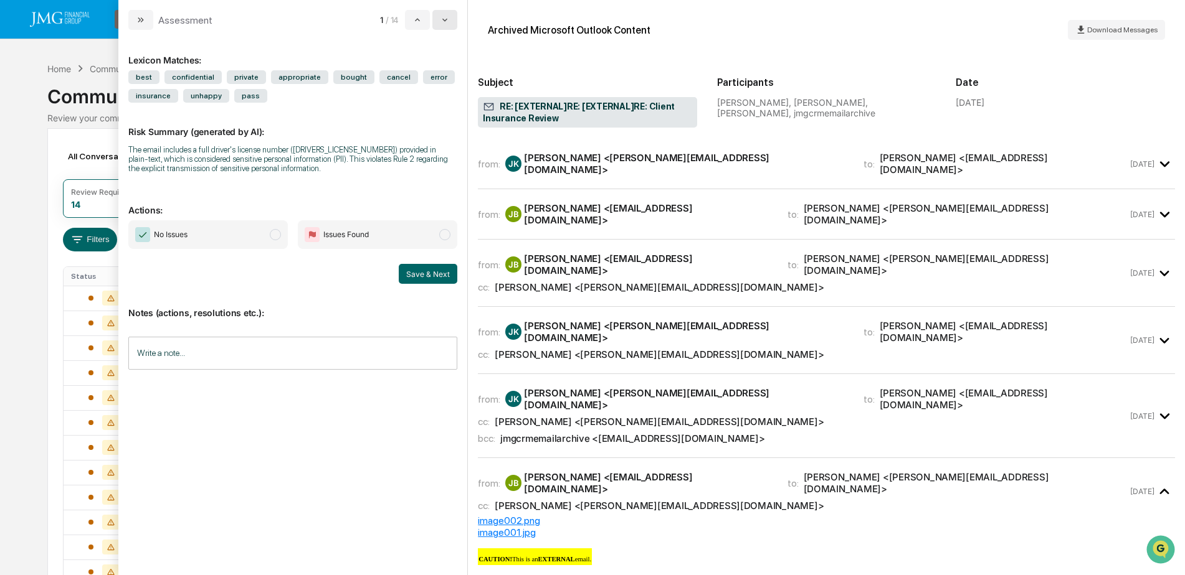
click at [445, 24] on icon "modal" at bounding box center [445, 20] width 10 height 10
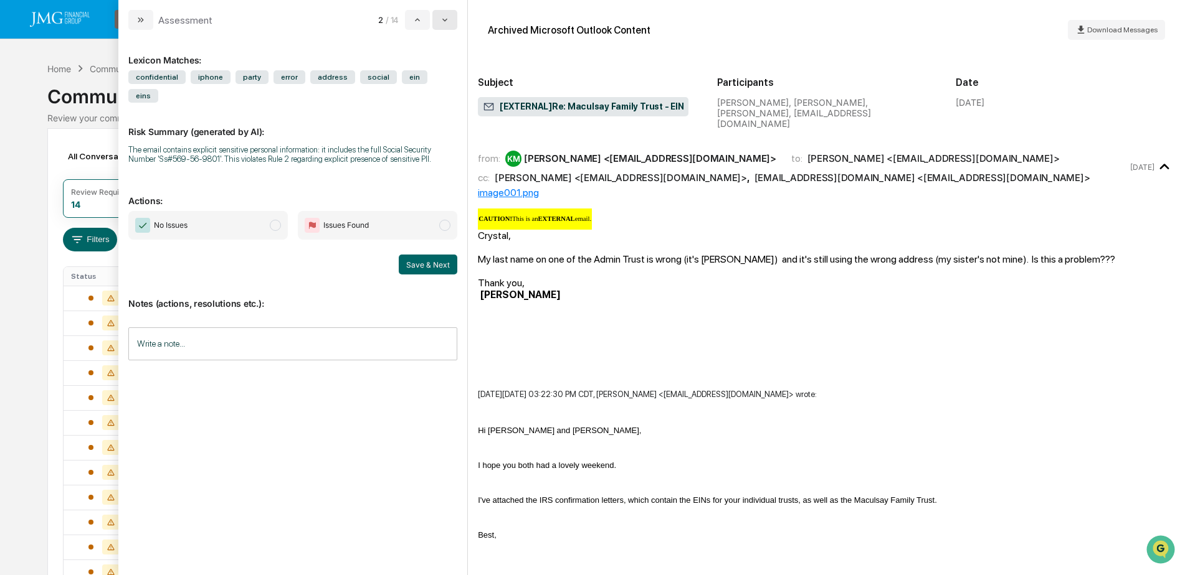
click at [445, 24] on icon "modal" at bounding box center [445, 20] width 10 height 10
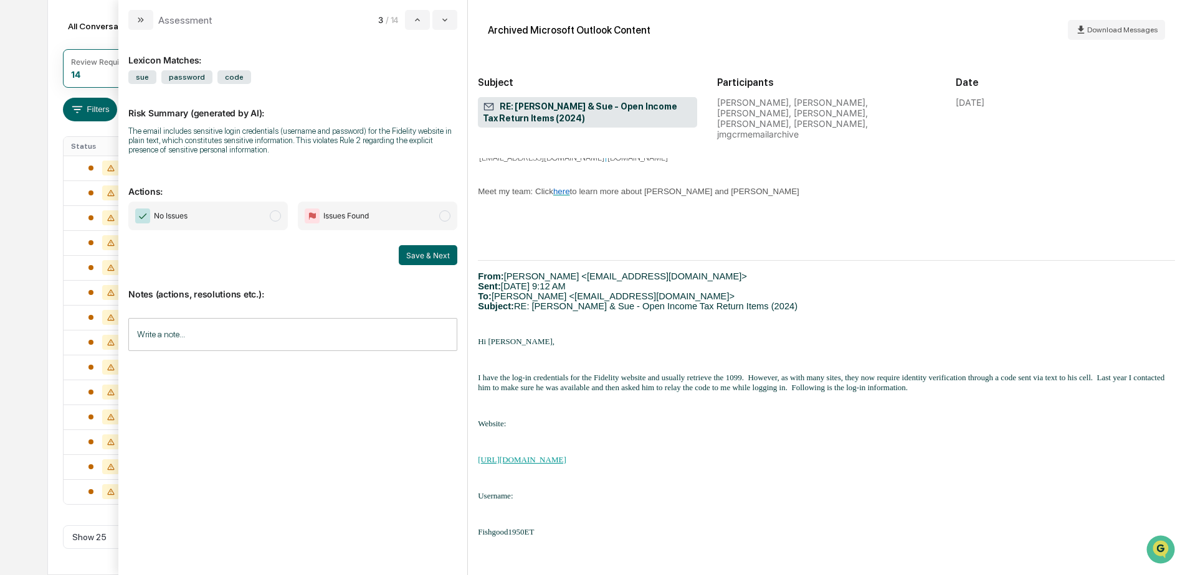
scroll to position [856, 0]
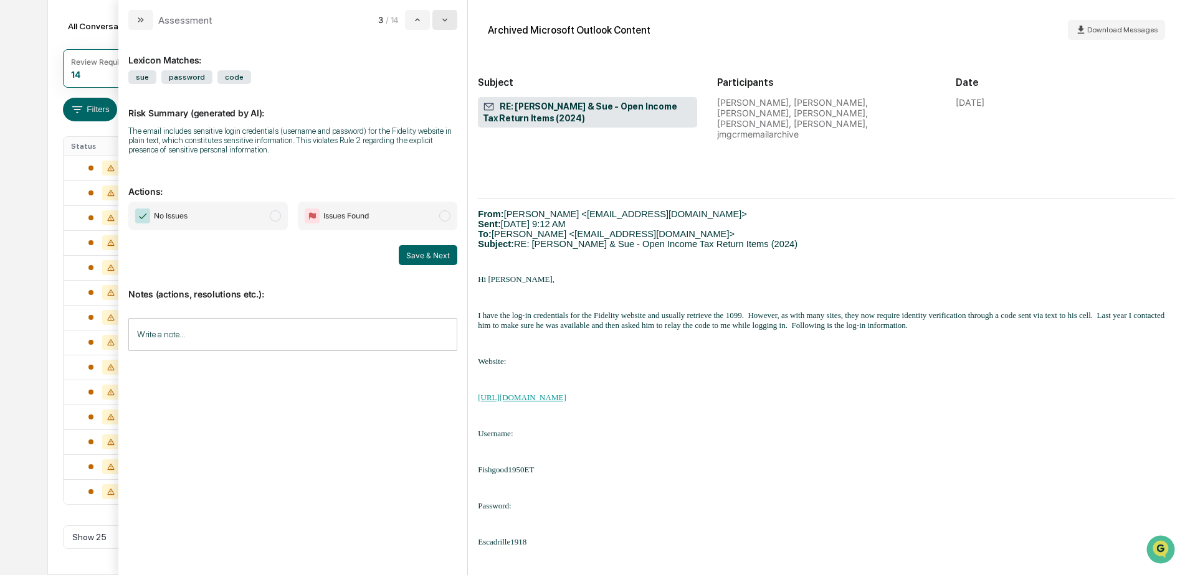
click at [444, 20] on icon "modal" at bounding box center [444, 20] width 5 height 3
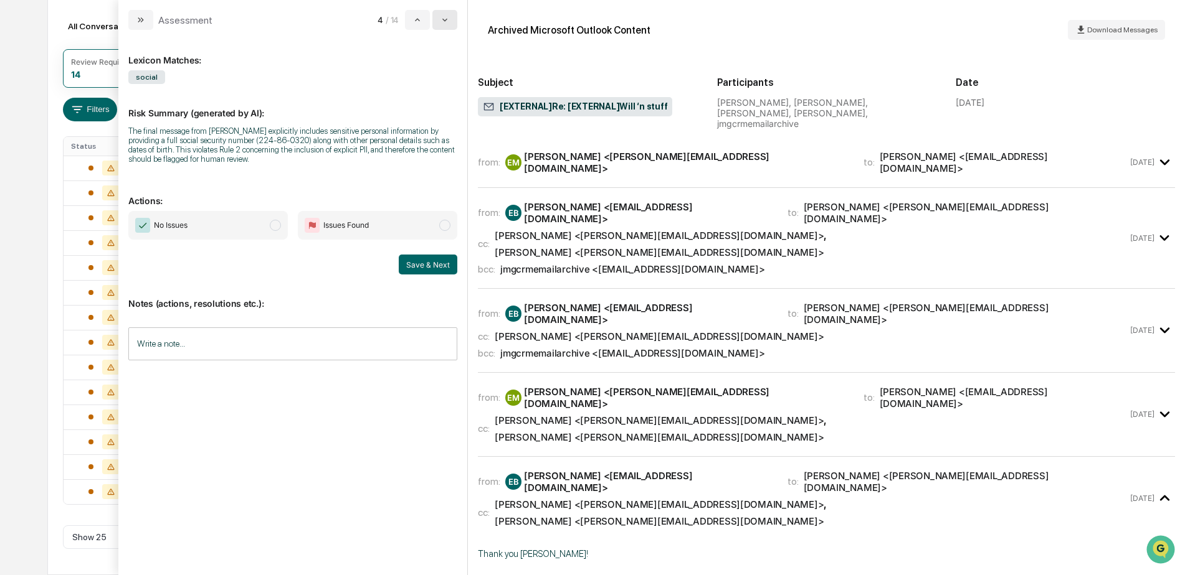
click at [444, 20] on icon "modal" at bounding box center [444, 20] width 5 height 3
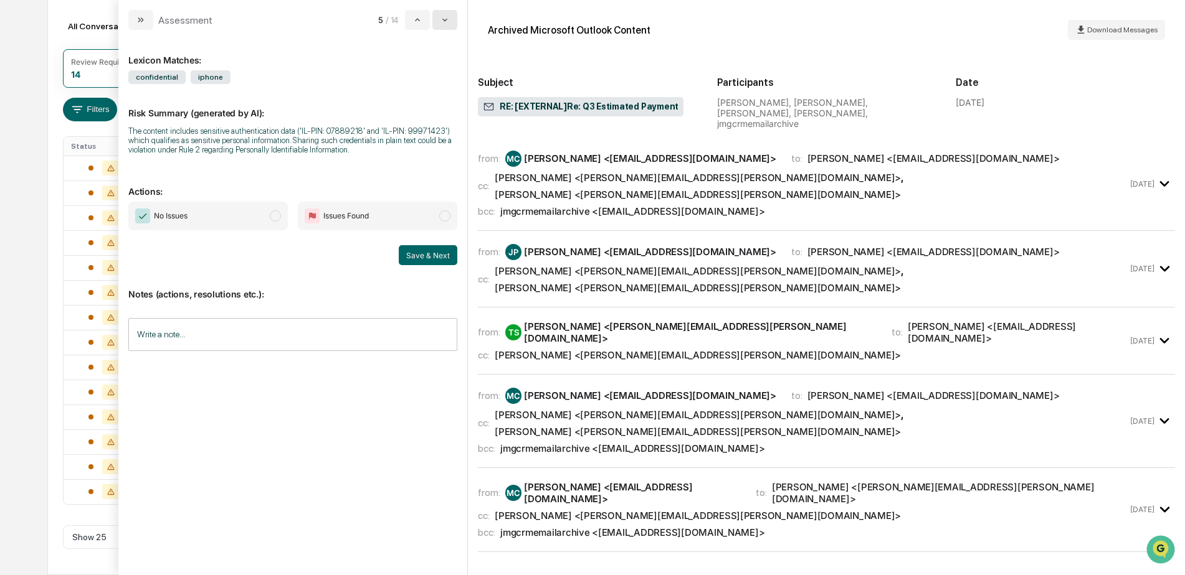
click at [444, 20] on icon "modal" at bounding box center [444, 20] width 5 height 3
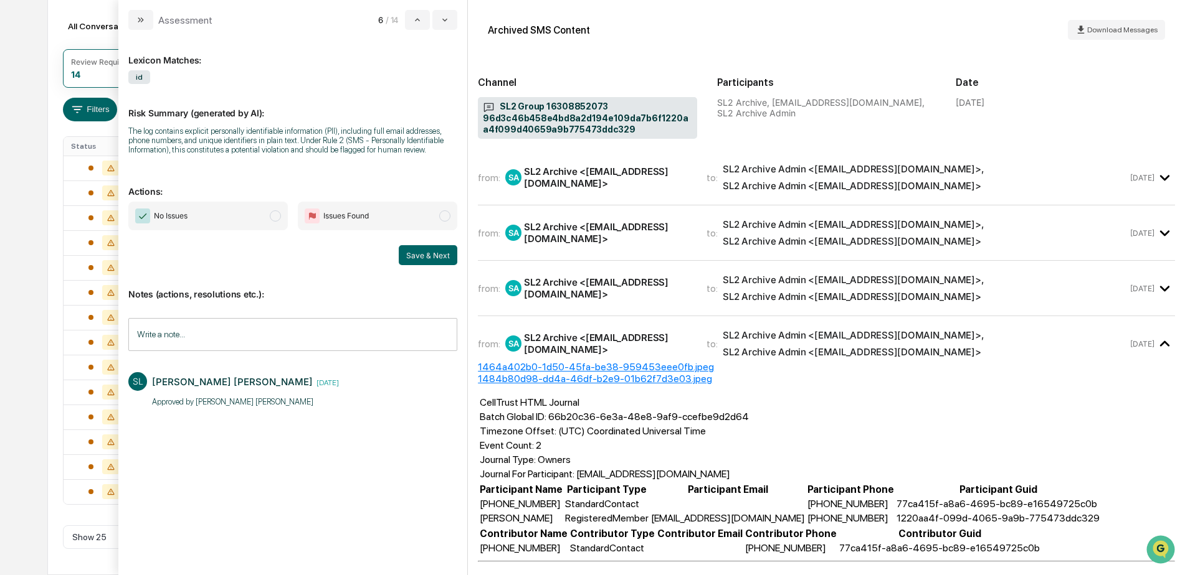
click at [243, 220] on span "No Issues" at bounding box center [207, 216] width 159 height 29
click at [414, 254] on button "Save & Next" at bounding box center [428, 255] width 59 height 20
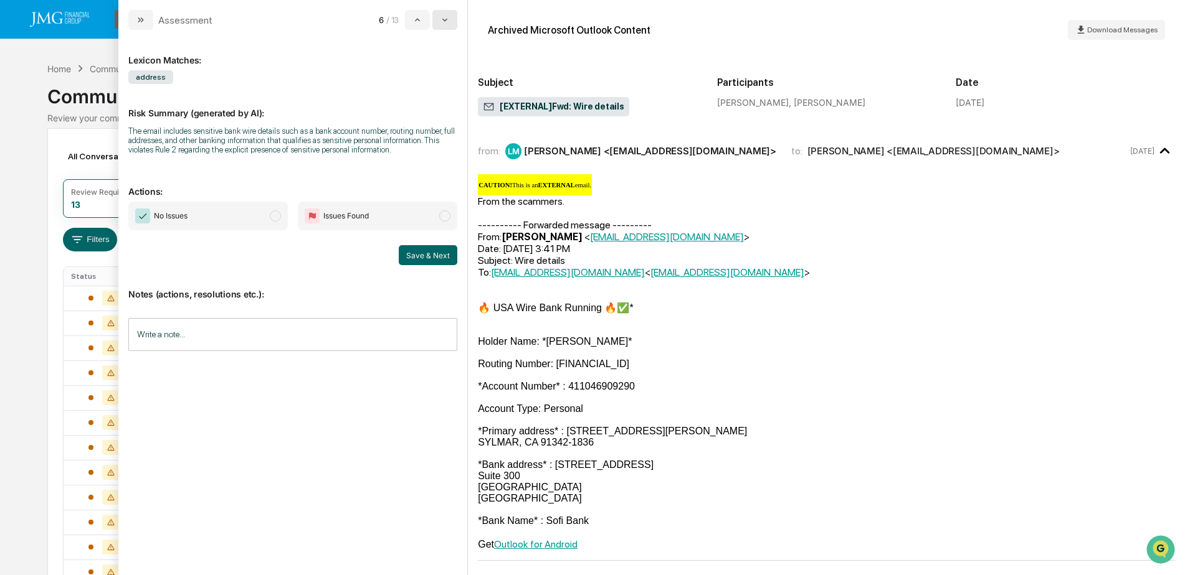
click at [447, 29] on button "modal" at bounding box center [444, 20] width 25 height 20
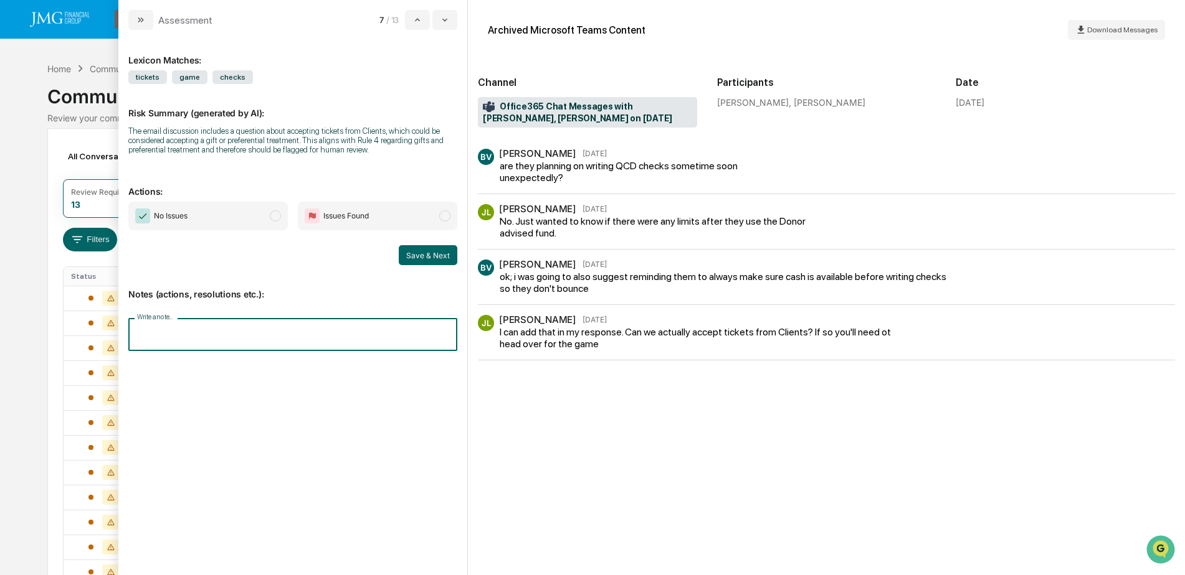
click at [184, 344] on input "Write a note..." at bounding box center [292, 334] width 329 height 33
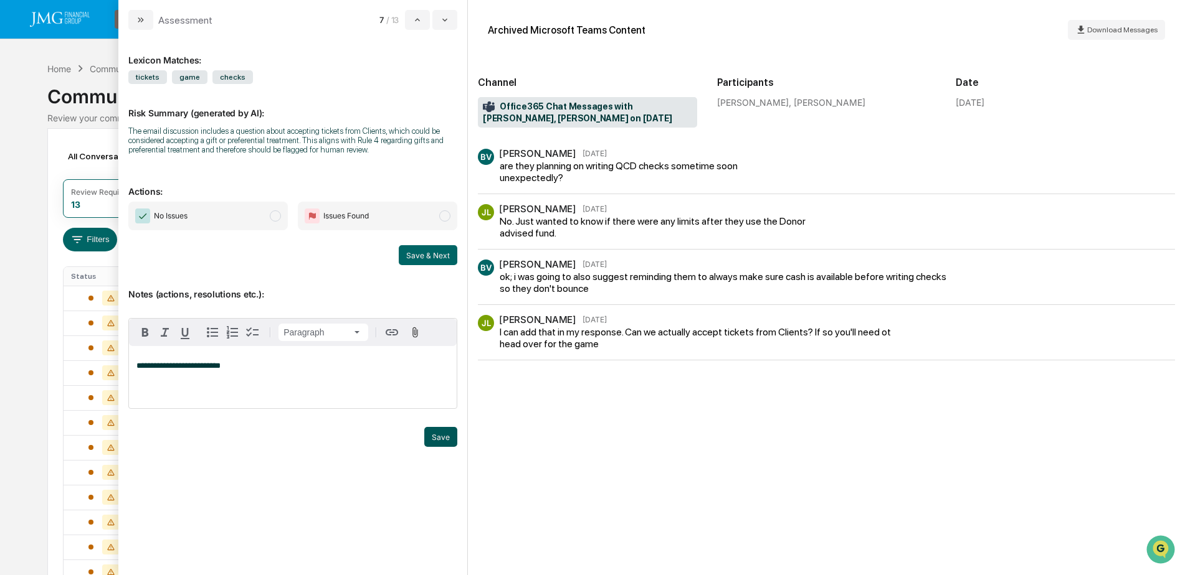
click at [433, 438] on button "Save" at bounding box center [440, 437] width 33 height 20
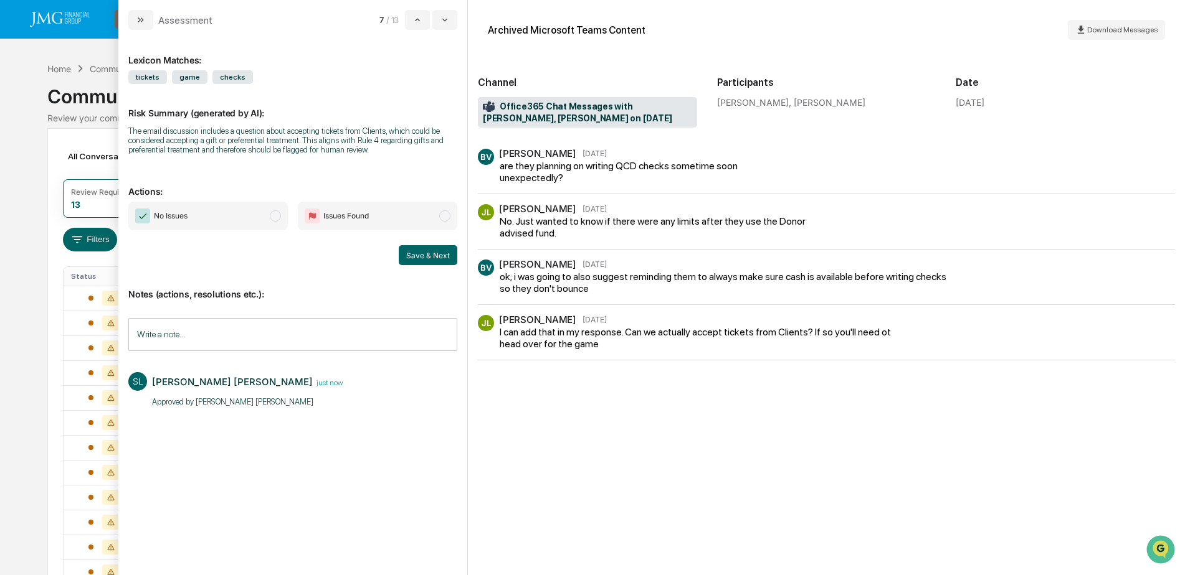
click at [225, 208] on span "No Issues" at bounding box center [207, 216] width 159 height 29
click at [442, 260] on button "Save & Next" at bounding box center [428, 255] width 59 height 20
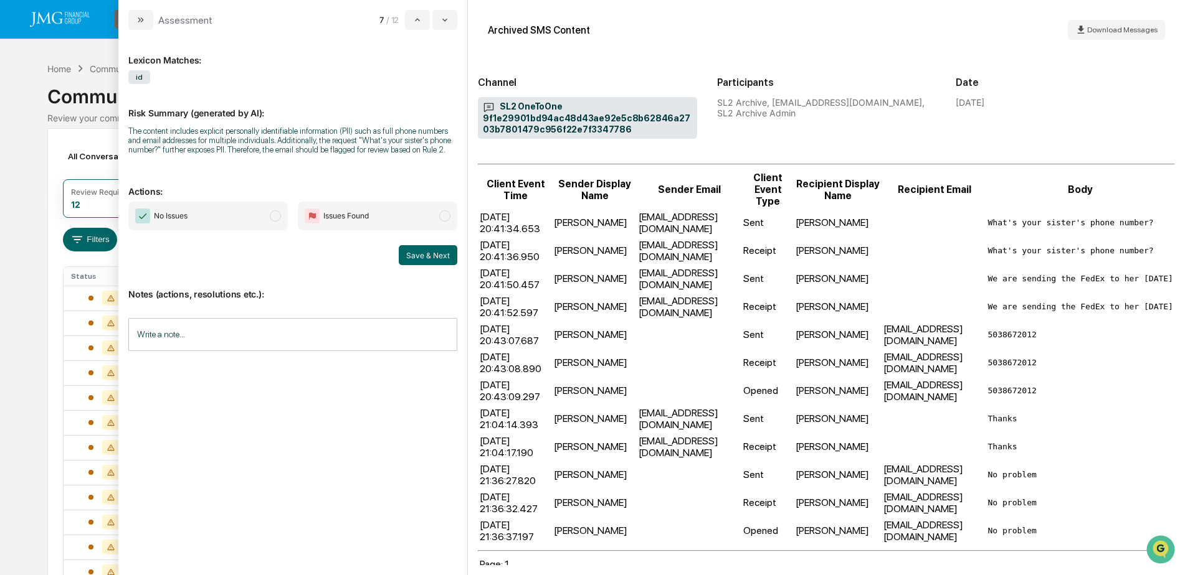
scroll to position [293, 0]
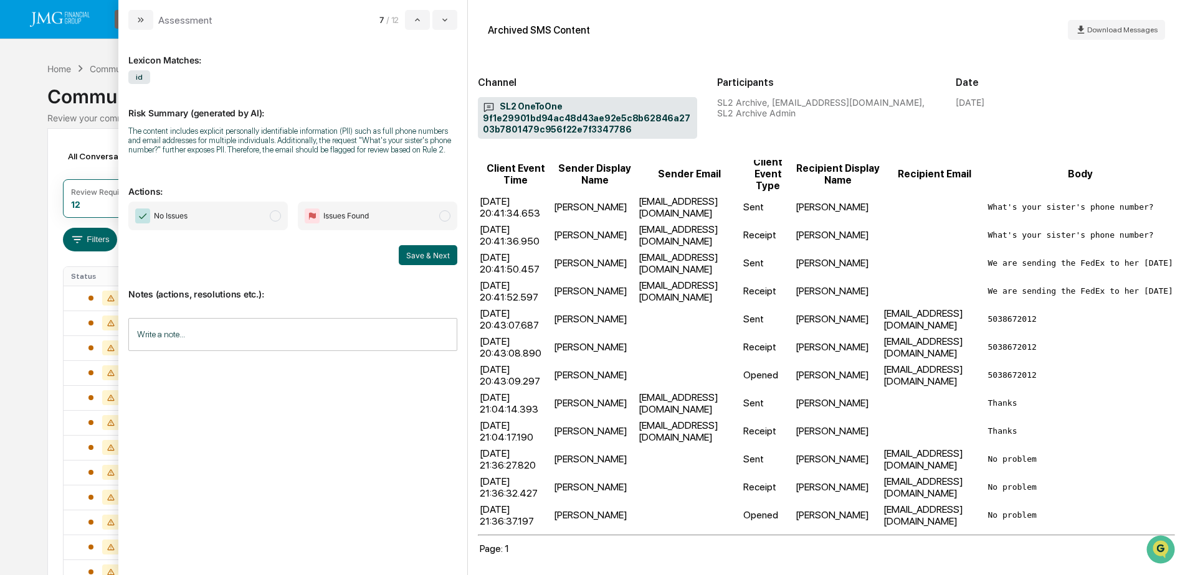
click at [268, 329] on input "Write a note..." at bounding box center [292, 334] width 329 height 33
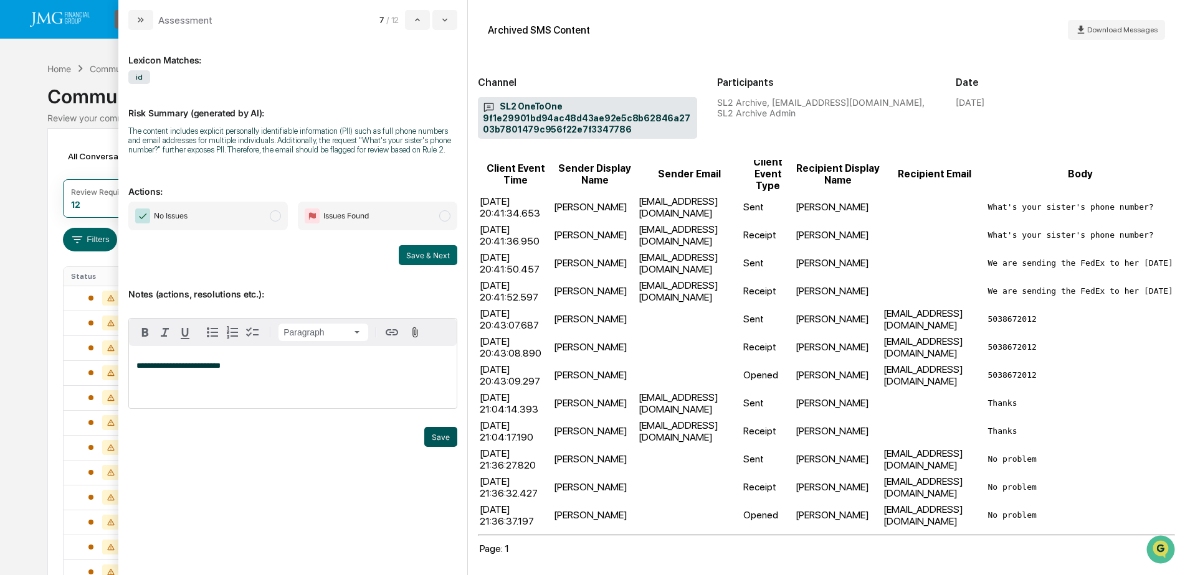
click at [440, 440] on button "Save" at bounding box center [440, 437] width 33 height 20
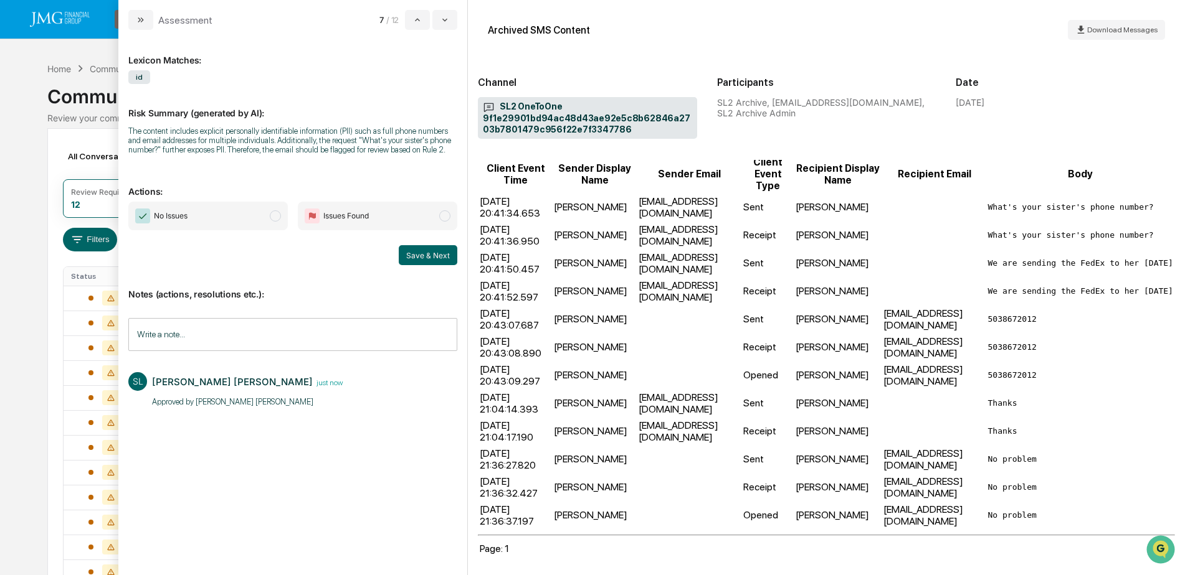
click at [257, 216] on span "No Issues" at bounding box center [207, 216] width 159 height 29
click at [414, 255] on button "Save & Next" at bounding box center [428, 255] width 59 height 20
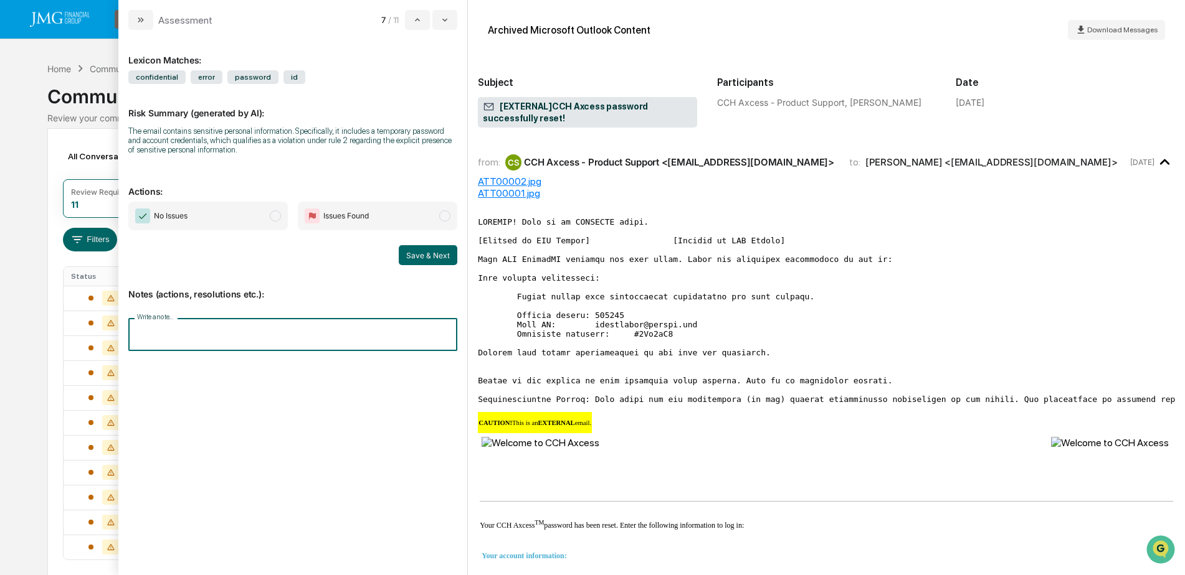
click at [235, 348] on input "Write a note..." at bounding box center [292, 334] width 329 height 33
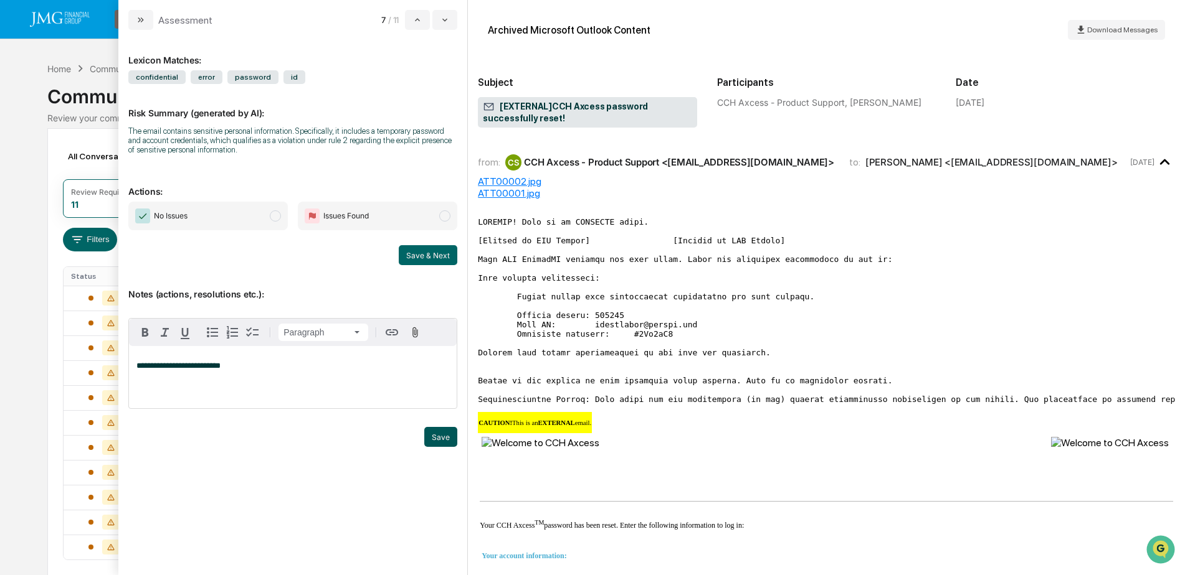
click at [442, 440] on button "Save" at bounding box center [440, 437] width 33 height 20
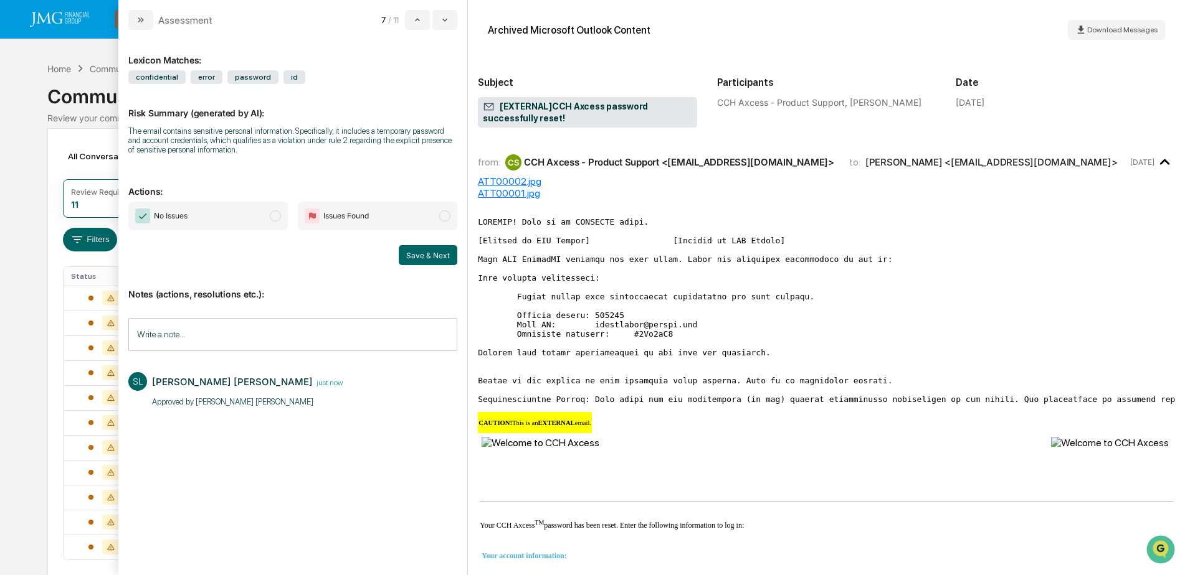
drag, startPoint x: 238, startPoint y: 219, endPoint x: 293, endPoint y: 245, distance: 61.0
click at [238, 220] on span "No Issues" at bounding box center [207, 216] width 159 height 29
click at [422, 257] on button "Save & Next" at bounding box center [428, 255] width 59 height 20
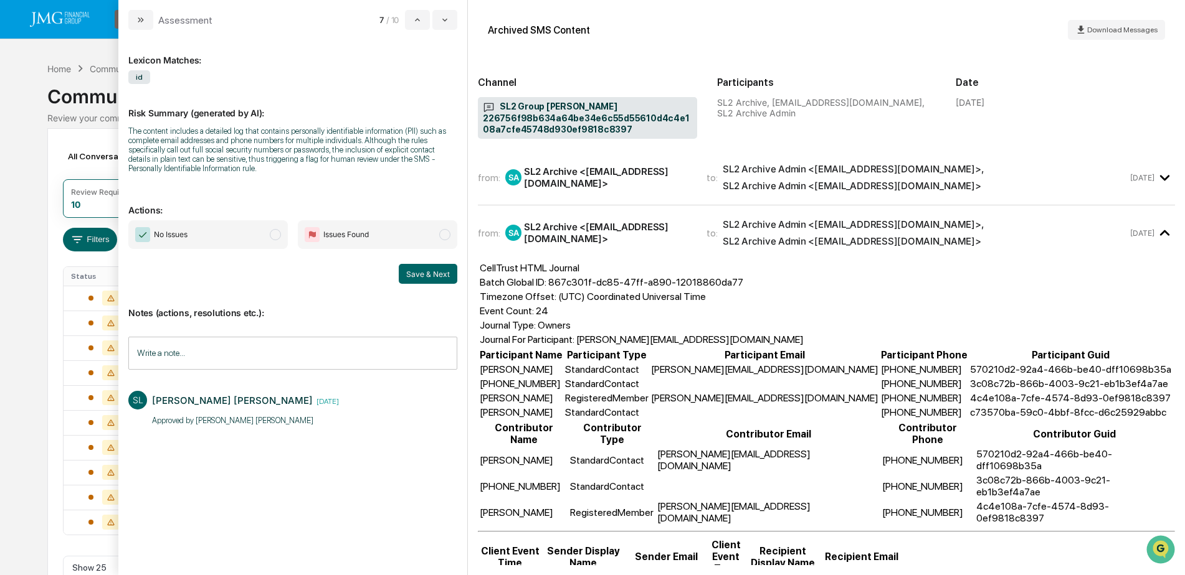
click at [252, 245] on span "No Issues" at bounding box center [207, 234] width 159 height 29
click at [418, 274] on button "Save & Next" at bounding box center [428, 274] width 59 height 20
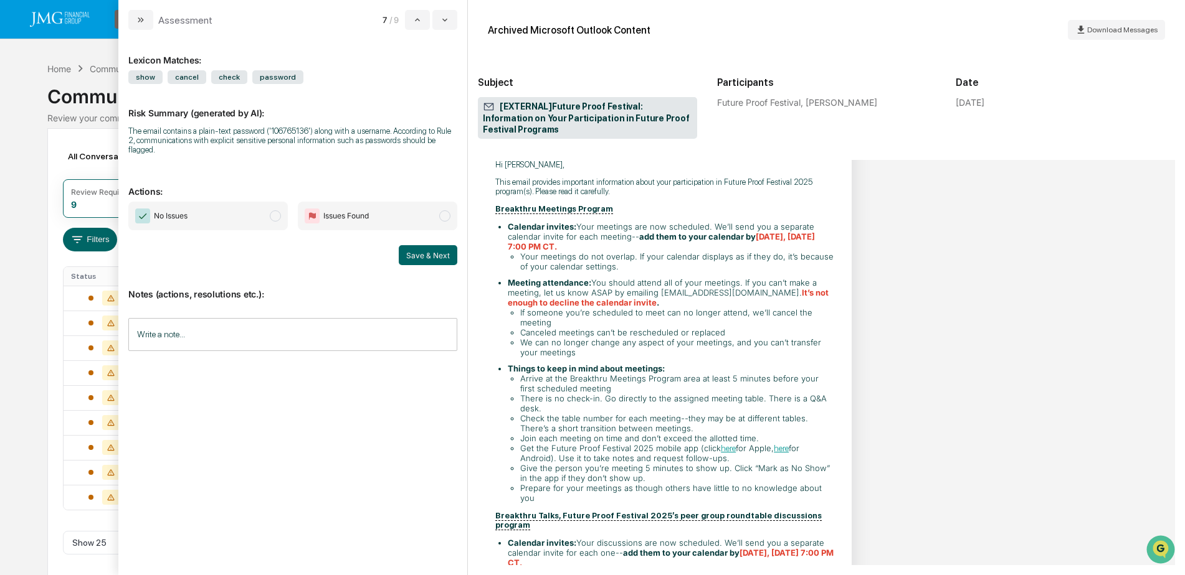
scroll to position [62, 0]
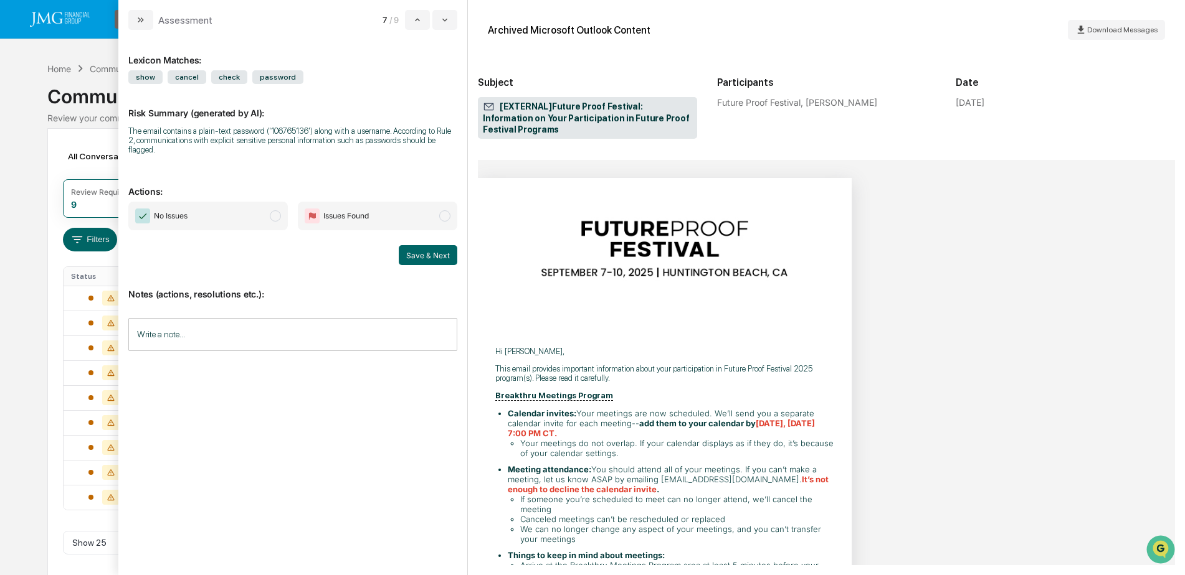
click at [215, 321] on input "Write a note..." at bounding box center [292, 334] width 329 height 33
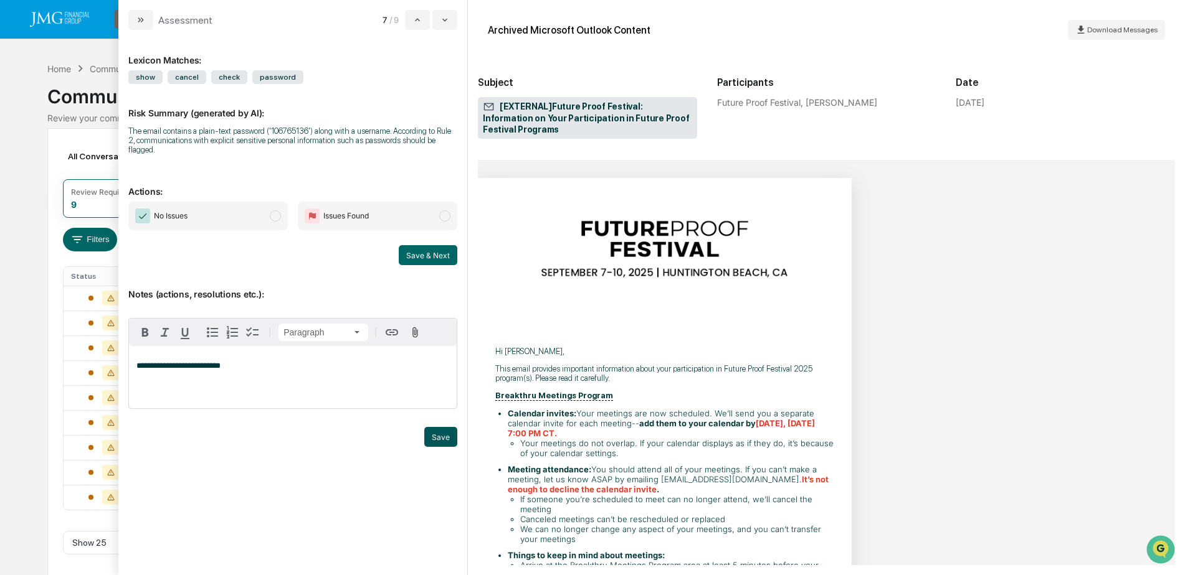
click at [428, 427] on button "Save" at bounding box center [440, 437] width 33 height 20
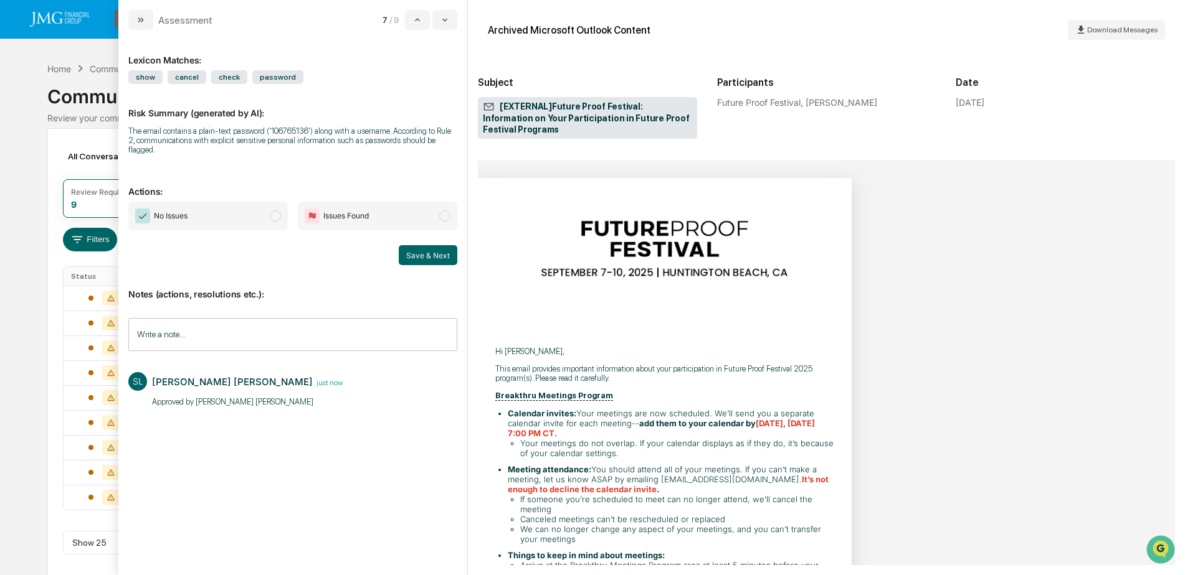
click at [220, 211] on span "No Issues" at bounding box center [207, 216] width 159 height 29
click at [415, 247] on button "Save & Next" at bounding box center [428, 255] width 59 height 20
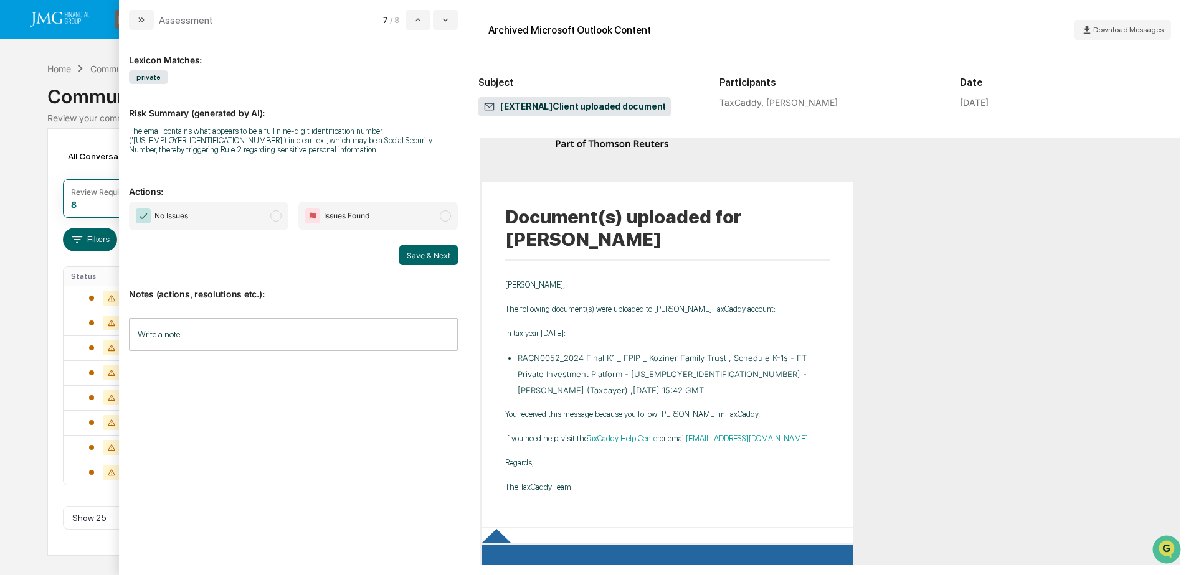
scroll to position [187, 0]
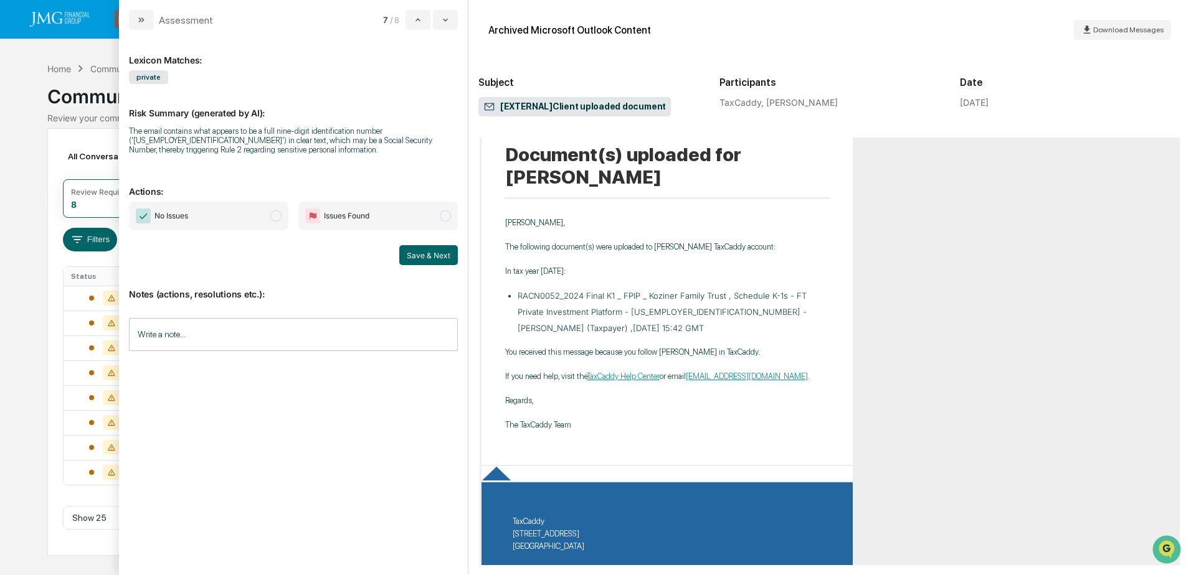
click at [252, 343] on input "Write a note..." at bounding box center [293, 334] width 329 height 33
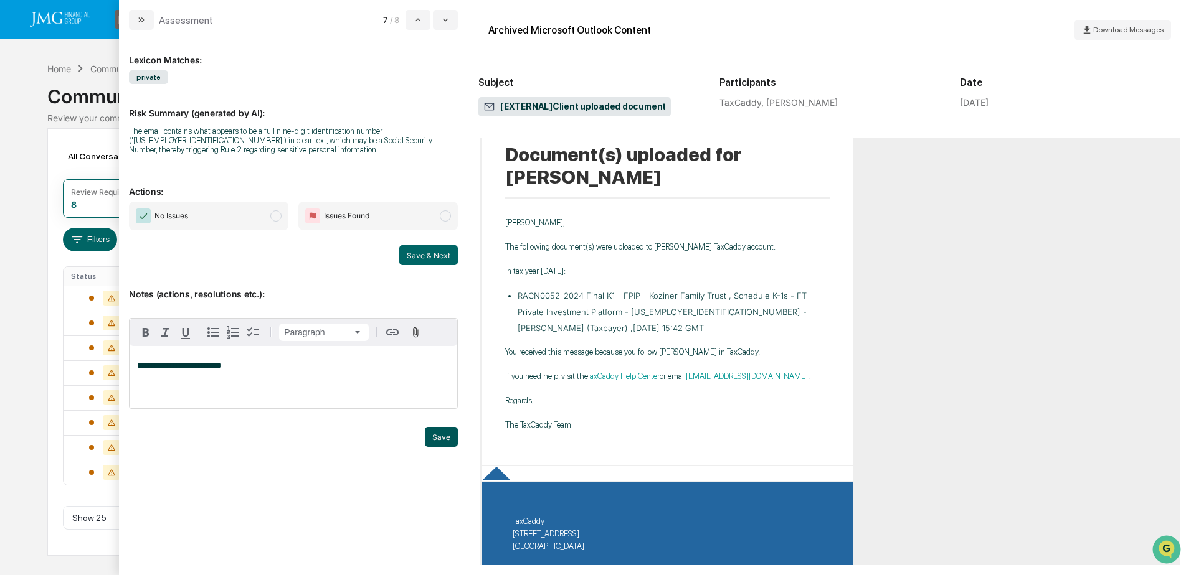
click at [436, 447] on button "Save" at bounding box center [441, 437] width 33 height 20
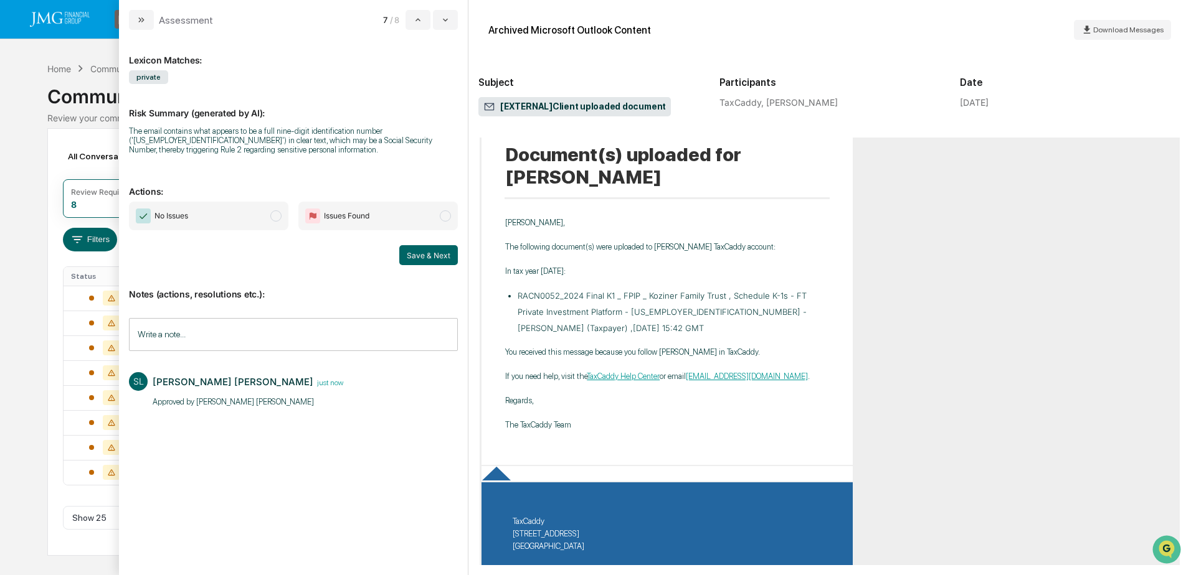
click at [237, 202] on span "No Issues" at bounding box center [208, 216] width 159 height 29
click at [437, 260] on button "Save & Next" at bounding box center [428, 255] width 59 height 20
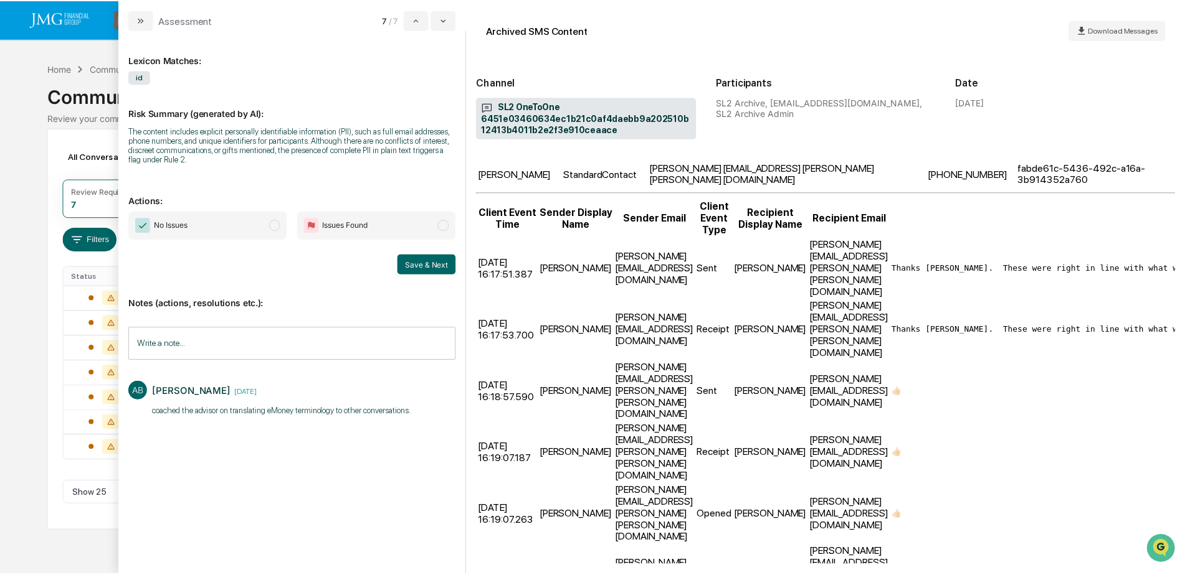
scroll to position [94, 0]
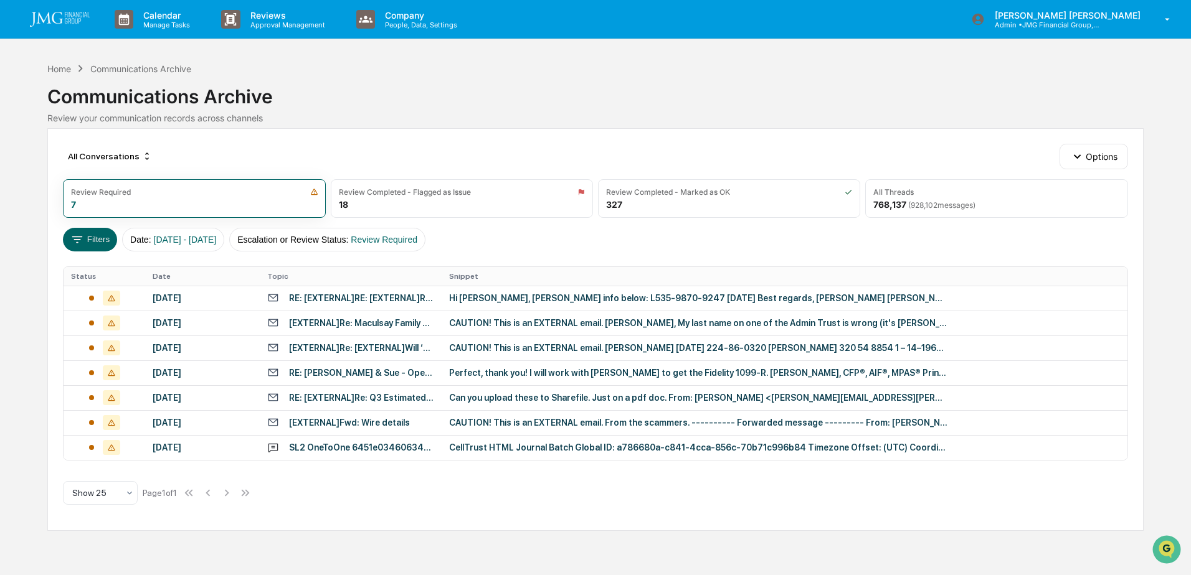
click at [22, 100] on div "Calendar Manage Tasks Reviews Approval Management Company People, Data, Setting…" at bounding box center [595, 287] width 1191 height 575
click at [549, 447] on div "CellTrust HTML Journal Batch Global ID: a786680a-c841-4cca-856c-70b71c996b84 Ti…" at bounding box center [698, 448] width 498 height 10
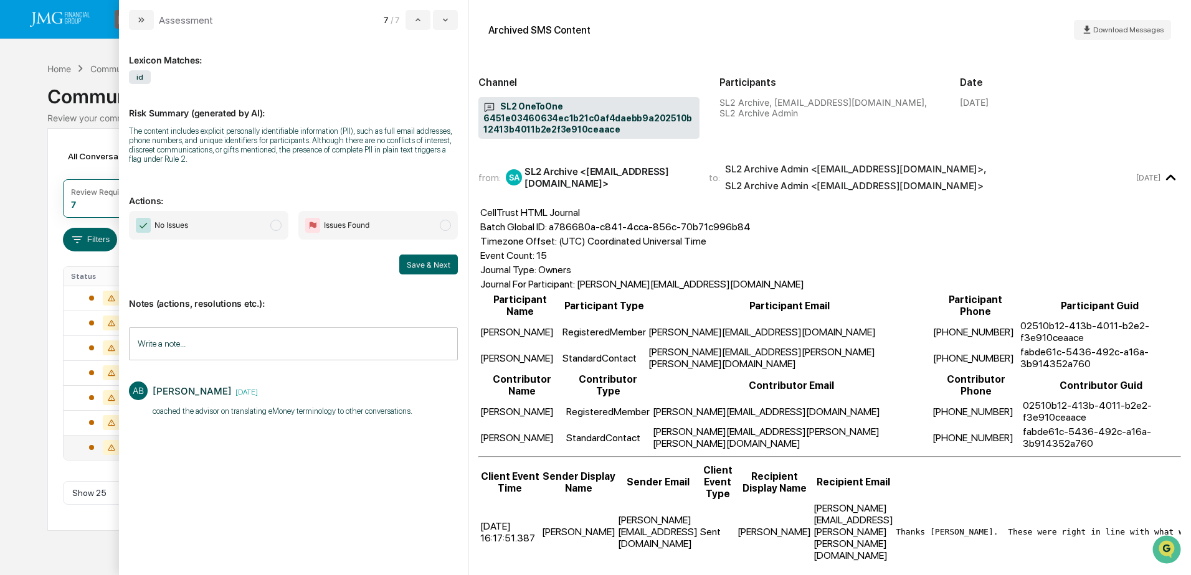
click at [32, 155] on div "Calendar Manage Tasks Reviews Approval Management Company People, Data, Setting…" at bounding box center [595, 287] width 1191 height 575
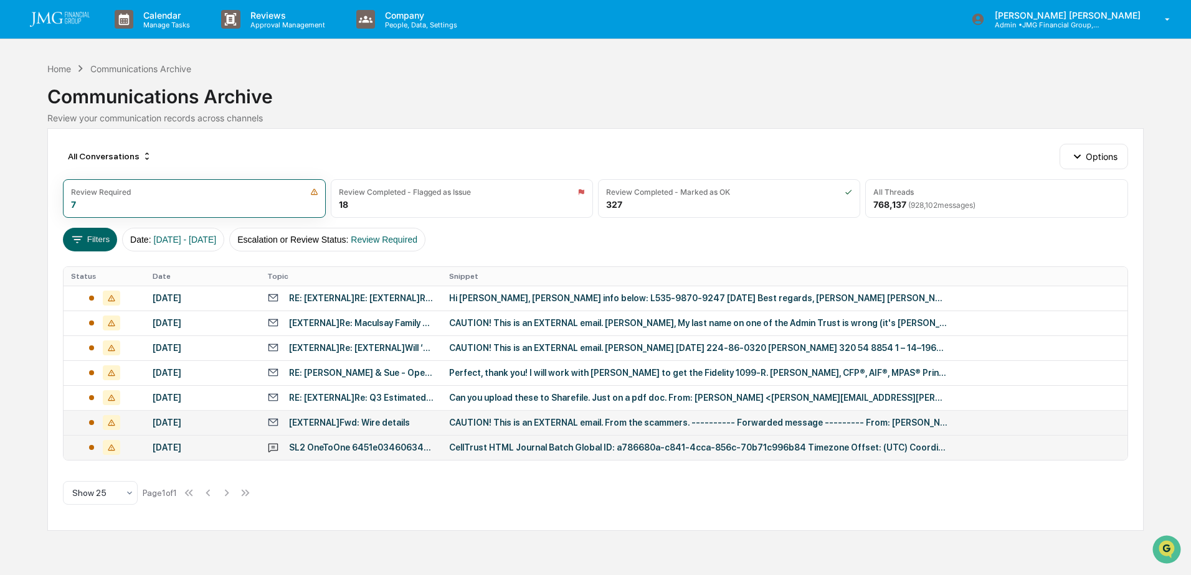
click at [452, 418] on div "CAUTION! This is an EXTERNAL email. From the scammers. ---------- Forwarded mes…" at bounding box center [698, 423] width 498 height 10
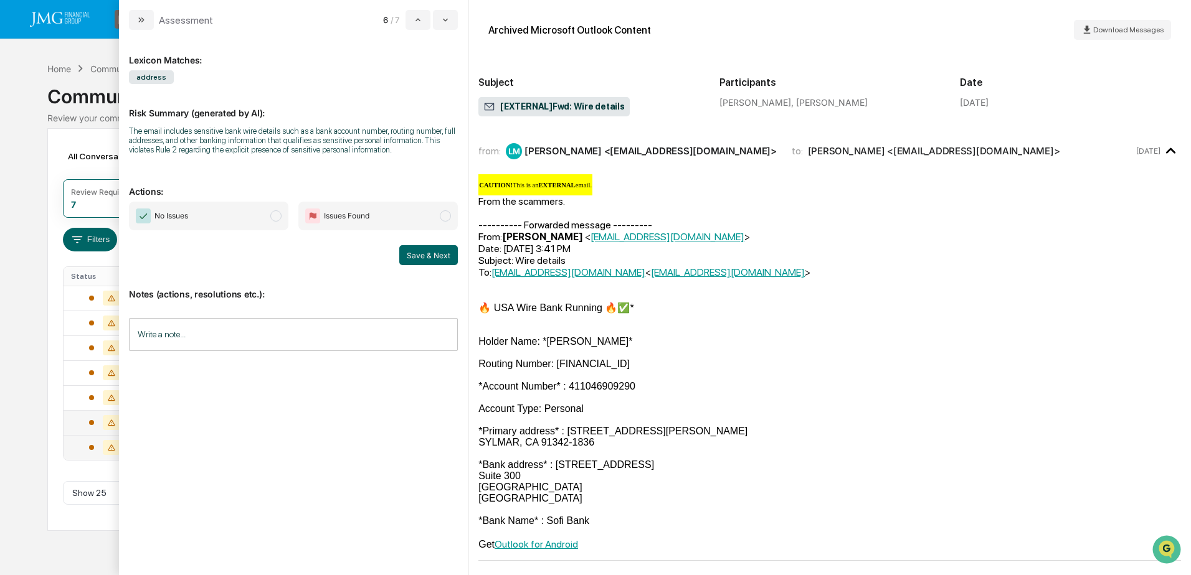
click at [34, 201] on div "Calendar Manage Tasks Reviews Approval Management Company People, Data, Setting…" at bounding box center [595, 287] width 1191 height 575
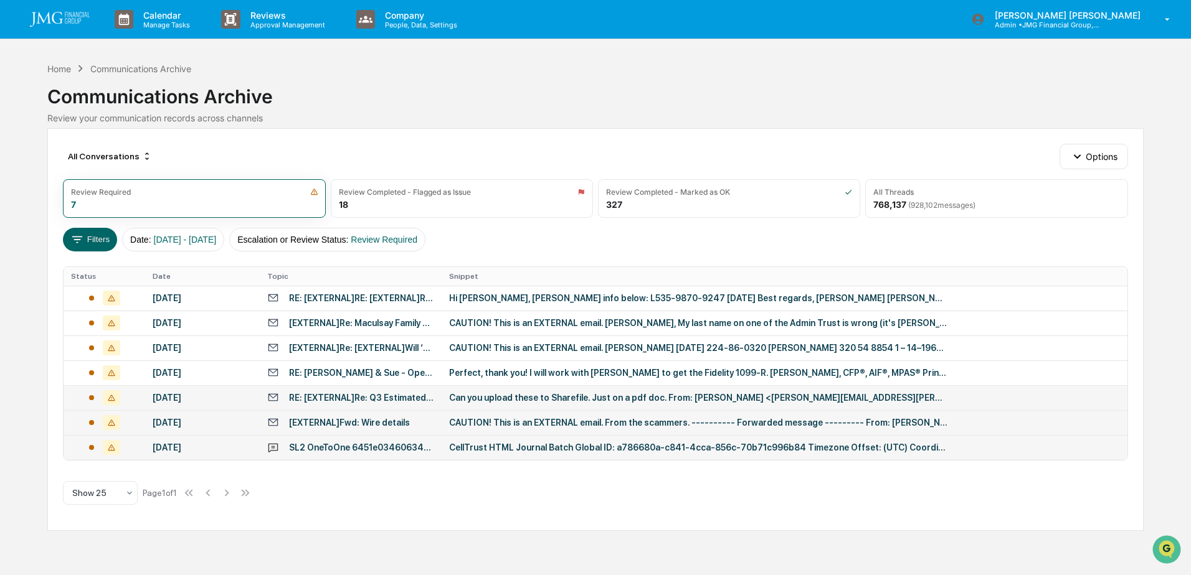
click at [366, 392] on div "RE: [EXTERNAL]Re: Q3 Estimated Payment" at bounding box center [350, 398] width 167 height 12
click at [25, 181] on div "Calendar Manage Tasks Reviews Approval Management Company People, Data, Setting…" at bounding box center [595, 287] width 1191 height 575
click at [343, 370] on div "RE: [PERSON_NAME] & Sue - Open Income Tax Return Items (2024)" at bounding box center [361, 373] width 145 height 10
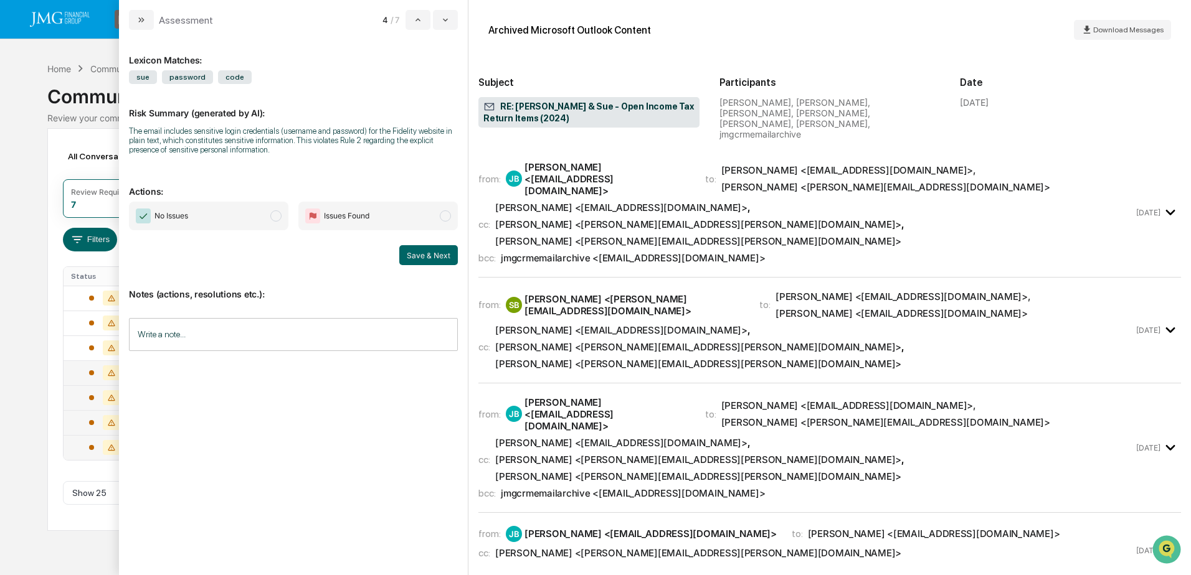
click at [24, 199] on div "Calendar Manage Tasks Reviews Approval Management Company People, Data, Setting…" at bounding box center [595, 287] width 1191 height 575
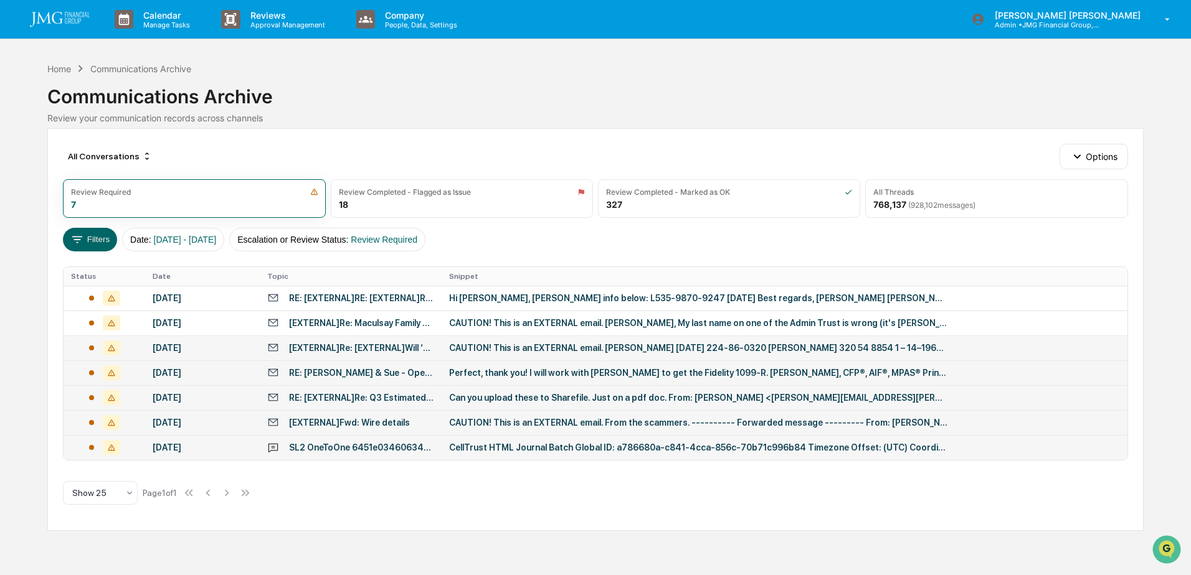
click at [366, 341] on td "[EXTERNAL]Re: [EXTERNAL]Will ‘n stuff" at bounding box center [351, 348] width 182 height 25
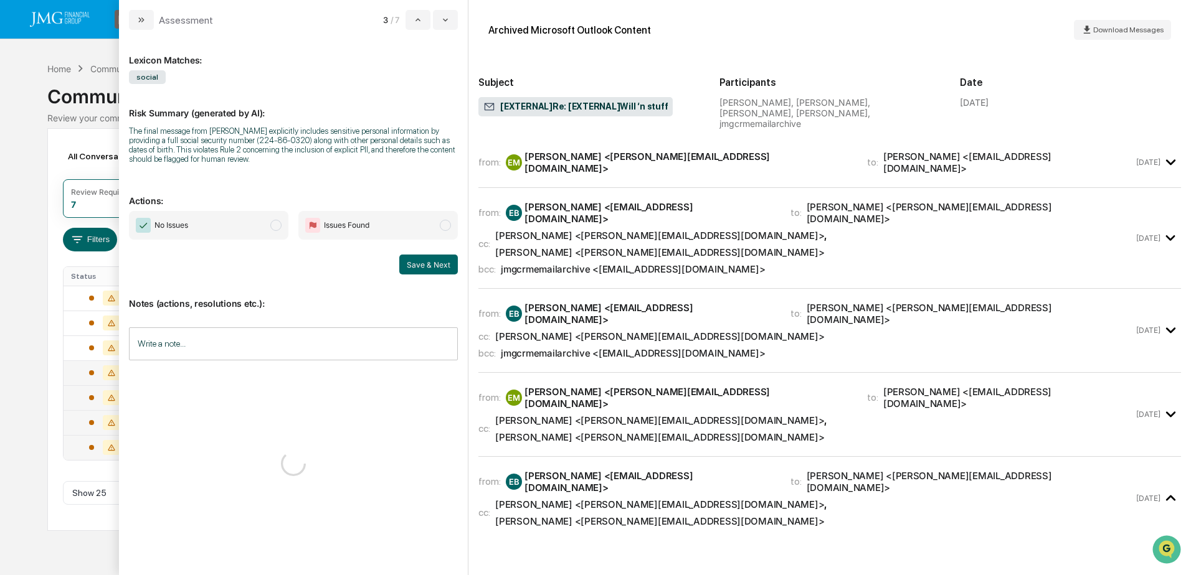
click at [21, 163] on div "Calendar Manage Tasks Reviews Approval Management Company People, Data, Setting…" at bounding box center [595, 287] width 1191 height 575
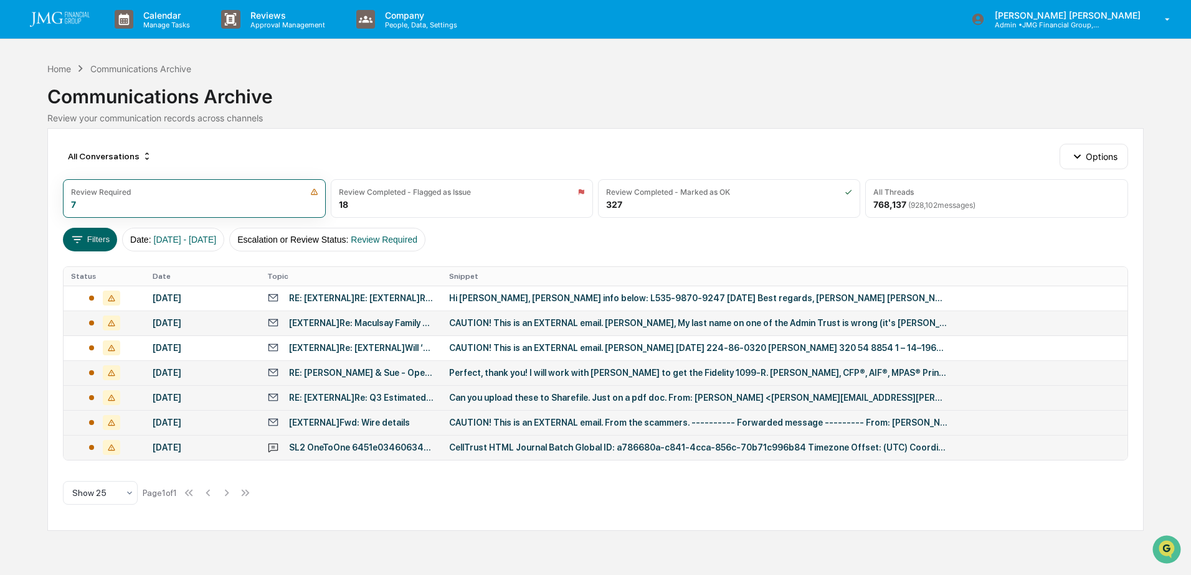
click at [357, 326] on div "[EXTERNAL]Re: Maculsay Family Trust - EIN" at bounding box center [361, 323] width 145 height 10
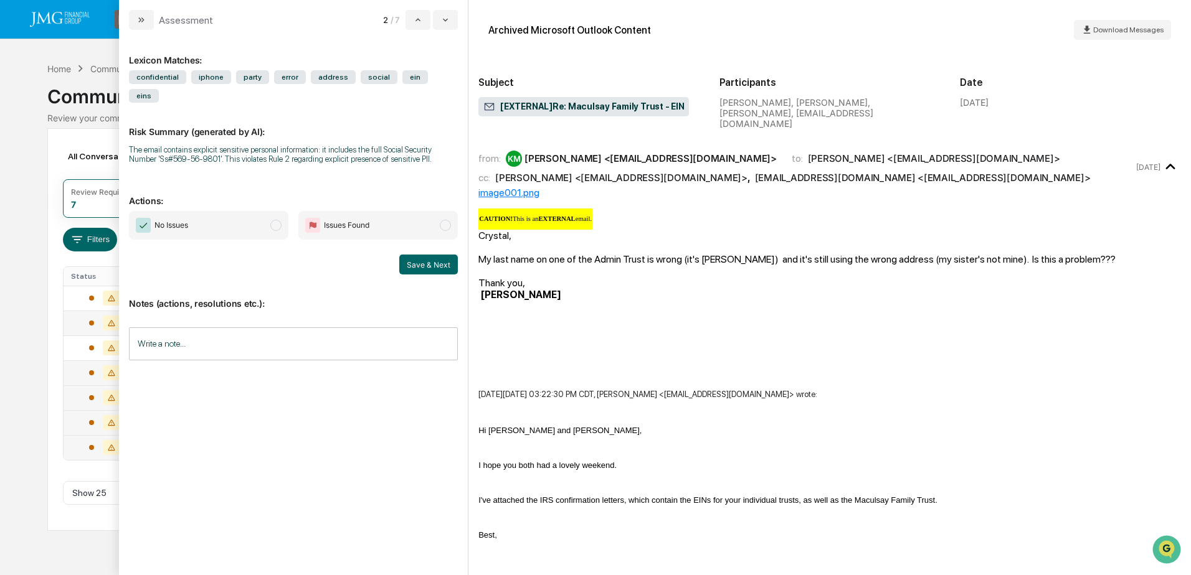
click at [36, 175] on div "Calendar Manage Tasks Reviews Approval Management Company People, Data, Setting…" at bounding box center [595, 287] width 1191 height 575
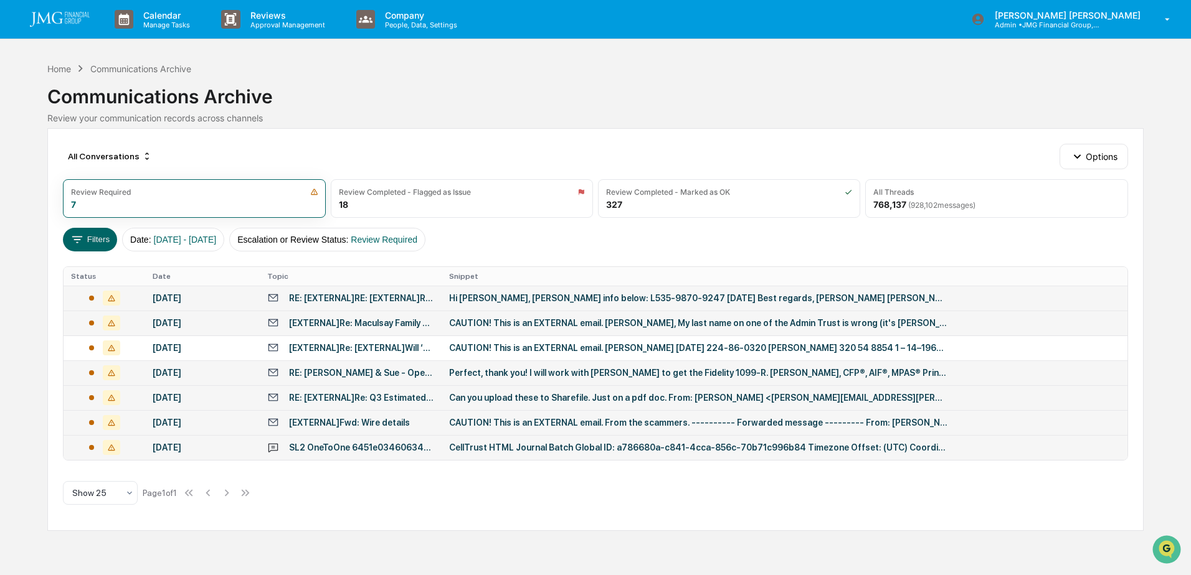
click at [389, 306] on td "RE: [EXTERNAL]RE: [EXTERNAL]RE: Client Insurance Review" at bounding box center [351, 298] width 182 height 25
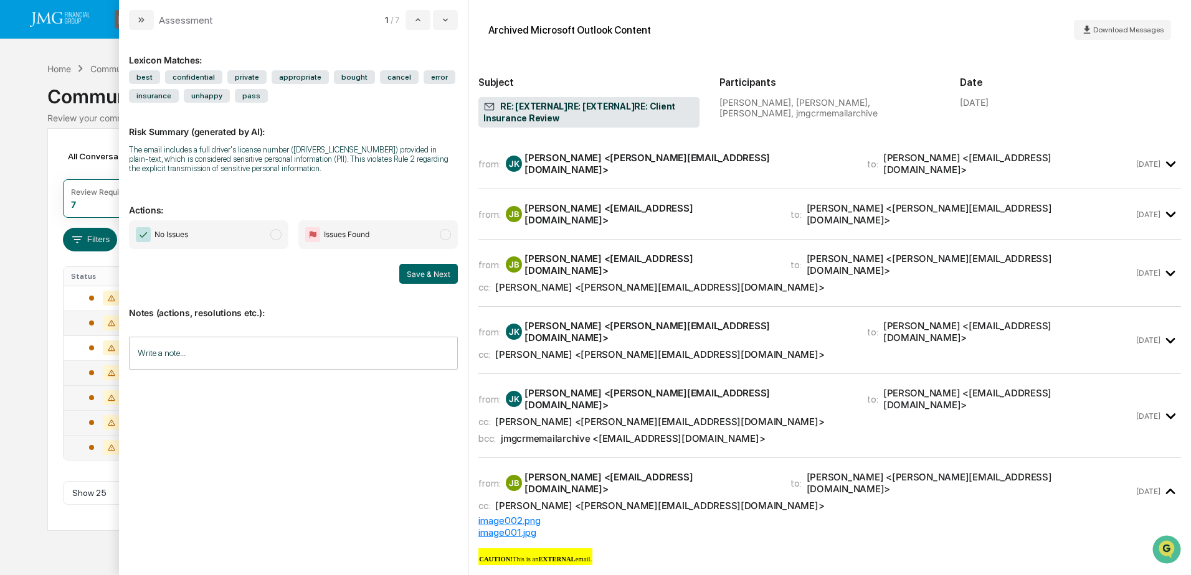
click at [7, 149] on div "Calendar Manage Tasks Reviews Approval Management Company People, Data, Setting…" at bounding box center [595, 287] width 1191 height 575
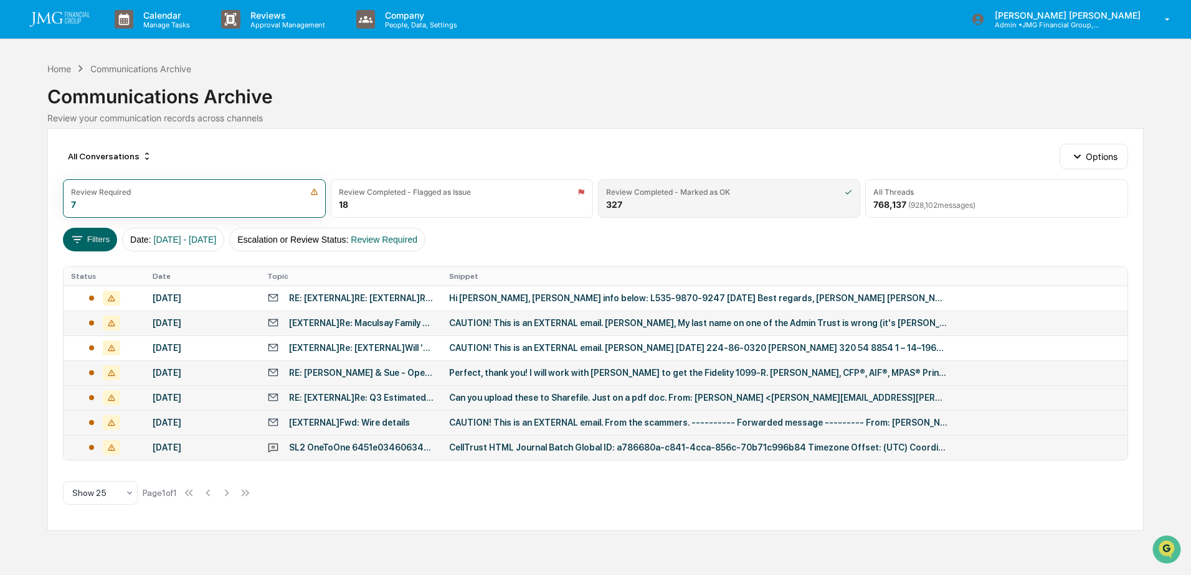
click at [783, 209] on div "Review Completed - Marked as OK 327" at bounding box center [729, 198] width 262 height 39
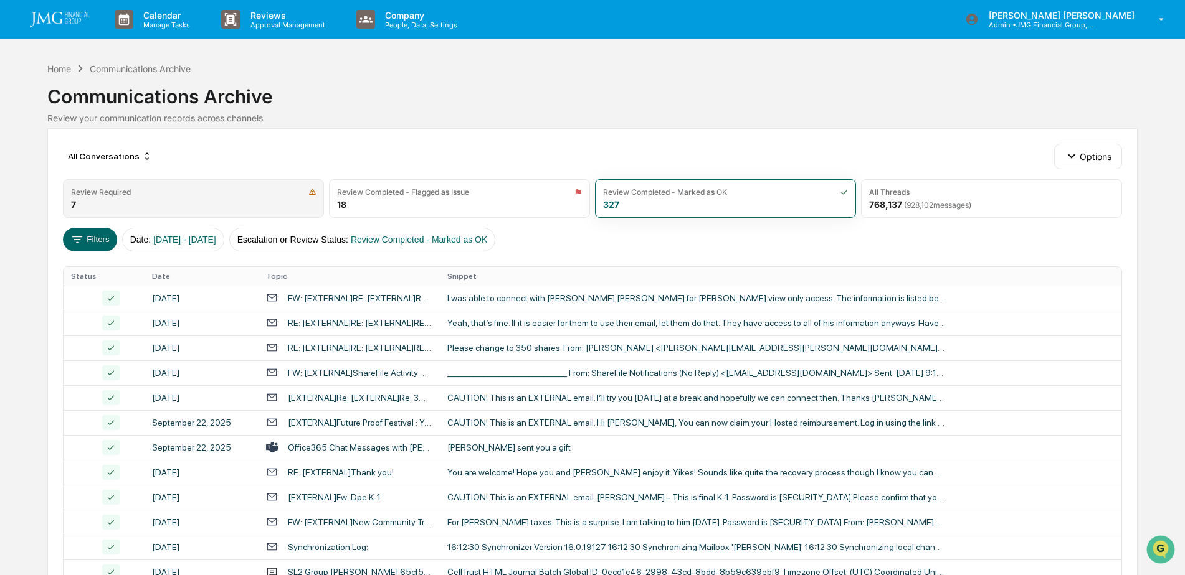
click at [246, 201] on div "Review Required 7" at bounding box center [193, 198] width 261 height 39
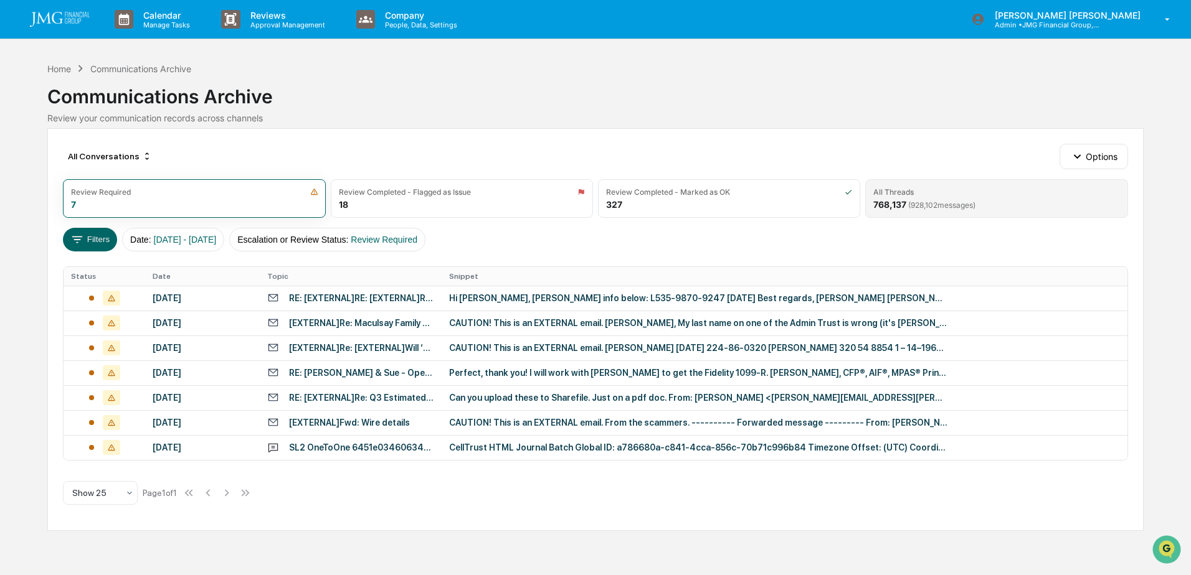
click at [920, 189] on div "All Threads" at bounding box center [996, 191] width 246 height 9
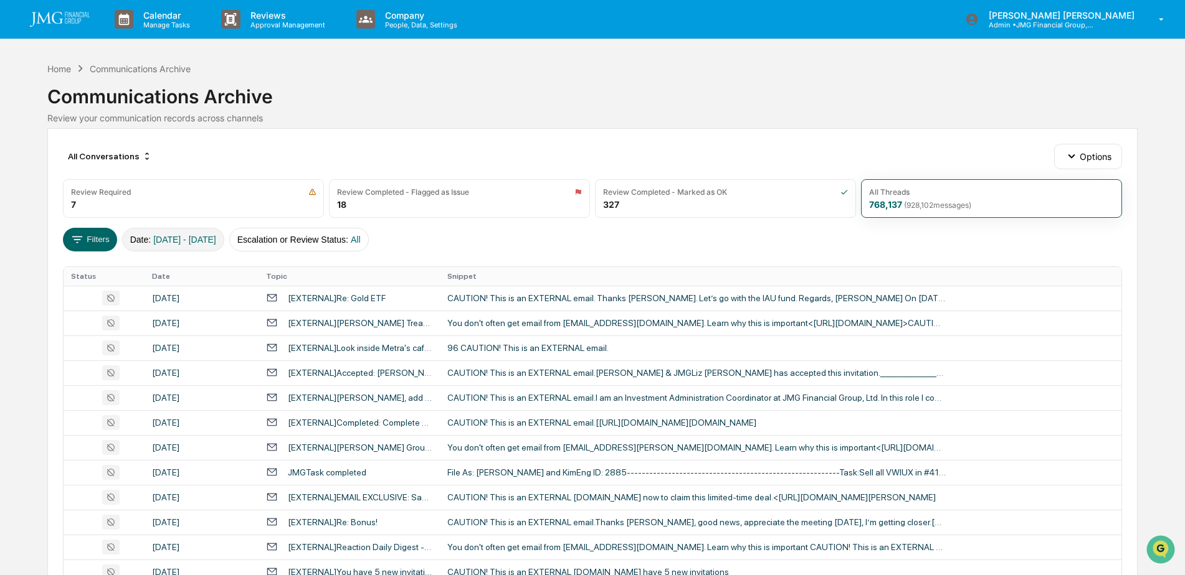
click at [216, 235] on span "[DATE] - [DATE]" at bounding box center [184, 240] width 63 height 10
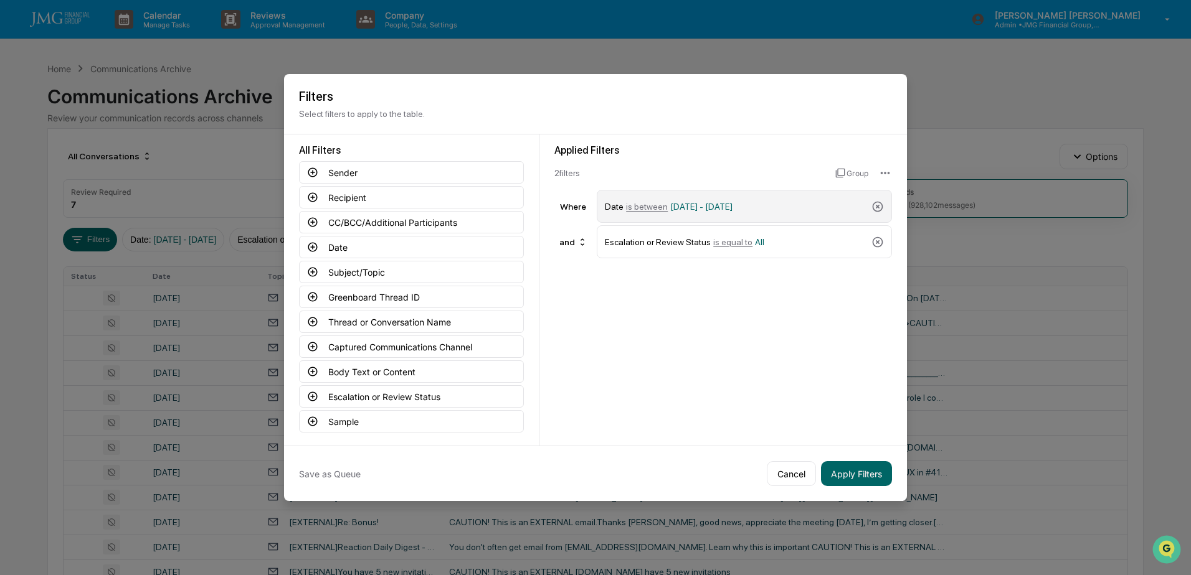
click at [772, 202] on div "Date is between 01/01/2024 - 12/31/2025" at bounding box center [736, 207] width 262 height 22
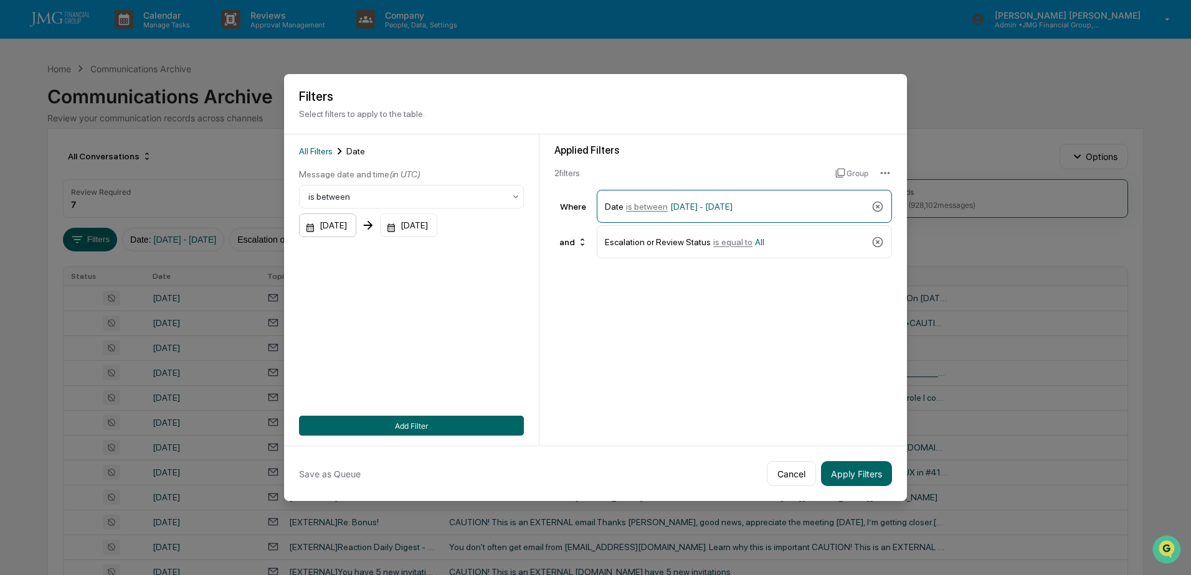
click at [343, 224] on div "01/01/2024" at bounding box center [327, 226] width 57 height 24
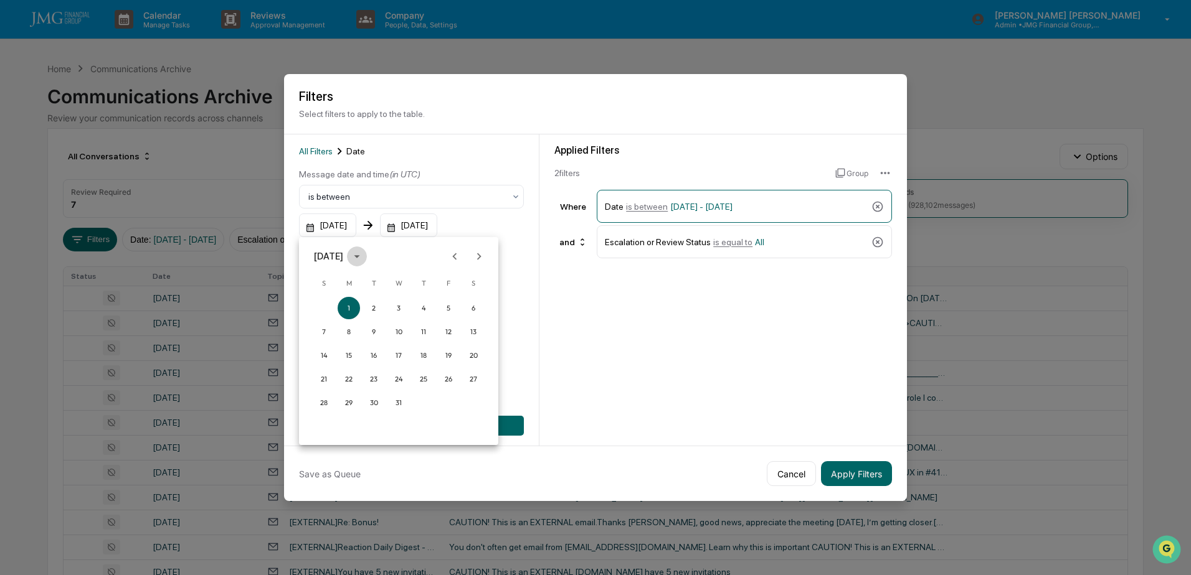
click at [364, 258] on icon "calendar view is open, switch to year view" at bounding box center [357, 257] width 14 height 14
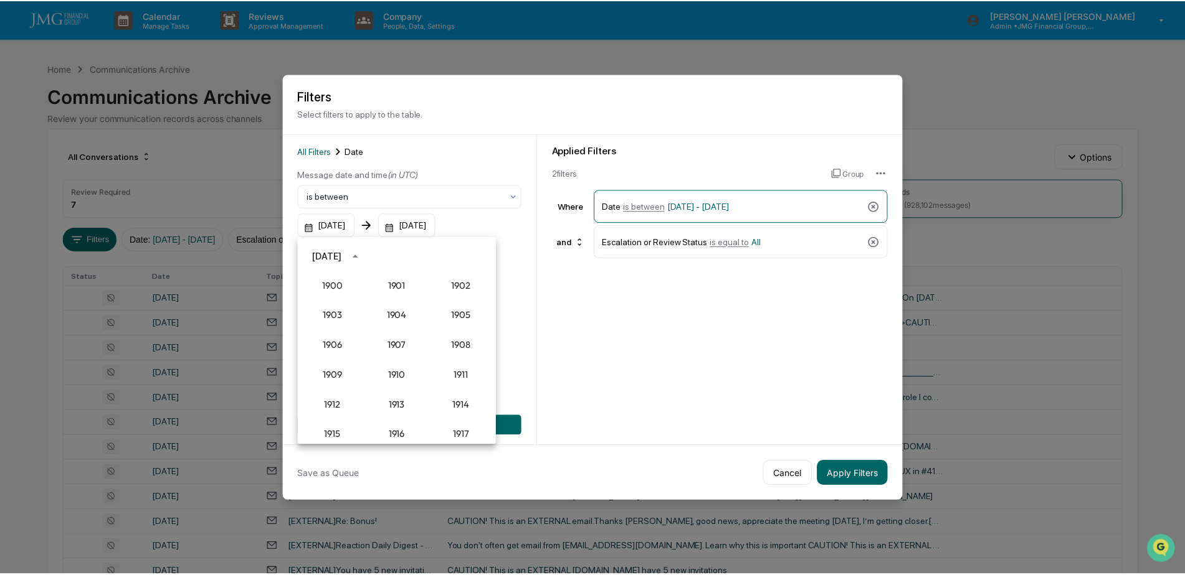
scroll to position [1153, 0]
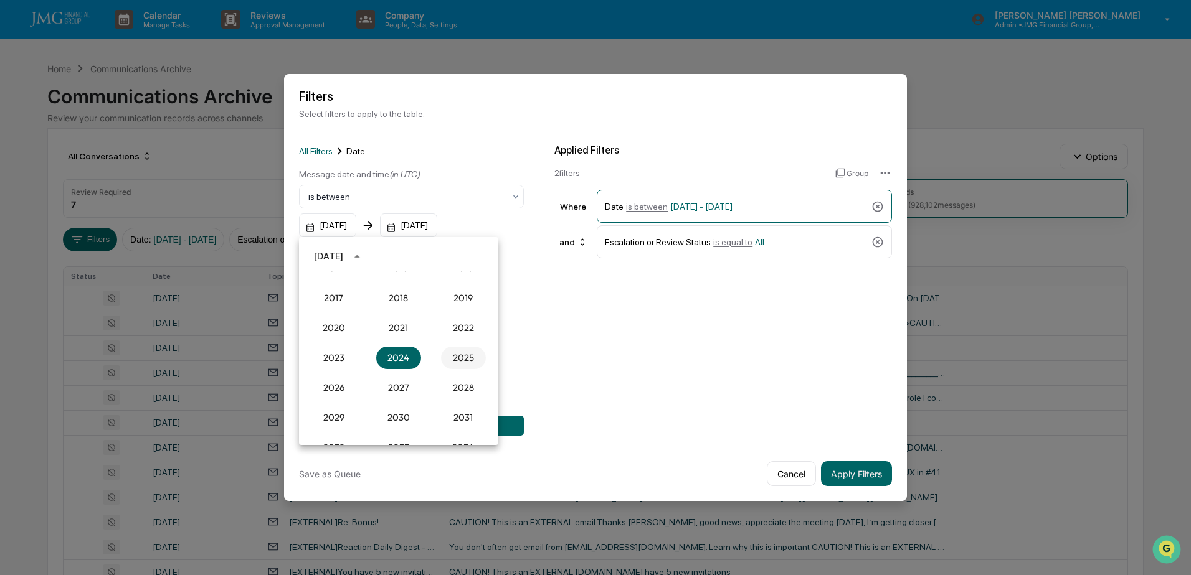
click at [453, 351] on button "2025" at bounding box center [463, 358] width 45 height 22
click at [459, 349] on button "Sep" at bounding box center [463, 352] width 45 height 22
click at [405, 356] on button "17" at bounding box center [398, 355] width 22 height 22
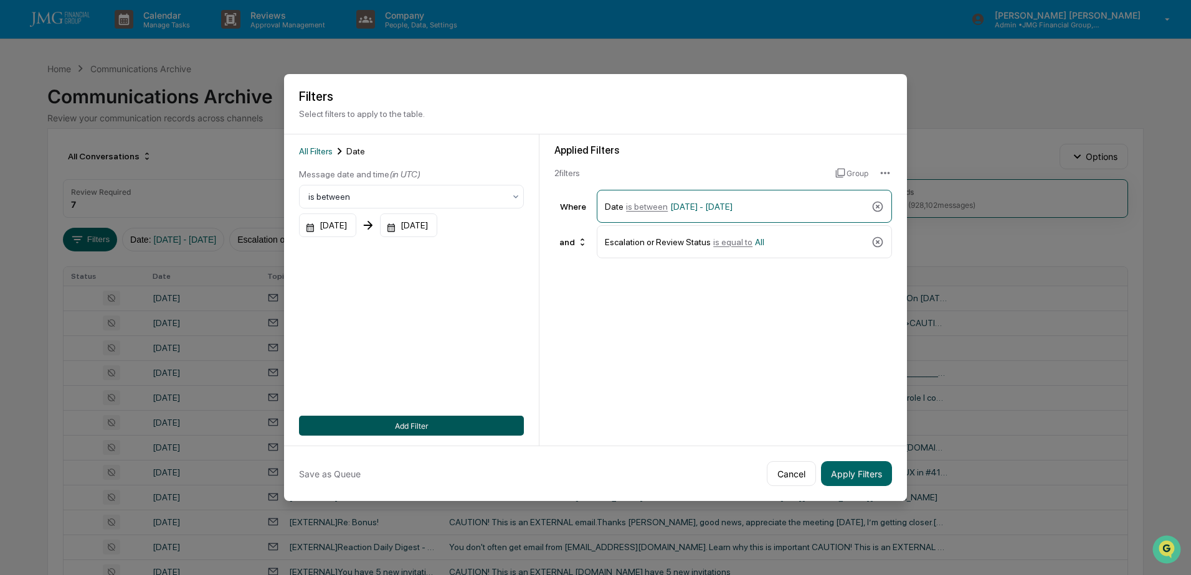
click at [442, 416] on button "Add Filter" at bounding box center [411, 426] width 225 height 20
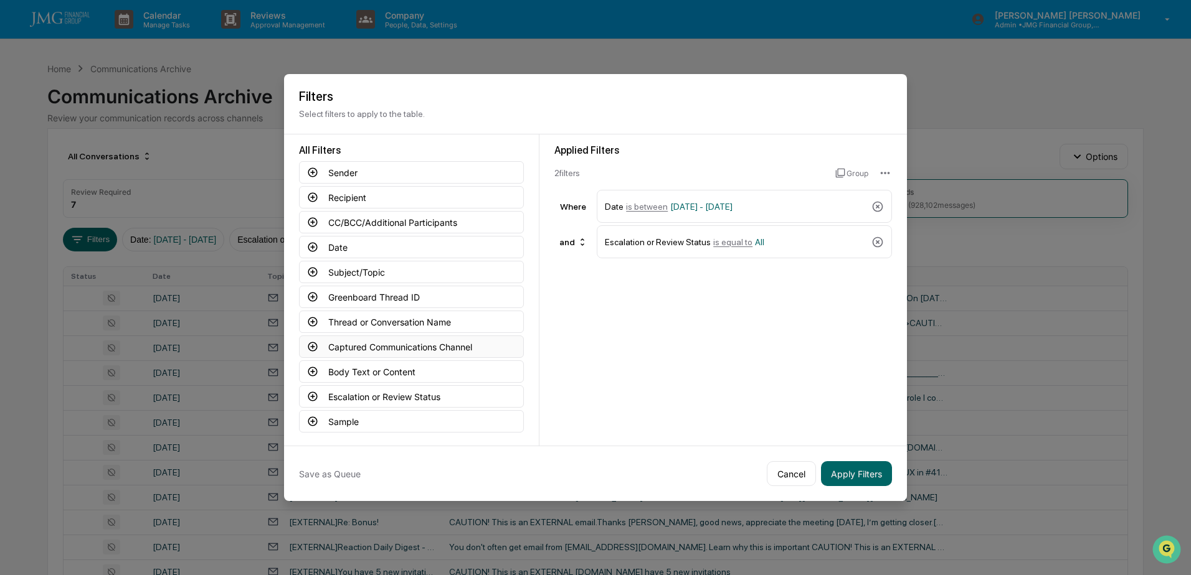
click at [426, 347] on button "Captured Communications Channel" at bounding box center [411, 347] width 225 height 22
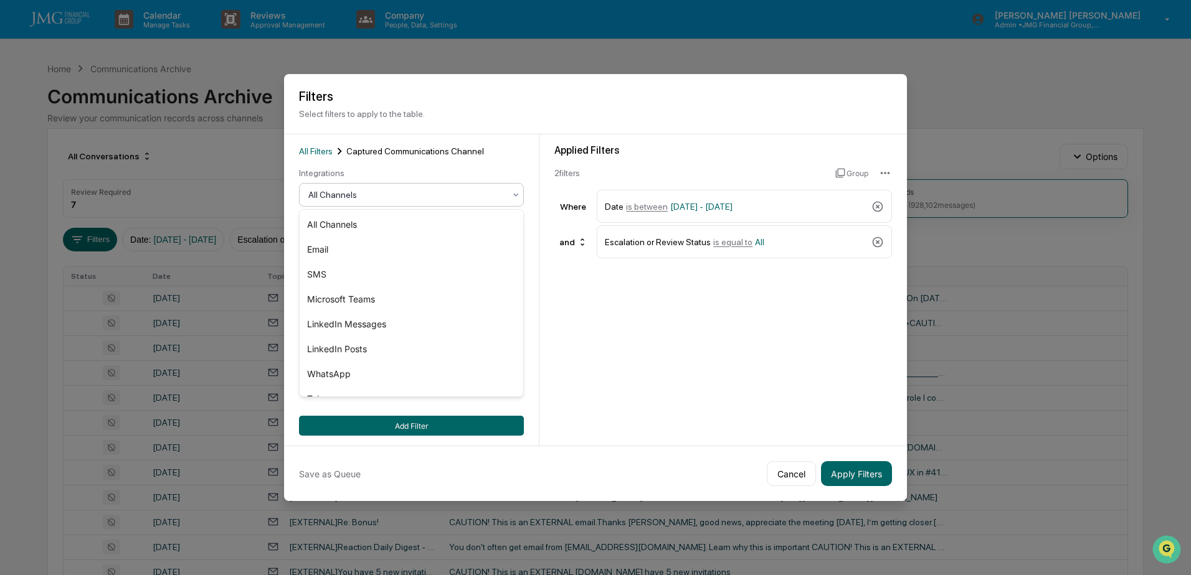
click at [408, 189] on div at bounding box center [406, 195] width 196 height 12
click at [348, 273] on div "SMS" at bounding box center [412, 274] width 224 height 25
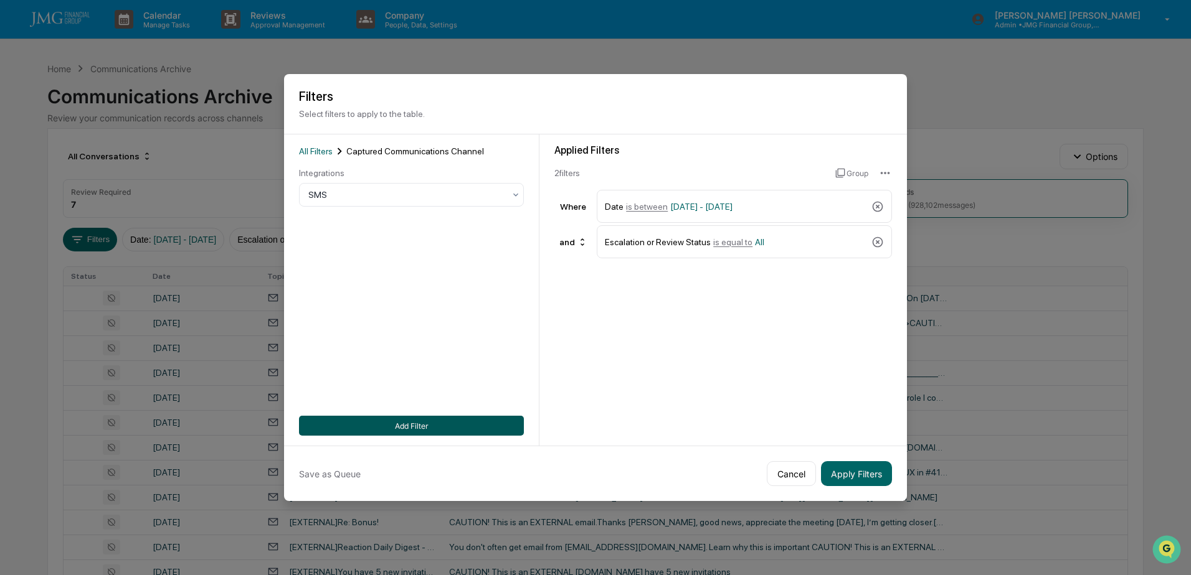
click at [418, 428] on button "Add Filter" at bounding box center [411, 426] width 225 height 20
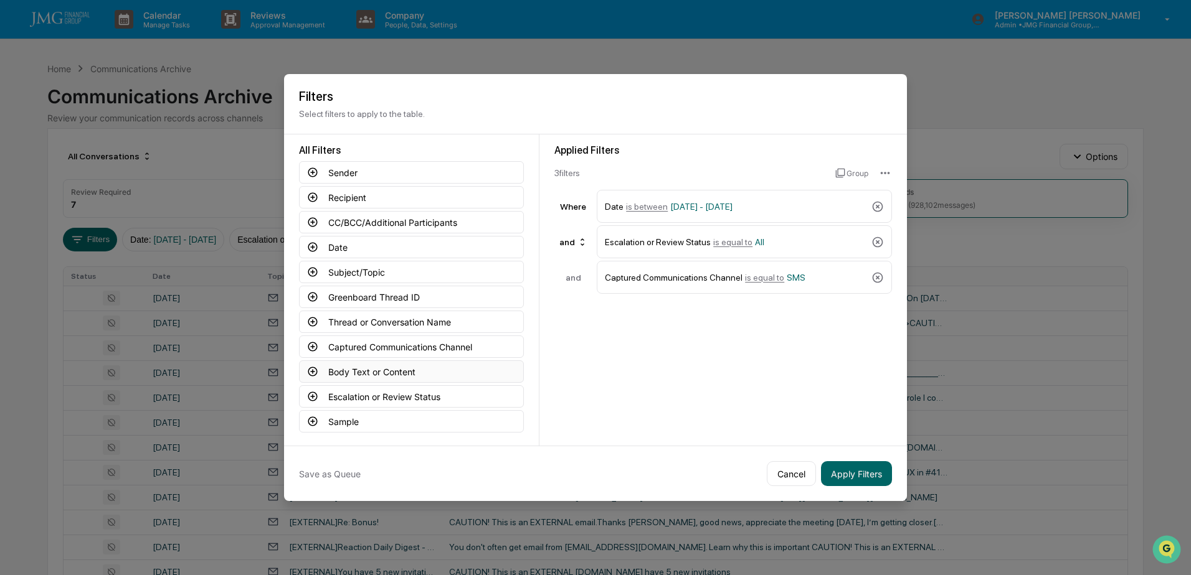
click at [395, 376] on button "Body Text or Content" at bounding box center [411, 372] width 225 height 22
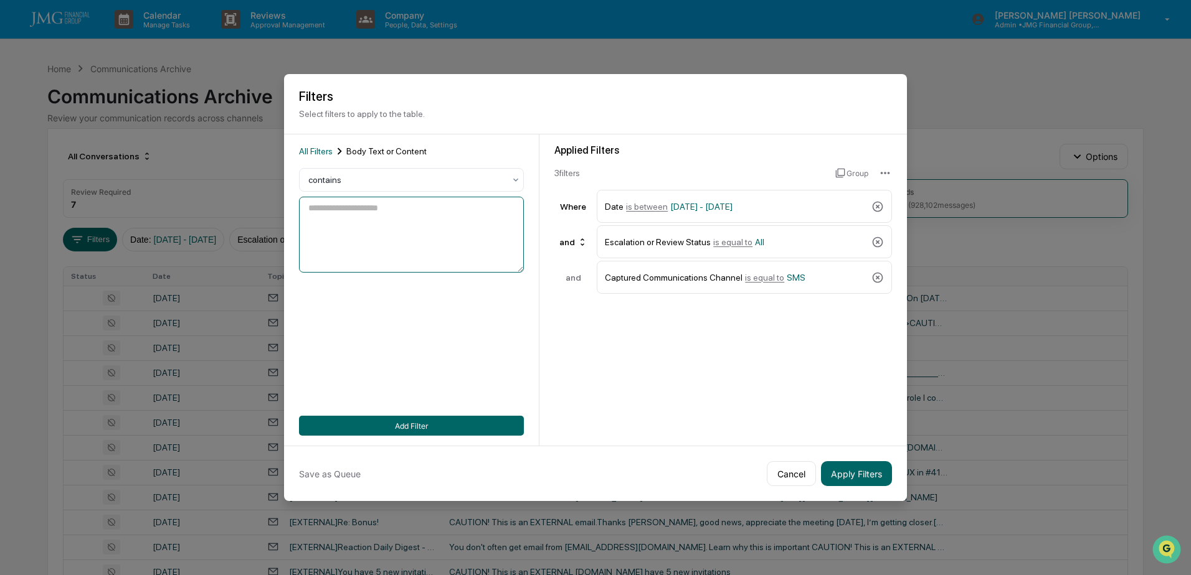
click at [399, 228] on textarea at bounding box center [411, 235] width 225 height 76
type textarea "*******"
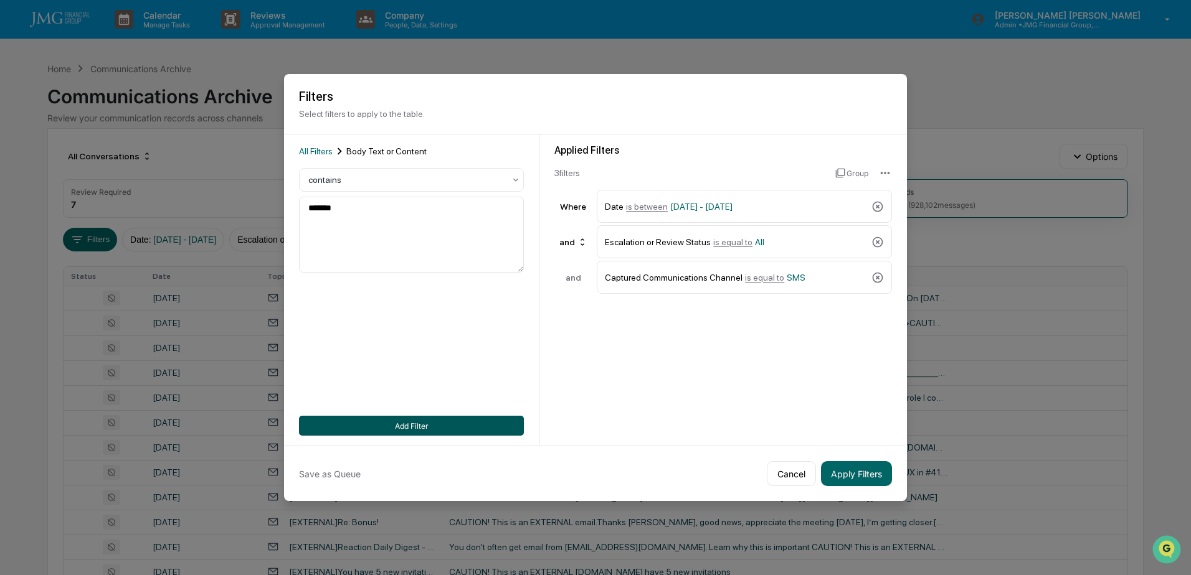
click at [443, 420] on button "Add Filter" at bounding box center [411, 426] width 225 height 20
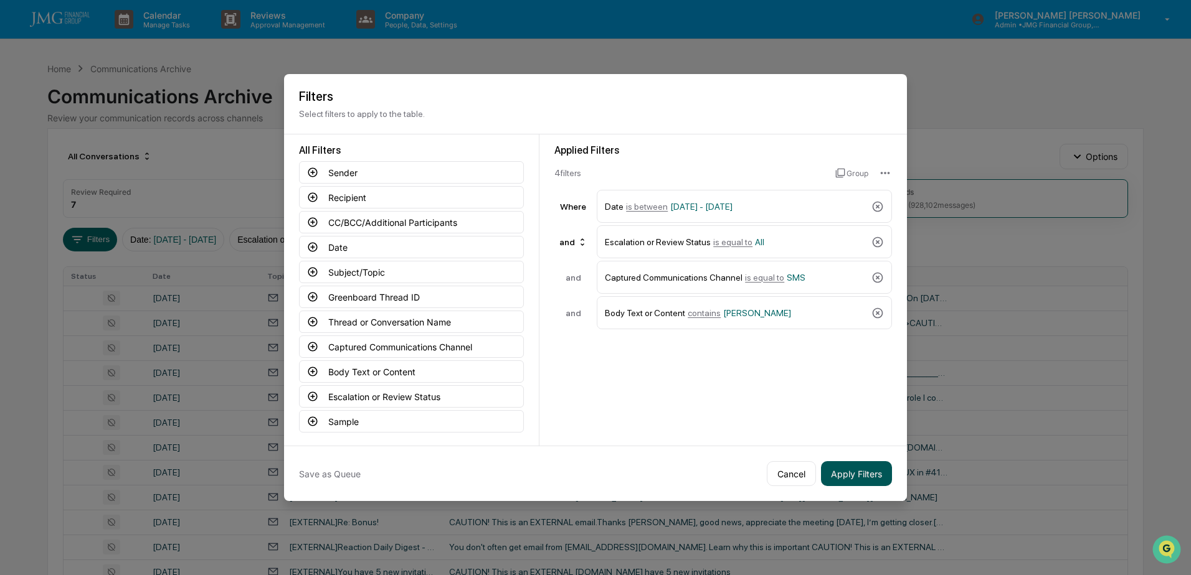
click at [872, 476] on button "Apply Filters" at bounding box center [856, 474] width 71 height 25
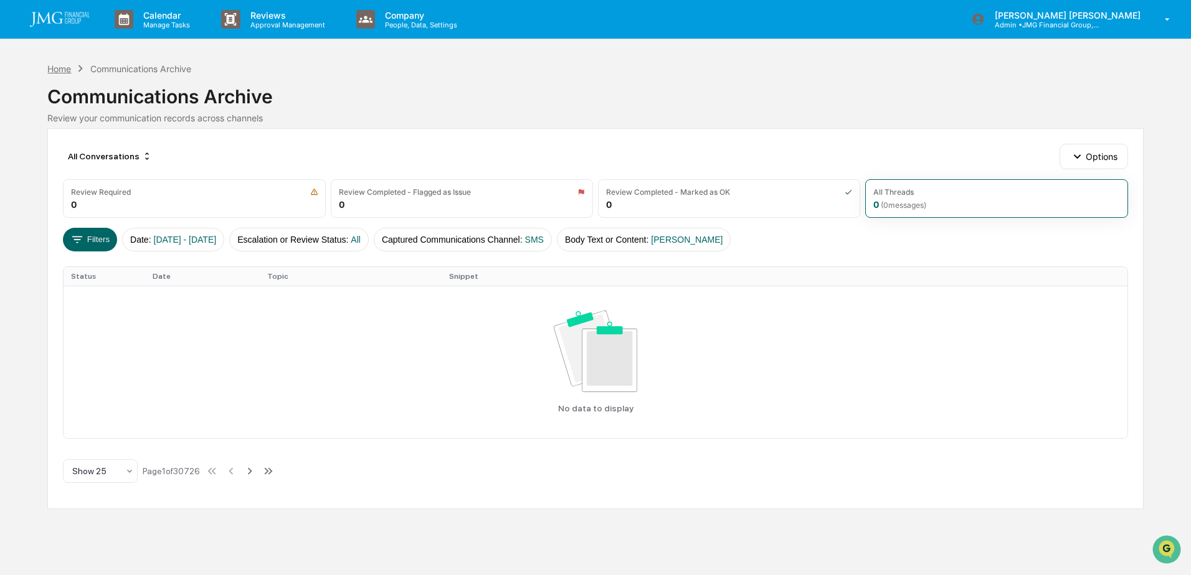
click at [60, 71] on div "Home" at bounding box center [59, 69] width 24 height 11
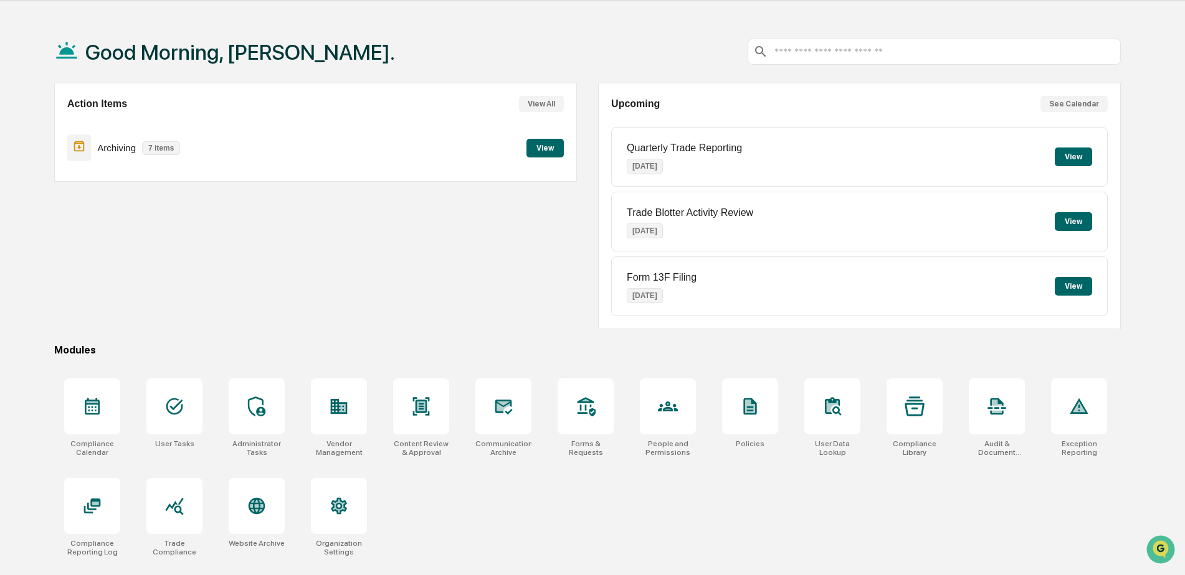
scroll to position [59, 0]
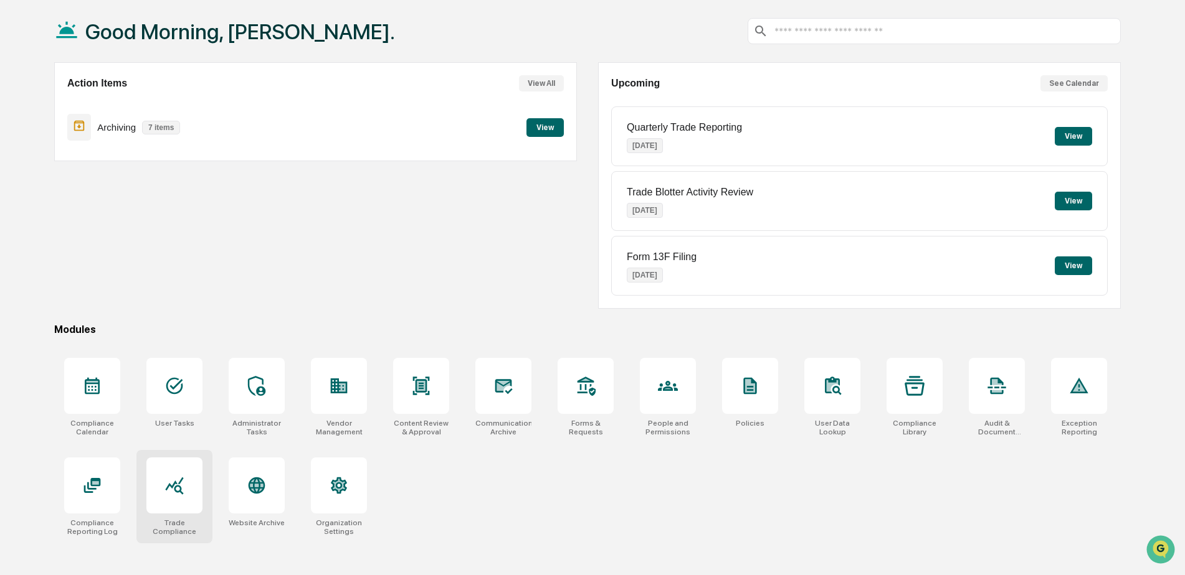
click at [178, 478] on icon at bounding box center [174, 486] width 20 height 20
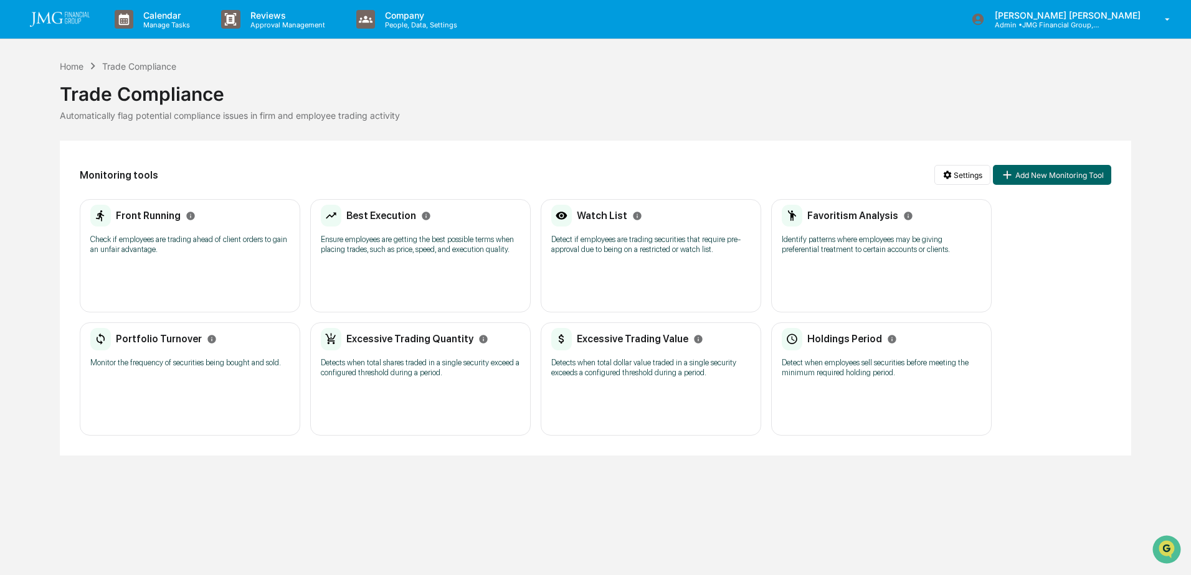
click at [628, 239] on p "Detect if employees are trading securities that require pre-approval due to bei…" at bounding box center [650, 245] width 199 height 20
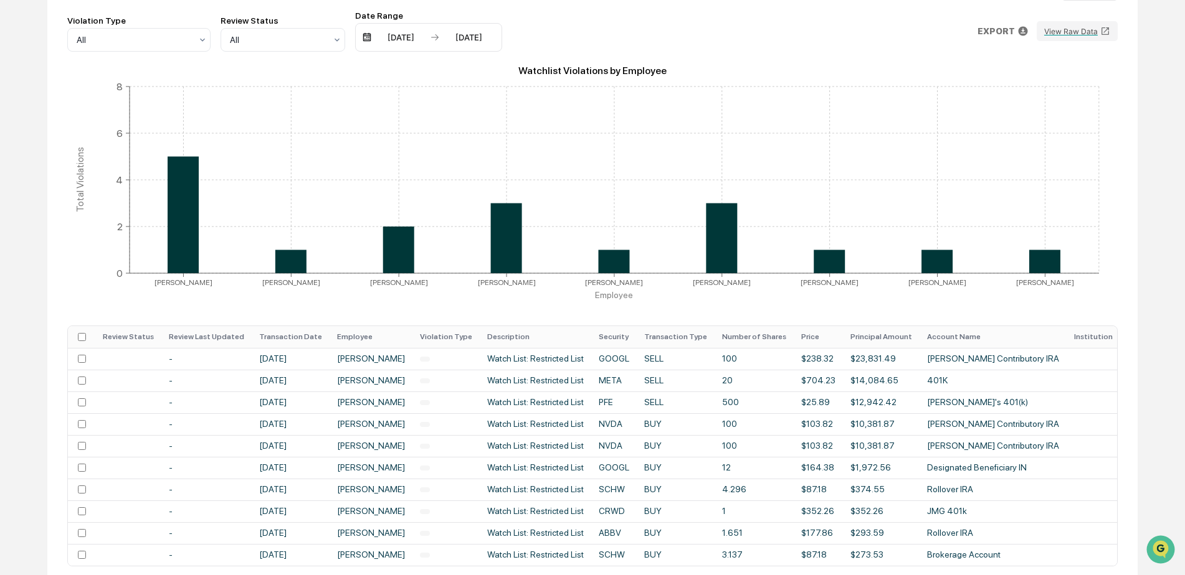
scroll to position [187, 0]
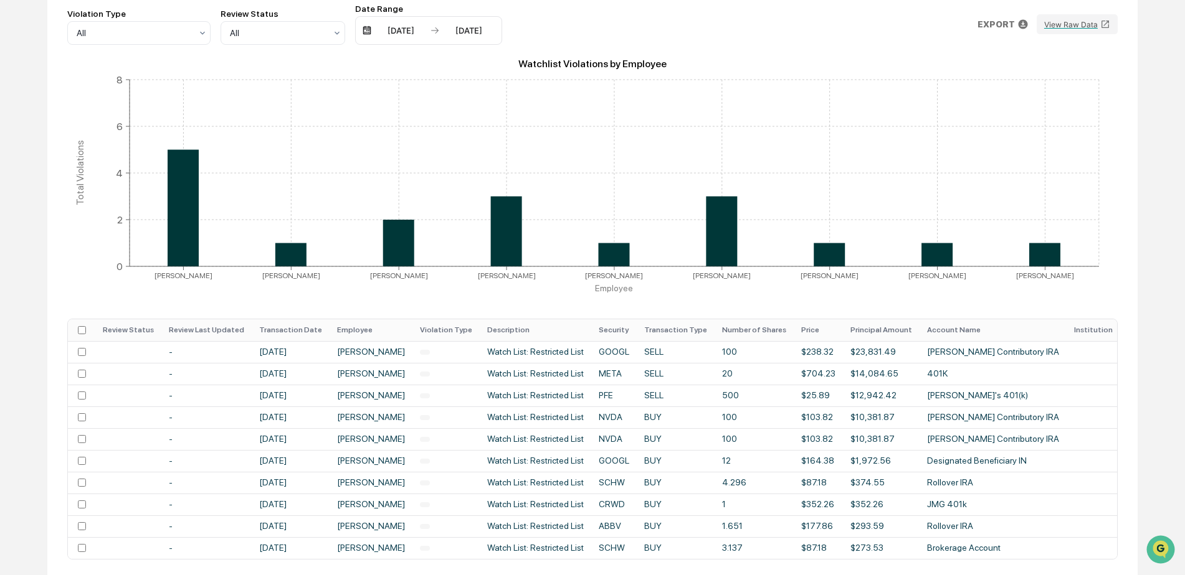
click at [379, 334] on th "Employee" at bounding box center [370, 331] width 83 height 22
click at [377, 331] on th "Employee" at bounding box center [370, 331] width 83 height 22
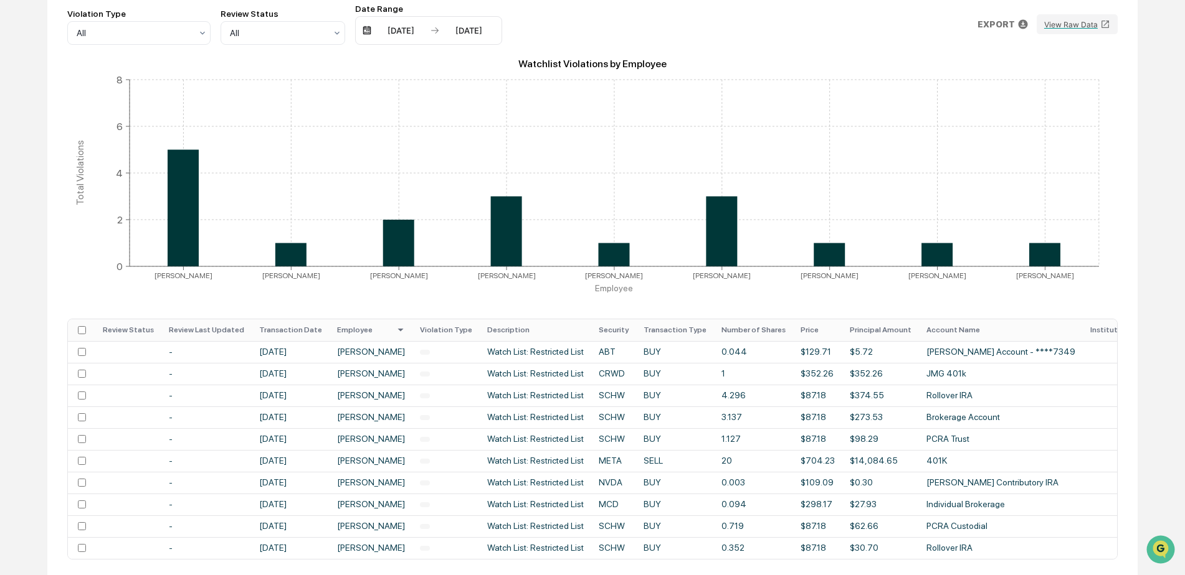
click at [343, 334] on th "Employee" at bounding box center [370, 331] width 83 height 22
click at [289, 330] on th "Transaction Date" at bounding box center [291, 331] width 78 height 22
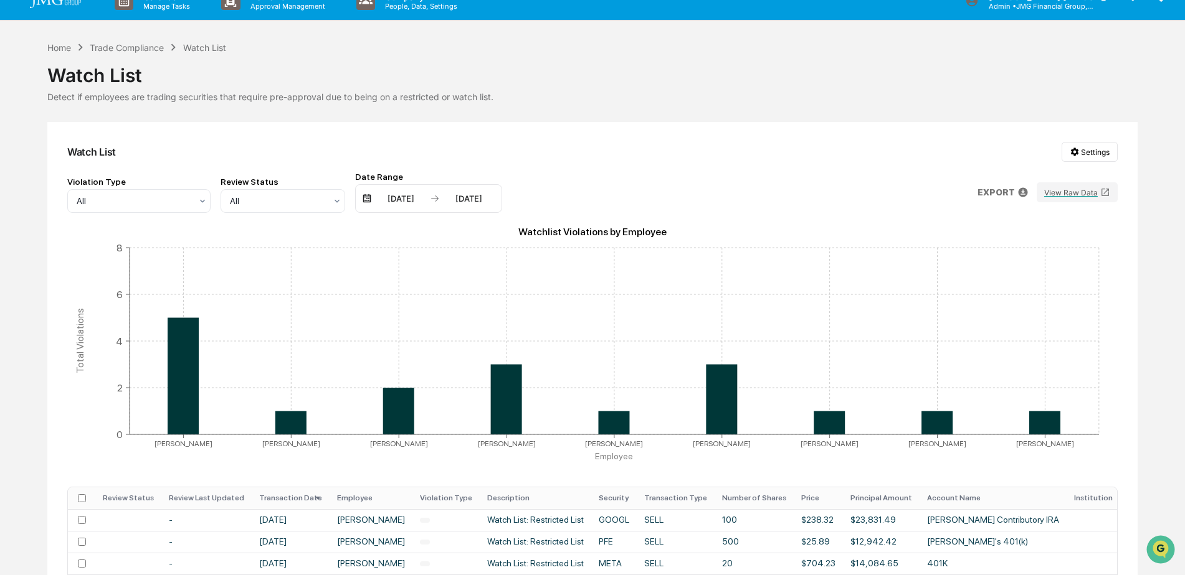
scroll to position [0, 0]
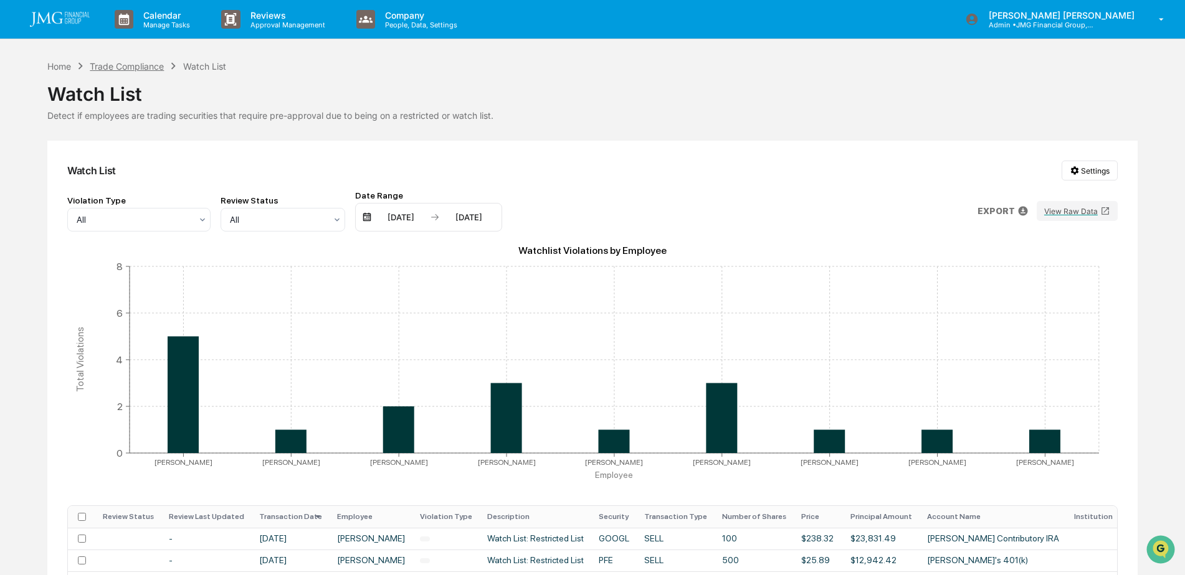
click at [133, 67] on div "Trade Compliance" at bounding box center [127, 66] width 74 height 11
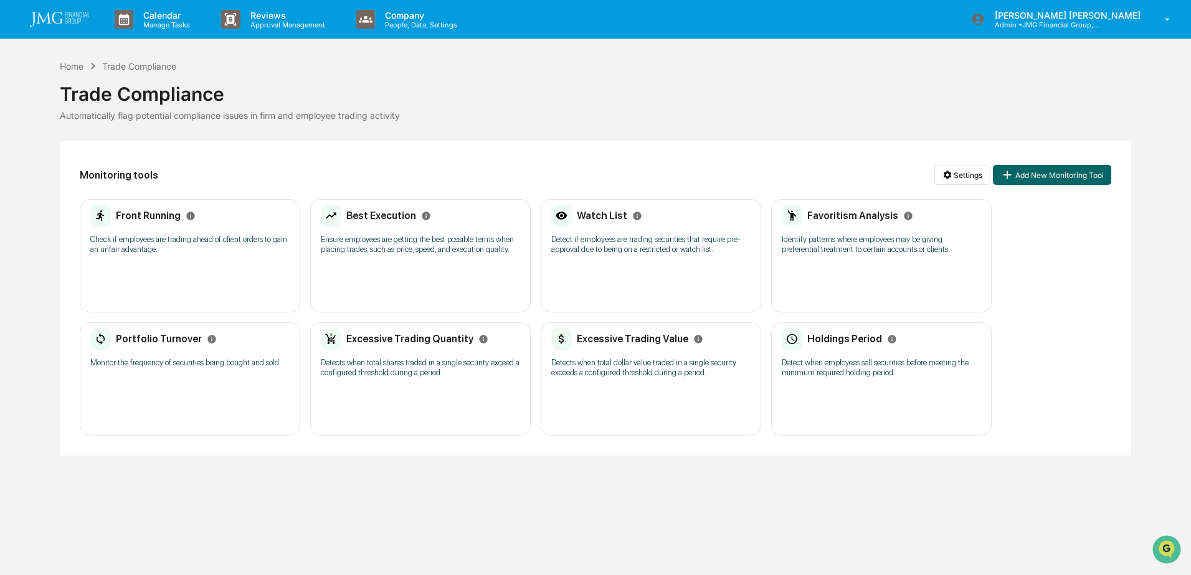
click at [226, 222] on div "Front Running" at bounding box center [189, 216] width 199 height 22
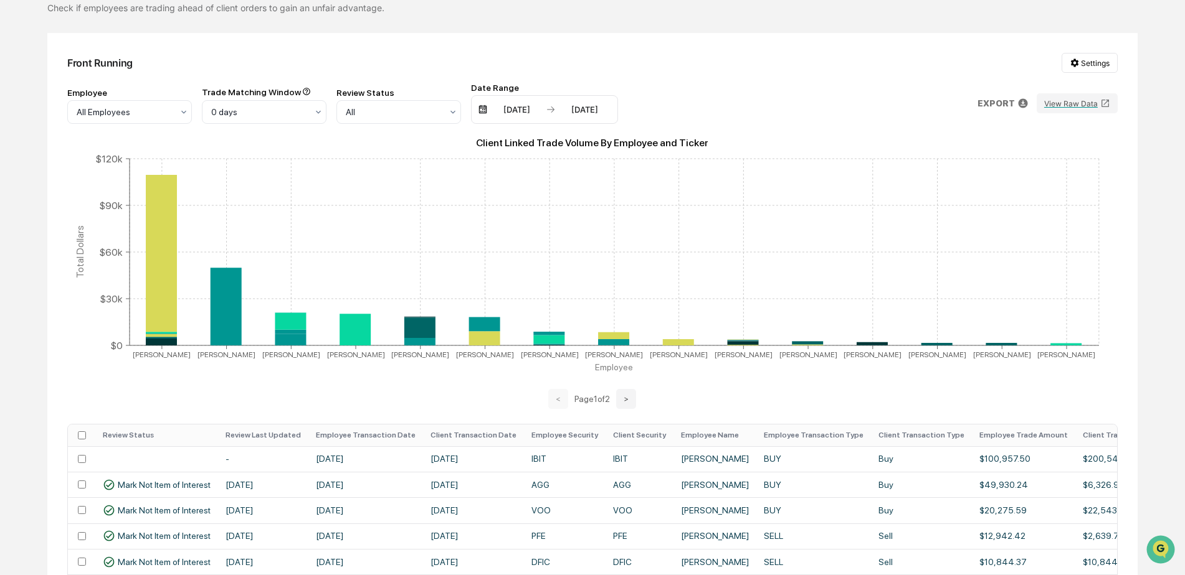
scroll to position [187, 0]
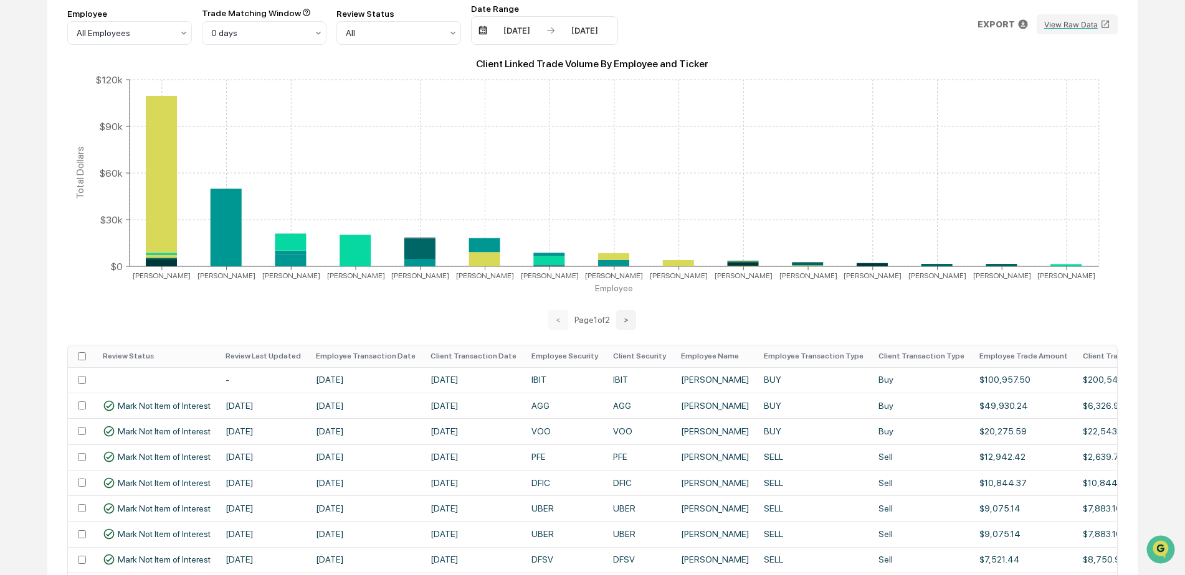
click at [346, 355] on th "Employee Transaction Date" at bounding box center [365, 357] width 115 height 22
click at [346, 354] on th "Employee Transaction Date" at bounding box center [365, 357] width 115 height 22
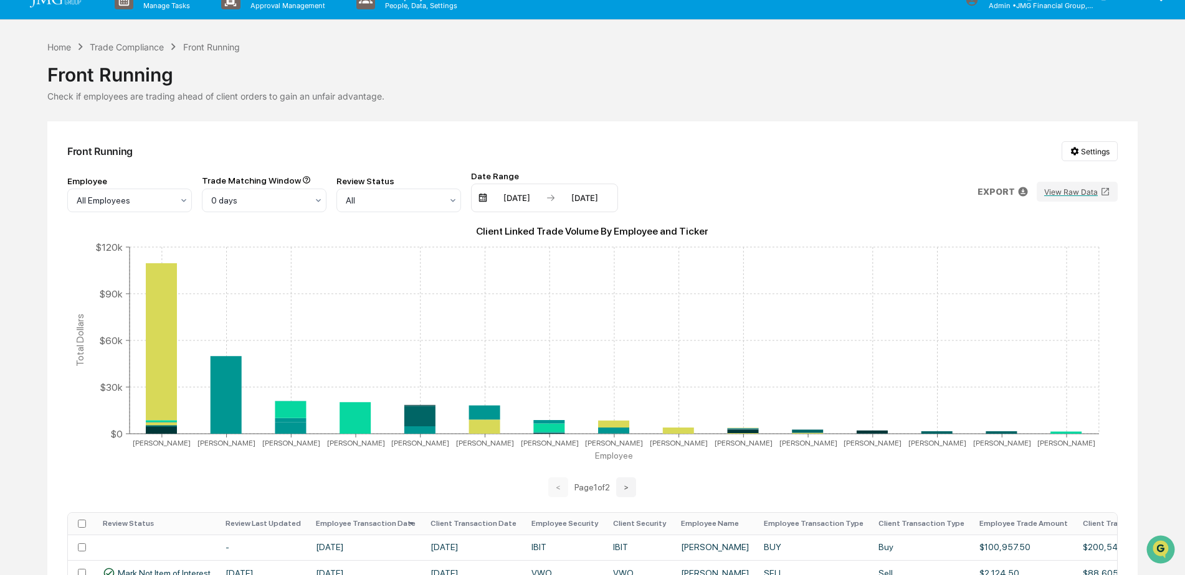
scroll to position [0, 0]
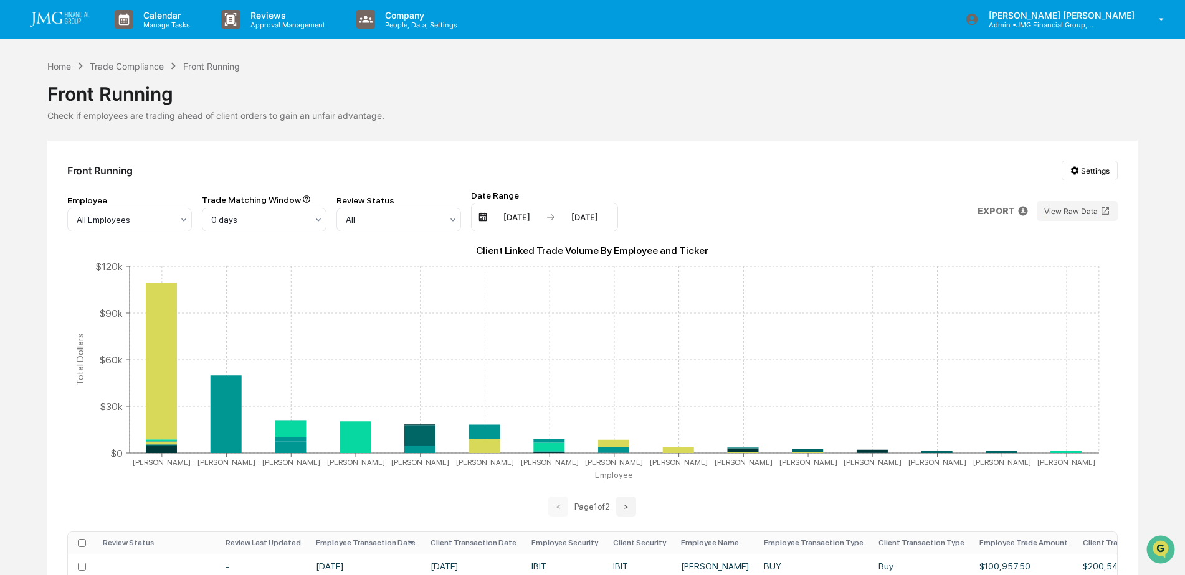
click at [70, 23] on img at bounding box center [60, 19] width 60 height 15
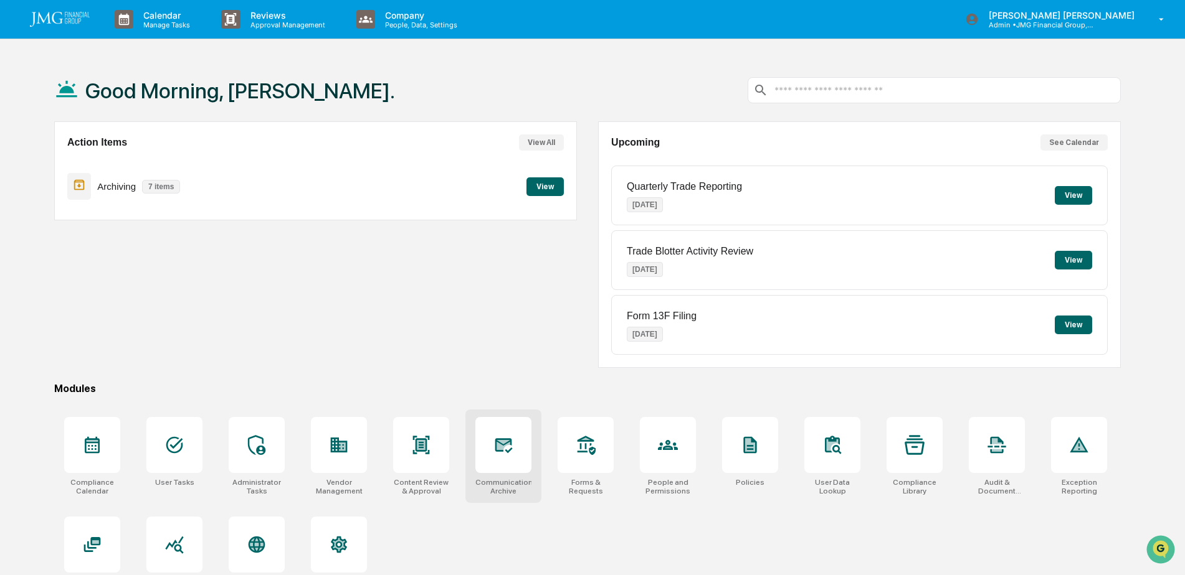
click at [501, 445] on icon at bounding box center [502, 445] width 13 height 10
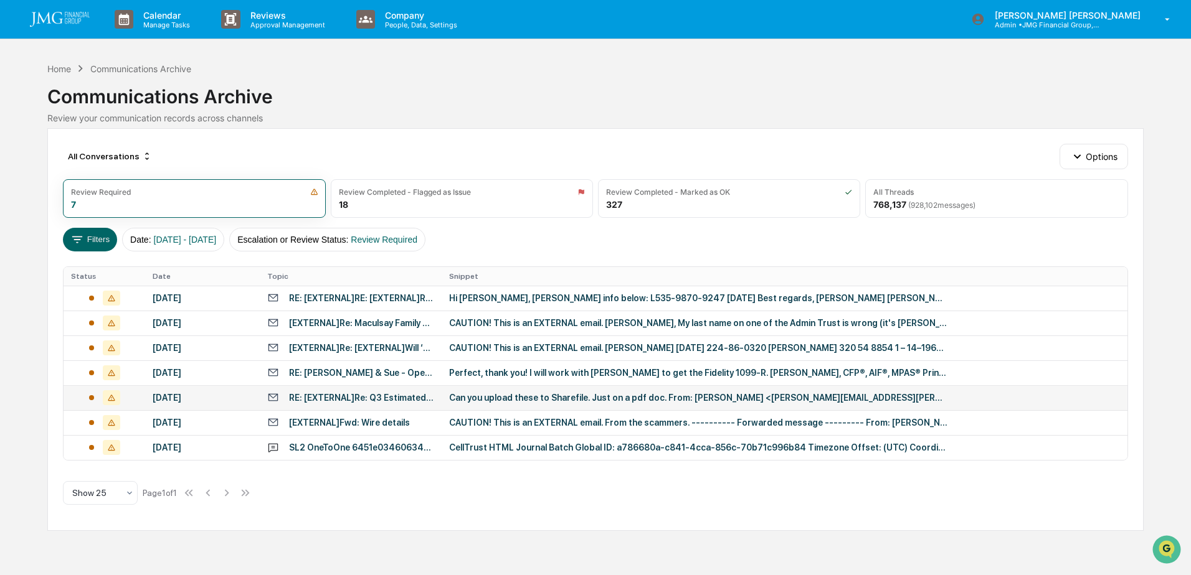
click at [515, 395] on div "Can you upload these to Sharefile. Just on a pdf doc. From: [PERSON_NAME] <[PER…" at bounding box center [698, 398] width 498 height 10
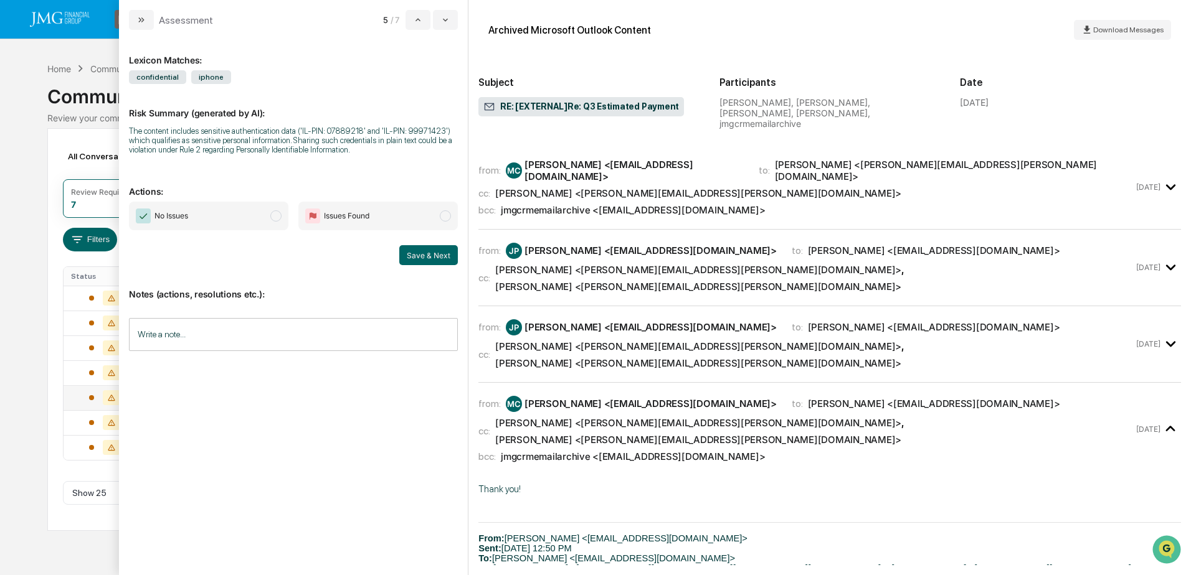
scroll to position [303, 0]
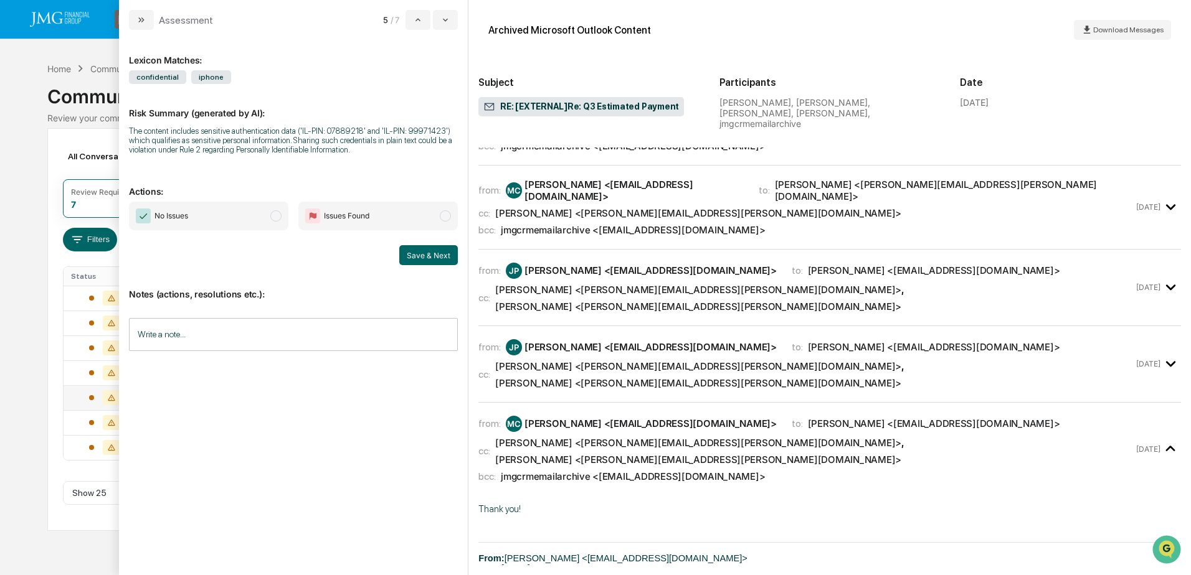
click at [1145, 336] on div "from: [PERSON_NAME] <[EMAIL_ADDRESS][DOMAIN_NAME]> to: [PERSON_NAME] <[EMAIL_AD…" at bounding box center [829, 364] width 703 height 56
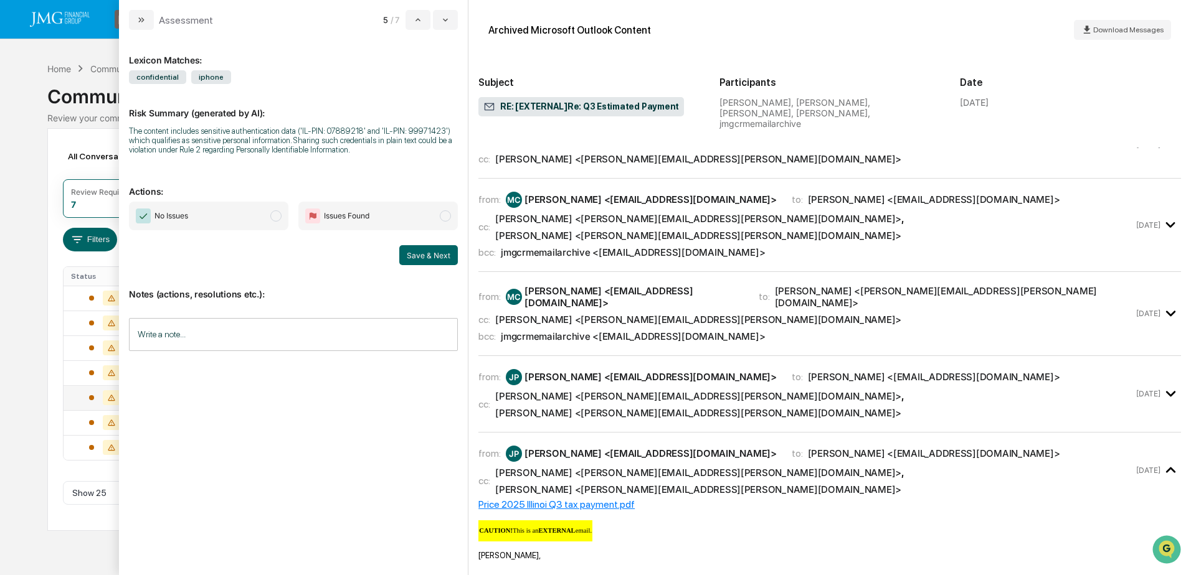
scroll to position [178, 0]
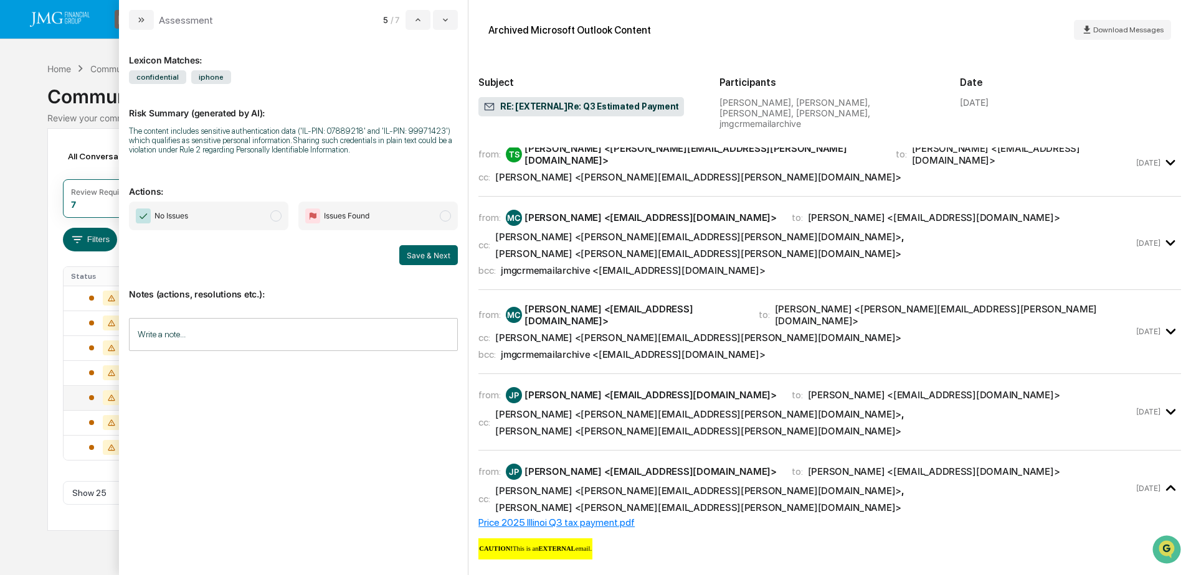
click at [1112, 409] on div "cc: [PERSON_NAME] <[PERSON_NAME][EMAIL_ADDRESS][PERSON_NAME][DOMAIN_NAME]> , [P…" at bounding box center [805, 423] width 655 height 29
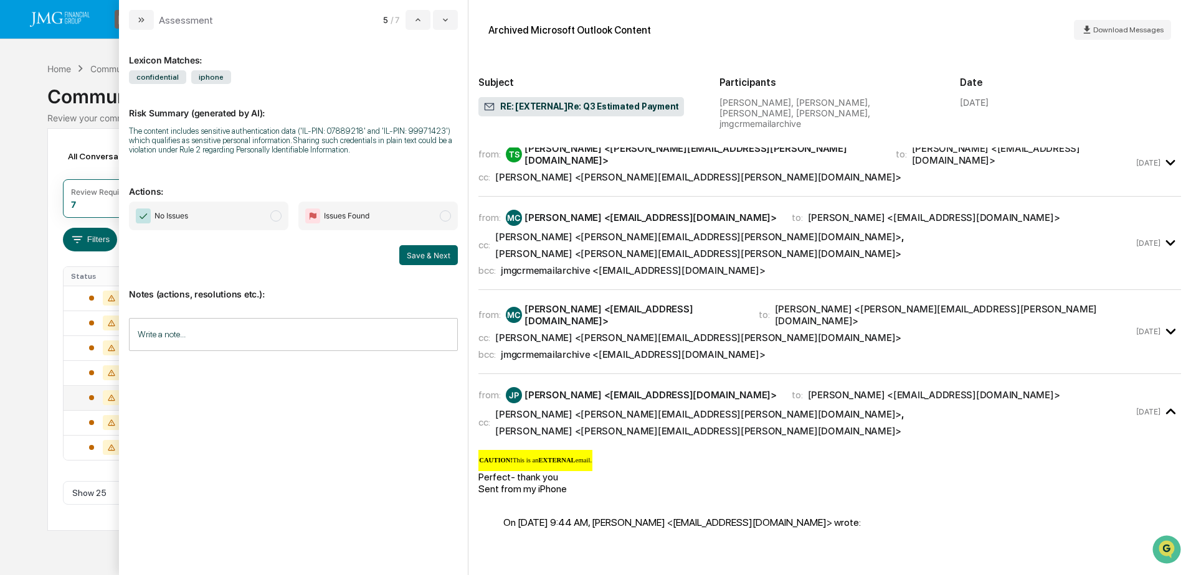
drag, startPoint x: 1032, startPoint y: 263, endPoint x: 1021, endPoint y: 308, distance: 46.2
click at [1032, 332] on div "cc: [PERSON_NAME] <[PERSON_NAME][EMAIL_ADDRESS][PERSON_NAME][DOMAIN_NAME]>" at bounding box center [805, 338] width 655 height 12
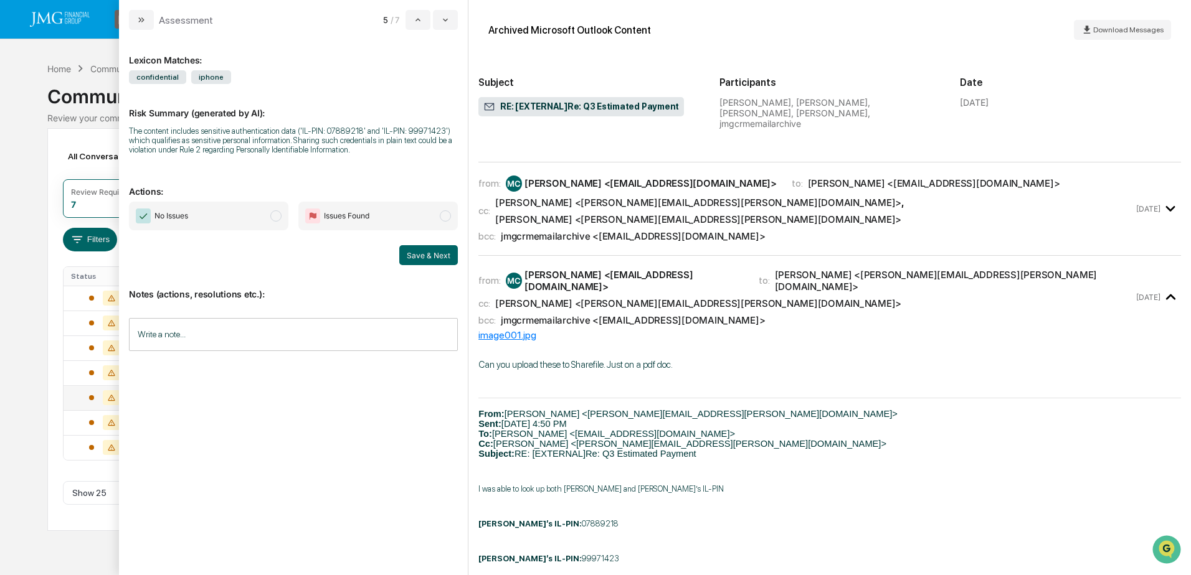
scroll to position [116, 0]
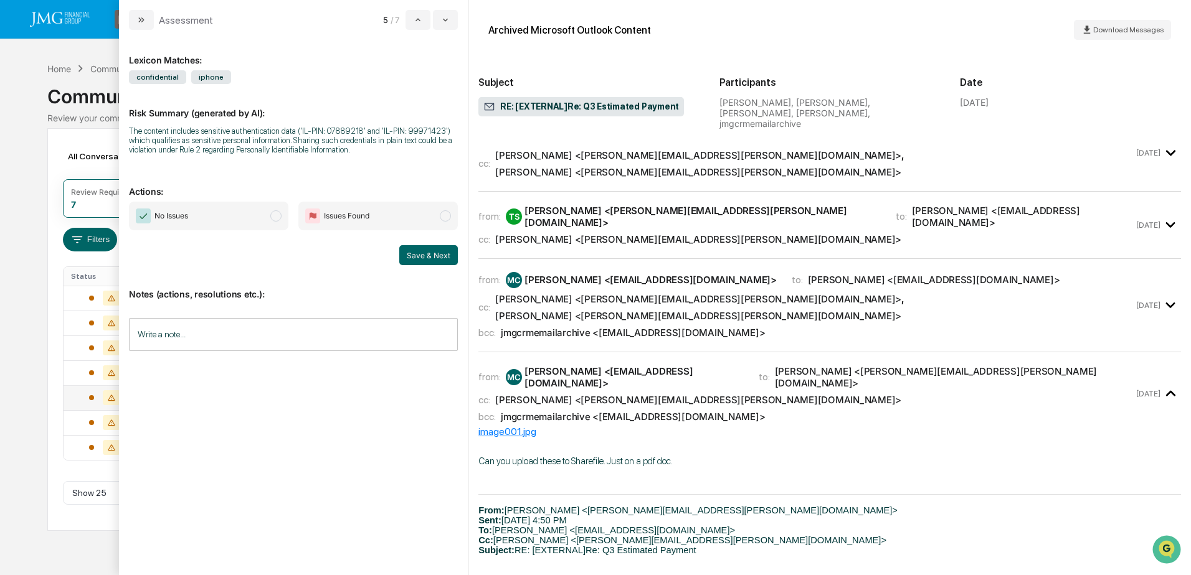
click at [1106, 272] on div "from: MC [PERSON_NAME] <[EMAIL_ADDRESS][DOMAIN_NAME]> to: [PERSON_NAME] <[EMAIL…" at bounding box center [805, 305] width 655 height 67
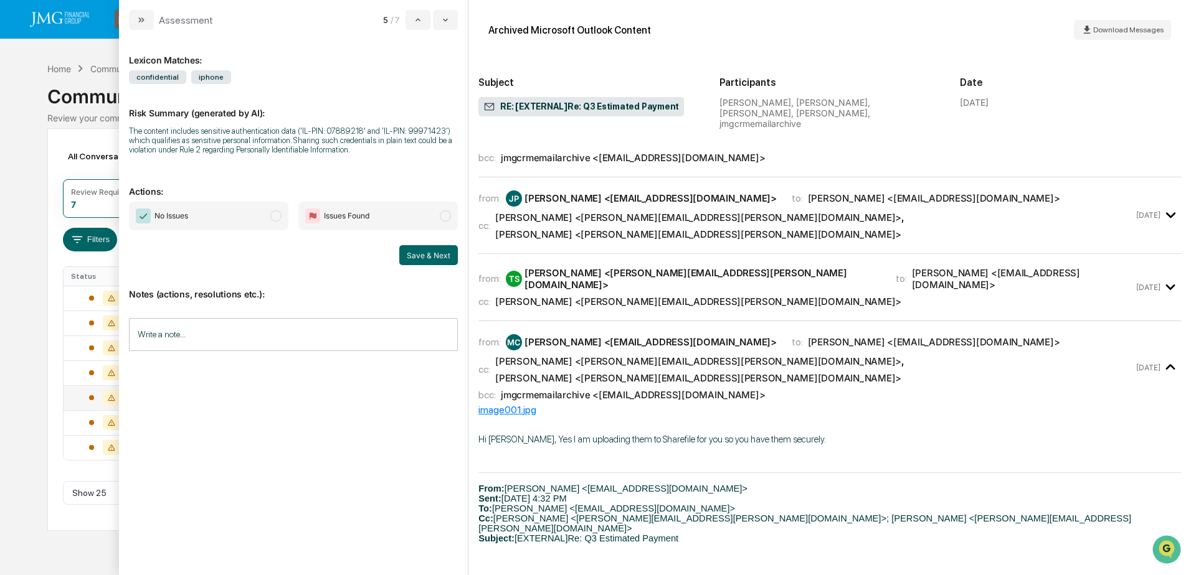
scroll to position [0, 0]
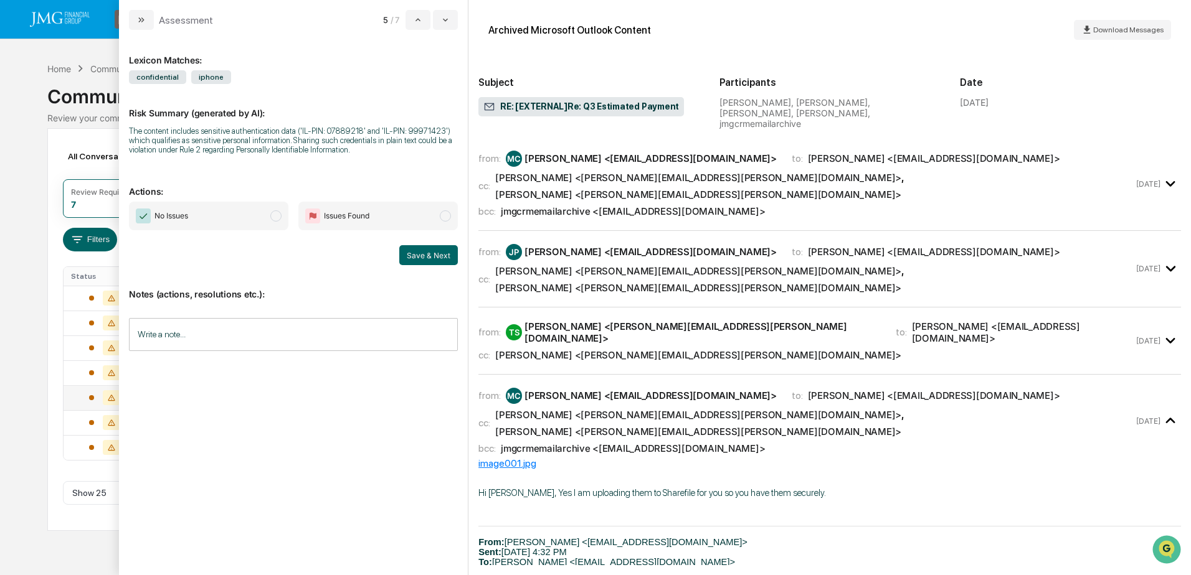
click at [1023, 318] on div "from: TS [PERSON_NAME] <[PERSON_NAME][EMAIL_ADDRESS][PERSON_NAME][DOMAIN_NAME]>…" at bounding box center [829, 341] width 703 height 47
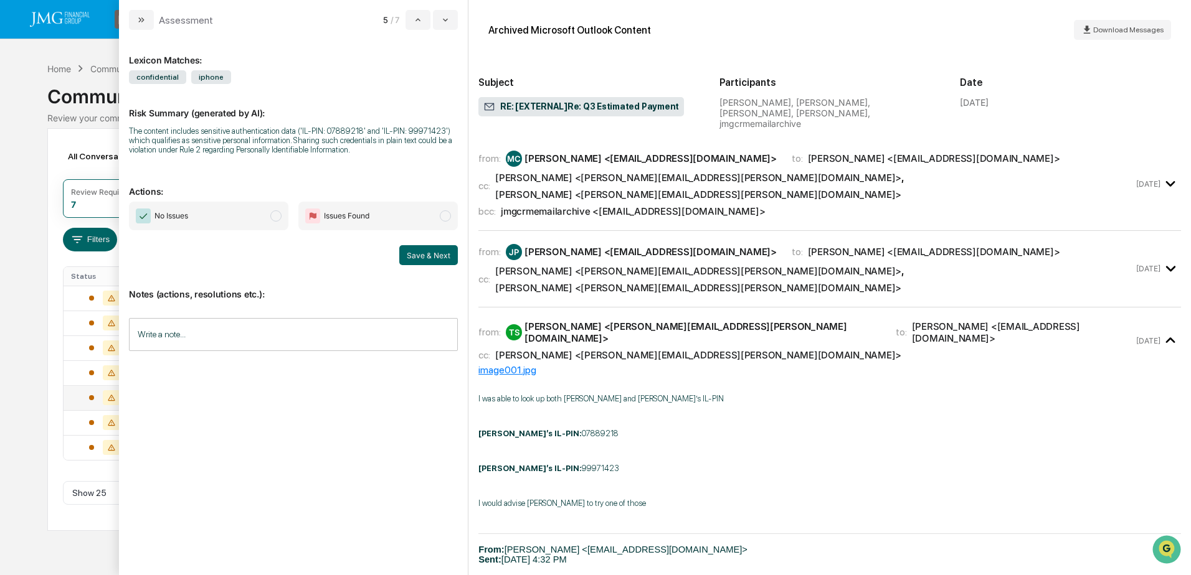
click at [1026, 265] on div "cc: [PERSON_NAME] <[PERSON_NAME][EMAIL_ADDRESS][PERSON_NAME][DOMAIN_NAME]> , [P…" at bounding box center [805, 279] width 655 height 29
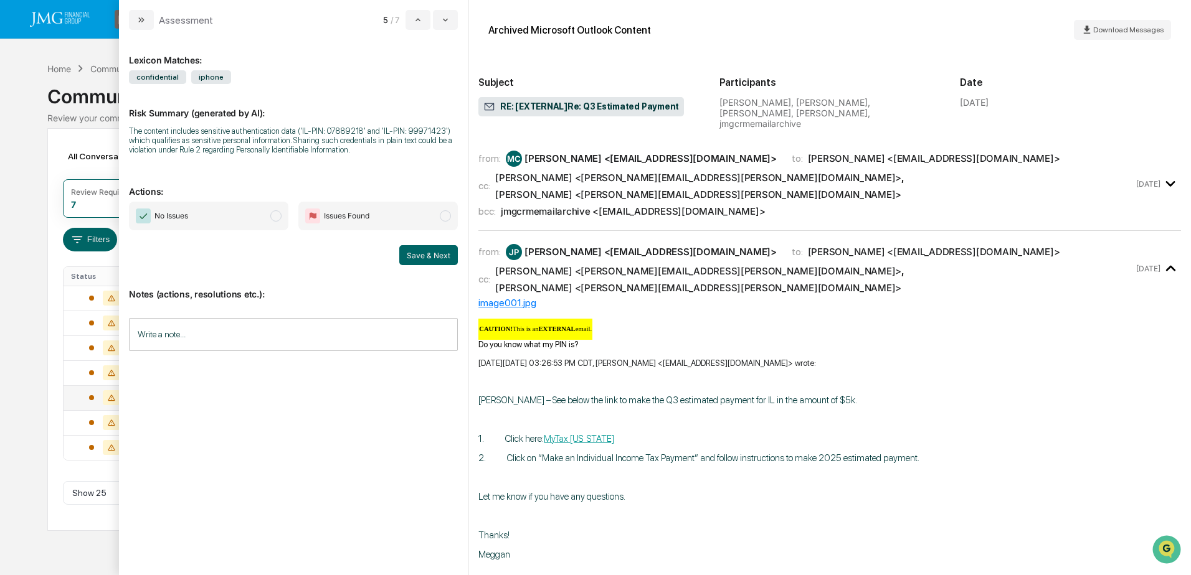
click at [1039, 206] on div "bcc: jmgcrmemailarchive <[EMAIL_ADDRESS][DOMAIN_NAME]>" at bounding box center [805, 212] width 655 height 12
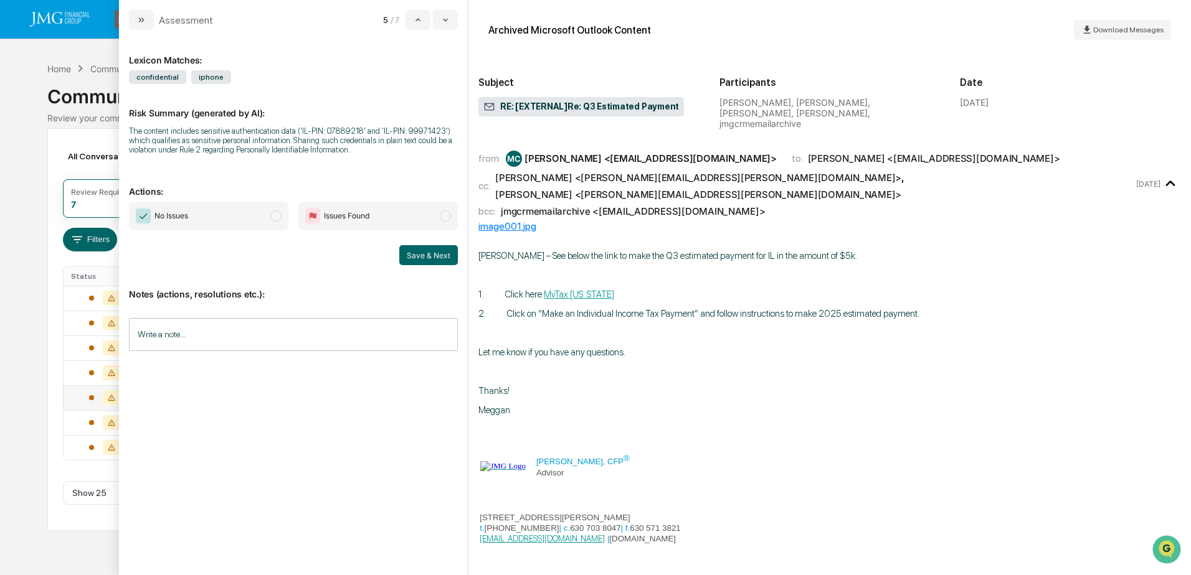
click at [255, 339] on input "Write a note..." at bounding box center [293, 334] width 329 height 33
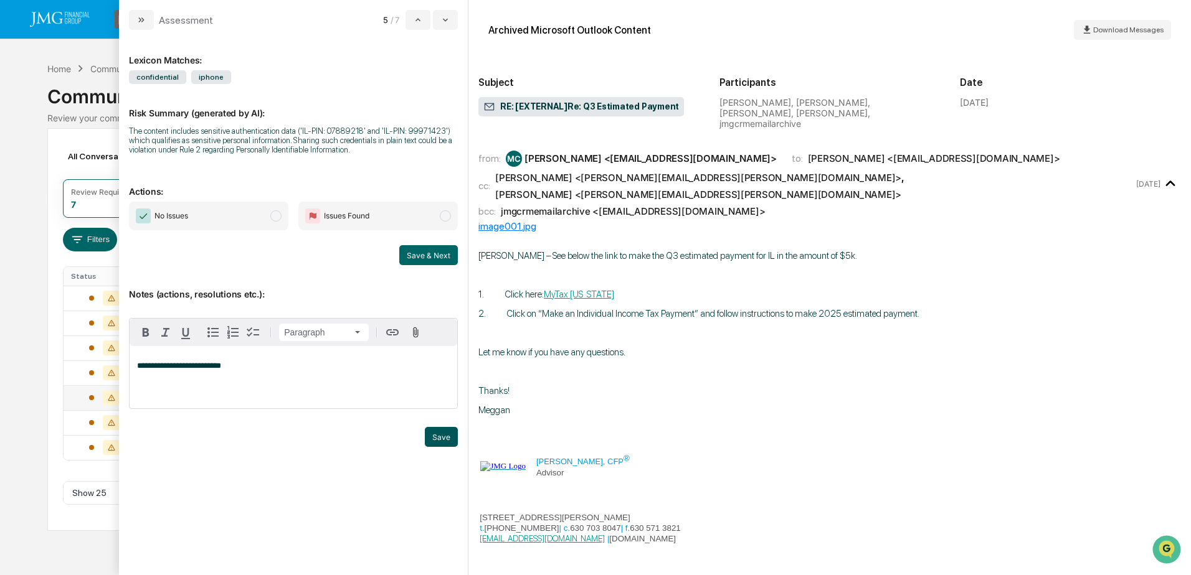
click at [432, 440] on button "Save" at bounding box center [441, 437] width 33 height 20
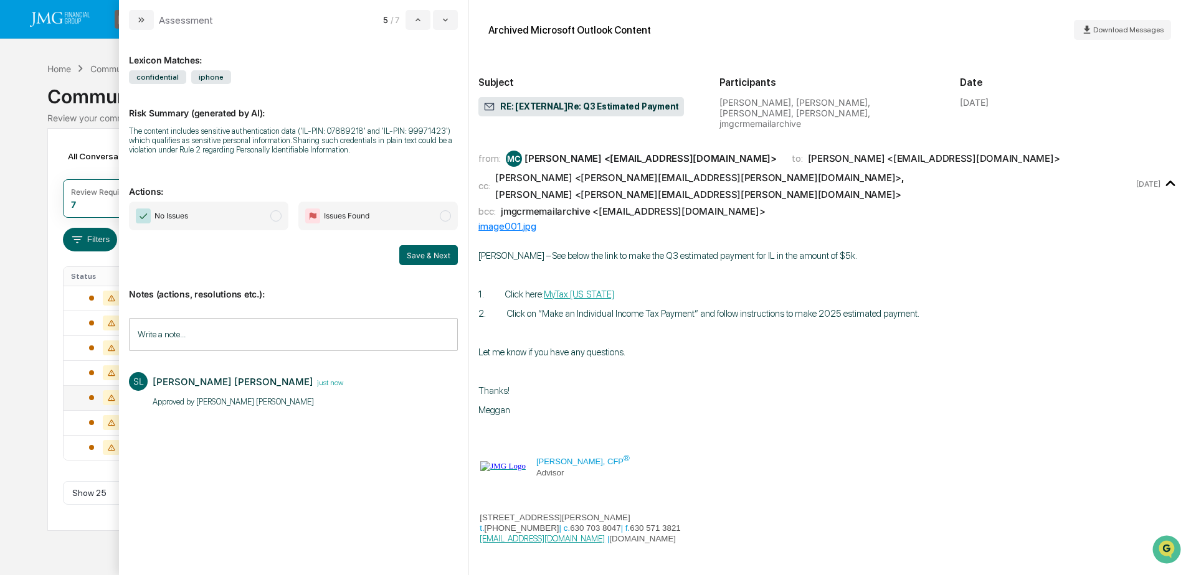
click at [196, 202] on span "No Issues" at bounding box center [208, 216] width 159 height 29
click at [425, 262] on button "Save & Next" at bounding box center [428, 255] width 59 height 20
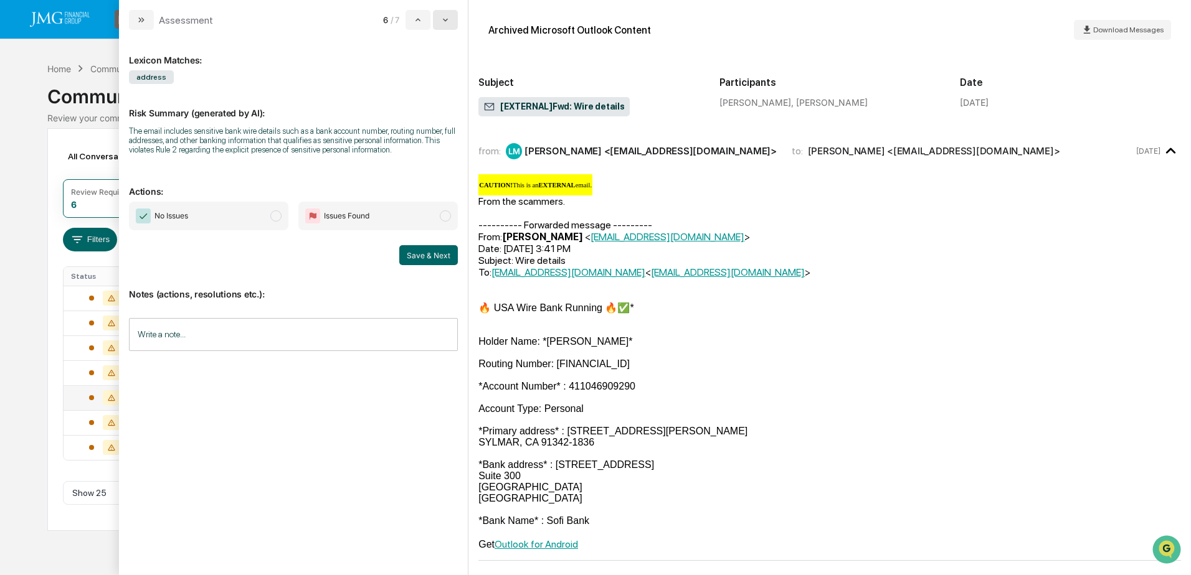
click at [450, 24] on icon "modal" at bounding box center [445, 20] width 10 height 10
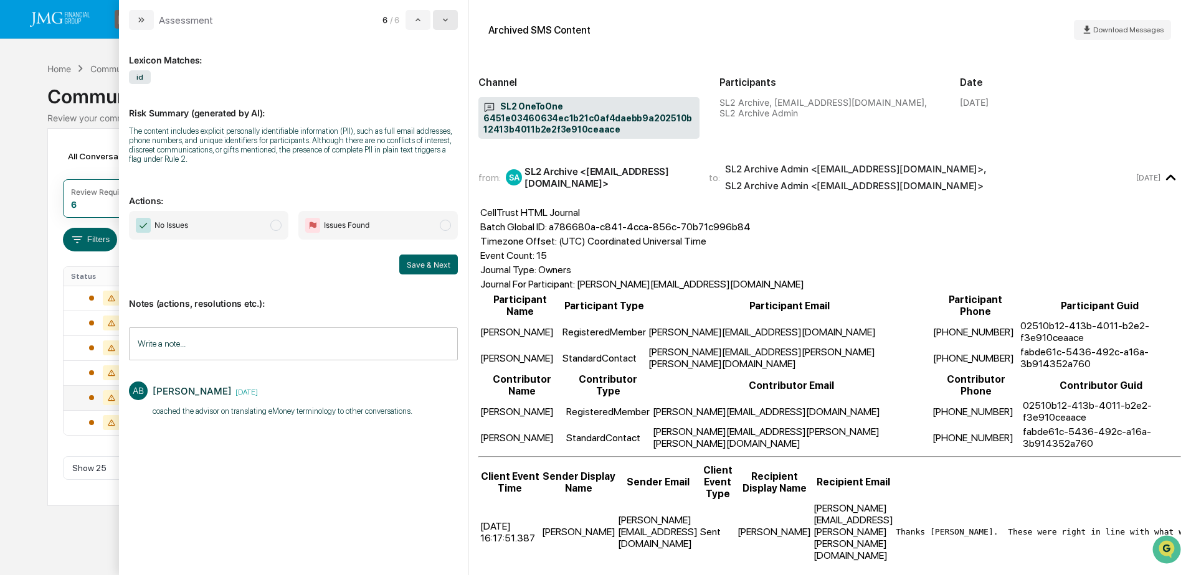
click at [450, 24] on icon "modal" at bounding box center [445, 20] width 10 height 10
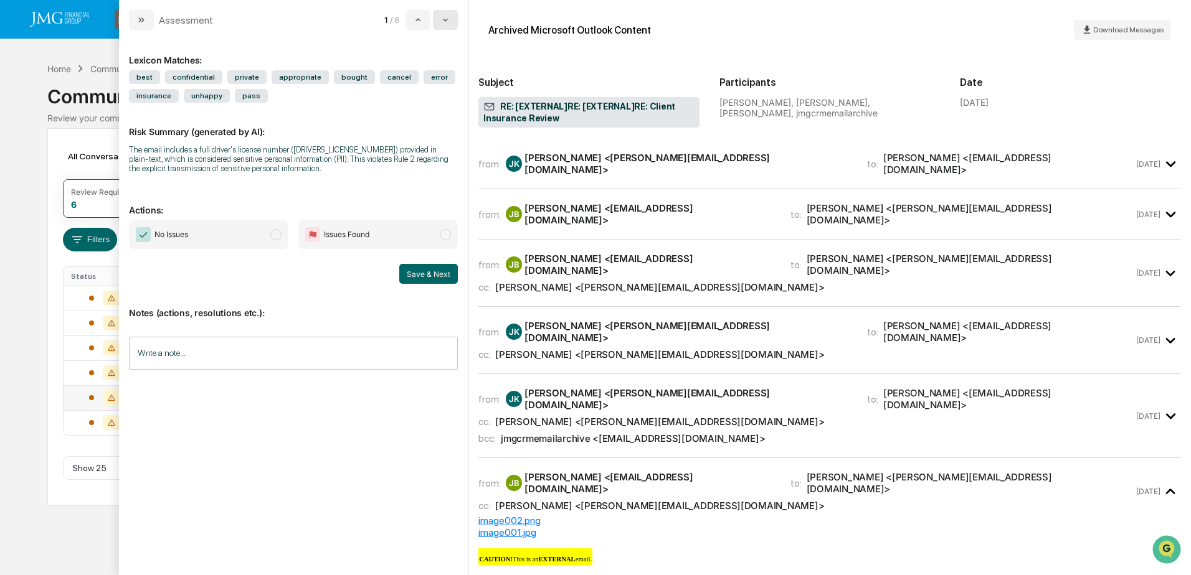
click at [450, 24] on icon "modal" at bounding box center [445, 20] width 10 height 10
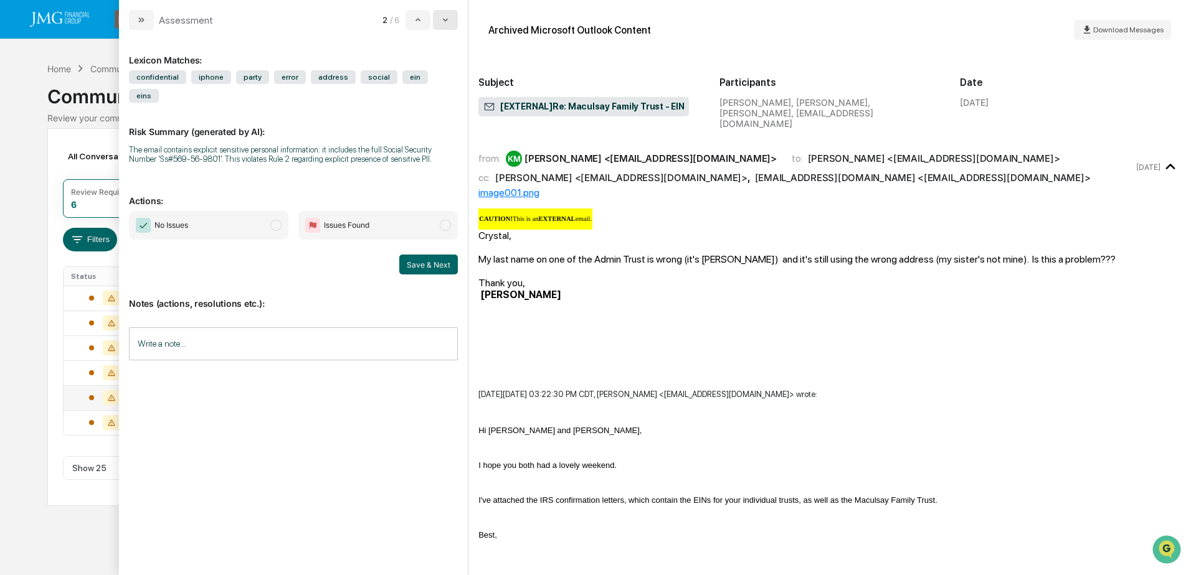
click at [450, 24] on icon "modal" at bounding box center [445, 20] width 10 height 10
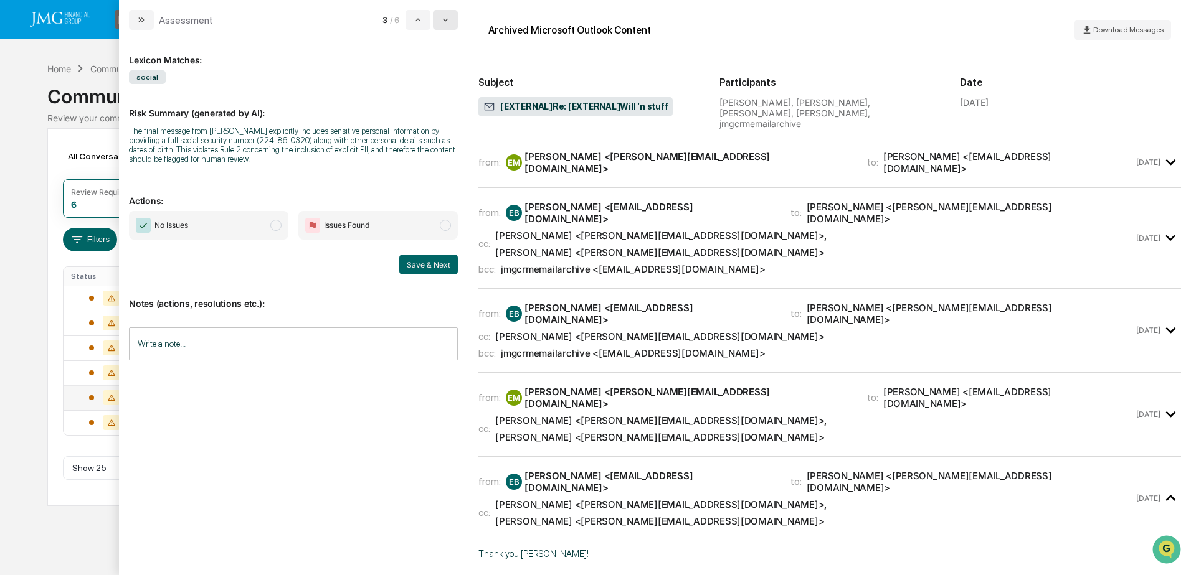
click at [450, 24] on icon "modal" at bounding box center [445, 20] width 10 height 10
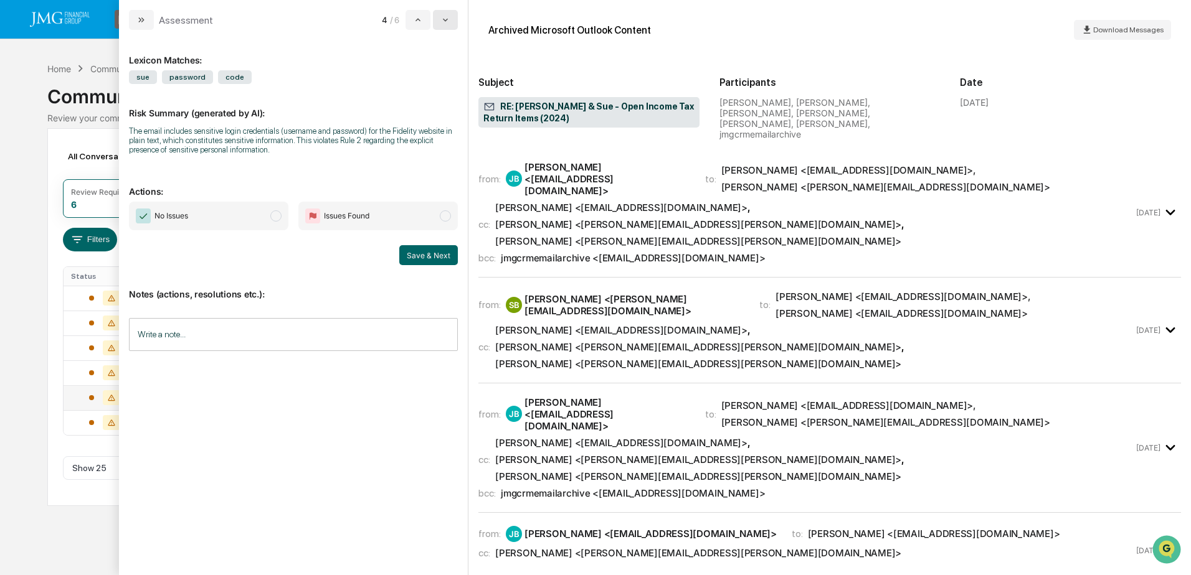
click at [450, 25] on button "modal" at bounding box center [445, 20] width 25 height 20
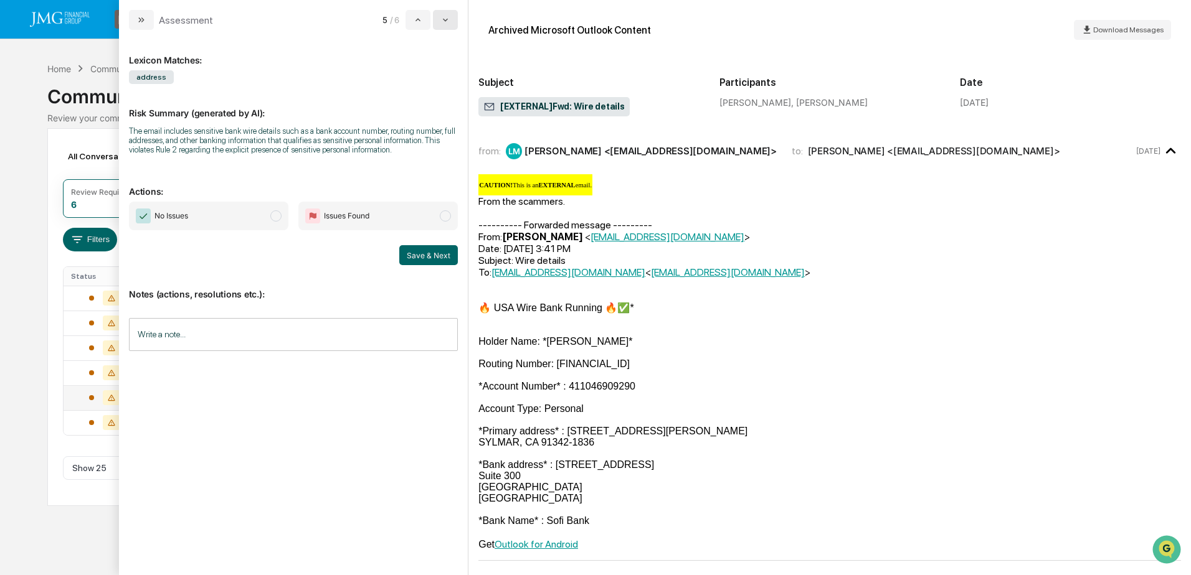
click at [450, 25] on button "modal" at bounding box center [445, 20] width 25 height 20
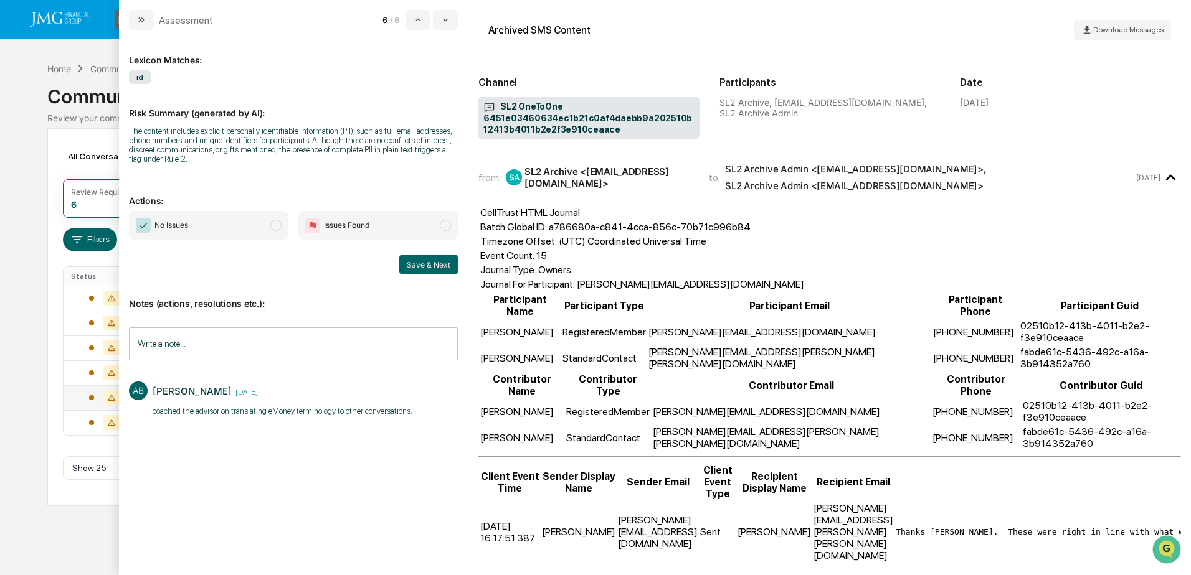
click at [20, 87] on div "Calendar Manage Tasks Reviews Approval Management Company People, Data, Setting…" at bounding box center [595, 287] width 1191 height 575
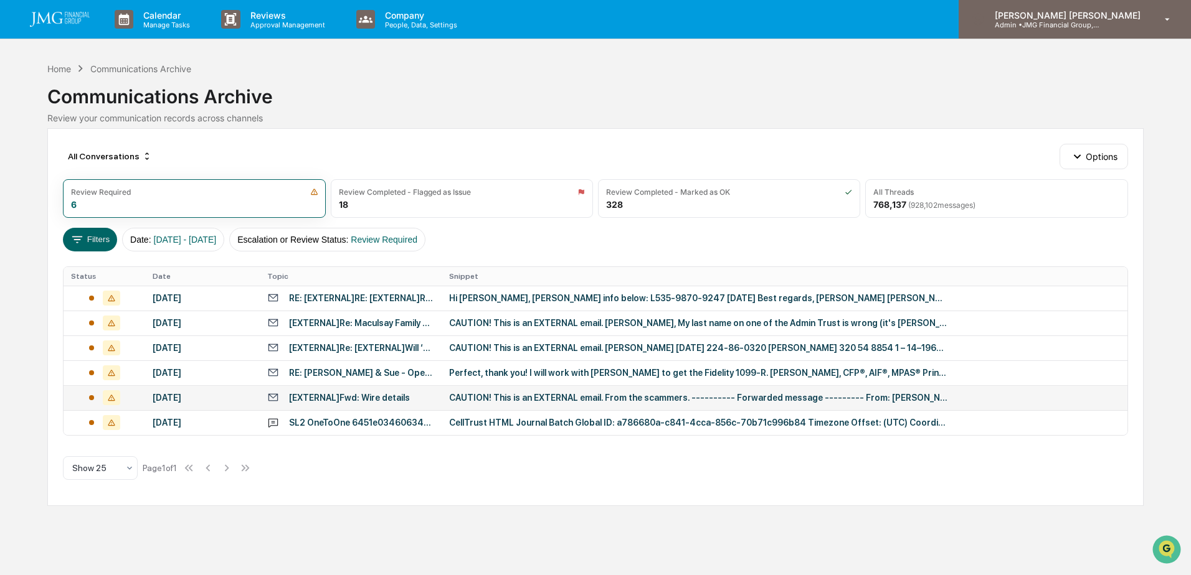
click at [1096, 24] on p "Admin • JMG Financial Group, Ltd." at bounding box center [1043, 25] width 116 height 9
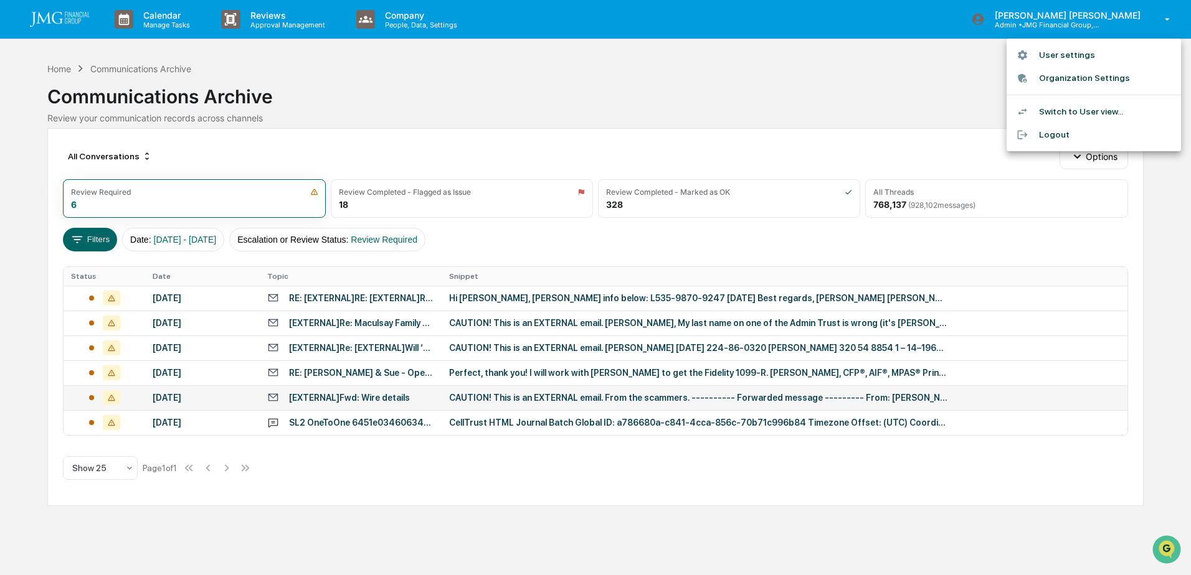
click at [1059, 133] on li "Logout" at bounding box center [1093, 134] width 174 height 23
